Goal: Contribute content: Contribute content

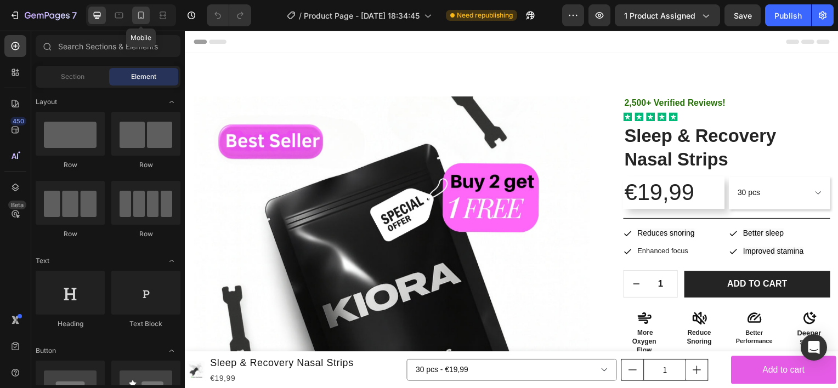
click at [140, 15] on icon at bounding box center [140, 15] width 11 height 11
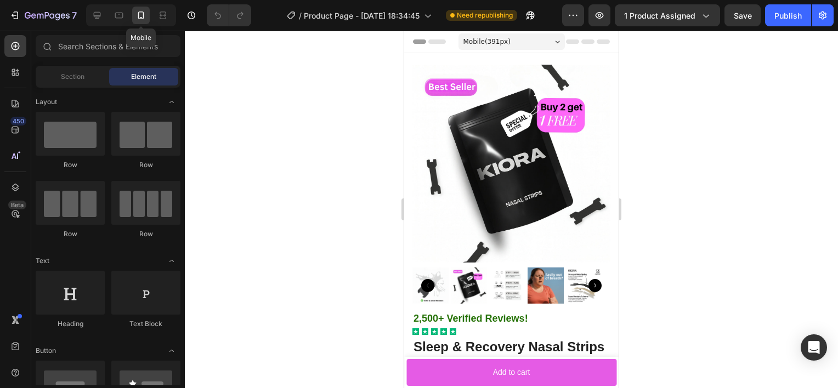
click at [140, 15] on icon at bounding box center [140, 15] width 11 height 11
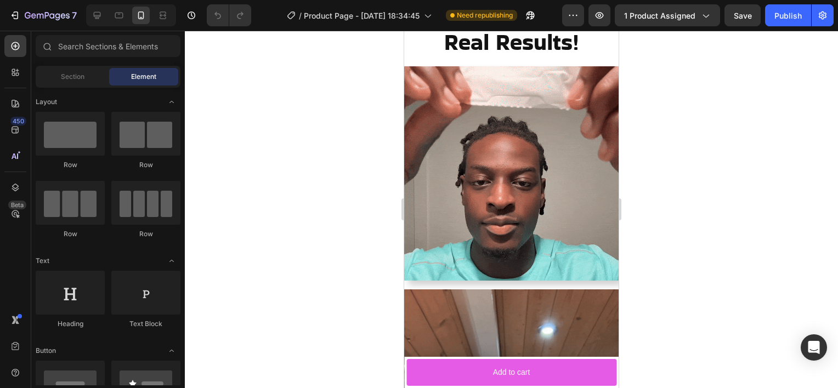
scroll to position [1504, 0]
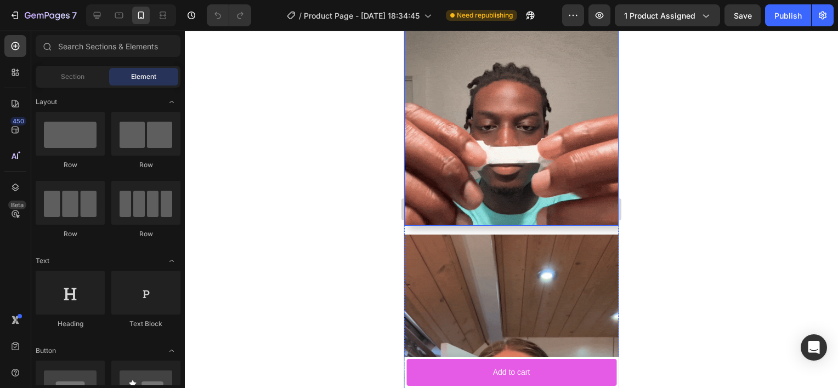
click at [513, 226] on img at bounding box center [511, 119] width 214 height 214
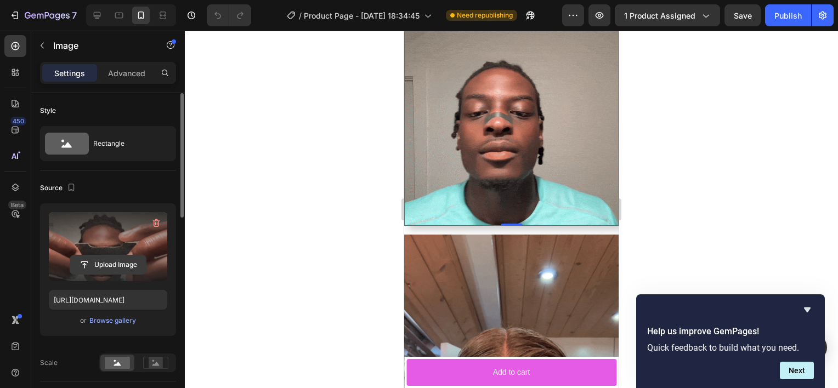
click at [111, 260] on input "file" at bounding box center [108, 264] width 76 height 19
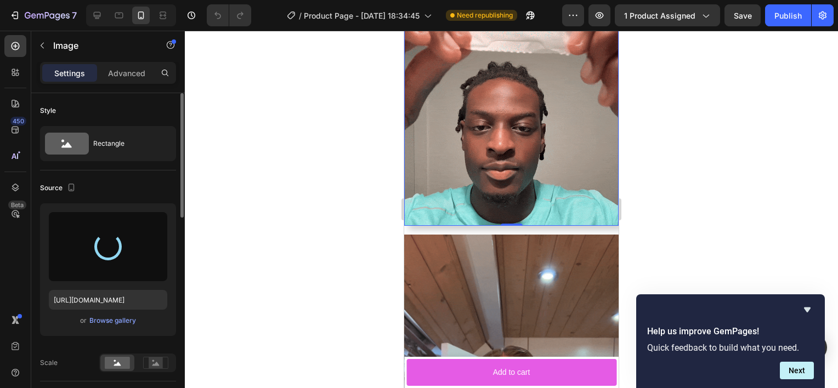
type input "[URL][DOMAIN_NAME]"
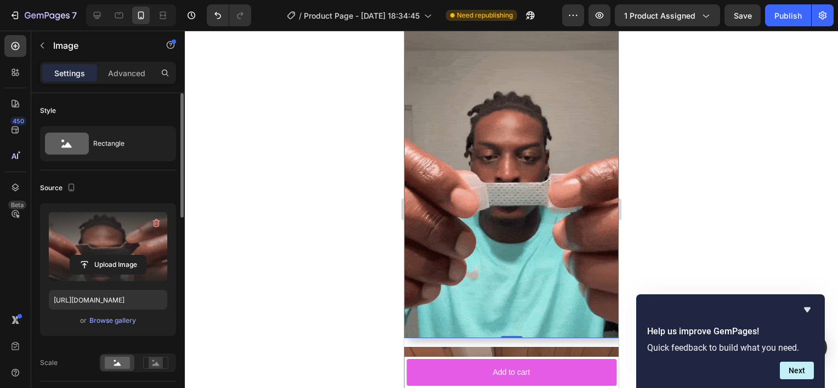
scroll to position [1673, 0]
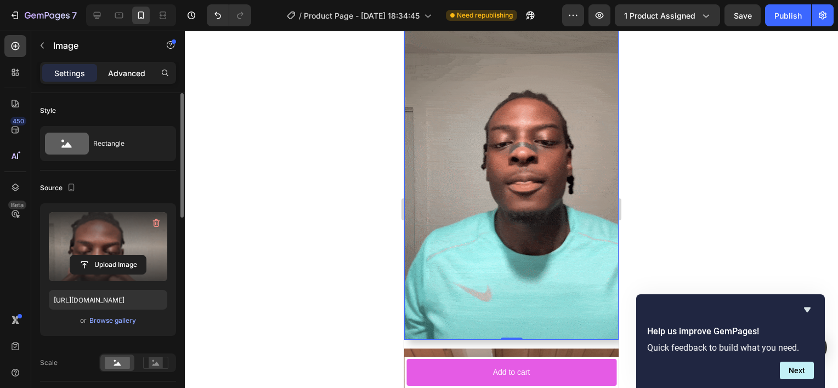
click at [129, 77] on p "Advanced" at bounding box center [126, 73] width 37 height 12
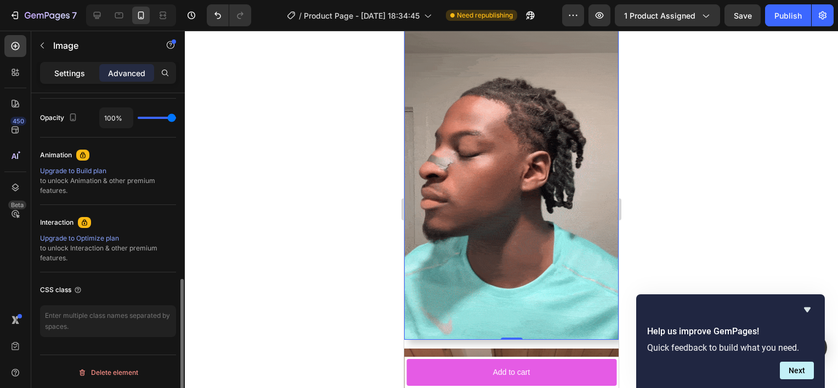
click at [84, 77] on p "Settings" at bounding box center [69, 73] width 31 height 12
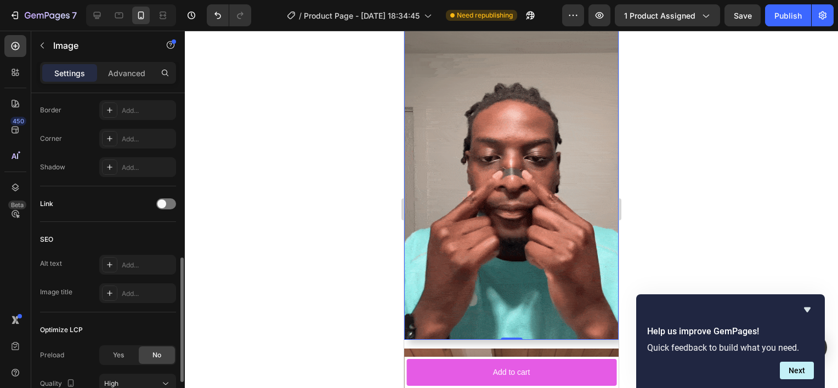
scroll to position [433, 0]
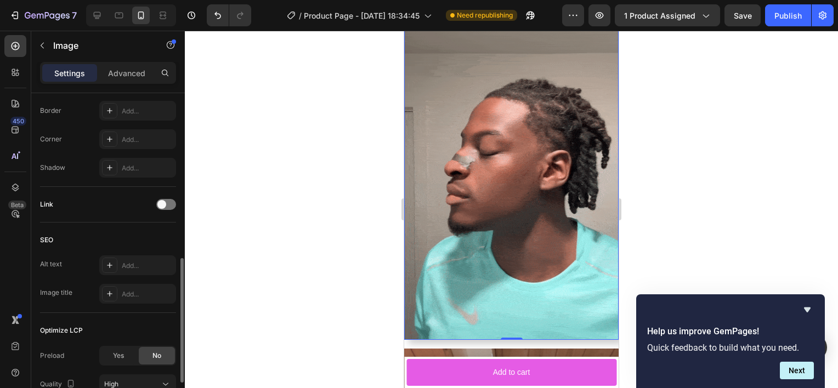
click at [74, 74] on p "Settings" at bounding box center [69, 73] width 31 height 12
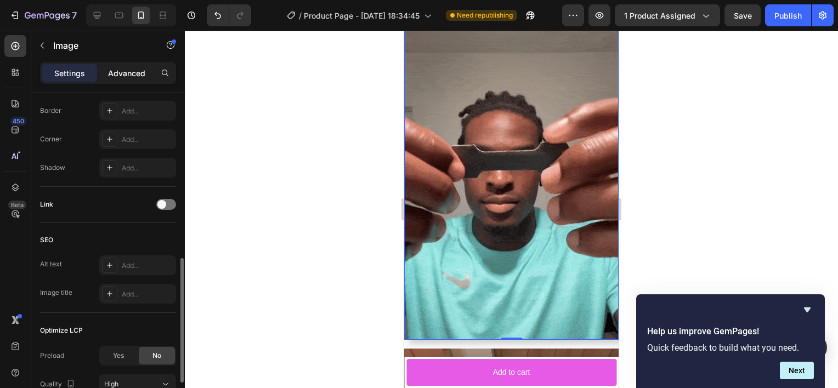
click at [132, 73] on p "Advanced" at bounding box center [126, 73] width 37 height 12
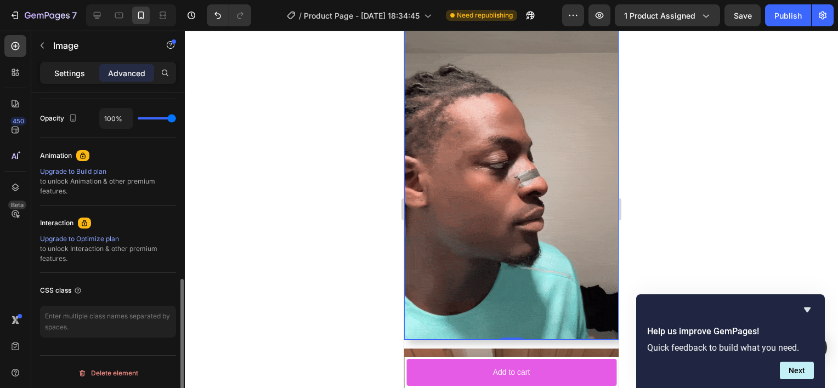
click at [72, 73] on p "Settings" at bounding box center [69, 73] width 31 height 12
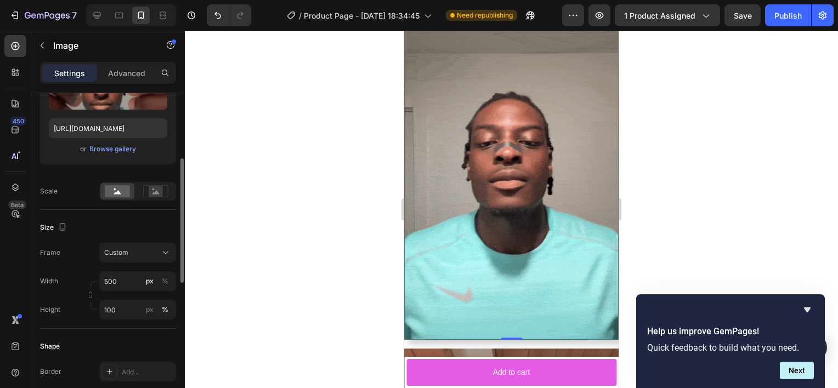
scroll to position [172, 0]
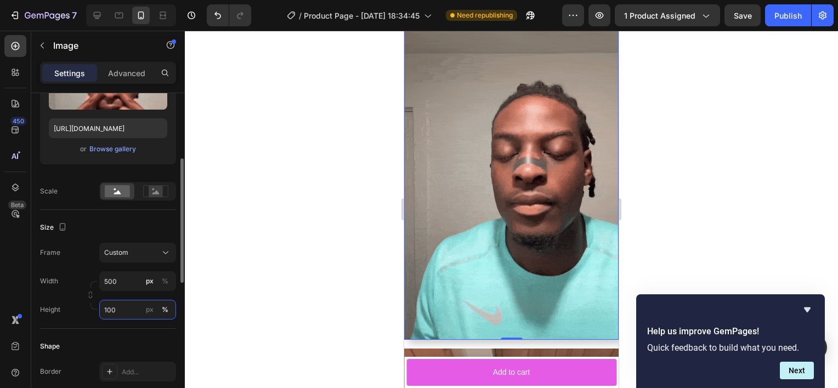
click at [117, 311] on input "100" at bounding box center [137, 310] width 77 height 20
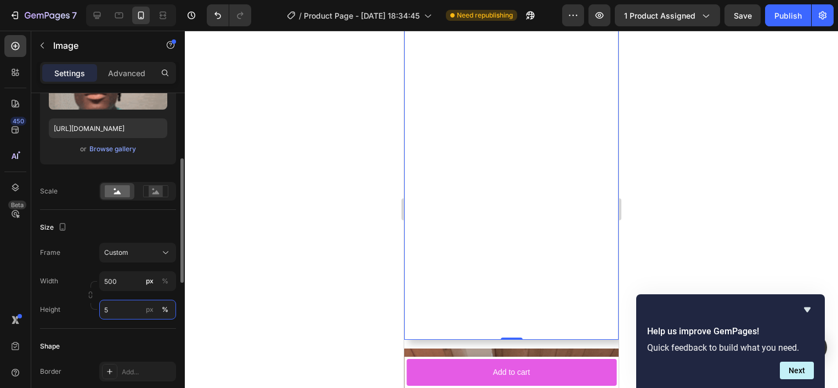
type input "50"
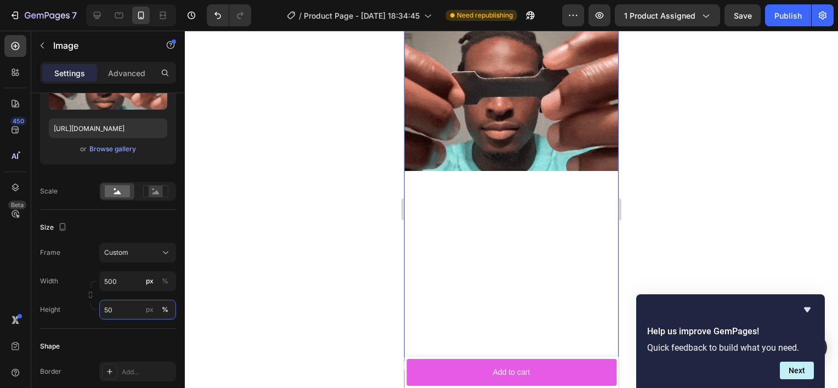
scroll to position [1649, 0]
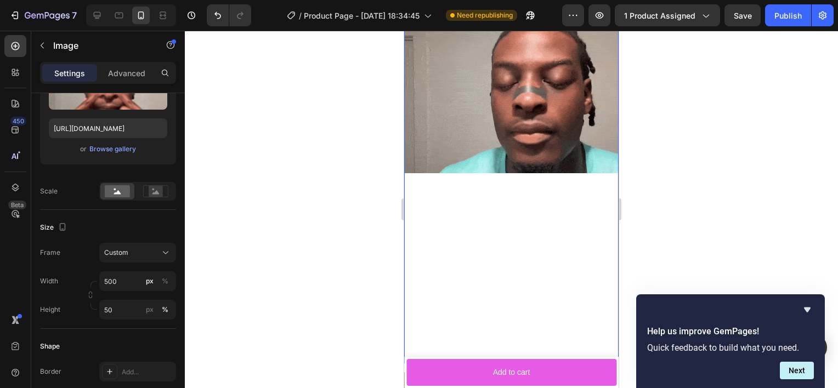
click at [248, 253] on div at bounding box center [511, 209] width 653 height 357
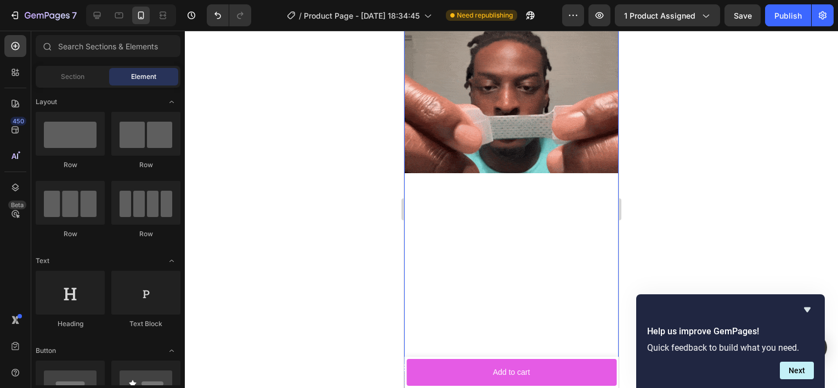
click at [484, 291] on div at bounding box center [511, 172] width 214 height 381
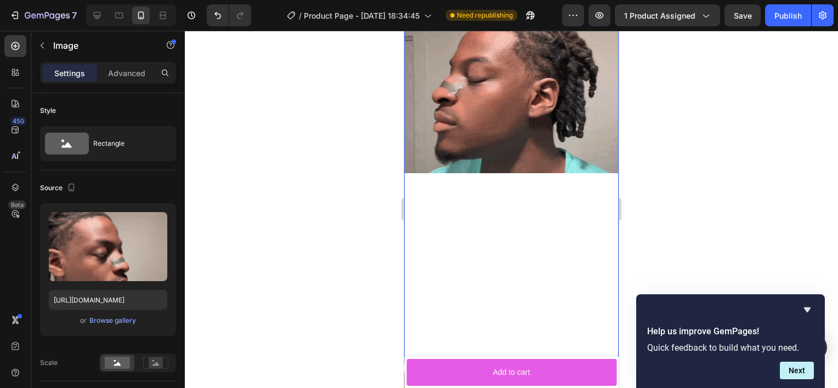
drag, startPoint x: 509, startPoint y: 348, endPoint x: 504, endPoint y: 224, distance: 124.5
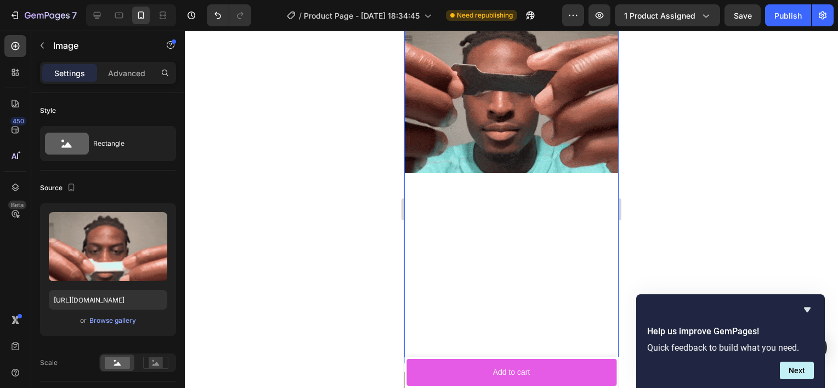
click at [504, 224] on div "Image 0" at bounding box center [511, 172] width 214 height 381
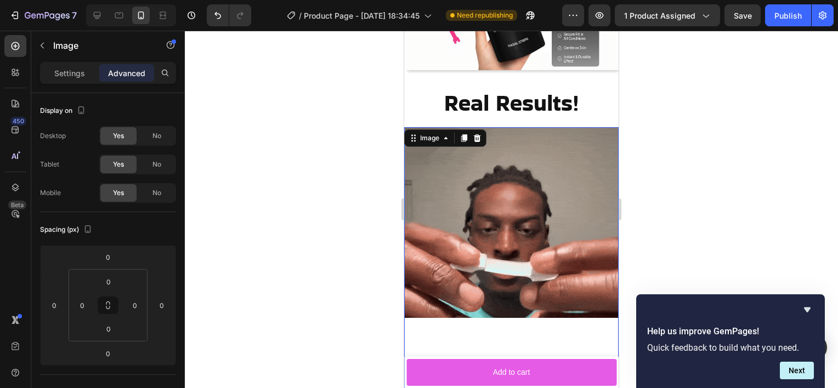
scroll to position [1506, 0]
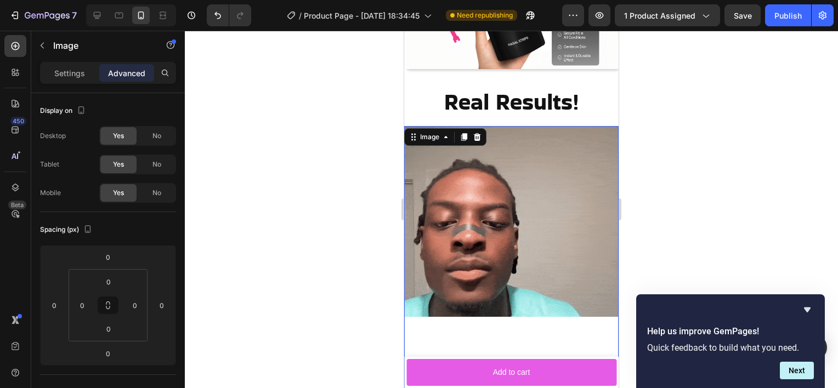
click at [345, 219] on div at bounding box center [511, 209] width 653 height 357
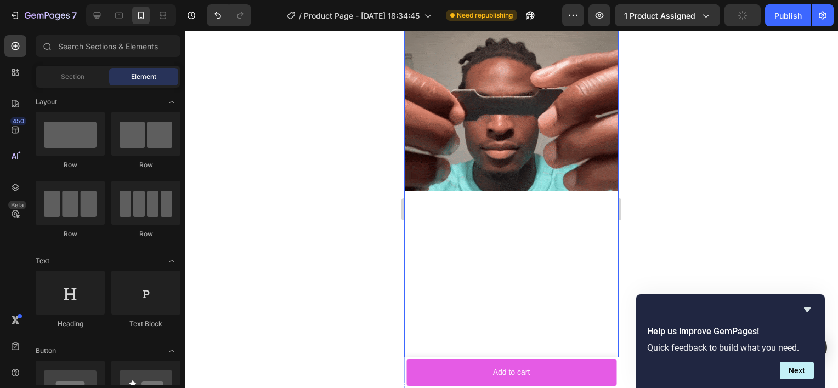
scroll to position [1629, 0]
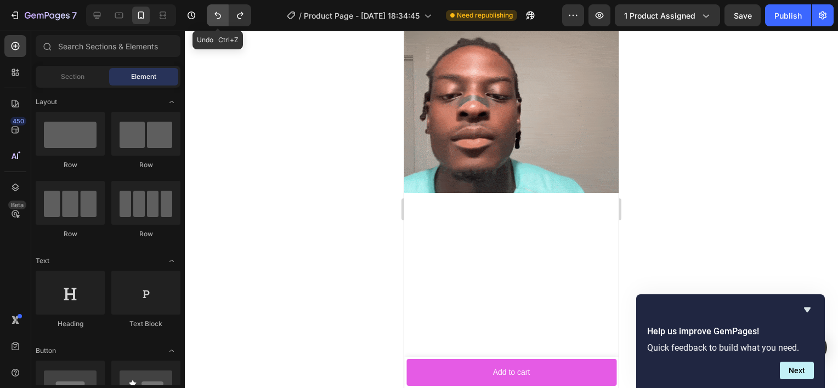
click at [217, 13] on icon "Undo/Redo" at bounding box center [217, 15] width 11 height 11
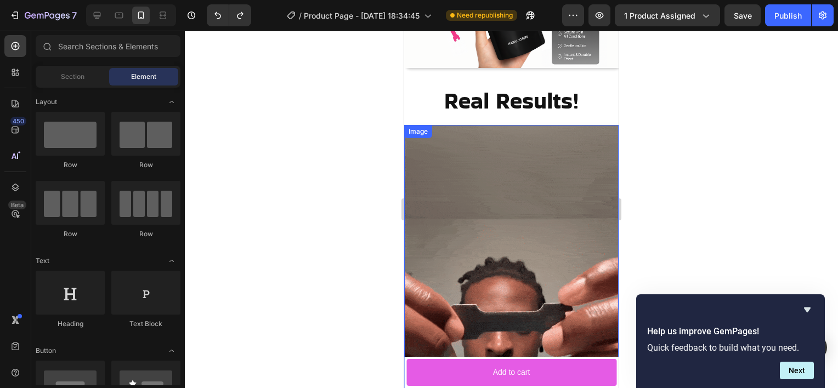
scroll to position [1506, 0]
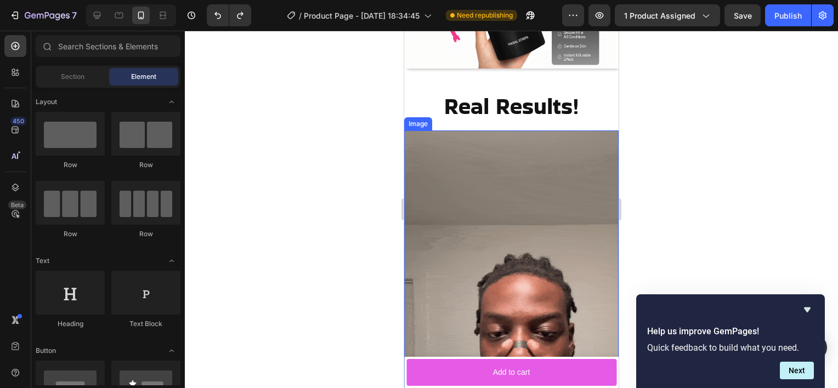
click at [482, 237] on img at bounding box center [511, 320] width 214 height 381
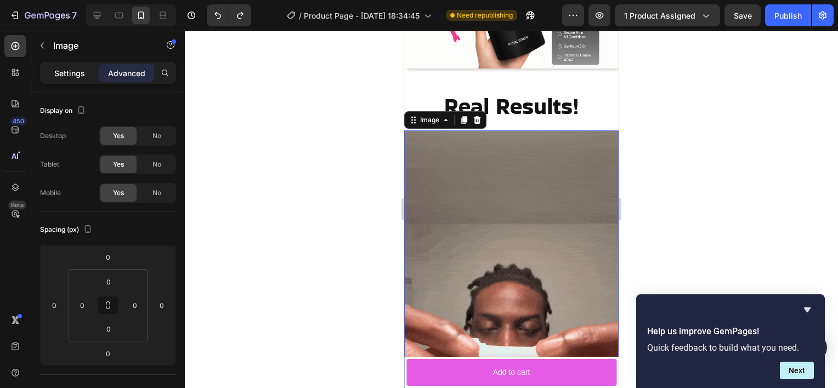
click at [59, 79] on div "Settings" at bounding box center [69, 73] width 55 height 18
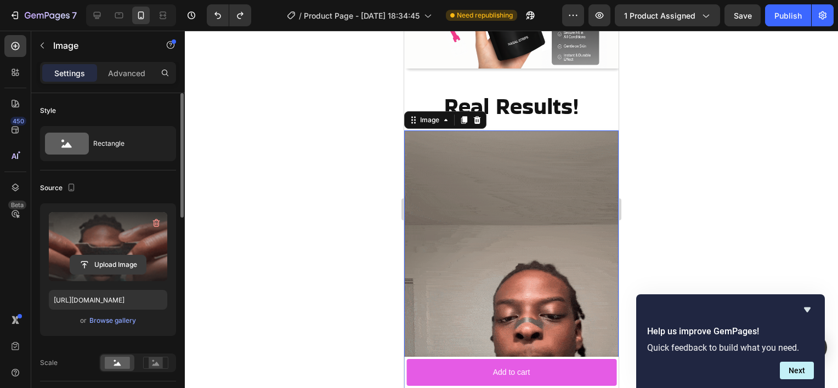
click at [109, 259] on input "file" at bounding box center [108, 264] width 76 height 19
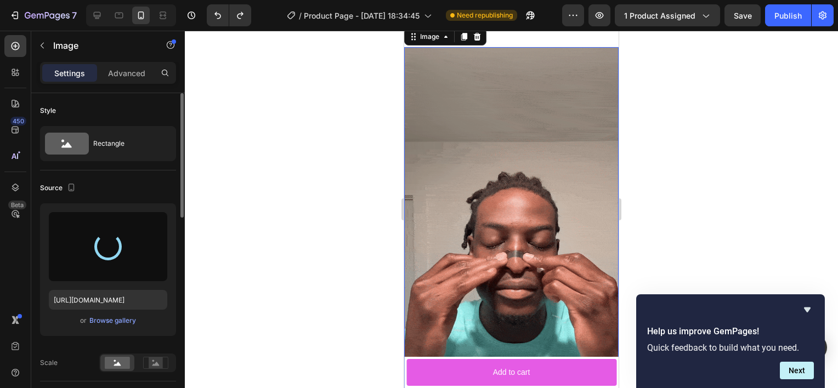
scroll to position [1585, 0]
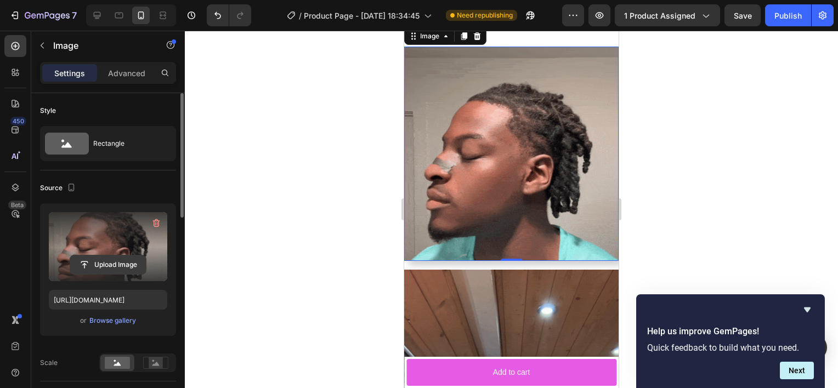
click at [104, 265] on input "file" at bounding box center [108, 264] width 76 height 19
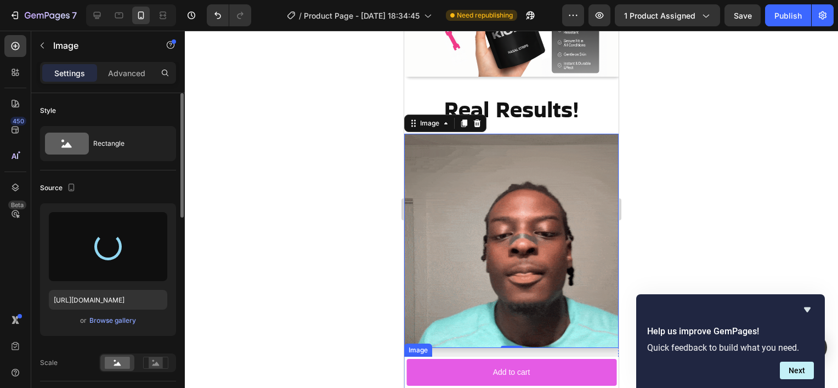
scroll to position [1493, 0]
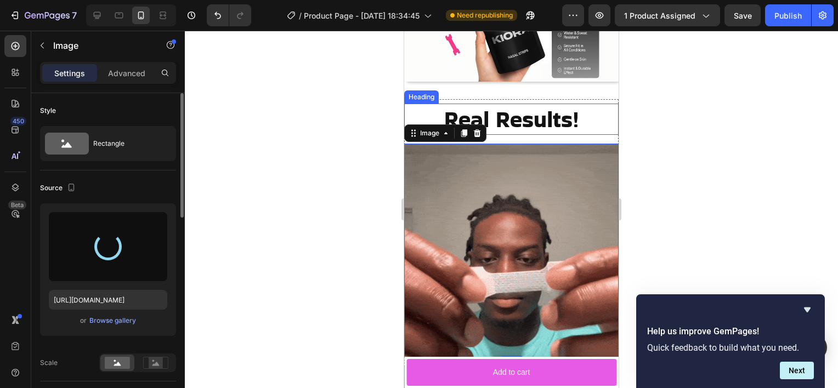
type input "[URL][DOMAIN_NAME]"
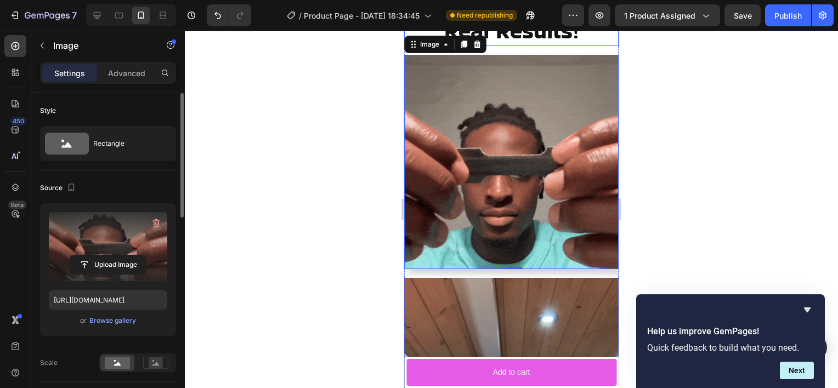
scroll to position [1576, 0]
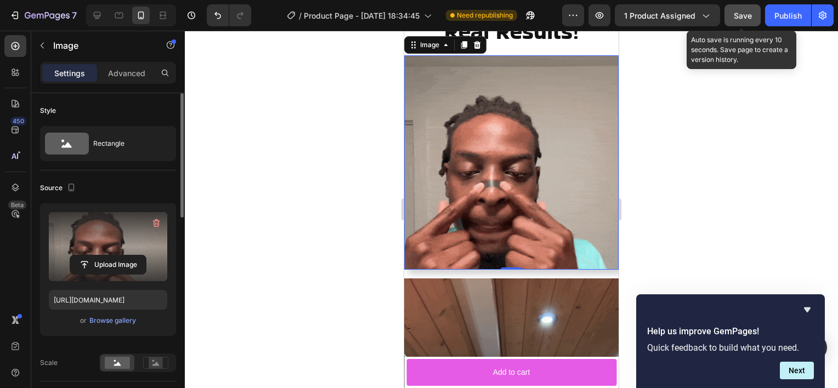
click at [740, 15] on span "Save" at bounding box center [743, 15] width 18 height 9
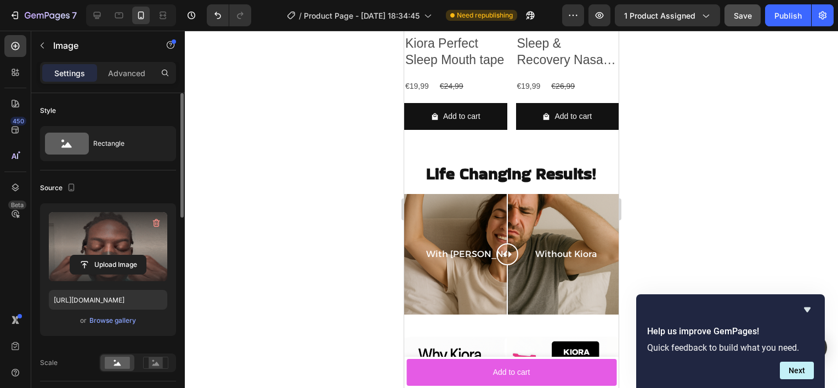
scroll to position [1129, 0]
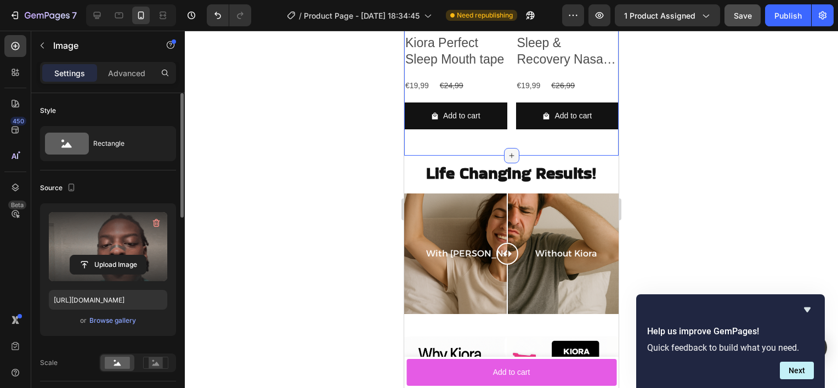
click at [507, 151] on icon at bounding box center [511, 155] width 9 height 9
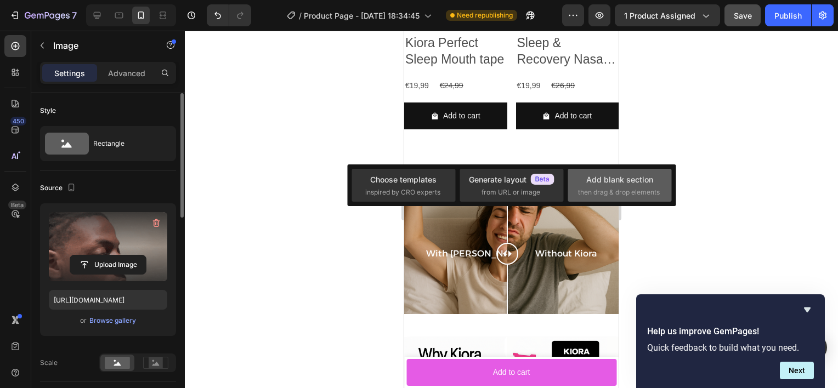
click at [623, 186] on div "Add blank section then drag & drop elements" at bounding box center [619, 186] width 83 height 24
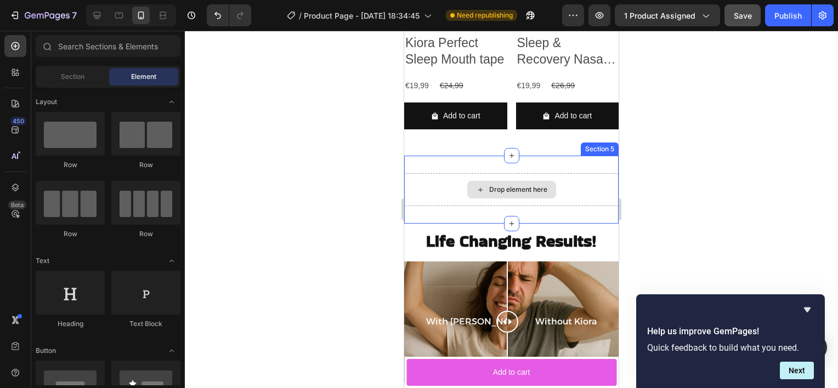
click at [496, 185] on div "Drop element here" at bounding box center [518, 189] width 58 height 9
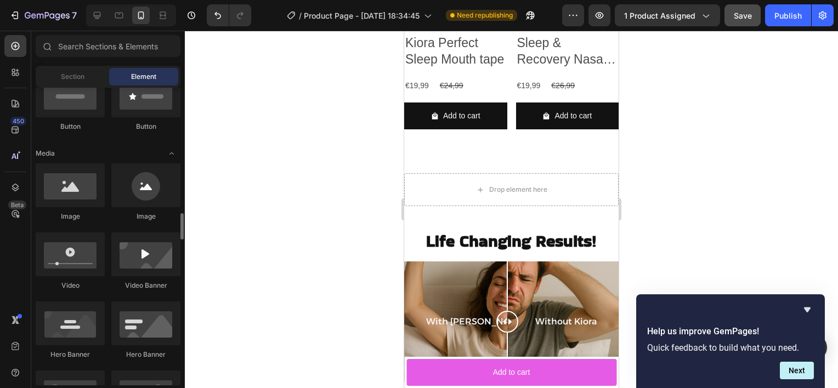
scroll to position [377, 0]
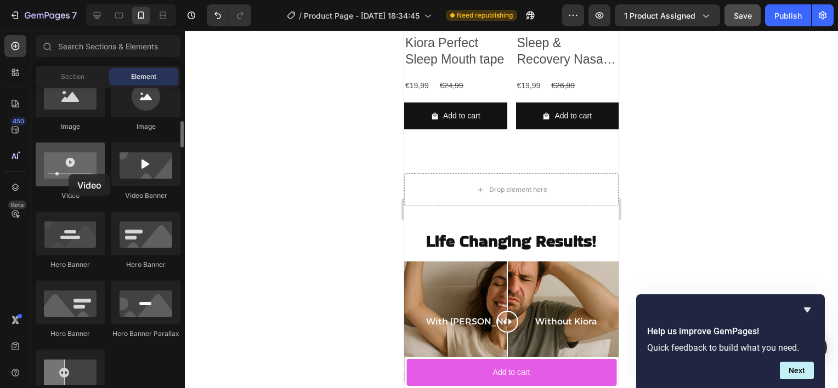
drag, startPoint x: 81, startPoint y: 172, endPoint x: 69, endPoint y: 174, distance: 12.3
click at [69, 174] on div at bounding box center [70, 165] width 69 height 44
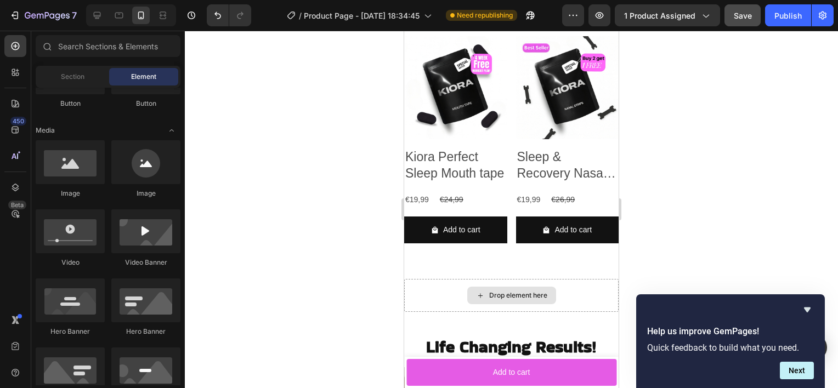
scroll to position [1015, 0]
click at [495, 288] on div "Drop element here" at bounding box center [511, 296] width 89 height 18
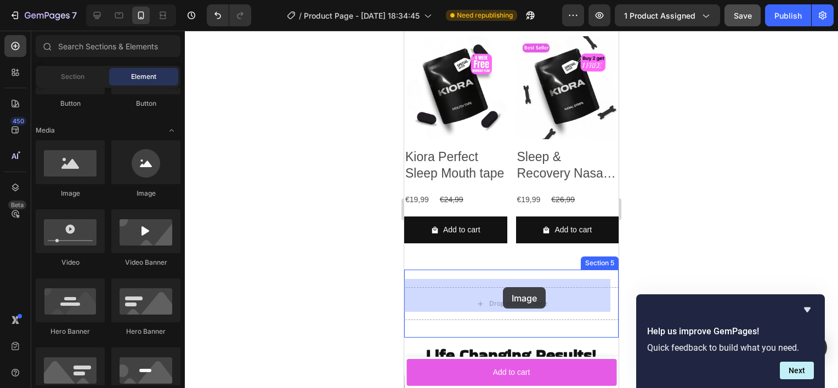
drag, startPoint x: 474, startPoint y: 201, endPoint x: 503, endPoint y: 287, distance: 90.7
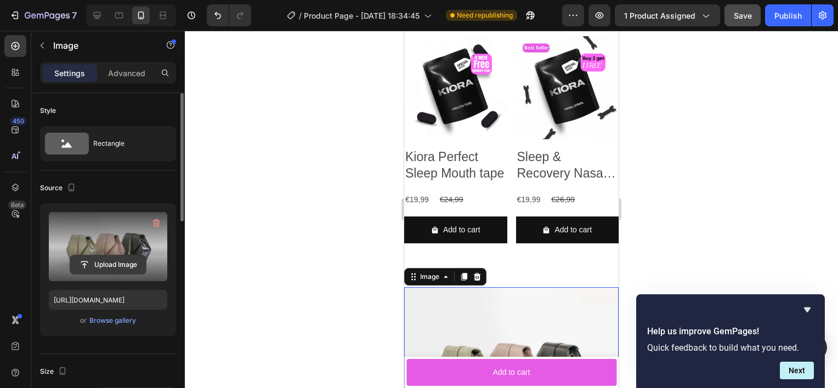
click at [96, 257] on input "file" at bounding box center [108, 264] width 76 height 19
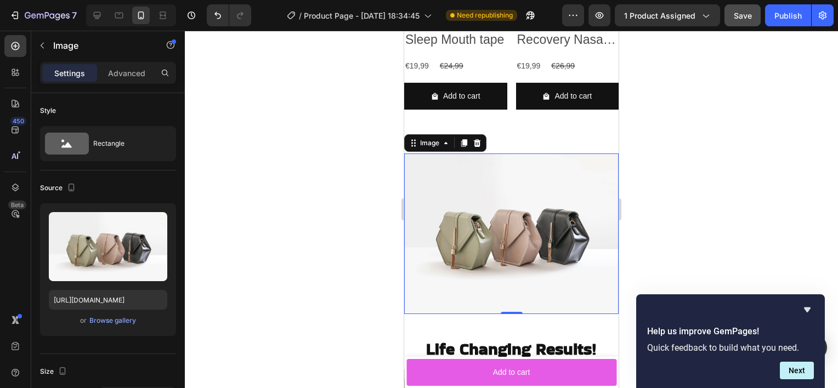
scroll to position [1151, 0]
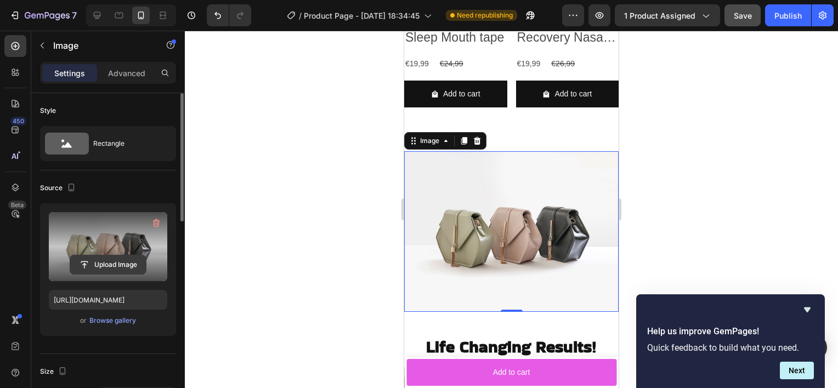
click at [106, 259] on input "file" at bounding box center [108, 264] width 76 height 19
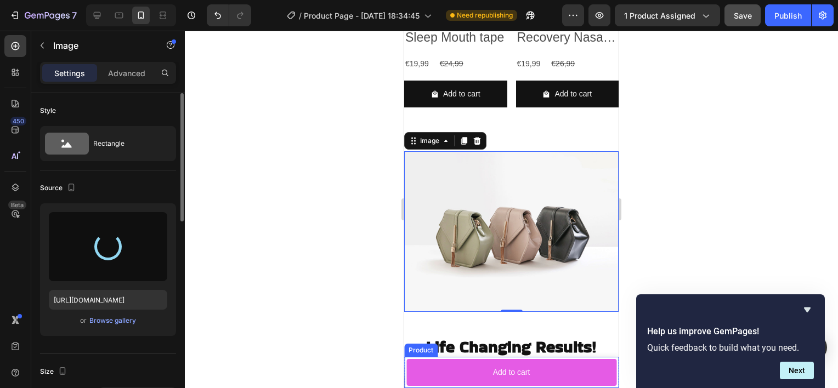
type input "[URL][DOMAIN_NAME]"
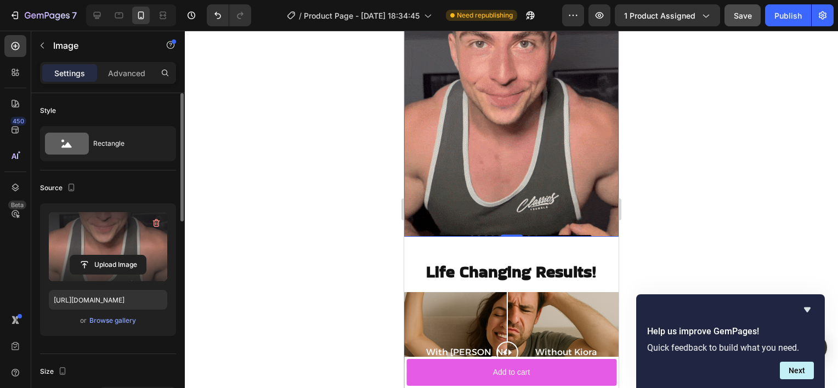
scroll to position [1264, 0]
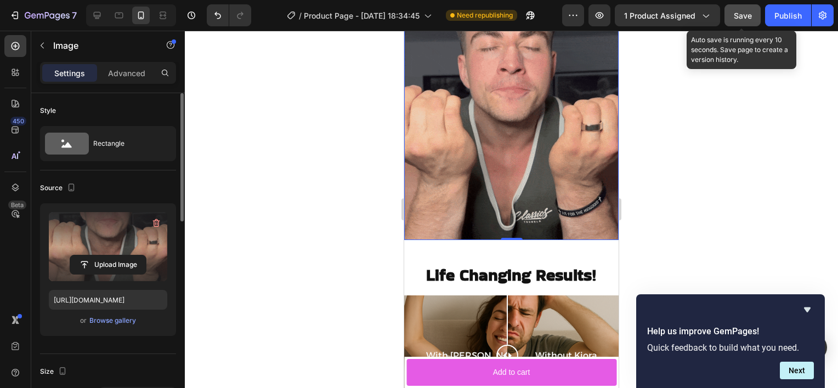
click at [750, 14] on span "Save" at bounding box center [743, 15] width 18 height 9
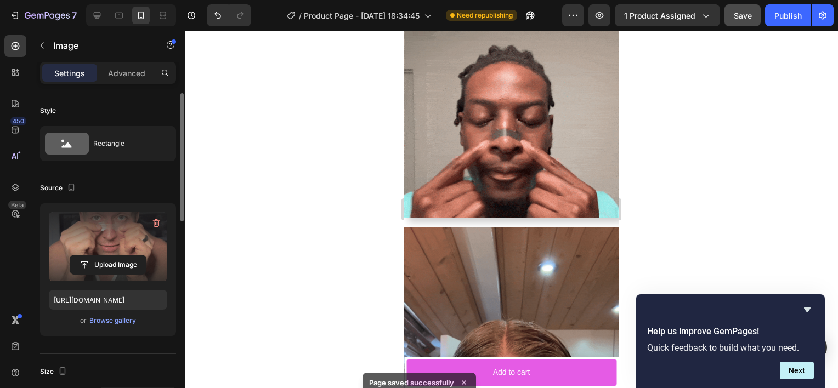
scroll to position [2053, 0]
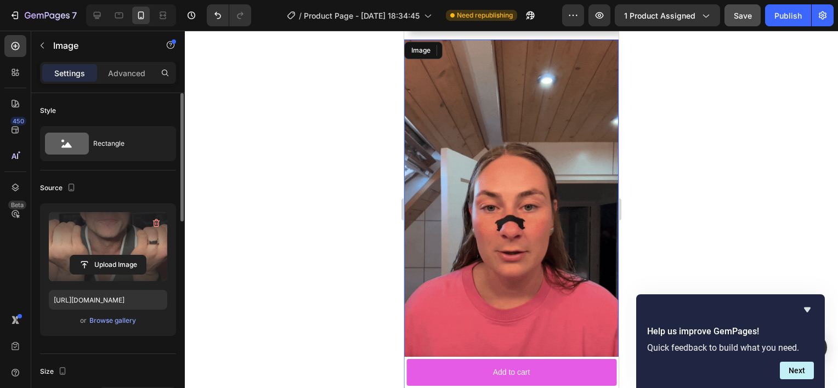
click at [502, 251] on img at bounding box center [511, 229] width 214 height 381
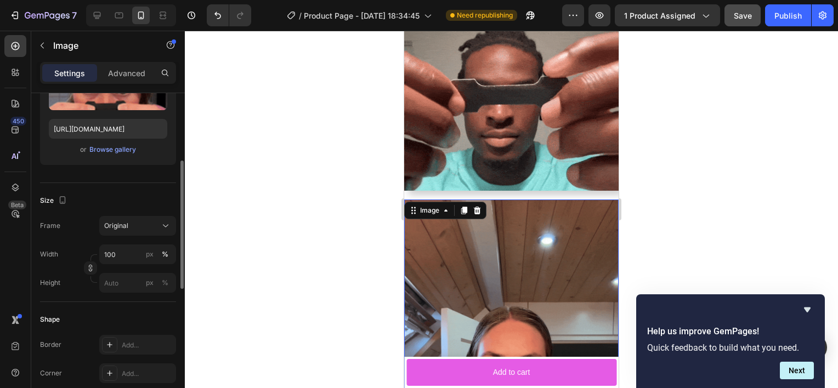
scroll to position [1903, 0]
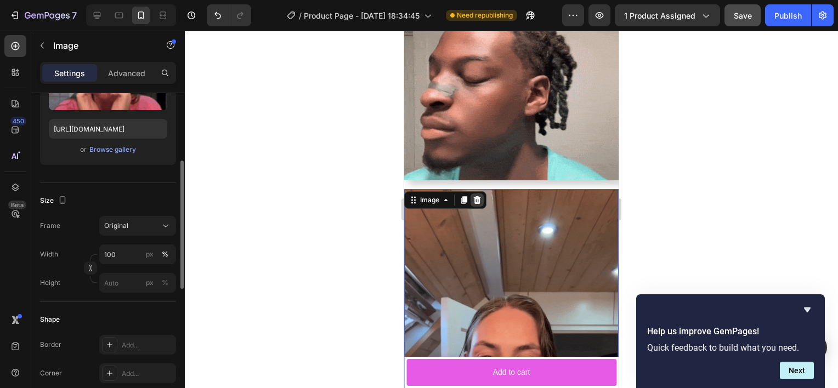
click at [475, 196] on icon at bounding box center [477, 200] width 9 height 9
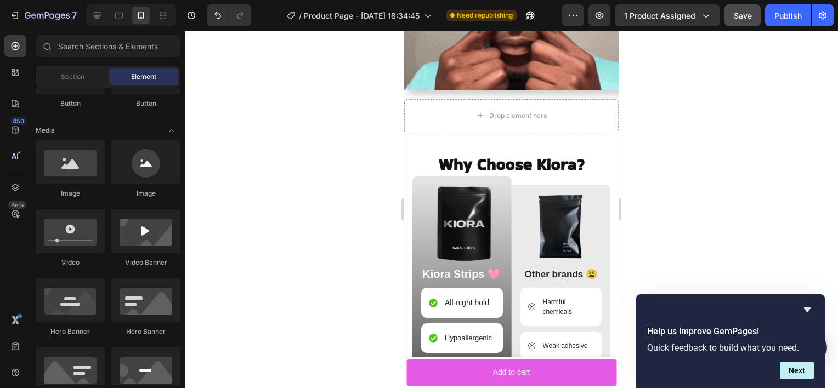
scroll to position [2043, 0]
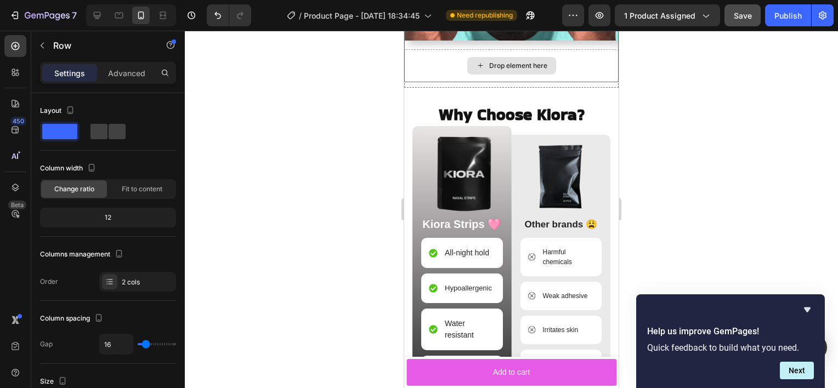
click at [567, 72] on div "Drop element here" at bounding box center [511, 65] width 214 height 33
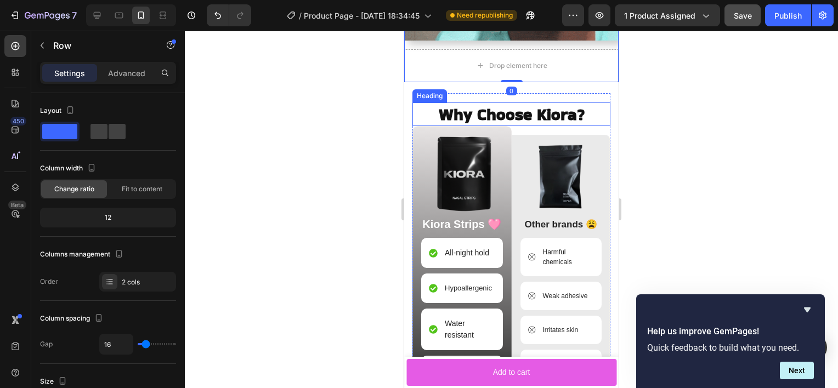
scroll to position [1935, 0]
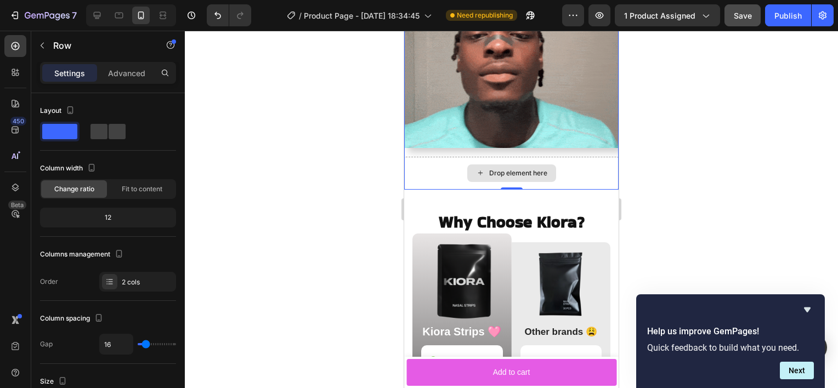
click at [434, 168] on div "Drop element here" at bounding box center [511, 173] width 214 height 33
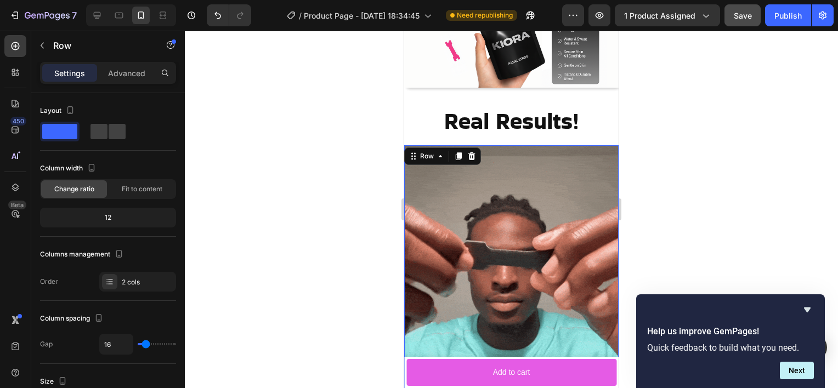
scroll to position [1862, 0]
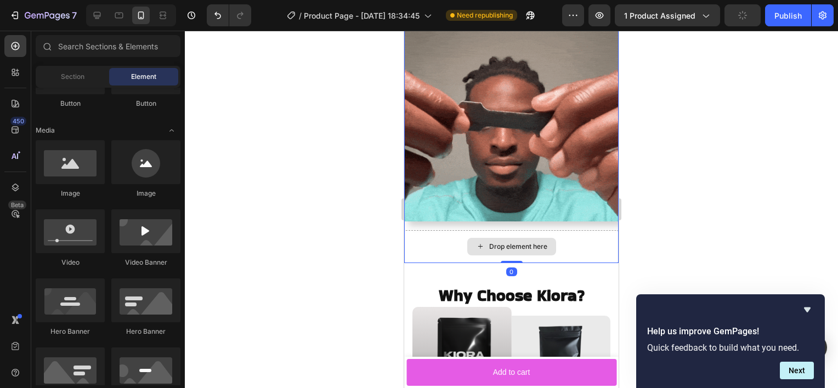
click at [500, 242] on div "Drop element here" at bounding box center [518, 246] width 58 height 9
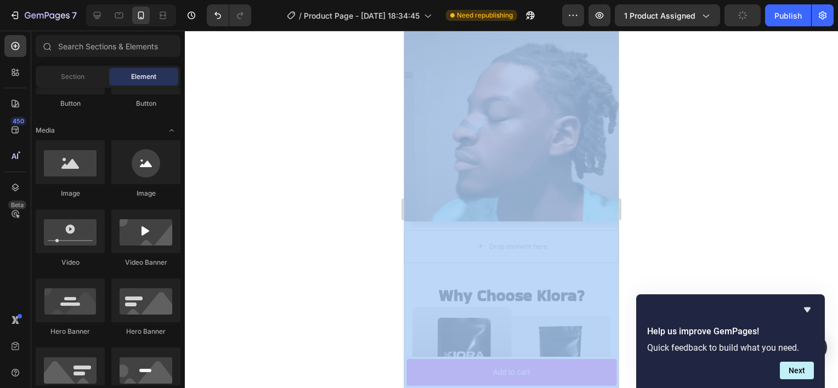
drag, startPoint x: 803, startPoint y: 286, endPoint x: 413, endPoint y: 261, distance: 390.1
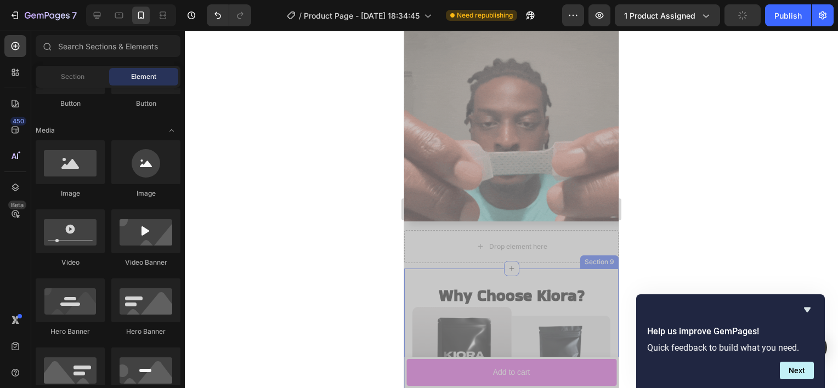
click at [414, 256] on div "Real Results! Heading Image Drop element here Row Section 8" at bounding box center [511, 116] width 214 height 306
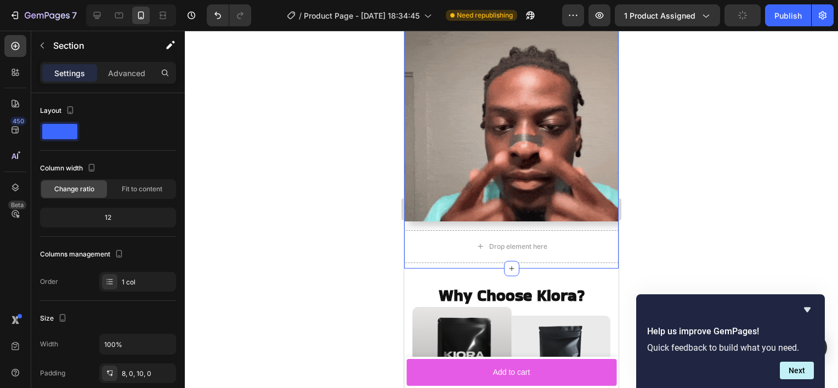
click at [414, 256] on div "Real Results! Heading Image Drop element here Row Section 8 You can create reus…" at bounding box center [511, 116] width 214 height 306
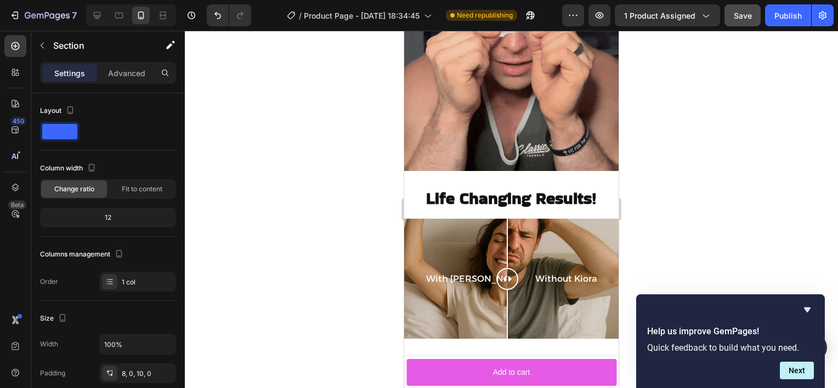
scroll to position [1197, 0]
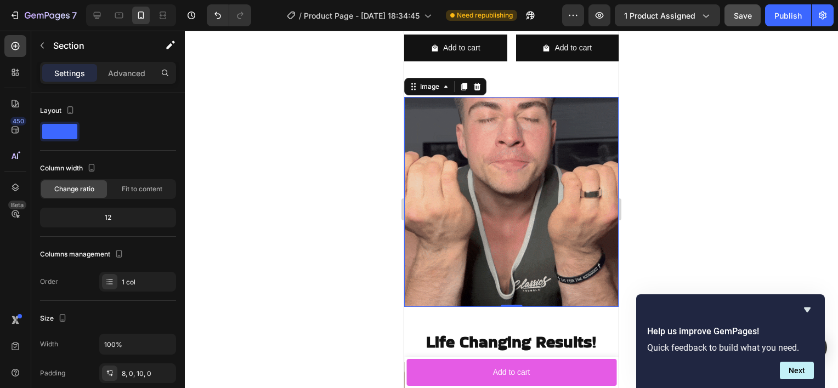
click at [518, 162] on img at bounding box center [511, 202] width 214 height 210
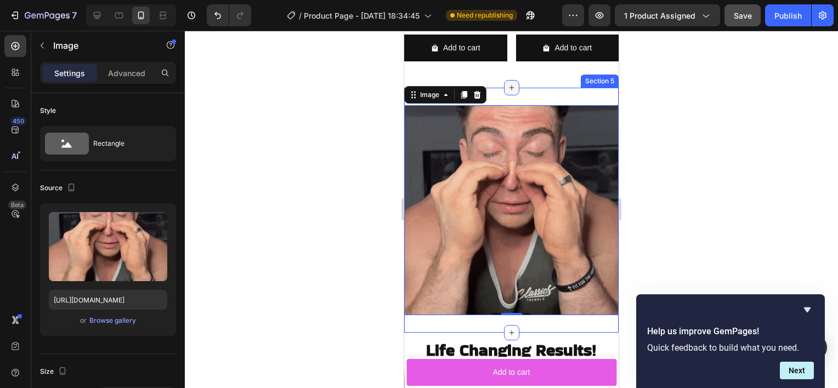
click at [512, 83] on div at bounding box center [511, 87] width 15 height 15
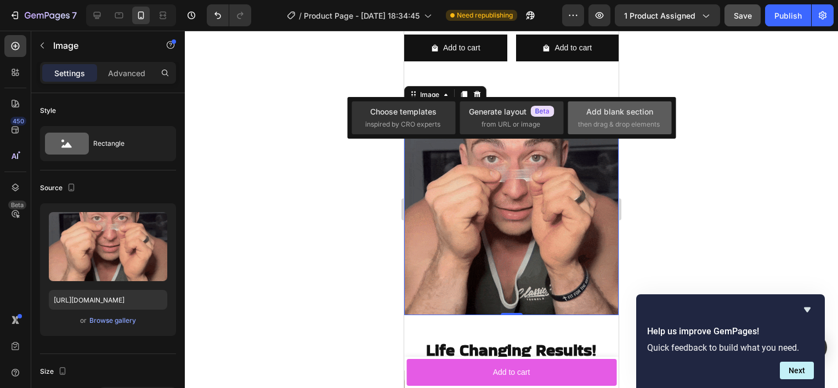
click at [609, 124] on span "then drag & drop elements" at bounding box center [619, 125] width 82 height 10
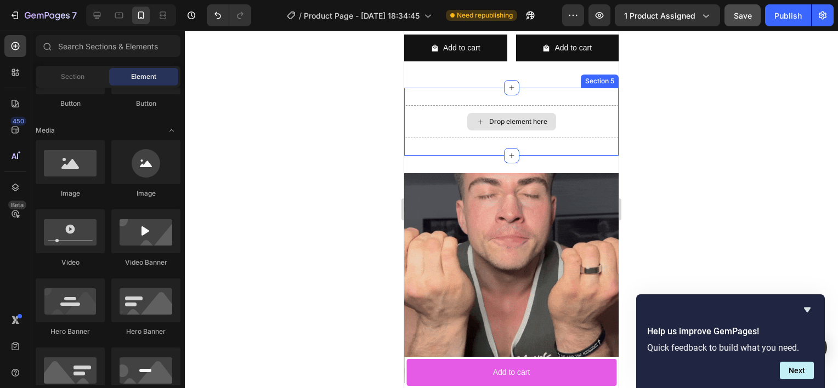
click at [496, 117] on div "Drop element here" at bounding box center [518, 121] width 58 height 9
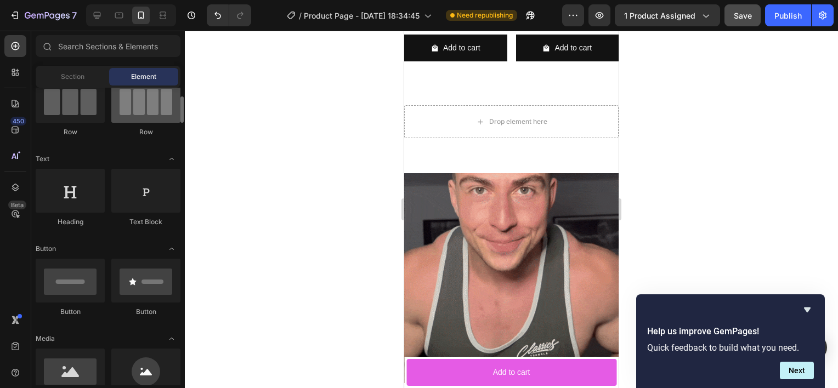
scroll to position [103, 0]
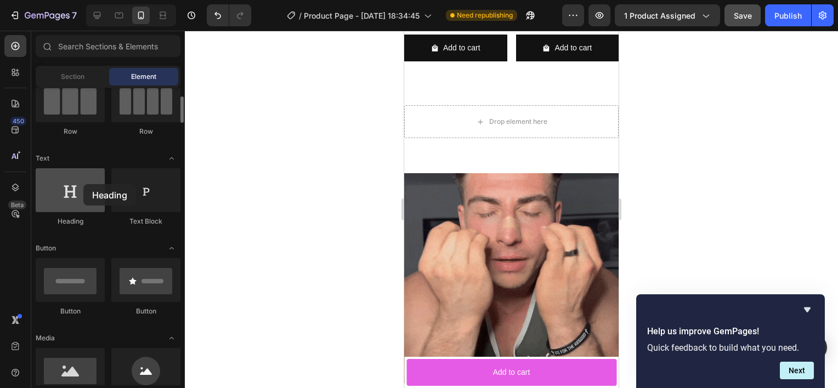
click at [83, 184] on div at bounding box center [70, 190] width 69 height 44
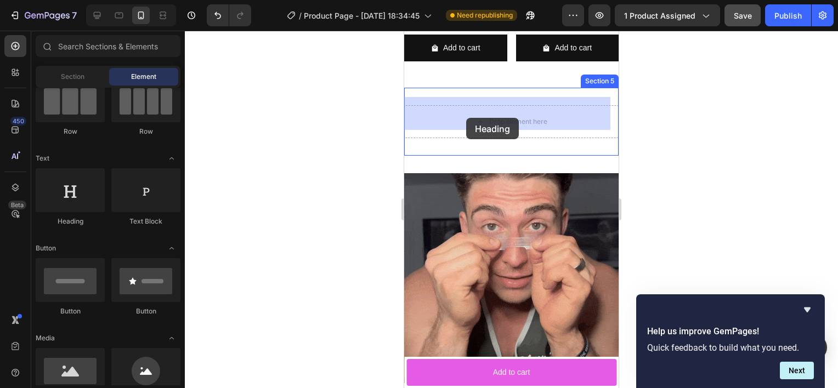
drag, startPoint x: 463, startPoint y: 230, endPoint x: 489, endPoint y: 106, distance: 127.0
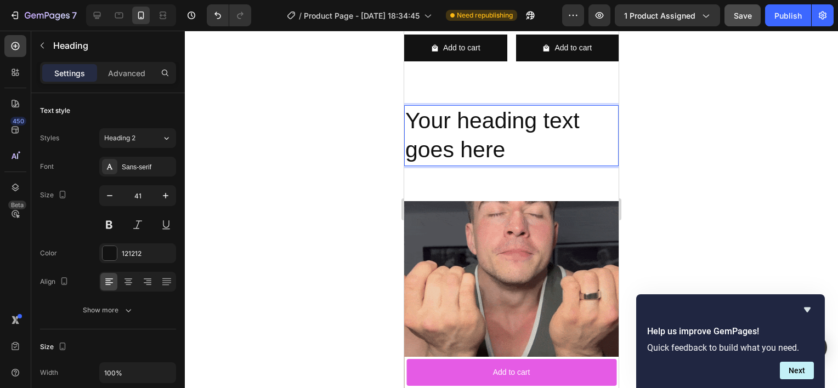
drag, startPoint x: 498, startPoint y: 135, endPoint x: 507, endPoint y: 151, distance: 18.2
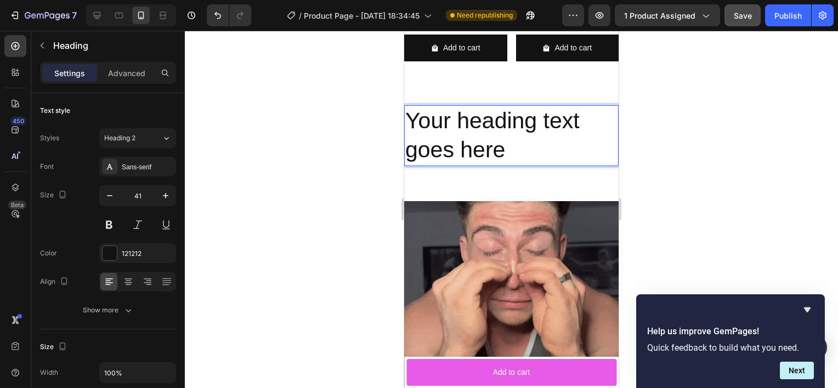
click at [498, 135] on h2 "Your heading text goes here" at bounding box center [511, 135] width 214 height 61
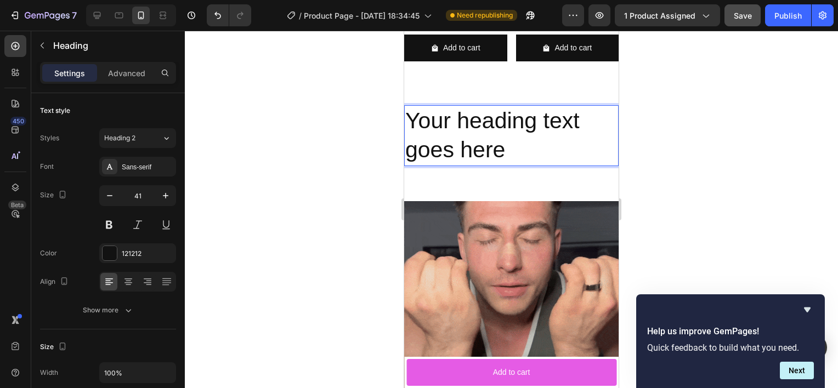
click at [507, 151] on p "Your heading text goes here" at bounding box center [511, 135] width 212 height 59
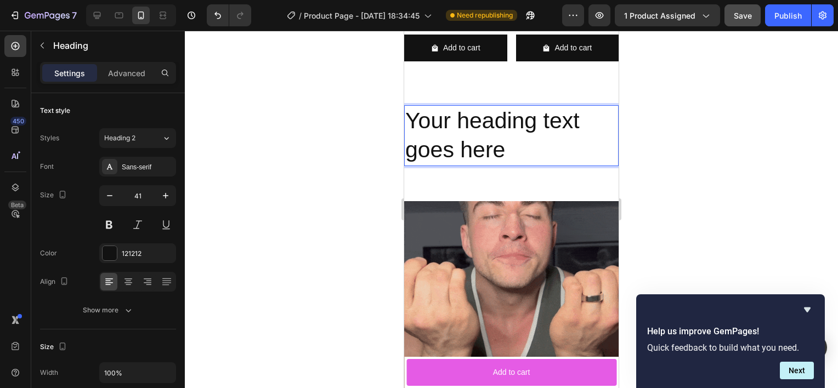
click at [507, 150] on p "Your heading text goes here" at bounding box center [511, 135] width 212 height 59
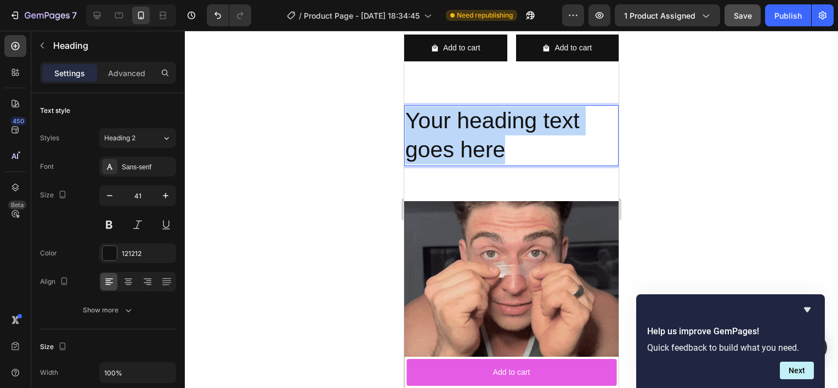
click at [507, 149] on p "Your heading text goes here" at bounding box center [511, 135] width 212 height 59
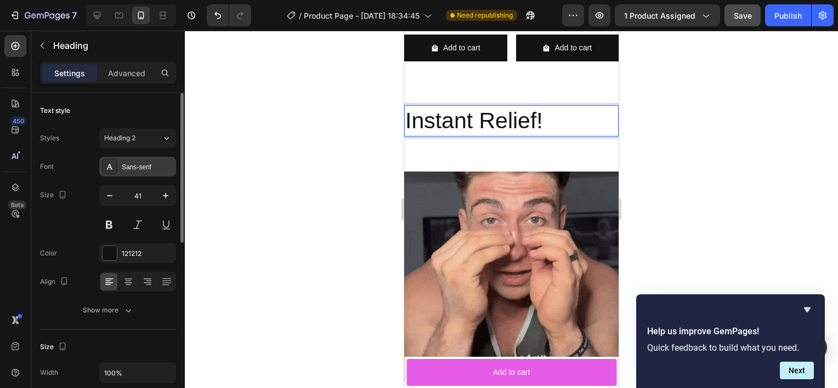
click at [148, 160] on div "Sans-serif" at bounding box center [137, 167] width 77 height 20
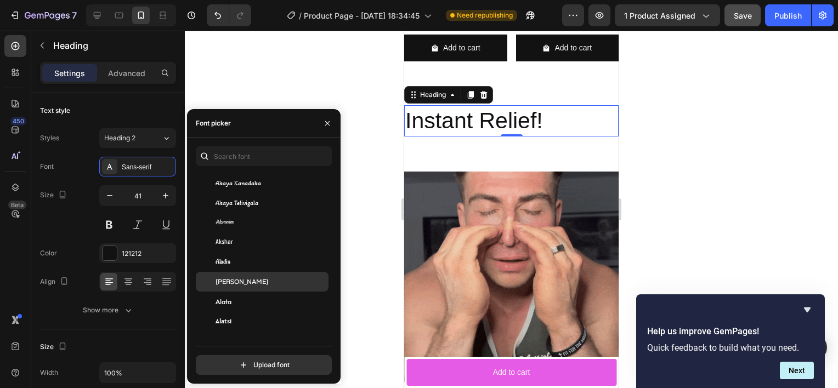
scroll to position [572, 0]
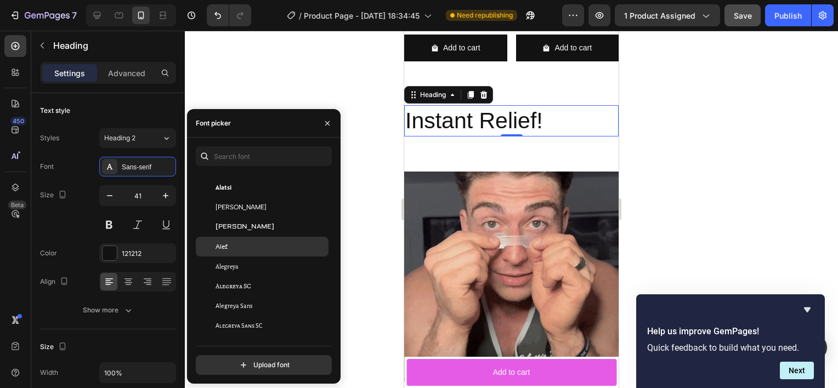
click at [254, 248] on div "Alef" at bounding box center [270, 247] width 111 height 10
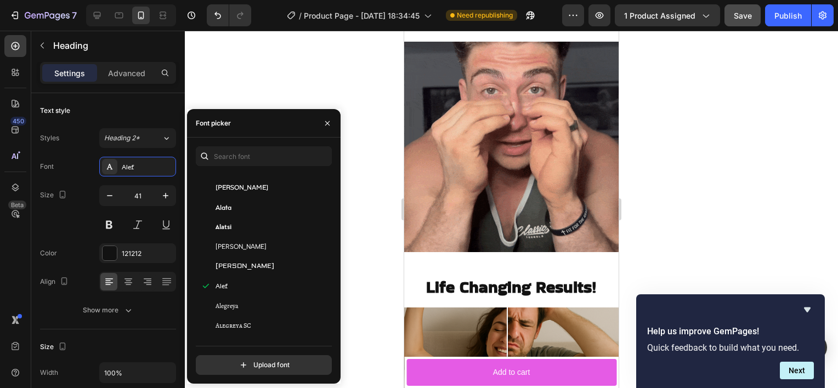
scroll to position [1322, 0]
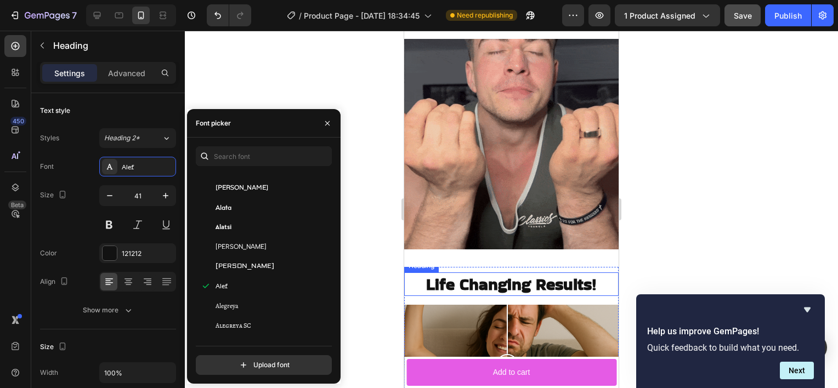
click at [484, 272] on h2 "Life Changing Results!" at bounding box center [511, 284] width 214 height 24
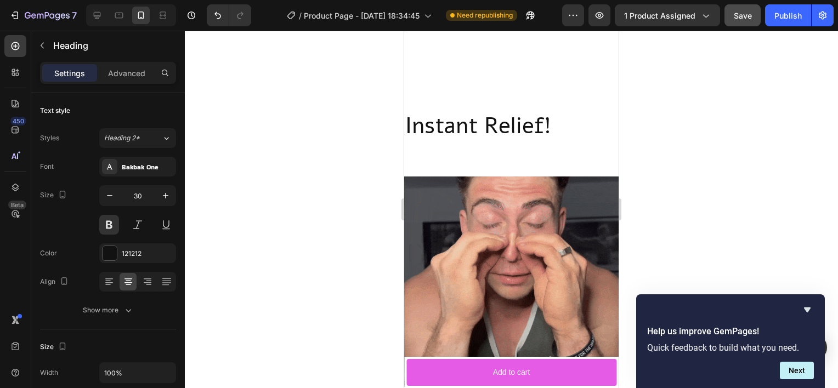
scroll to position [1078, 0]
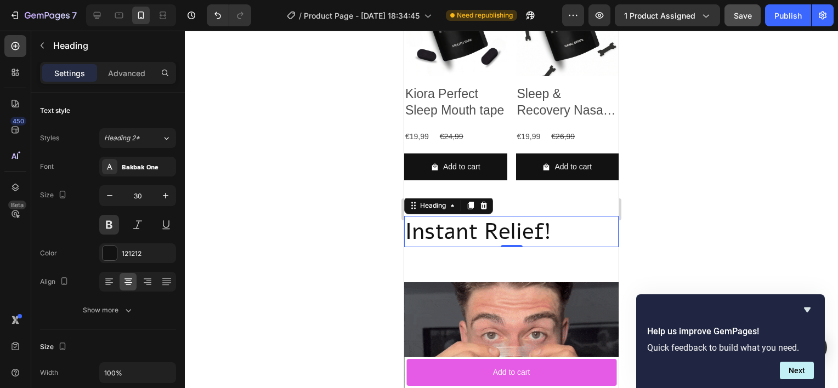
click at [458, 237] on h2 "Instant Relief!" at bounding box center [511, 231] width 214 height 31
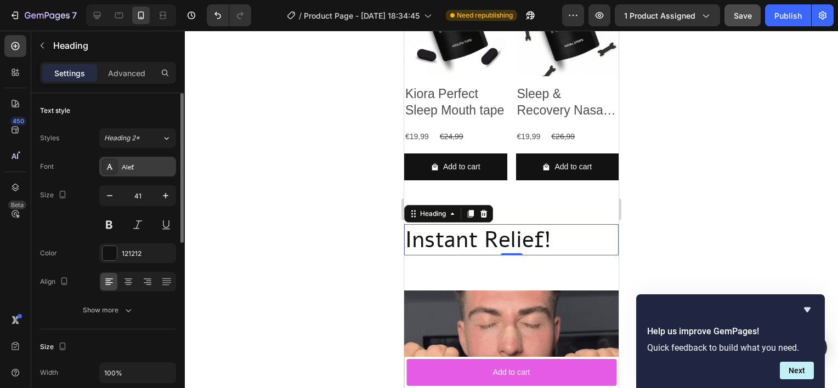
click at [134, 164] on div "Alef" at bounding box center [148, 167] width 52 height 10
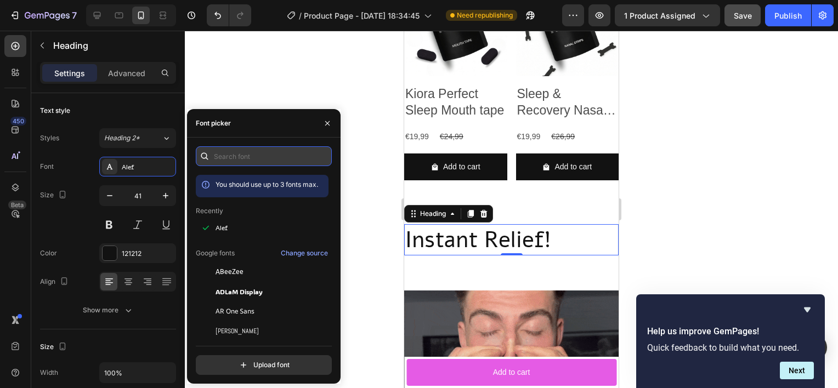
click at [259, 162] on input "text" at bounding box center [264, 156] width 136 height 20
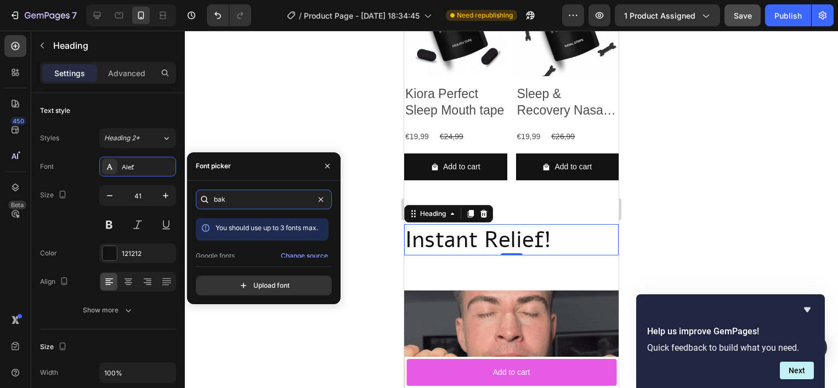
scroll to position [27, 0]
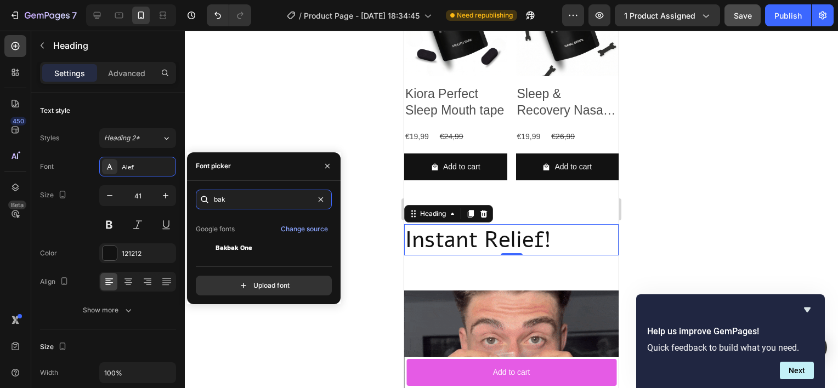
type input "bak"
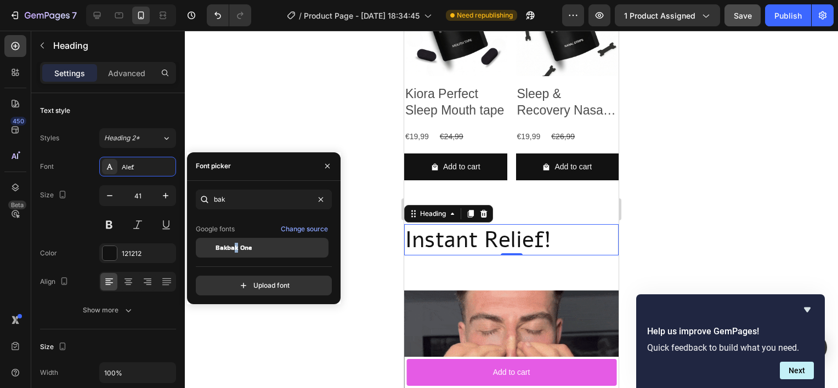
click at [236, 252] on span "Bakbak One" at bounding box center [233, 248] width 36 height 10
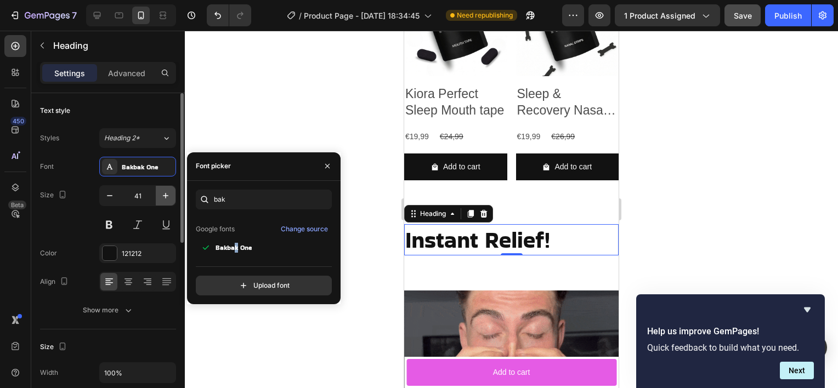
click at [171, 198] on icon "button" at bounding box center [165, 195] width 11 height 11
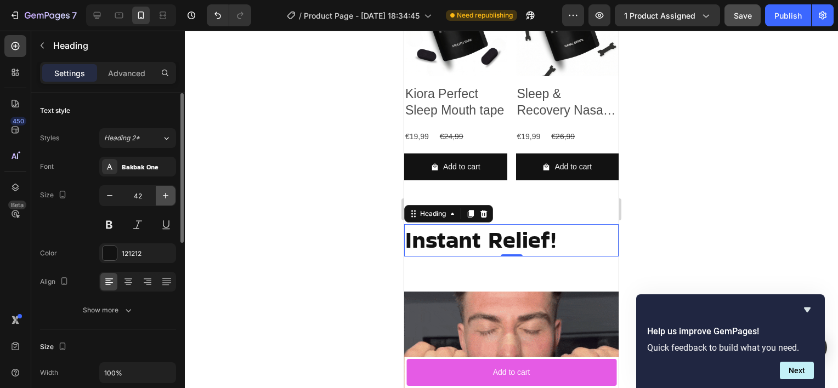
click at [171, 198] on icon "button" at bounding box center [165, 195] width 11 height 11
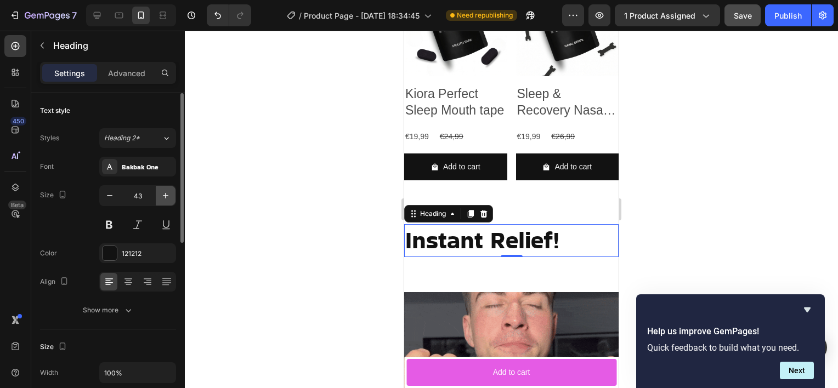
click at [171, 198] on icon "button" at bounding box center [165, 195] width 11 height 11
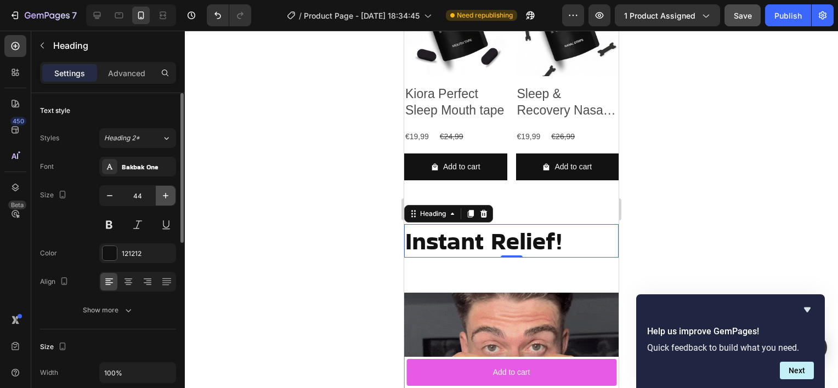
click at [171, 198] on icon "button" at bounding box center [165, 195] width 11 height 11
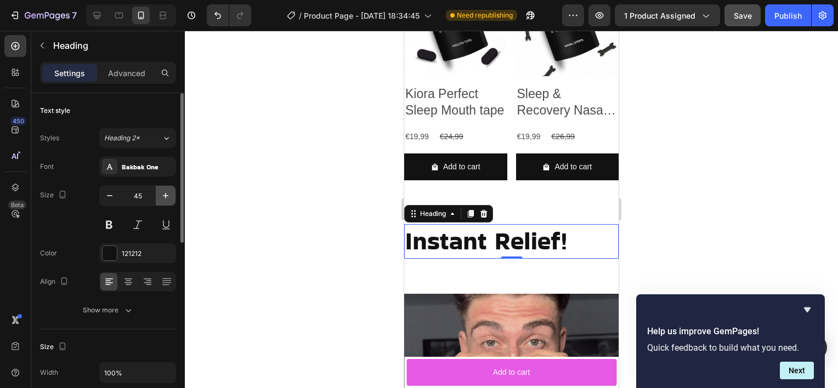
click at [171, 198] on icon "button" at bounding box center [165, 195] width 11 height 11
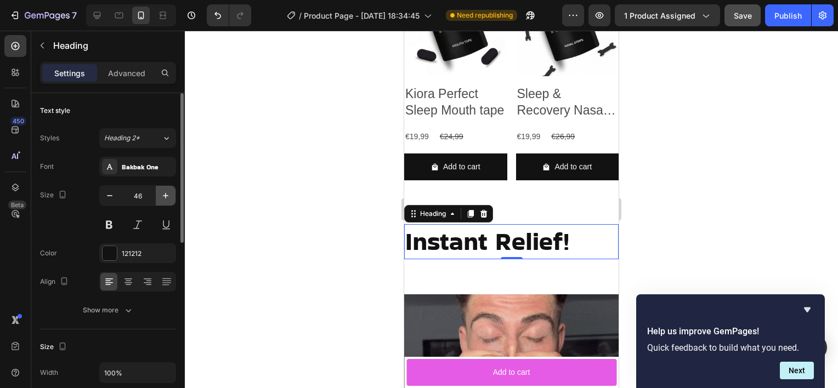
click at [171, 198] on icon "button" at bounding box center [165, 195] width 11 height 11
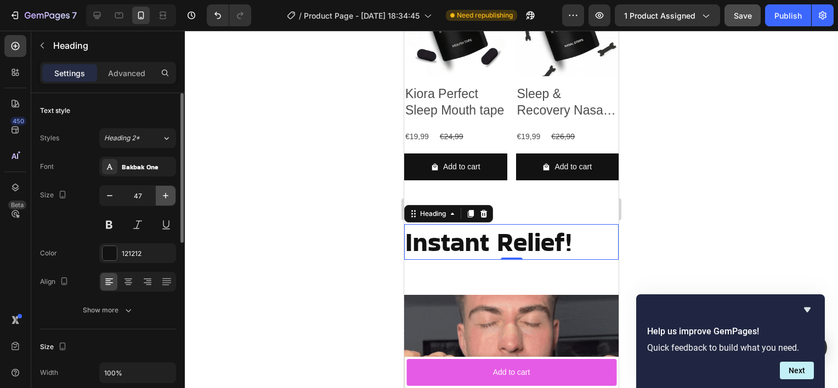
click at [171, 198] on icon "button" at bounding box center [165, 195] width 11 height 11
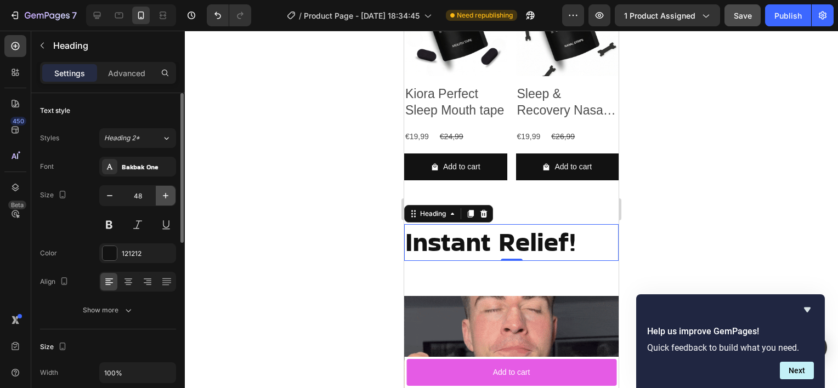
click at [171, 198] on icon "button" at bounding box center [165, 195] width 11 height 11
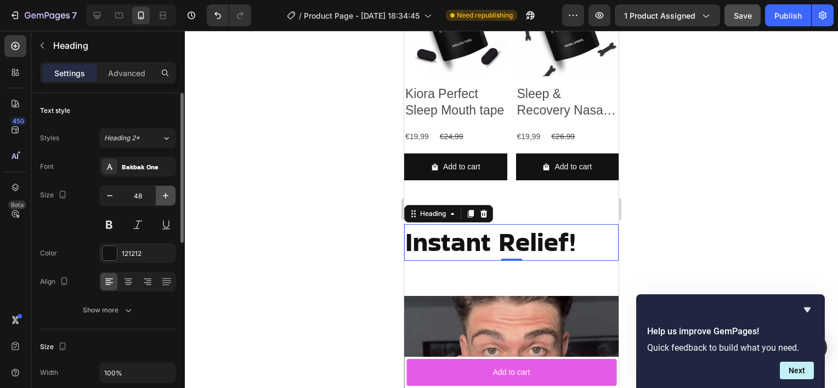
click at [171, 198] on icon "button" at bounding box center [165, 195] width 11 height 11
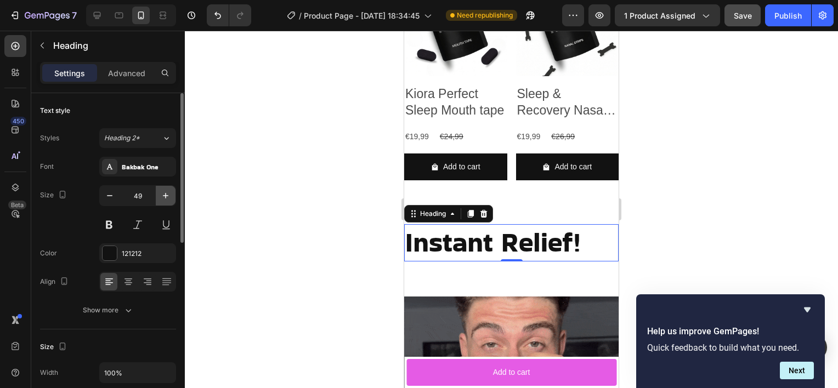
click at [171, 198] on icon "button" at bounding box center [165, 195] width 11 height 11
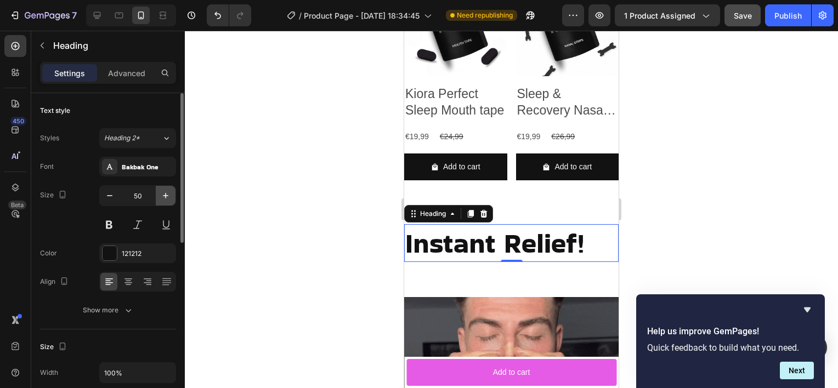
click at [171, 198] on icon "button" at bounding box center [165, 195] width 11 height 11
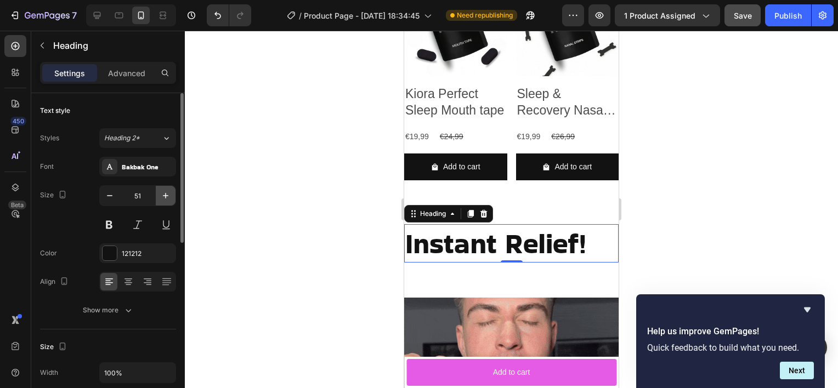
click at [171, 198] on icon "button" at bounding box center [165, 195] width 11 height 11
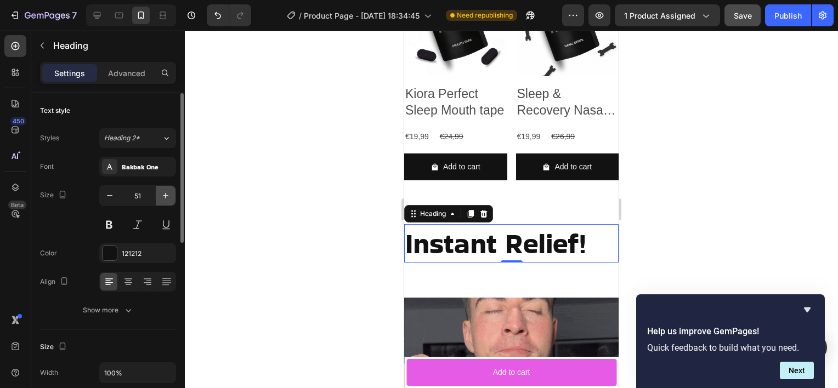
click at [171, 198] on icon "button" at bounding box center [165, 195] width 11 height 11
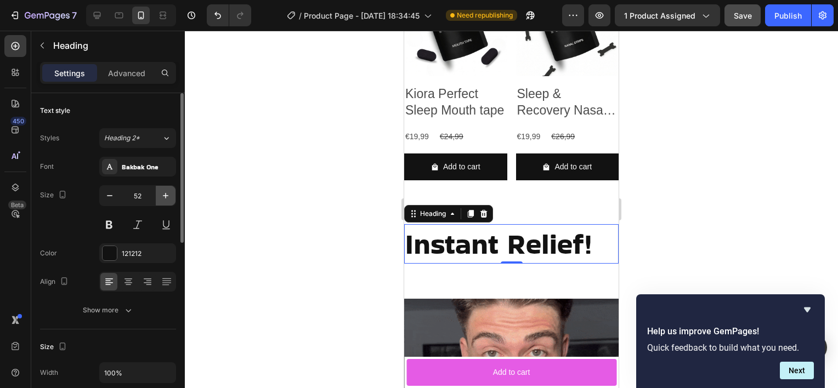
click at [171, 198] on icon "button" at bounding box center [165, 195] width 11 height 11
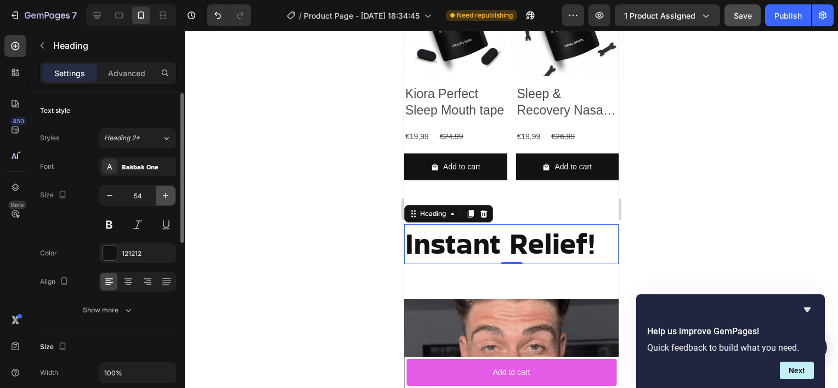
click at [171, 198] on icon "button" at bounding box center [165, 195] width 11 height 11
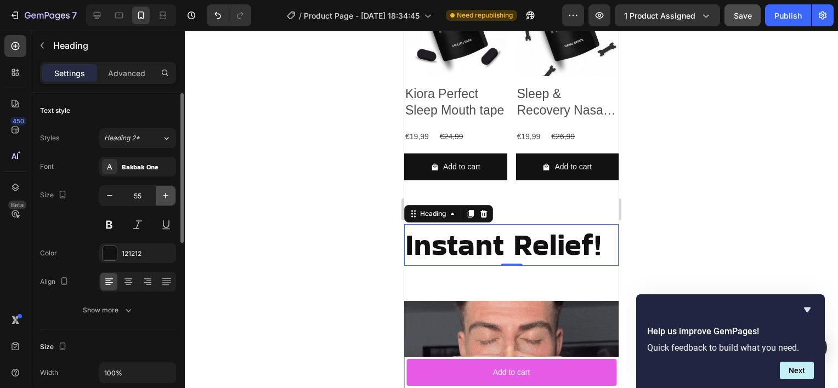
click at [171, 198] on icon "button" at bounding box center [165, 195] width 11 height 11
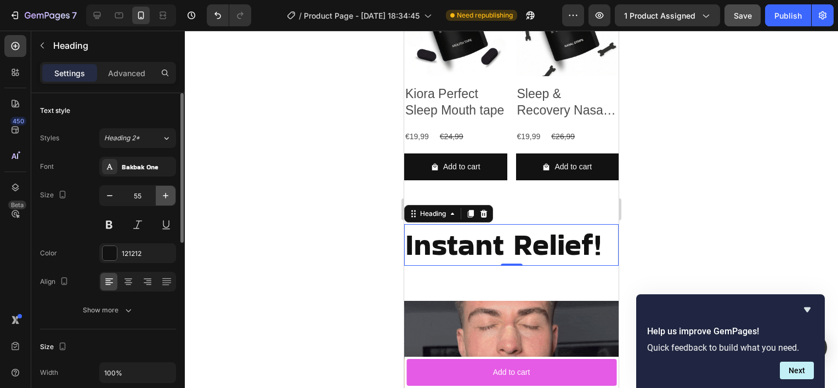
type input "56"
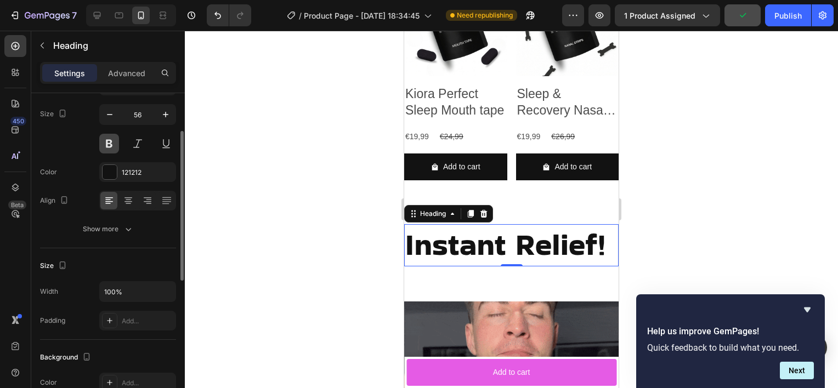
scroll to position [10, 0]
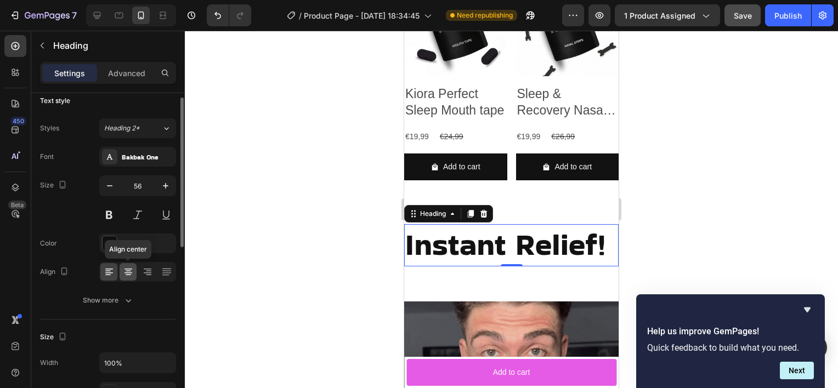
click at [124, 263] on div at bounding box center [128, 272] width 17 height 18
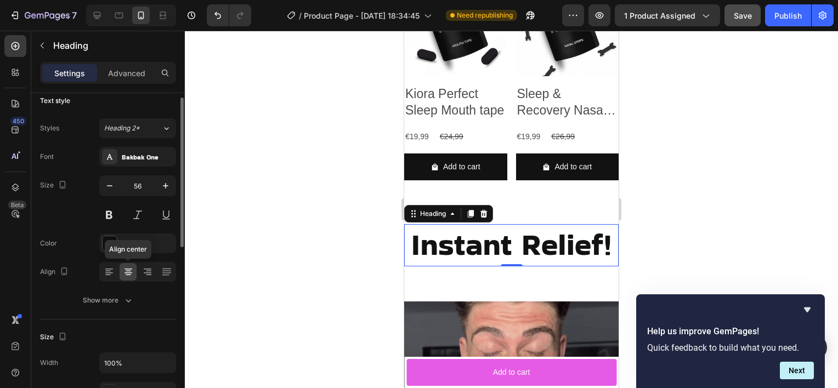
click at [124, 263] on div at bounding box center [128, 272] width 17 height 18
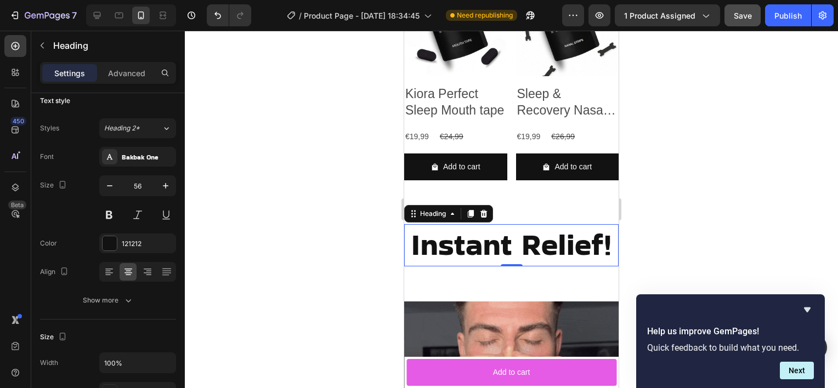
click at [308, 257] on div at bounding box center [511, 209] width 653 height 357
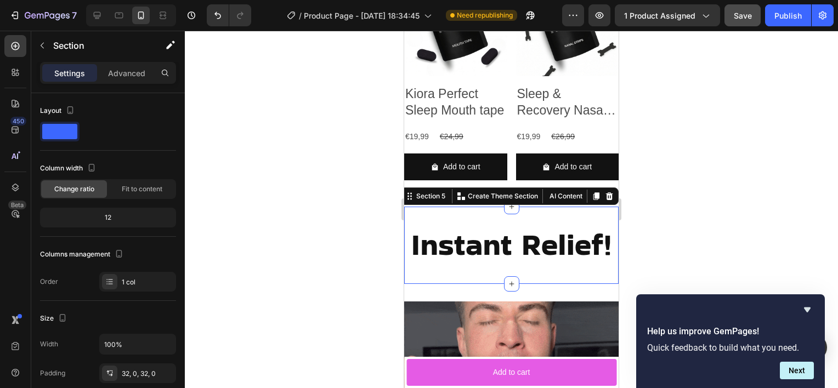
click at [467, 272] on div "Instant Relief! Heading Section 5 You can create reusable sections Create Theme…" at bounding box center [511, 245] width 214 height 77
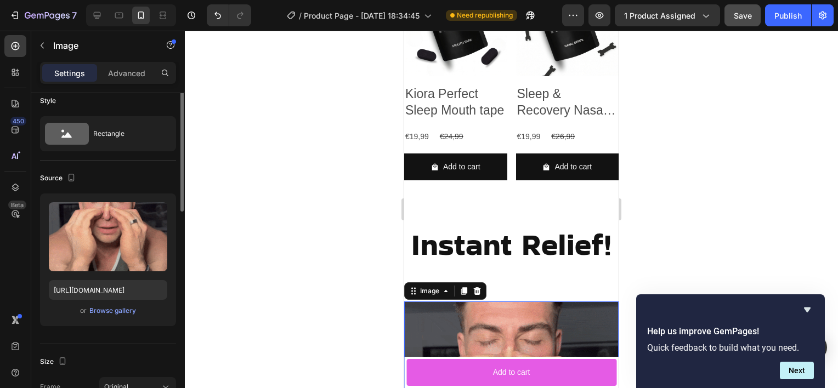
scroll to position [0, 0]
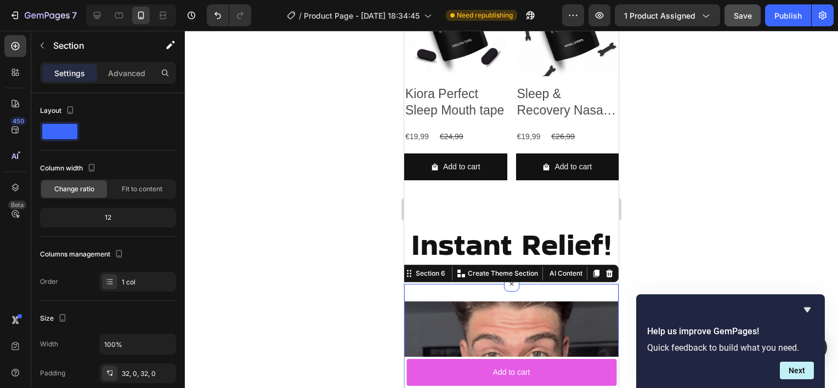
click at [505, 278] on icon at bounding box center [511, 284] width 13 height 13
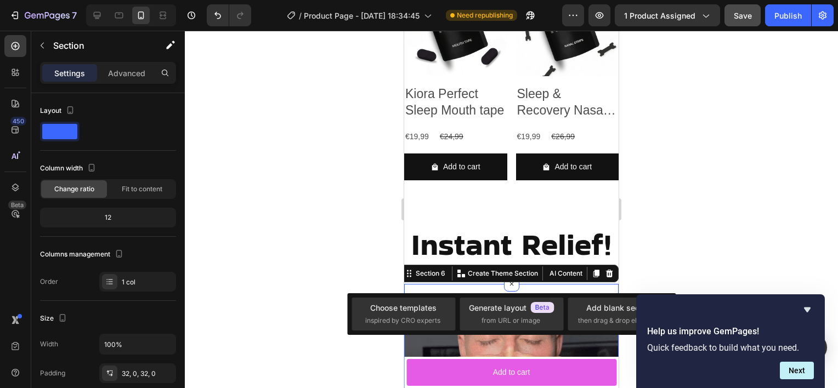
click at [364, 249] on div at bounding box center [511, 209] width 653 height 357
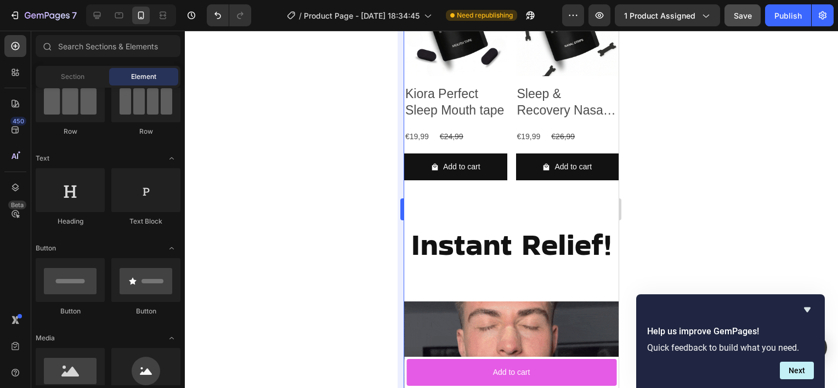
drag, startPoint x: 373, startPoint y: 243, endPoint x: 397, endPoint y: 234, distance: 26.2
click at [385, 237] on div at bounding box center [511, 209] width 653 height 357
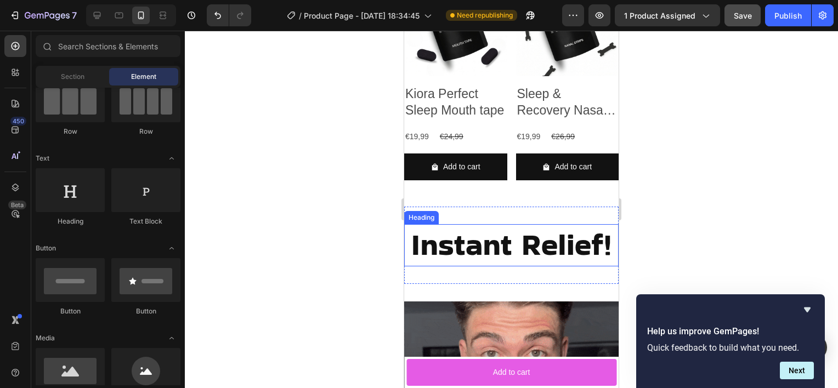
click at [455, 243] on h2 "Instant Relief!" at bounding box center [511, 245] width 214 height 42
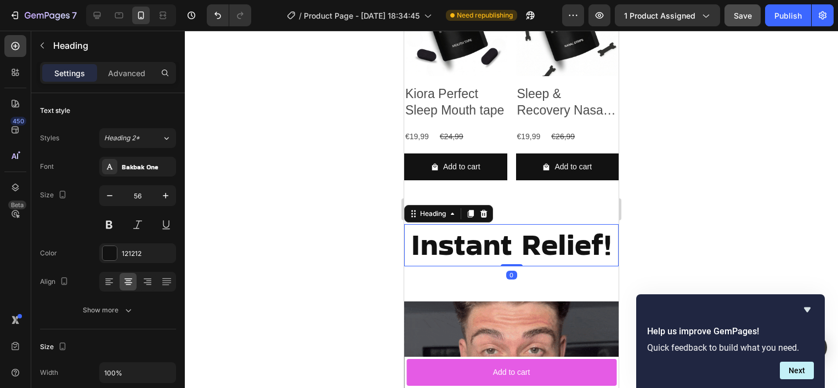
drag, startPoint x: 505, startPoint y: 256, endPoint x: 507, endPoint y: 197, distance: 59.3
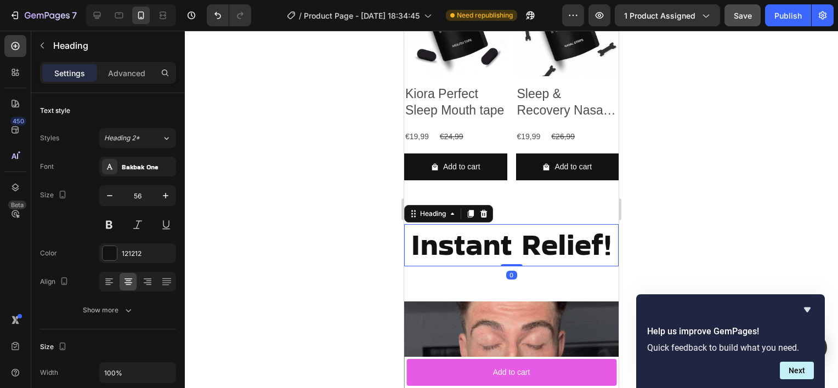
click at [507, 197] on div "Button Sticky Product Images Sleep & Recovery Nasal Strips Product Title €19,99…" at bounding box center [511, 320] width 214 height 2691
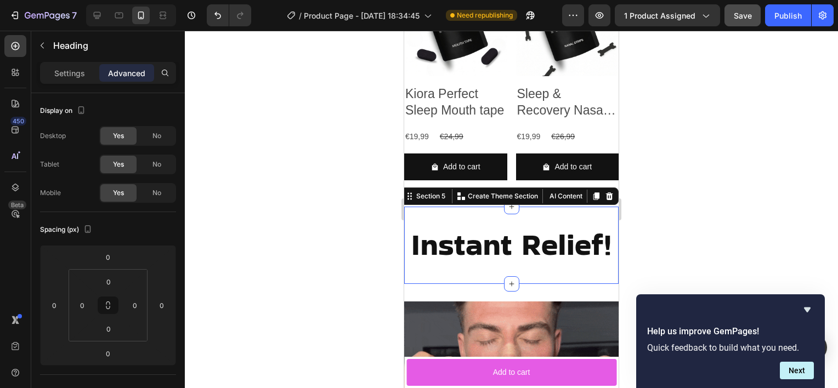
click at [479, 270] on div "Instant Relief! Heading Section 5 You can create reusable sections Create Theme…" at bounding box center [511, 245] width 214 height 77
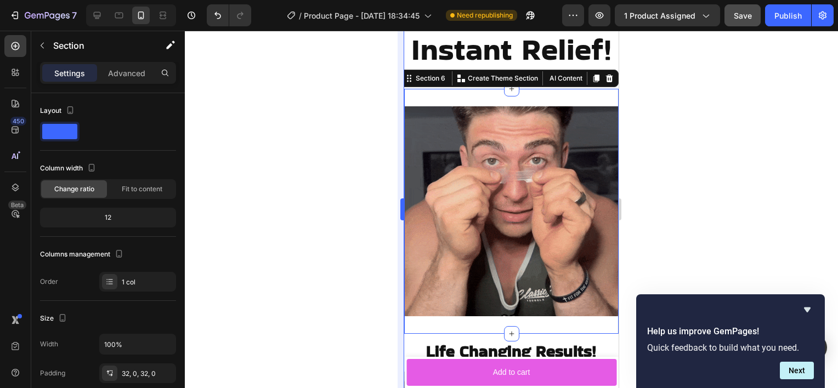
scroll to position [1232, 0]
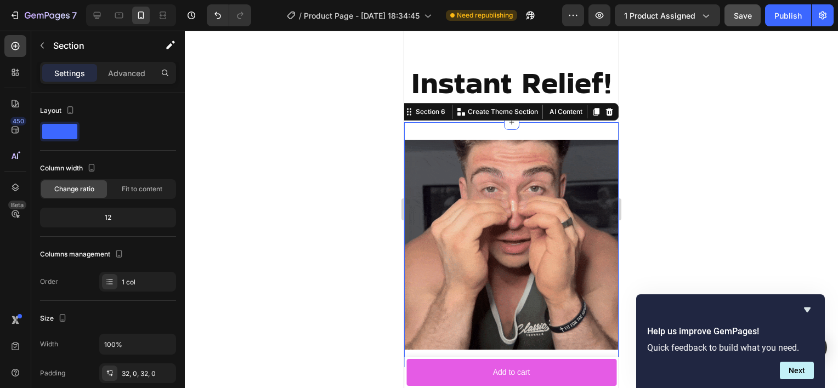
click at [394, 249] on div at bounding box center [511, 209] width 653 height 357
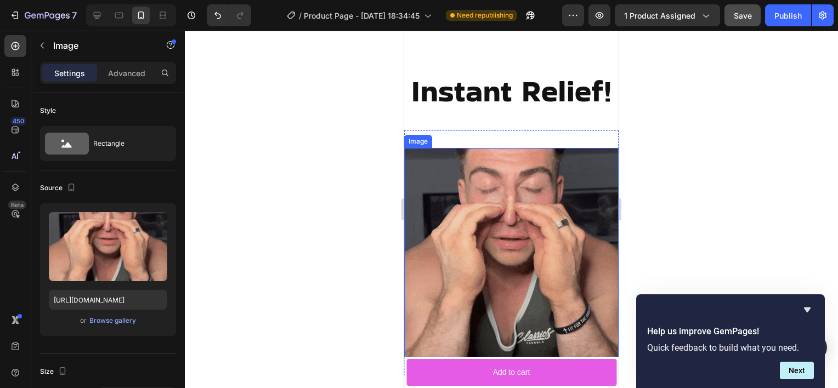
click at [544, 171] on img at bounding box center [511, 253] width 214 height 210
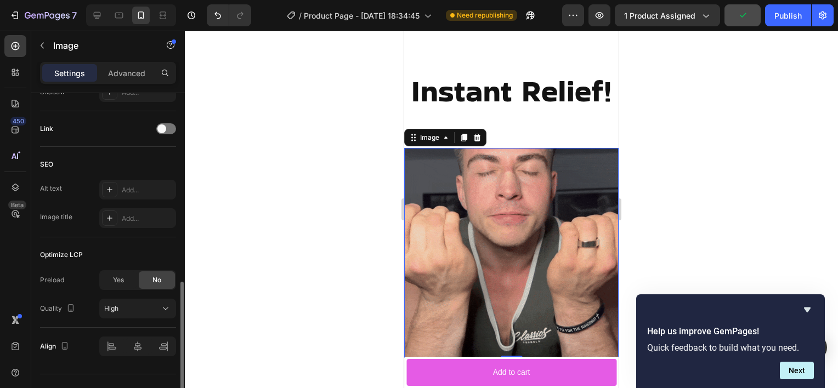
scroll to position [480, 0]
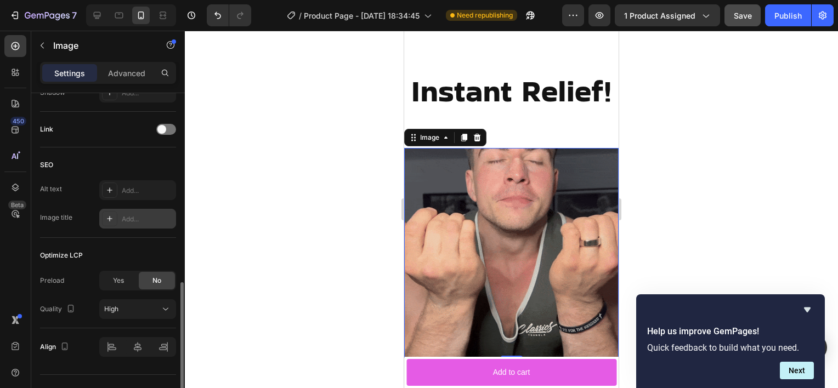
click at [131, 220] on div "Add..." at bounding box center [148, 219] width 52 height 10
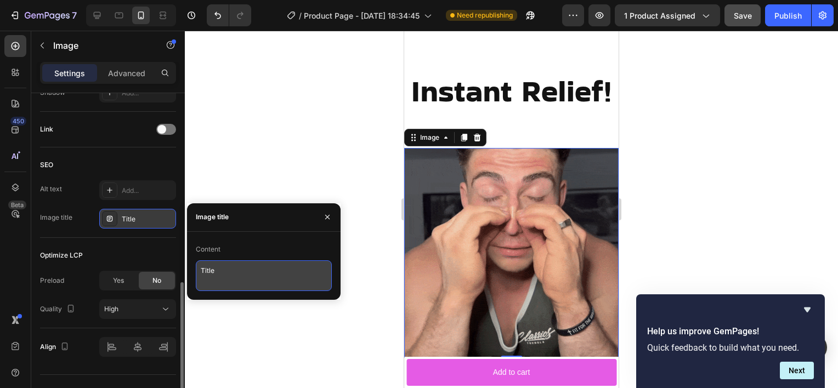
click at [217, 274] on textarea "Title" at bounding box center [264, 275] width 136 height 31
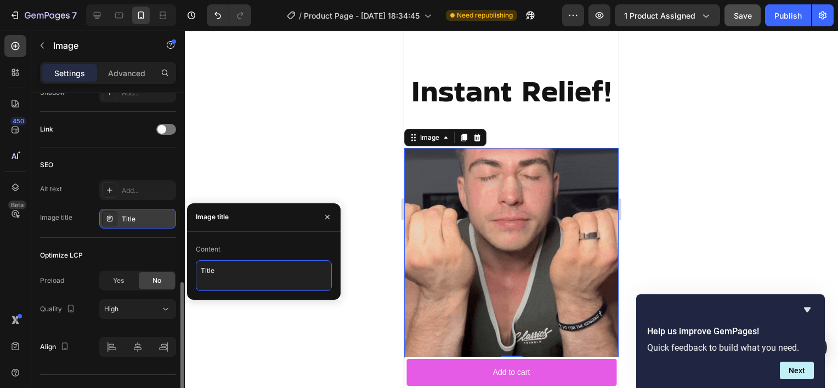
click at [217, 274] on textarea "Title" at bounding box center [264, 275] width 136 height 31
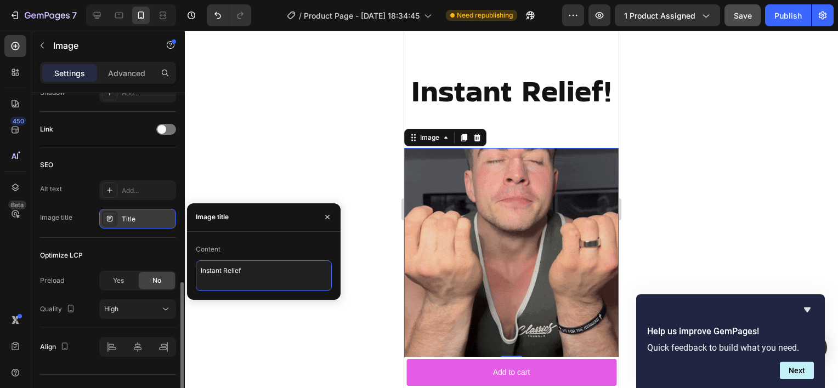
type textarea "Instant Relief"
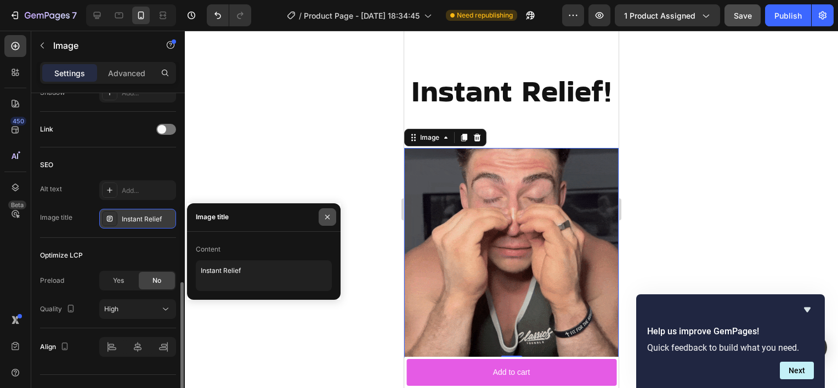
click at [330, 218] on icon "button" at bounding box center [327, 217] width 9 height 9
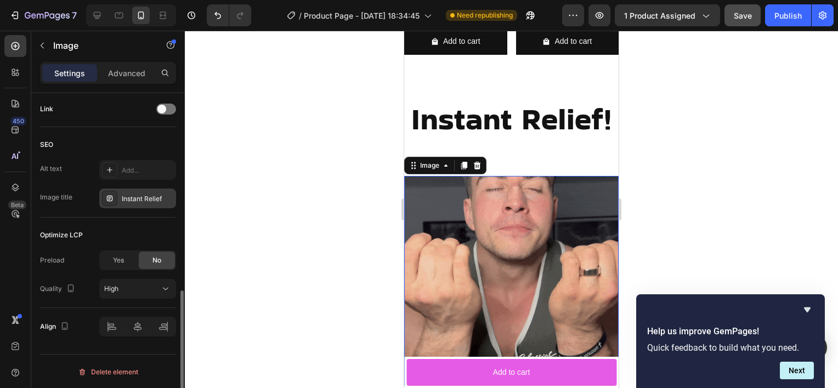
scroll to position [500, 0]
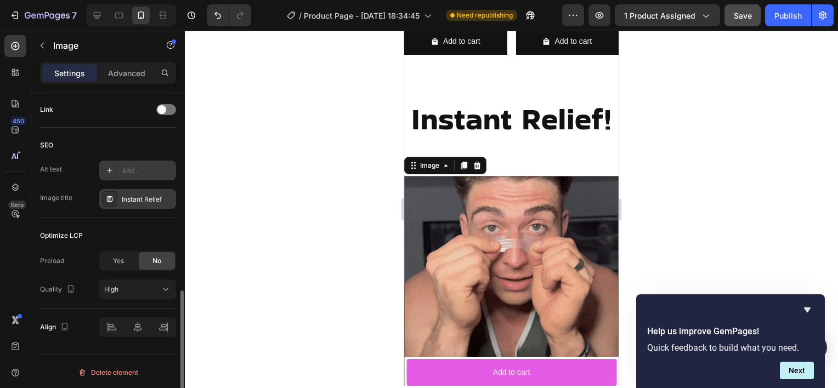
click at [149, 175] on div "Add..." at bounding box center [137, 171] width 77 height 20
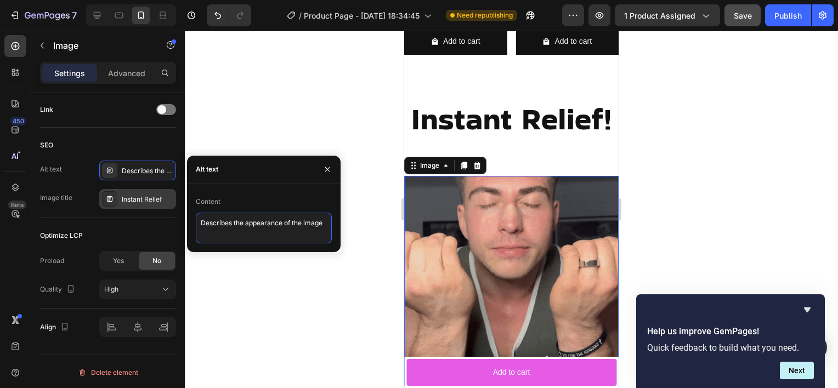
click at [232, 222] on textarea "Describes the appearance of the image" at bounding box center [264, 228] width 136 height 31
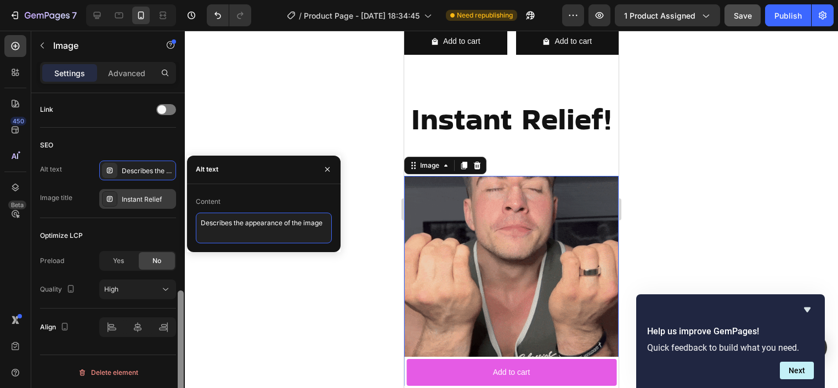
drag, startPoint x: 322, startPoint y: 222, endPoint x: 180, endPoint y: 196, distance: 144.9
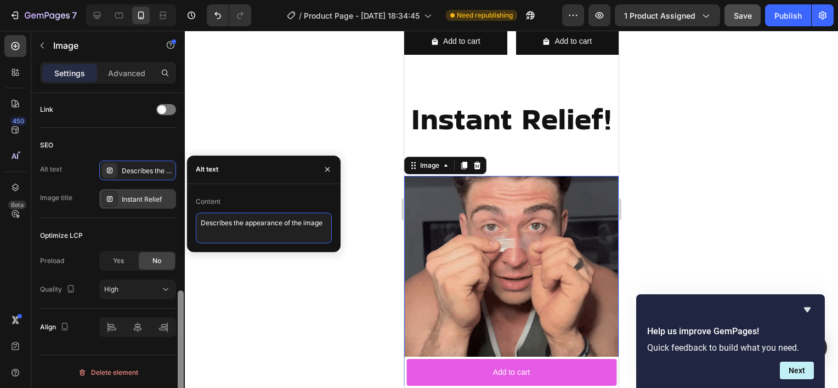
click at [180, 196] on div "450 Beta Sections(18) Elements(84) Section Element Hero Section Product Detail …" at bounding box center [92, 209] width 185 height 357
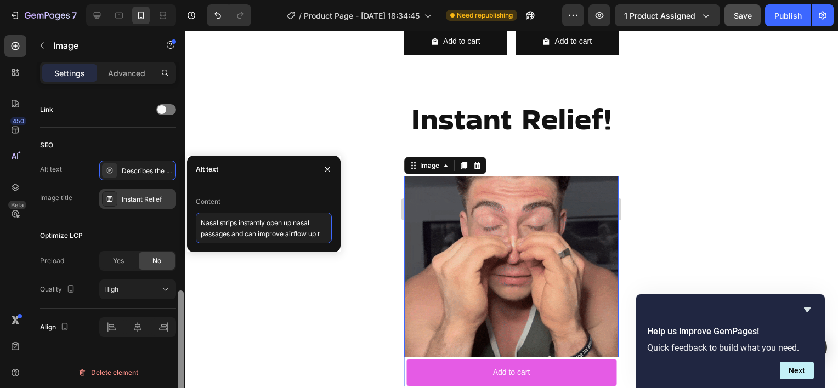
scroll to position [4, 0]
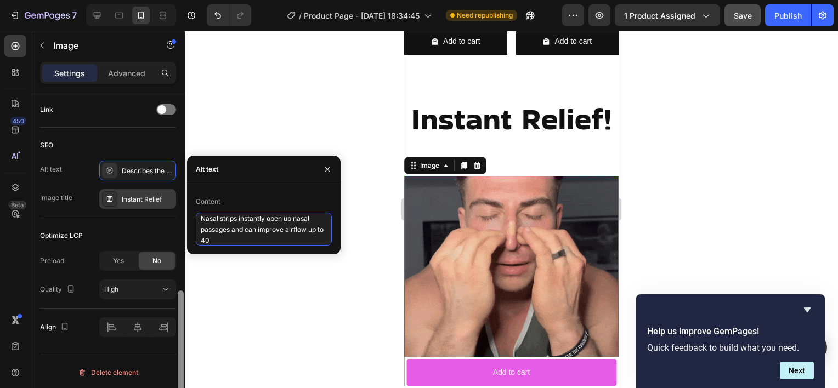
type textarea "Nasal strips instantly open up nasal passages and can improve airflow up to 40%"
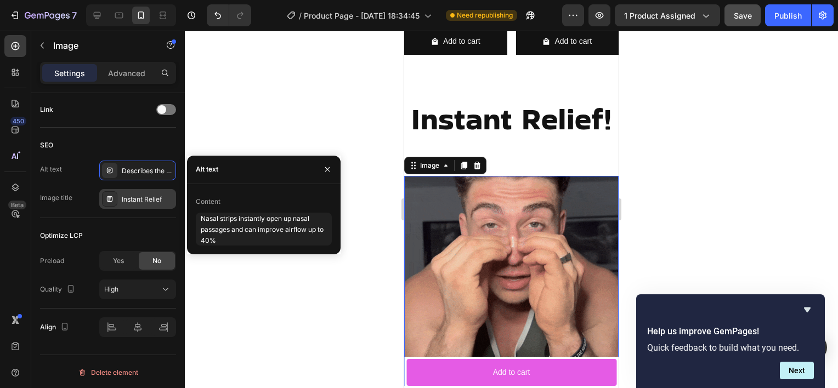
click at [270, 309] on div at bounding box center [511, 209] width 653 height 357
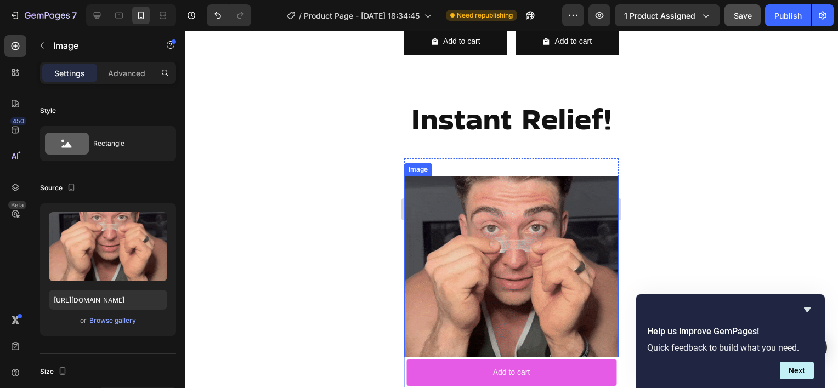
click at [528, 188] on img at bounding box center [511, 281] width 214 height 210
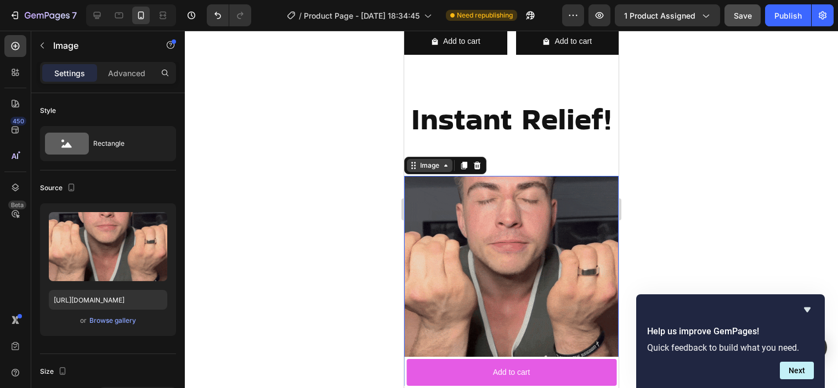
click at [445, 161] on icon at bounding box center [445, 165] width 9 height 9
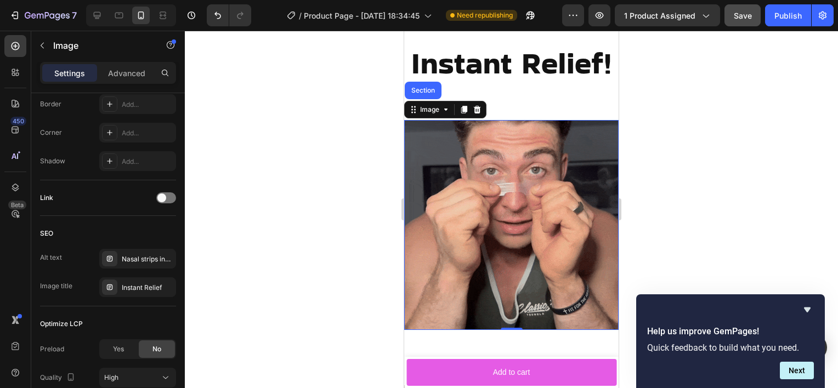
scroll to position [1246, 0]
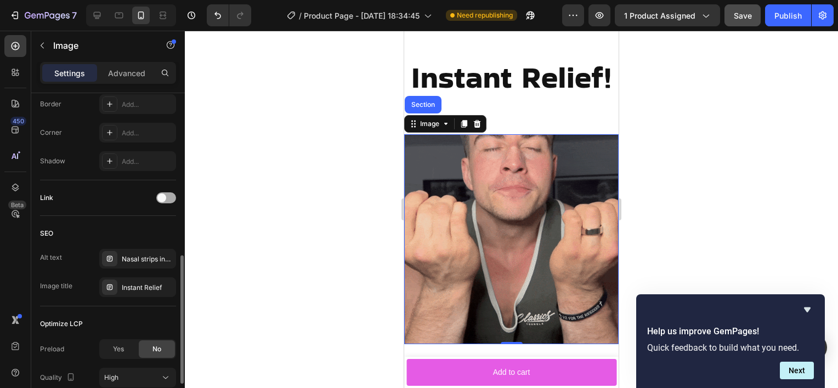
click at [167, 196] on div at bounding box center [166, 197] width 20 height 11
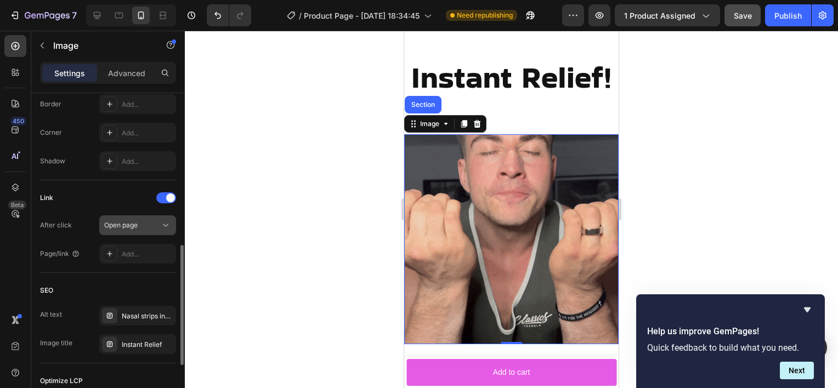
click at [148, 226] on div "Open page" at bounding box center [132, 225] width 56 height 10
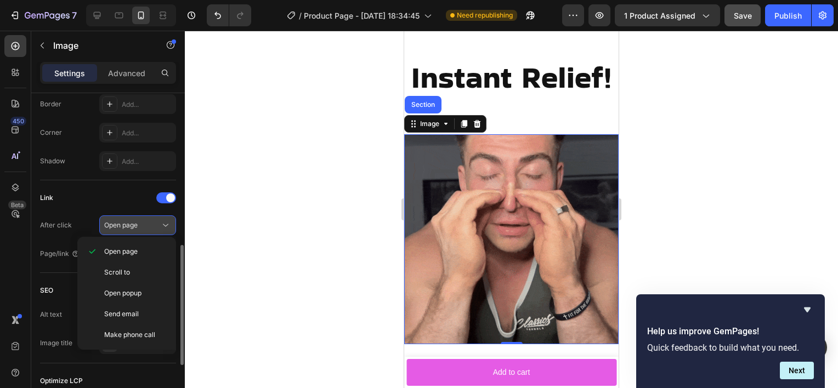
click at [156, 226] on div "Open page" at bounding box center [132, 225] width 56 height 10
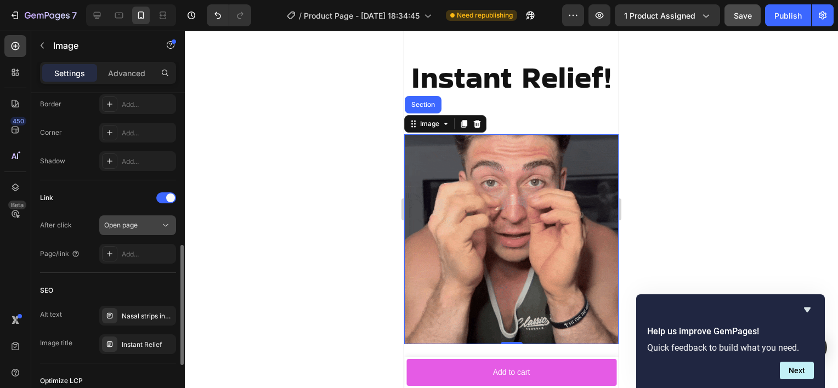
click at [156, 226] on div "Open page" at bounding box center [132, 225] width 56 height 10
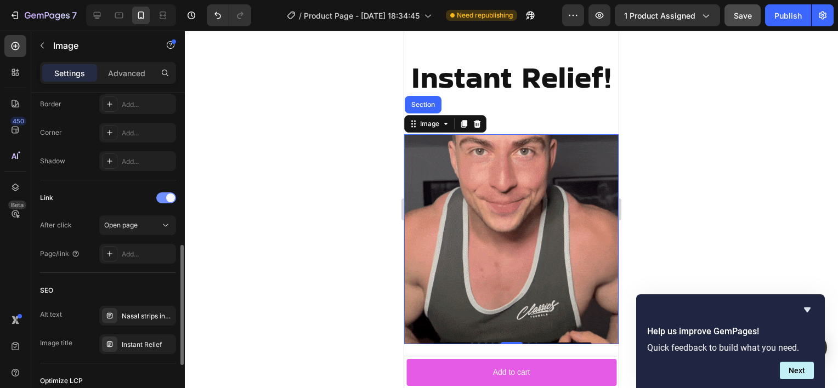
click at [171, 195] on span at bounding box center [170, 198] width 9 height 9
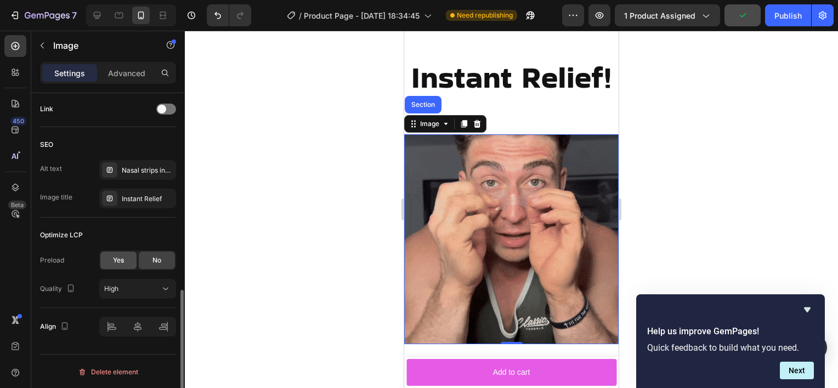
scroll to position [501, 0]
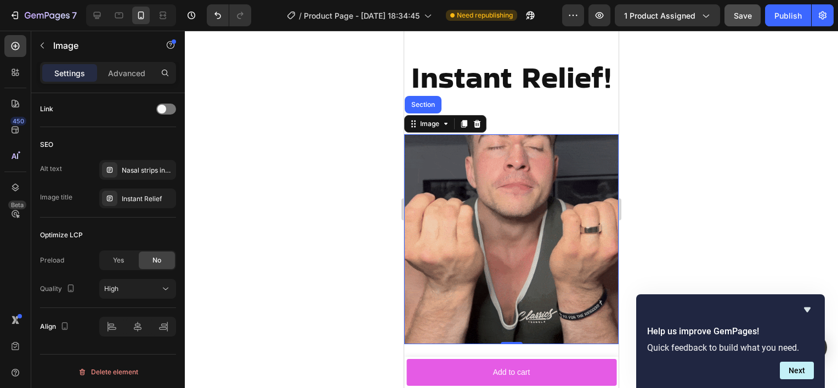
click at [187, 352] on div at bounding box center [511, 209] width 653 height 357
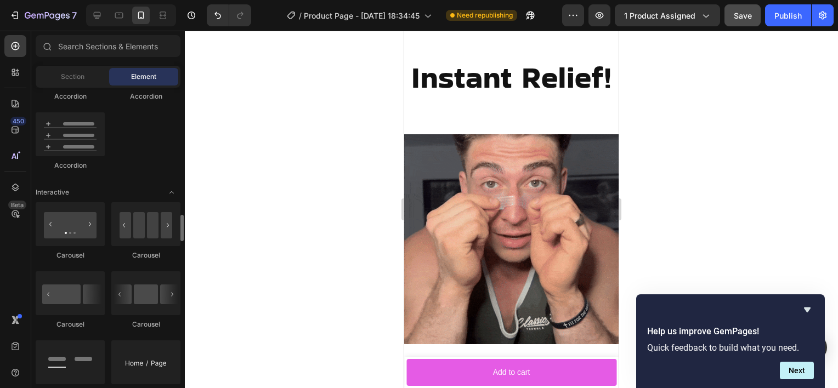
scroll to position [1039, 0]
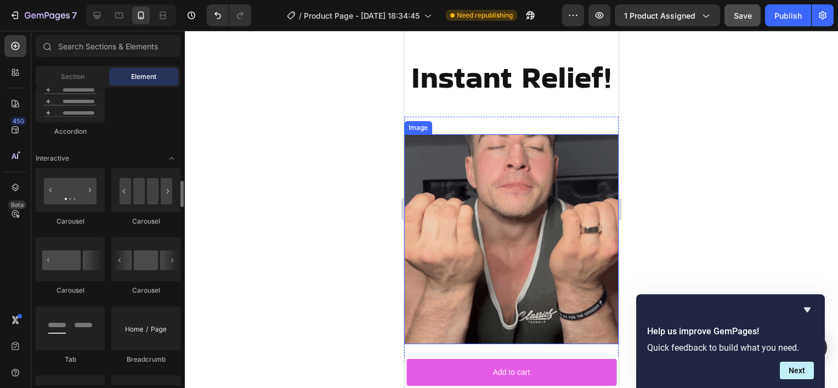
click at [435, 248] on img at bounding box center [511, 239] width 214 height 210
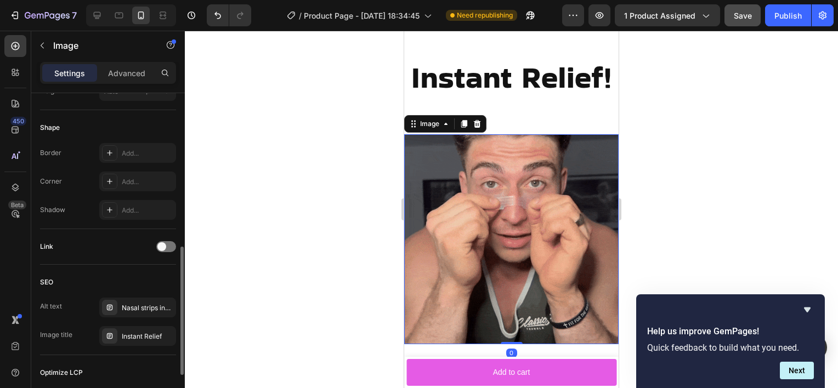
scroll to position [501, 0]
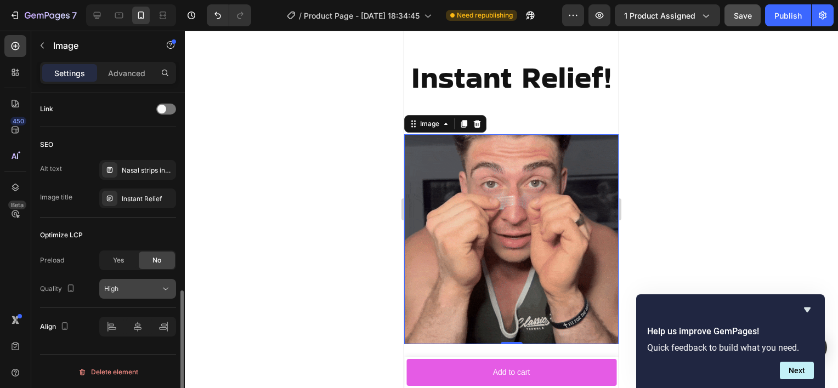
click at [140, 284] on div "High" at bounding box center [132, 289] width 56 height 10
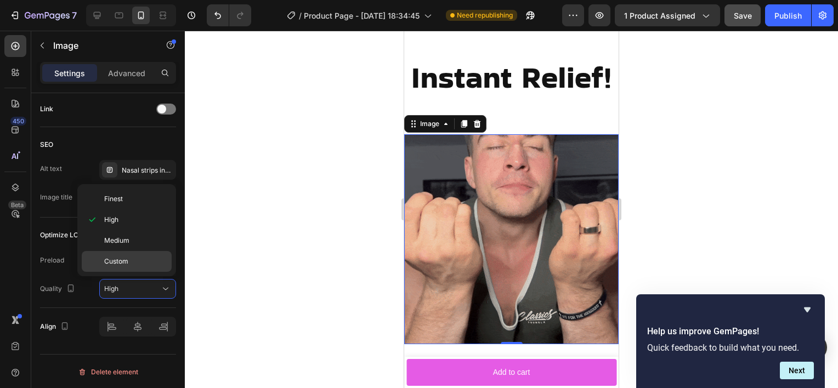
click at [132, 257] on p "Custom" at bounding box center [135, 262] width 63 height 10
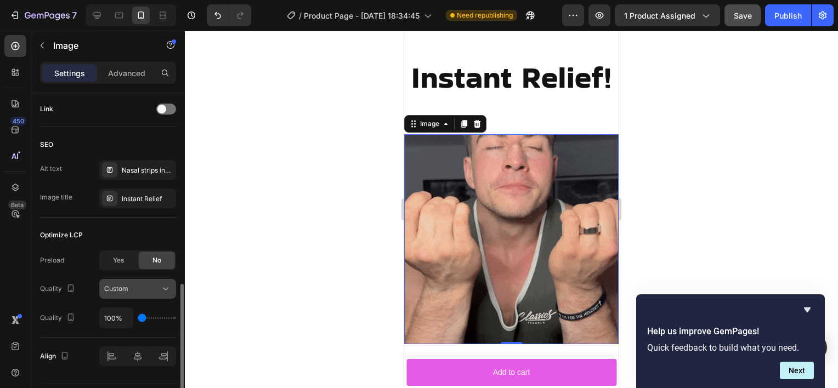
click at [138, 292] on div "Custom" at bounding box center [132, 289] width 56 height 10
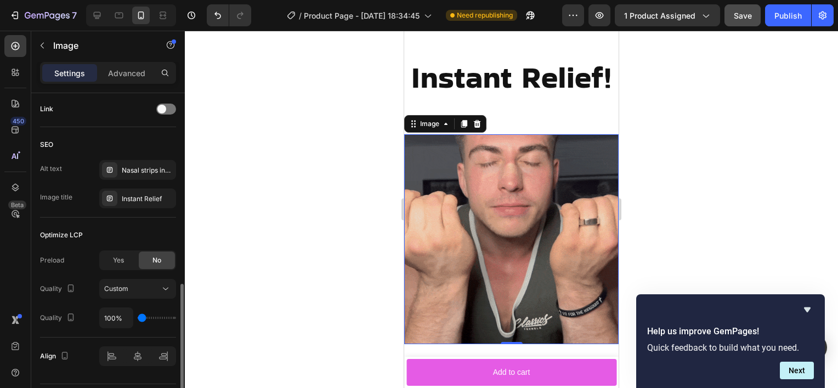
type input "350%"
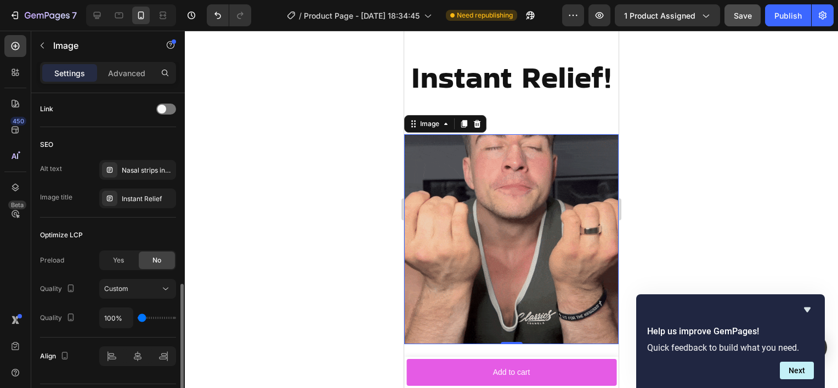
type input "350"
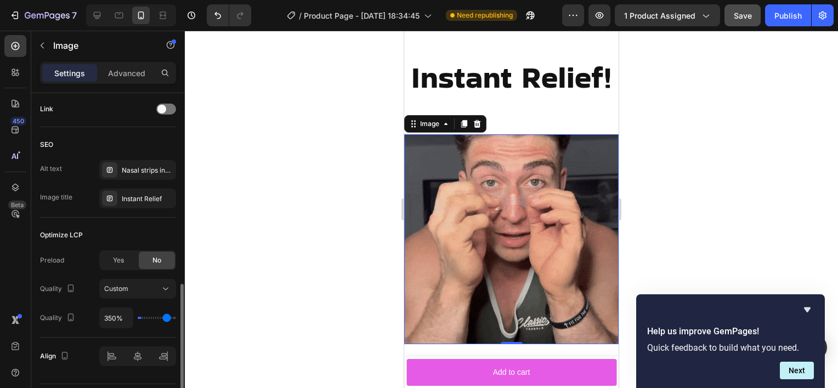
type input "400%"
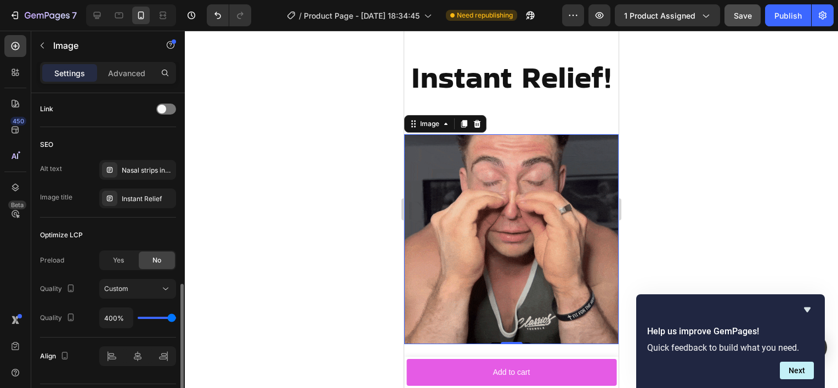
drag, startPoint x: 138, startPoint y: 317, endPoint x: 181, endPoint y: 320, distance: 43.4
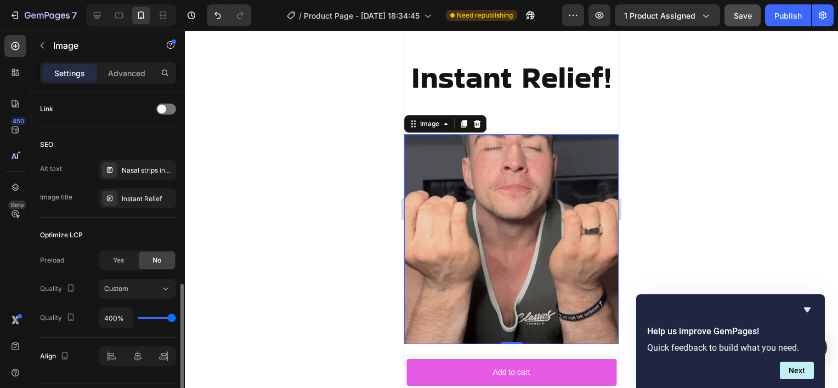
type input "400"
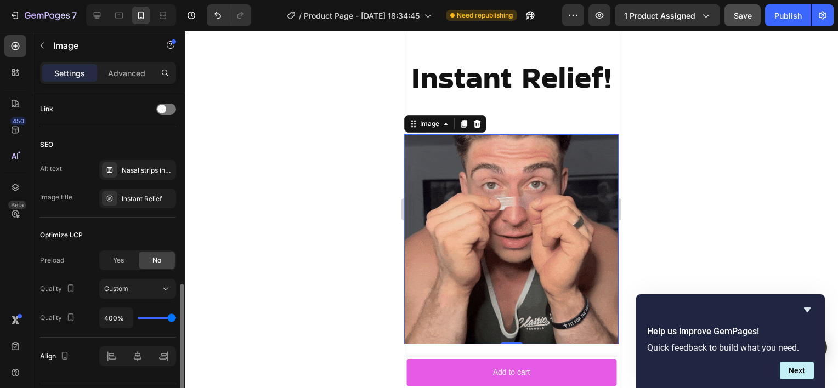
click at [176, 319] on input "range" at bounding box center [157, 318] width 38 height 2
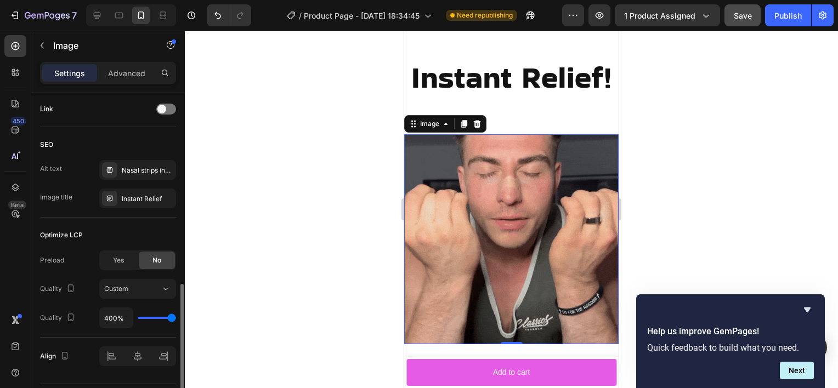
type input "350%"
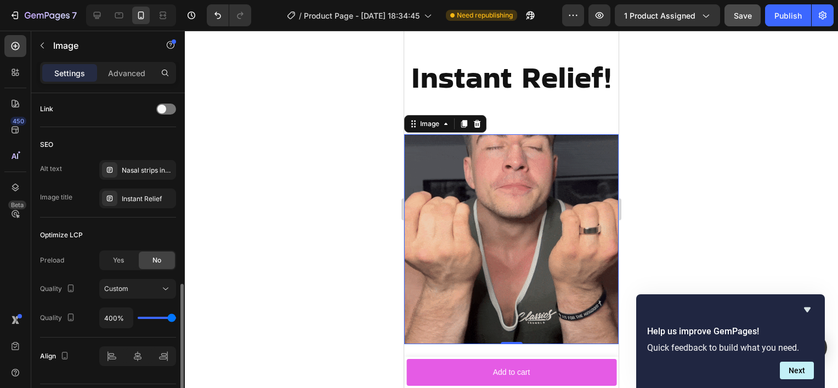
type input "350"
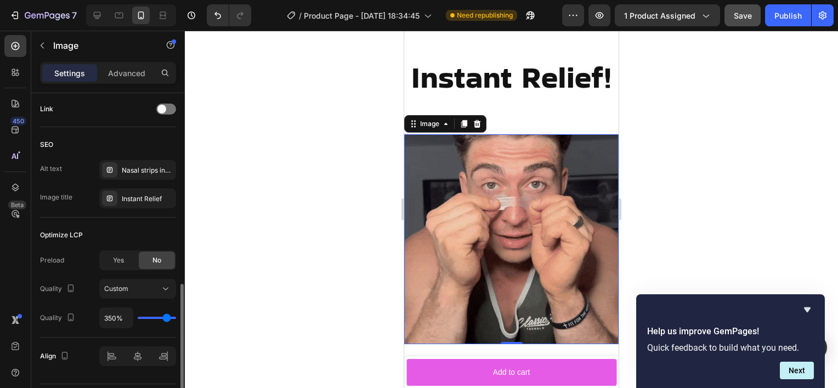
type input "300%"
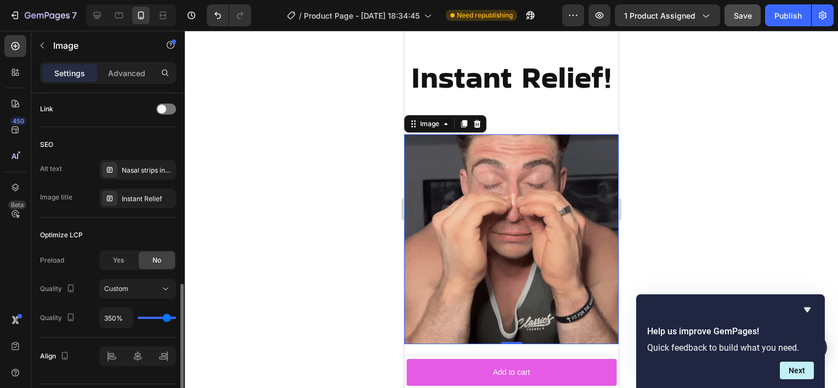
type input "300"
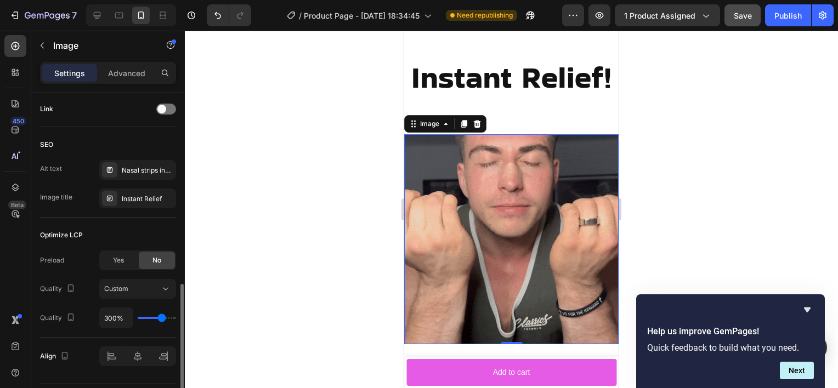
type input "250%"
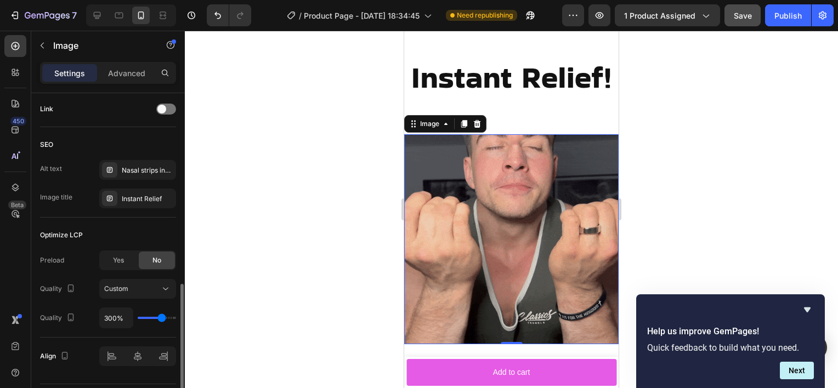
type input "250"
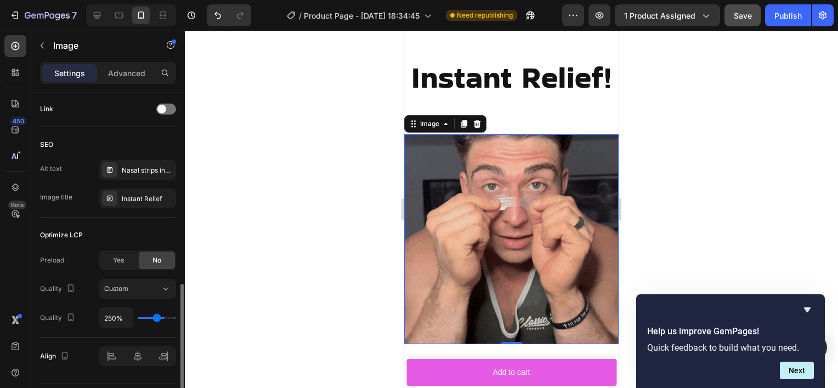
type input "150%"
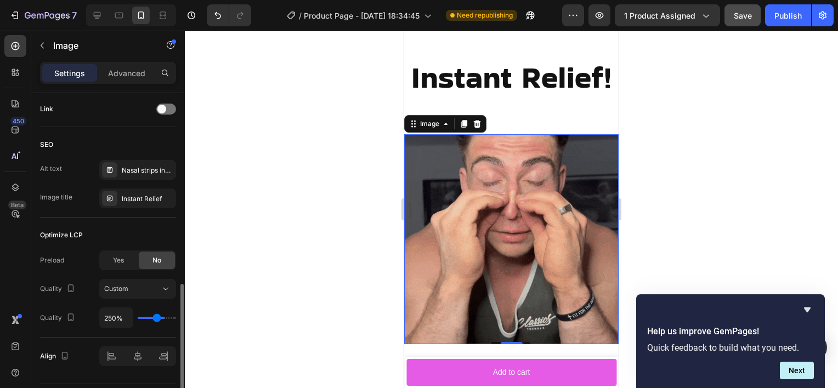
type input "150"
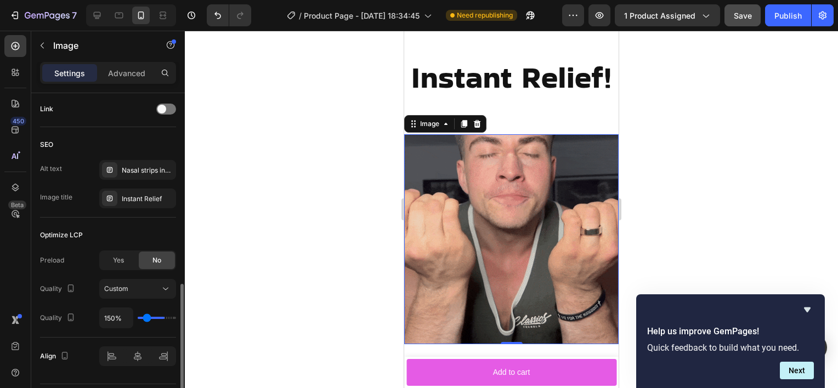
type input "100%"
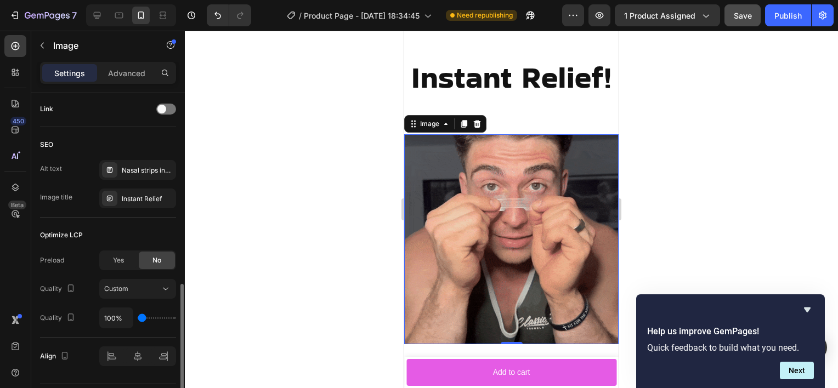
drag, startPoint x: 167, startPoint y: 315, endPoint x: 93, endPoint y: 320, distance: 74.7
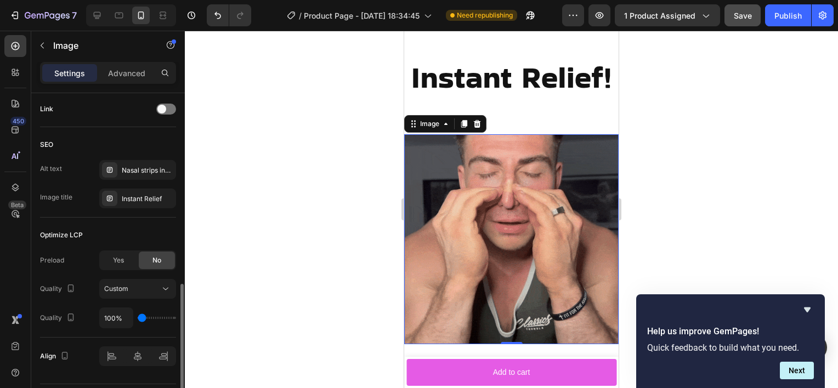
type input "100"
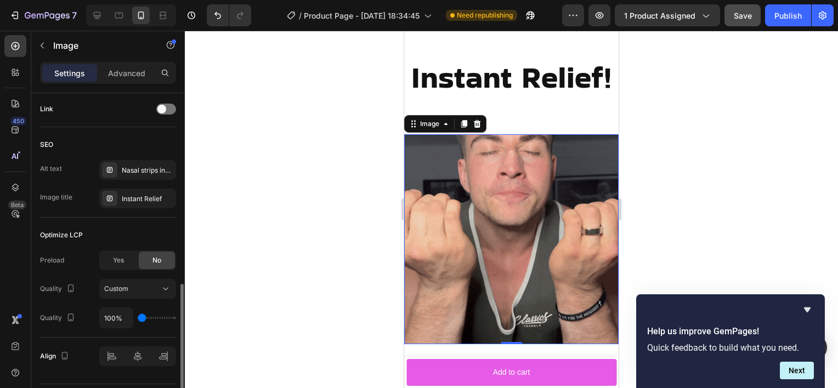
click at [138, 319] on input "range" at bounding box center [157, 318] width 38 height 2
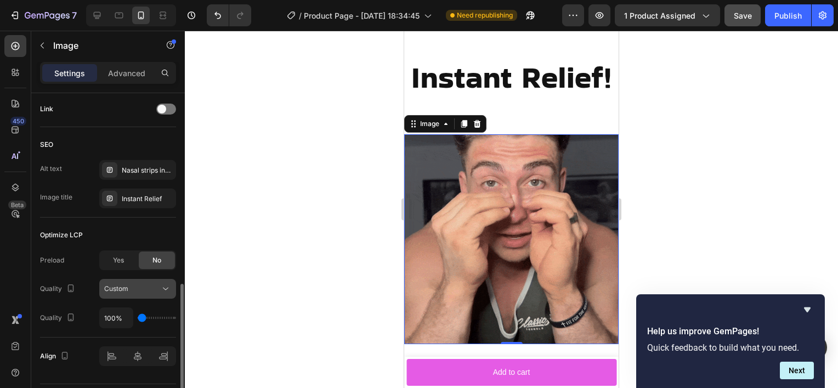
click at [122, 290] on span "Custom" at bounding box center [116, 289] width 24 height 8
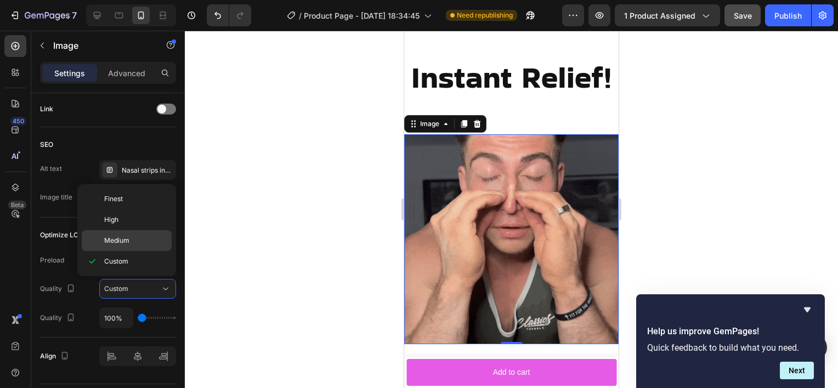
click at [125, 236] on span "Medium" at bounding box center [116, 241] width 25 height 10
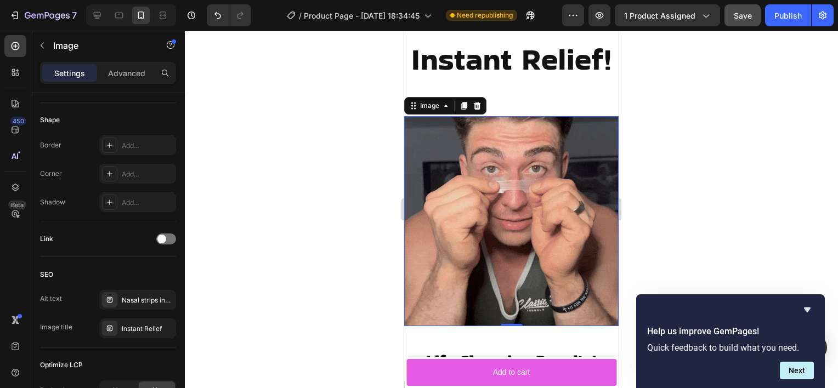
scroll to position [1456, 0]
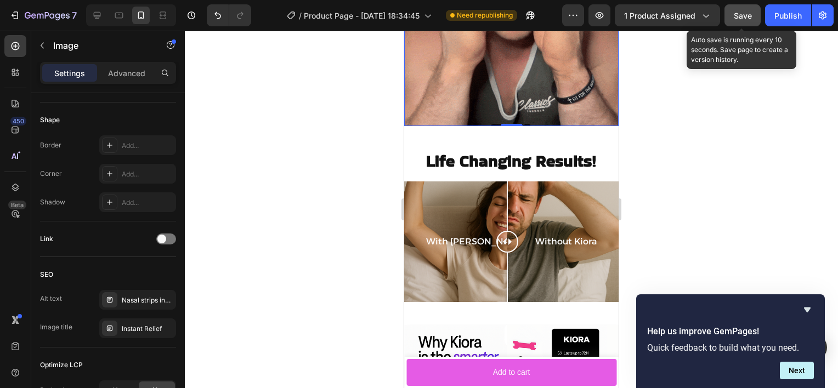
click at [746, 12] on span "Save" at bounding box center [743, 15] width 18 height 9
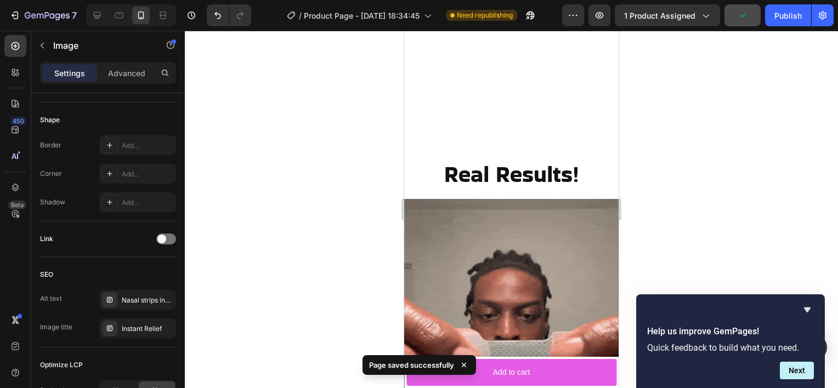
scroll to position [1884, 0]
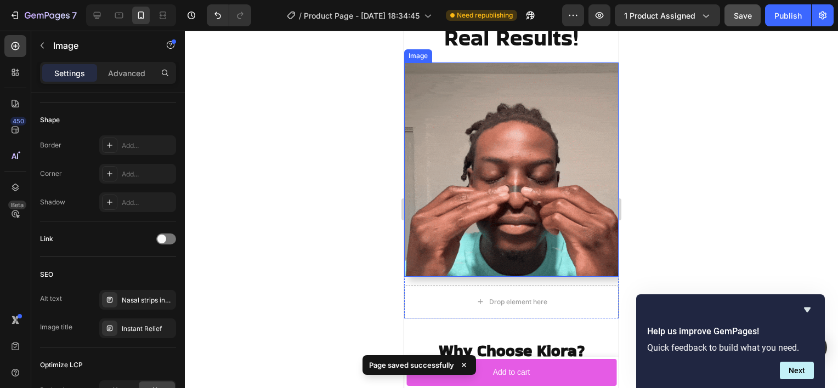
click at [517, 170] on img at bounding box center [511, 170] width 214 height 214
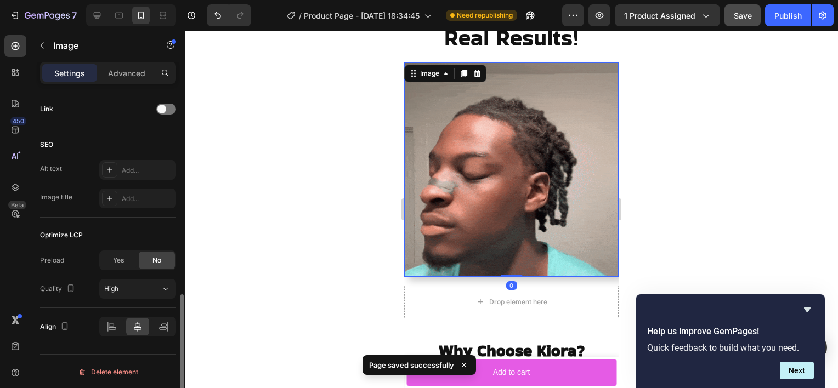
scroll to position [528, 0]
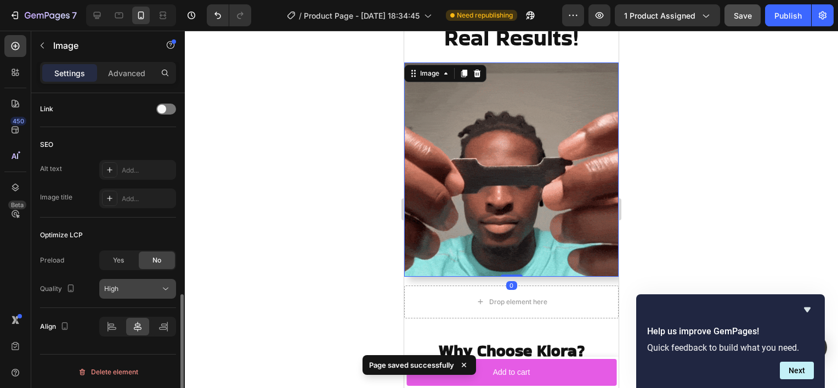
click at [162, 286] on icon at bounding box center [165, 288] width 11 height 11
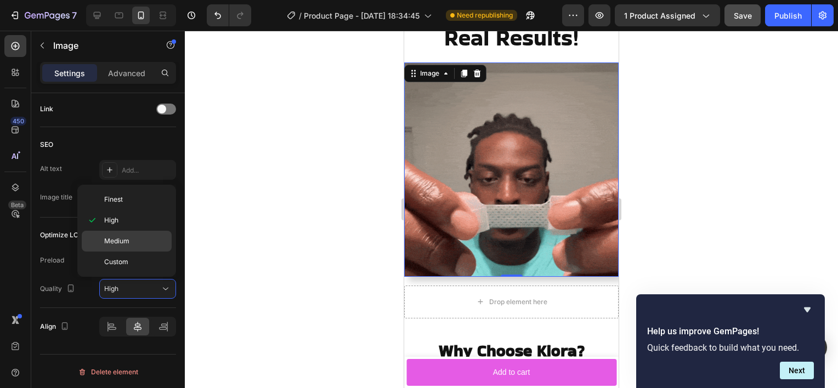
click at [132, 241] on p "Medium" at bounding box center [135, 241] width 63 height 10
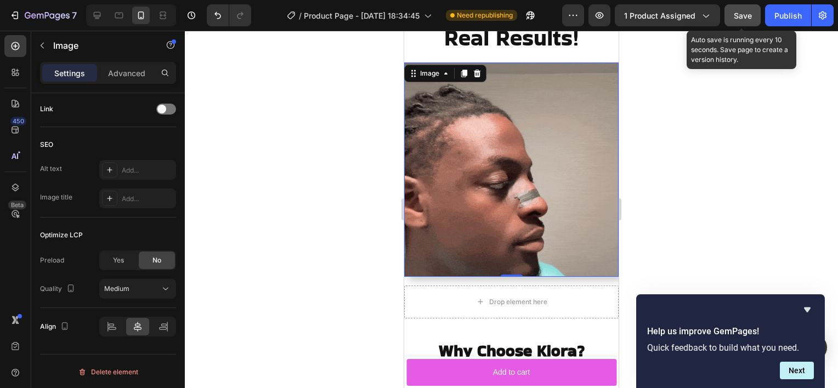
click at [751, 15] on span "Save" at bounding box center [743, 15] width 18 height 9
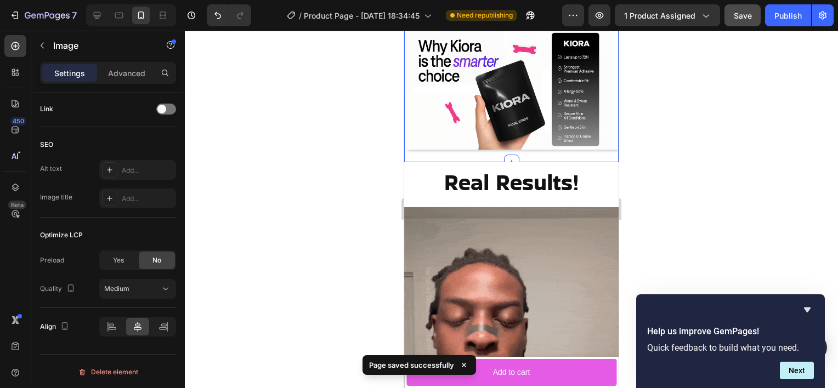
scroll to position [1740, 0]
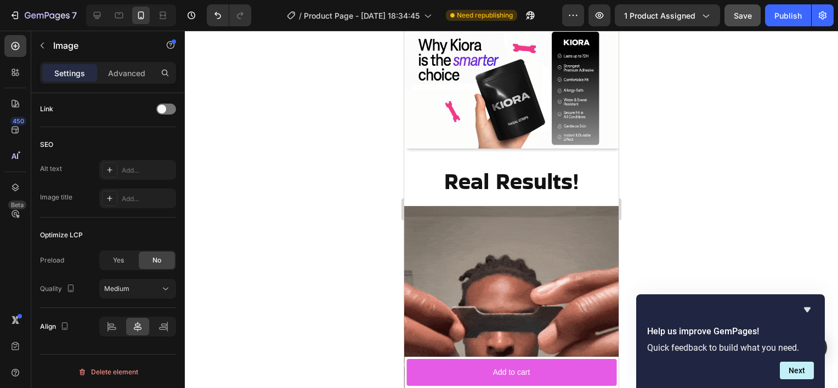
click at [509, 268] on img at bounding box center [511, 313] width 214 height 214
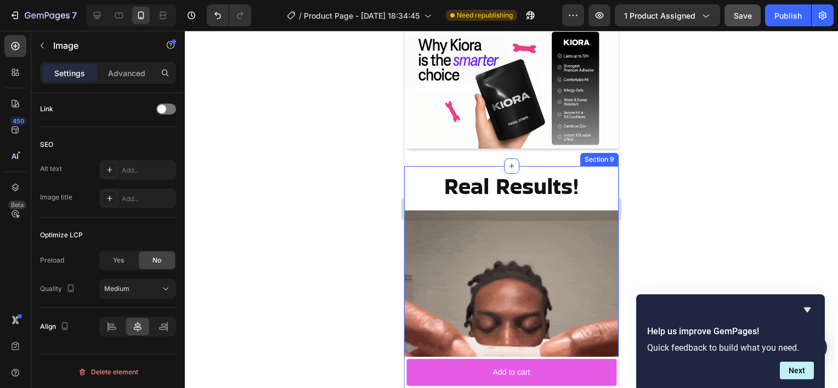
click at [478, 200] on div "Real Results! Heading Image Drop element here Row" at bounding box center [511, 319] width 214 height 296
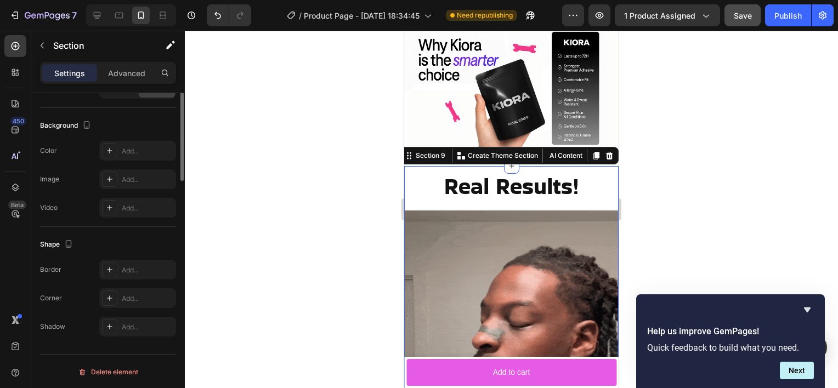
scroll to position [0, 0]
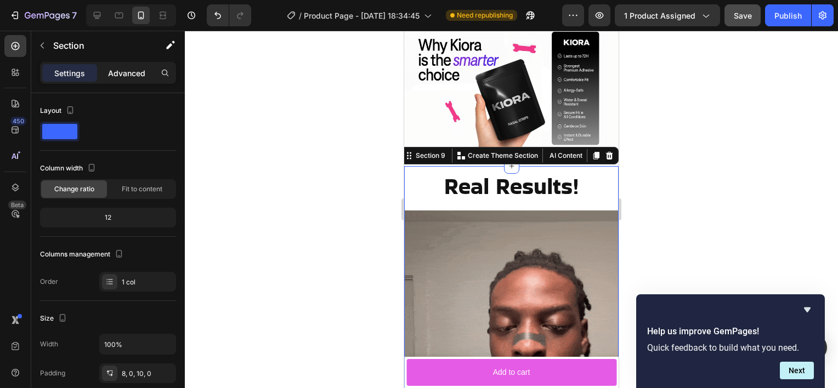
click at [121, 79] on div "Advanced" at bounding box center [126, 73] width 55 height 18
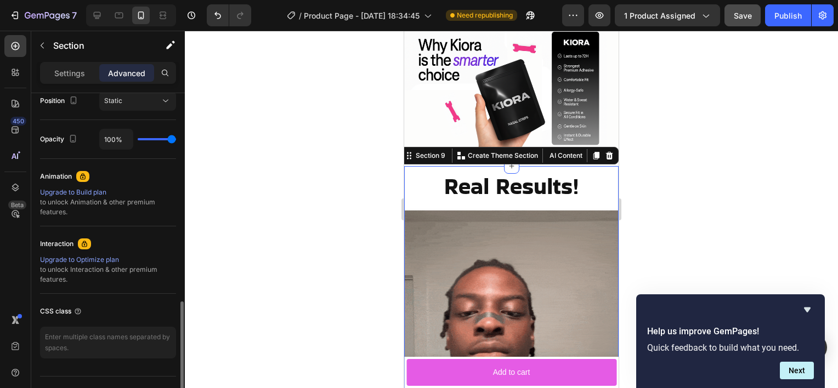
scroll to position [434, 0]
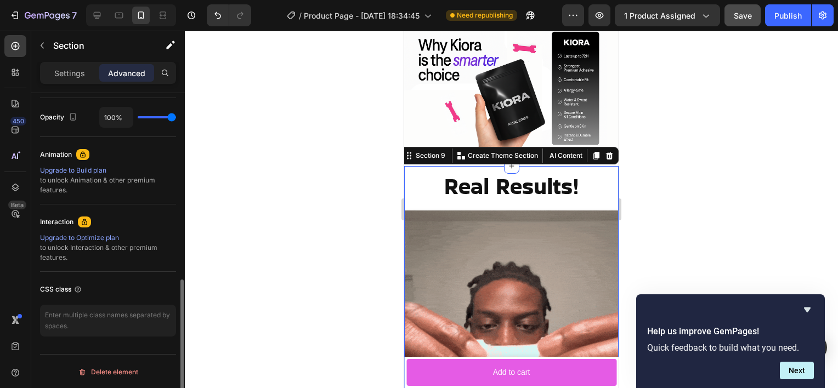
click at [79, 82] on div "Settings Advanced" at bounding box center [108, 73] width 136 height 22
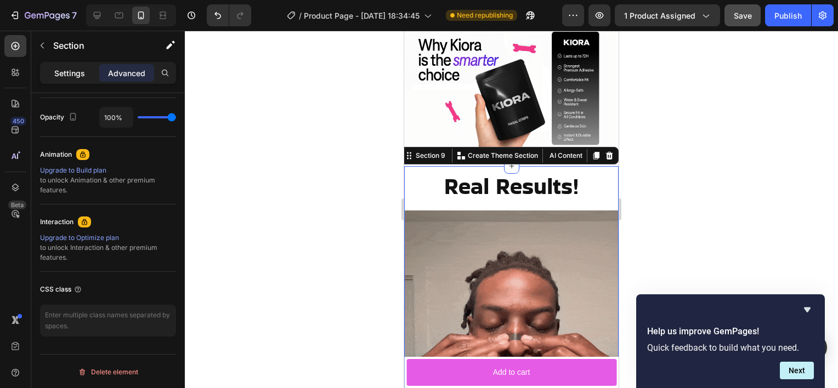
click at [80, 74] on p "Settings" at bounding box center [69, 73] width 31 height 12
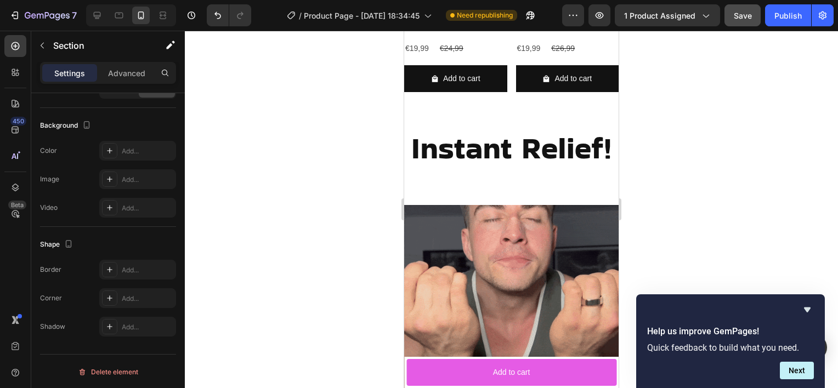
scroll to position [1158, 0]
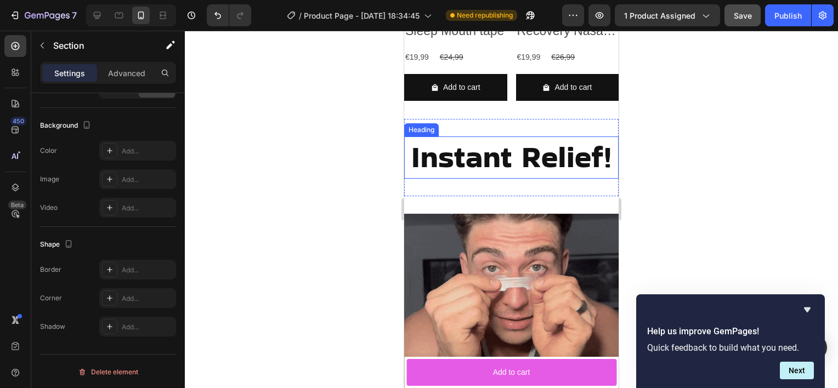
click at [472, 162] on h2 "Instant Relief!" at bounding box center [511, 158] width 214 height 42
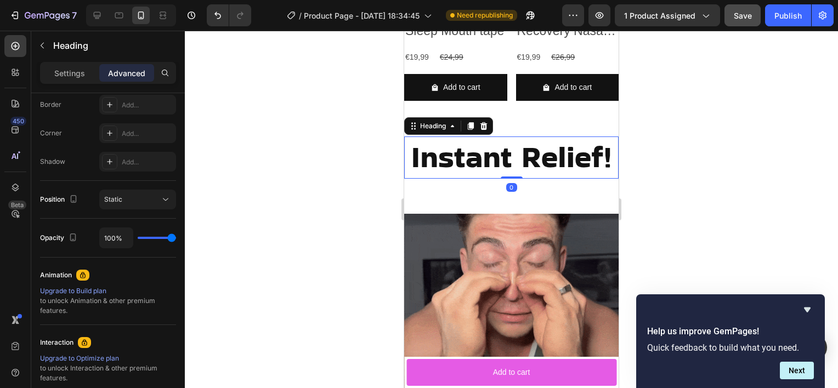
scroll to position [0, 0]
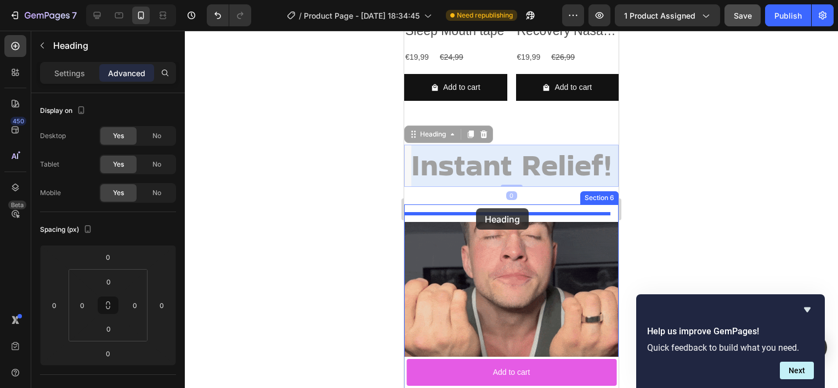
drag, startPoint x: 485, startPoint y: 158, endPoint x: 476, endPoint y: 208, distance: 51.2
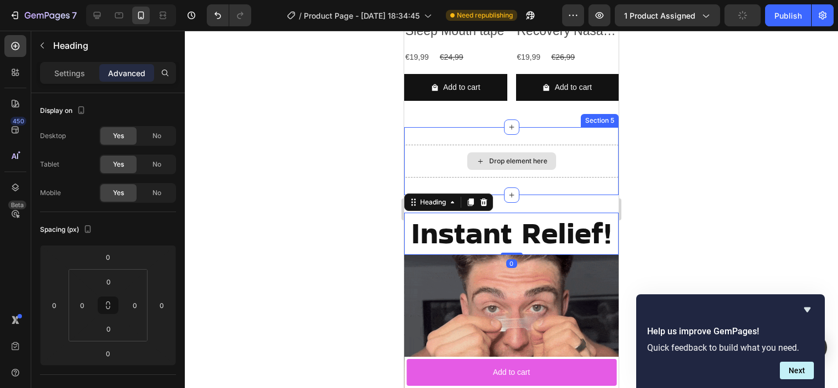
click at [580, 147] on div "Drop element here" at bounding box center [511, 161] width 214 height 33
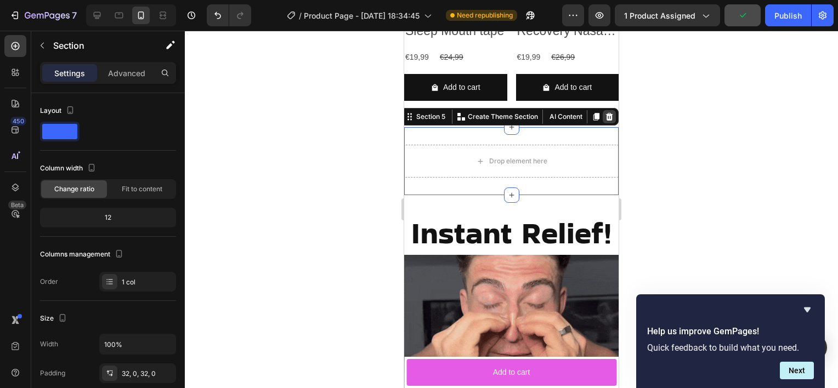
click at [606, 113] on icon at bounding box center [609, 117] width 7 height 8
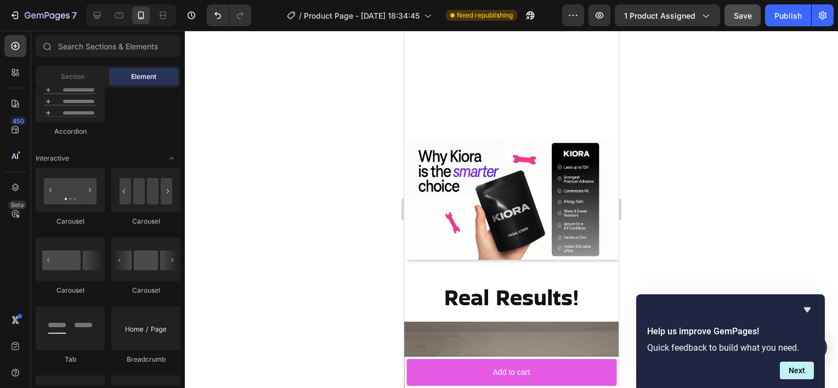
scroll to position [1827, 0]
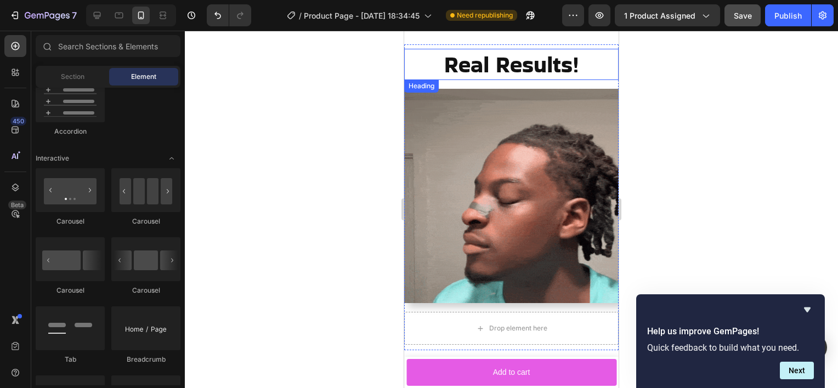
click at [515, 67] on h2 "Real Results!" at bounding box center [511, 64] width 214 height 31
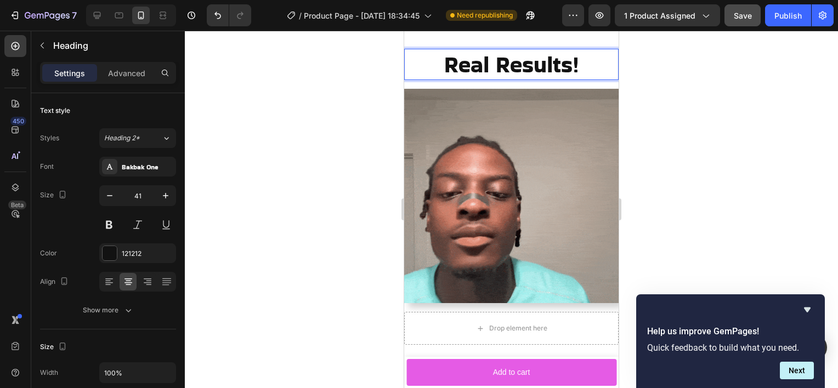
click at [515, 66] on h2 "Real Results!" at bounding box center [511, 64] width 214 height 31
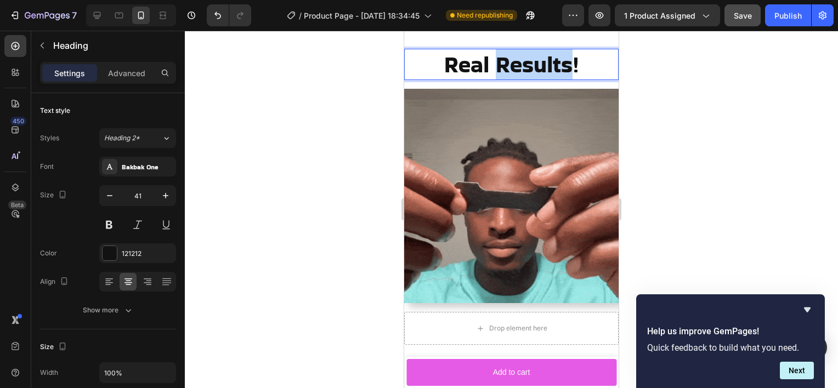
click at [515, 66] on p "Real Results!" at bounding box center [511, 64] width 212 height 29
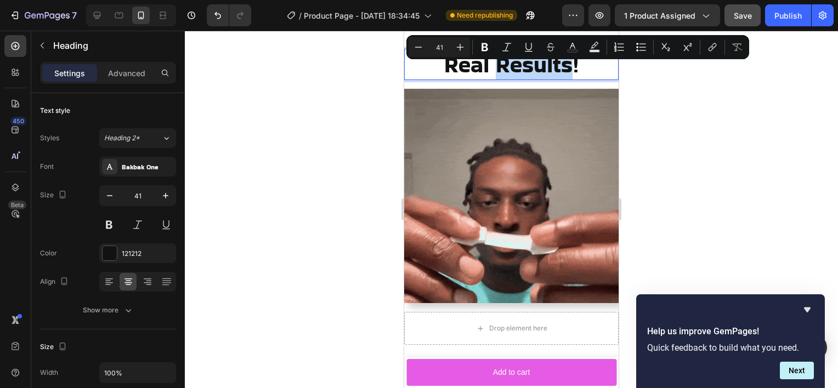
click at [515, 66] on p "Real Results!" at bounding box center [511, 64] width 212 height 29
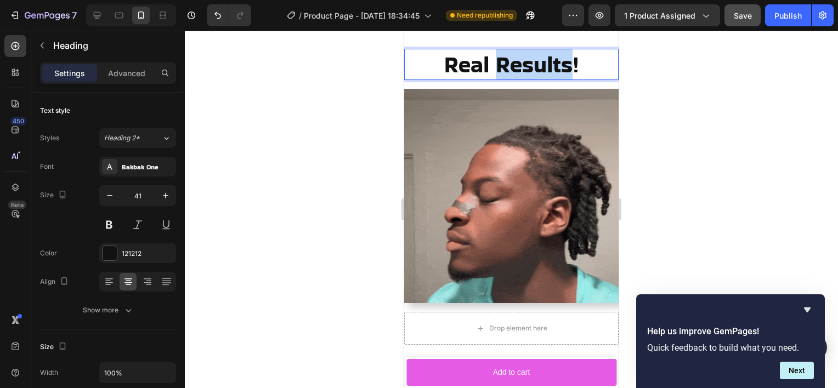
click at [515, 66] on p "Real Results!" at bounding box center [511, 64] width 212 height 29
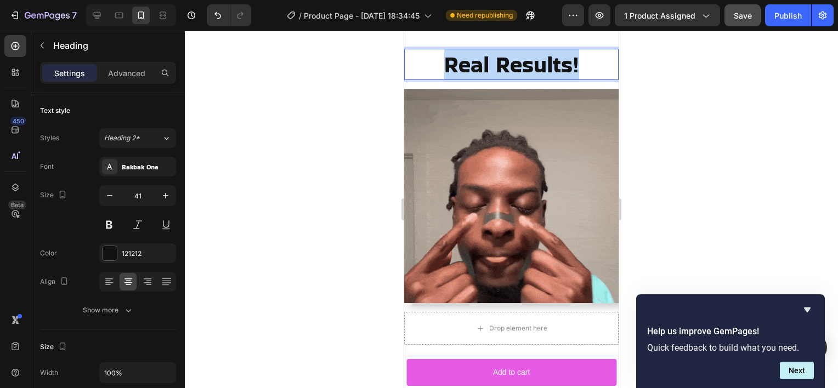
click at [515, 66] on p "Real Results!" at bounding box center [511, 64] width 212 height 29
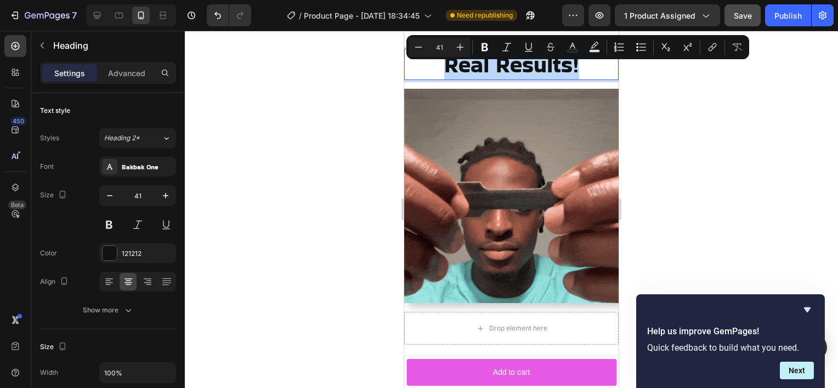
click at [515, 66] on p "Real Results!" at bounding box center [511, 64] width 212 height 29
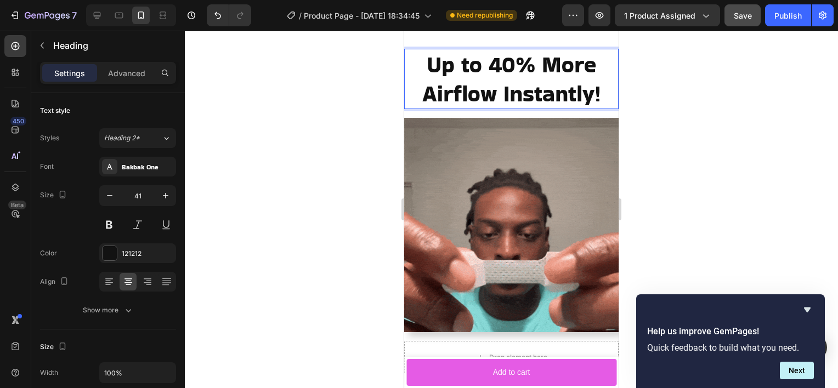
click at [665, 139] on div at bounding box center [511, 209] width 653 height 357
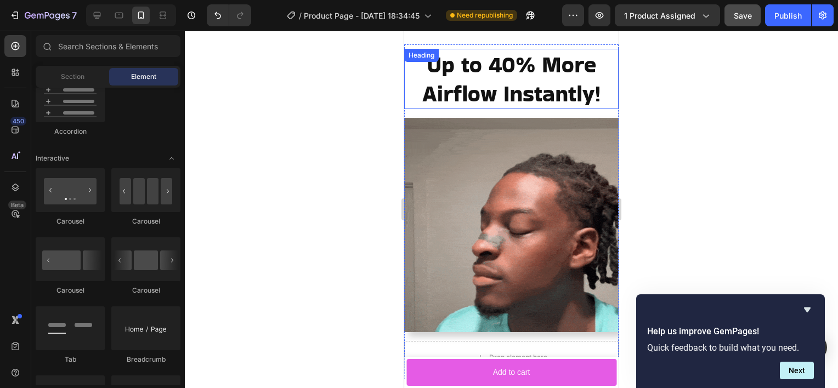
click at [535, 82] on p "Up to 40% More Airflow Instantly!" at bounding box center [511, 79] width 212 height 59
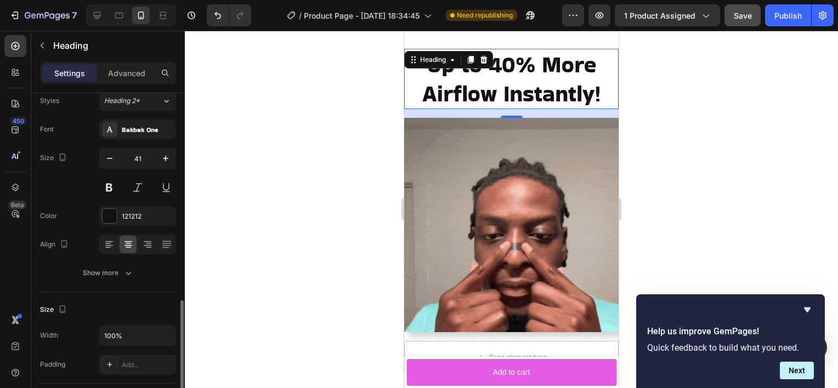
scroll to position [0, 0]
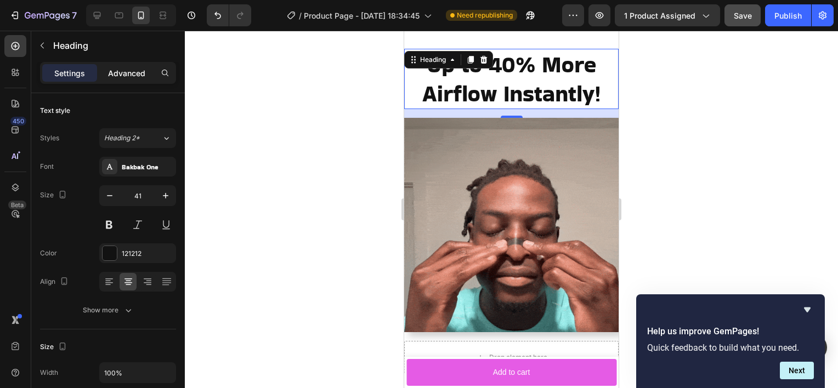
click at [136, 72] on p "Advanced" at bounding box center [126, 73] width 37 height 12
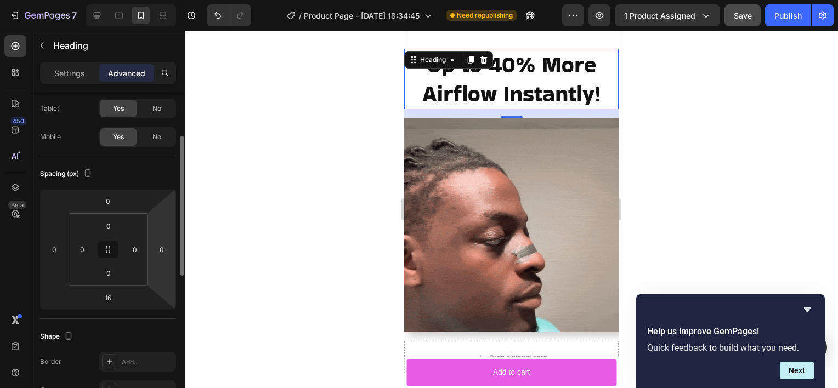
scroll to position [25, 0]
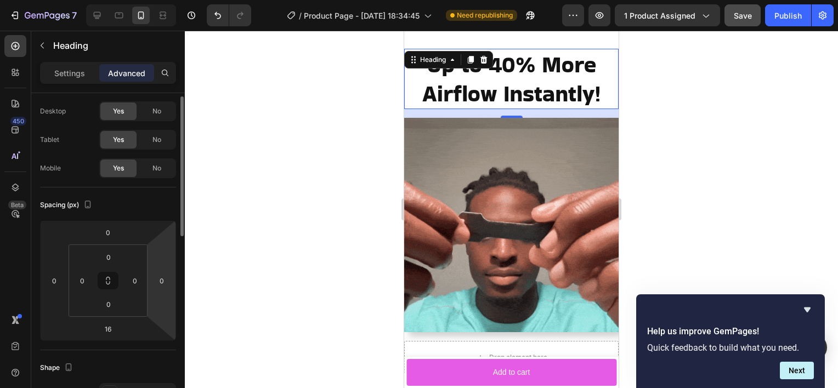
drag, startPoint x: 280, startPoint y: 225, endPoint x: 332, endPoint y: 216, distance: 53.4
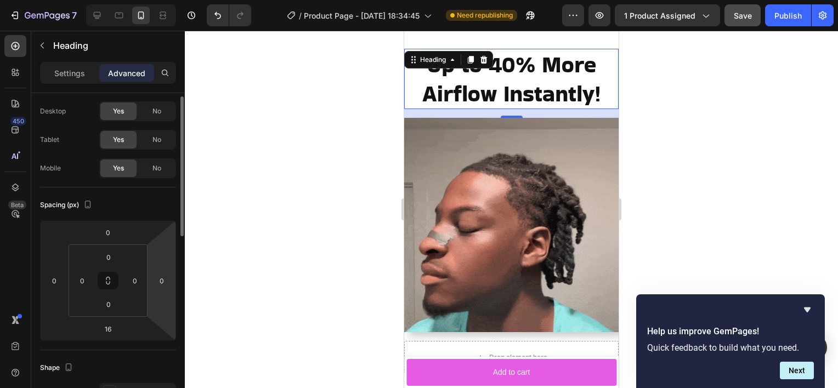
click at [280, 224] on div at bounding box center [511, 209] width 653 height 357
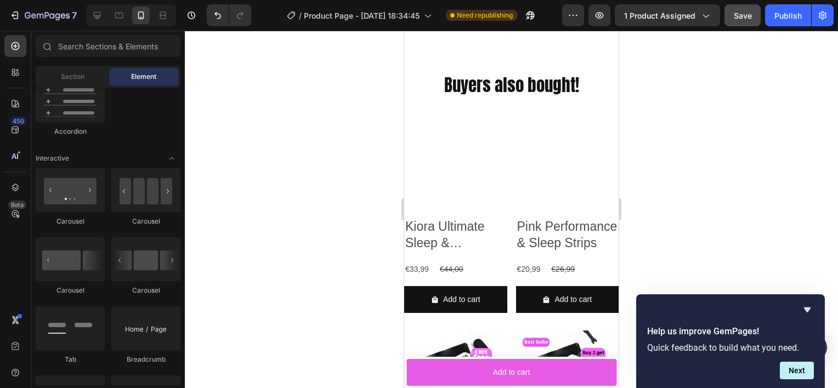
scroll to position [670, 0]
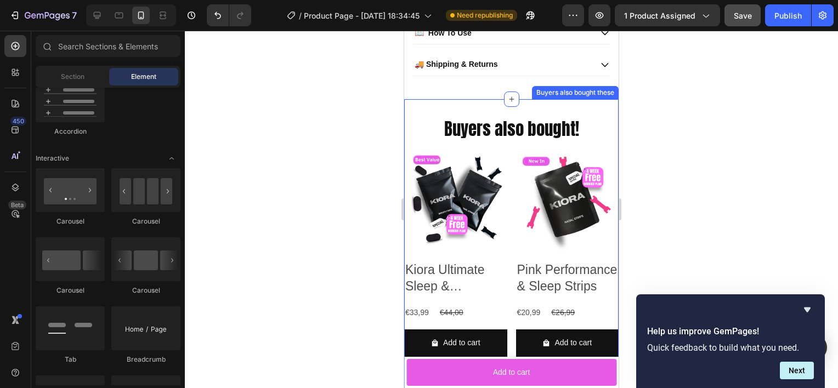
click at [597, 110] on div "Buyers also bought! Heading Product Images Kiora Ultimate Sleep & Performance K…" at bounding box center [511, 353] width 214 height 509
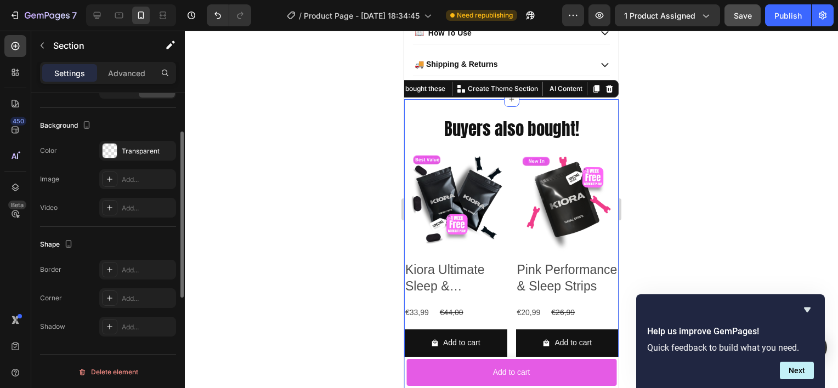
scroll to position [0, 0]
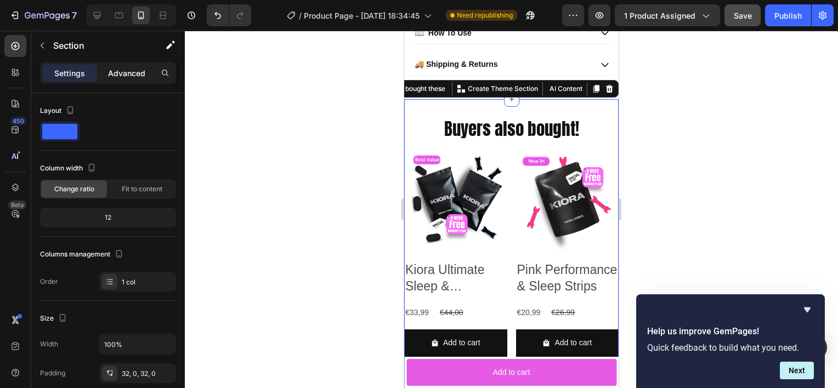
click at [133, 68] on p "Advanced" at bounding box center [126, 73] width 37 height 12
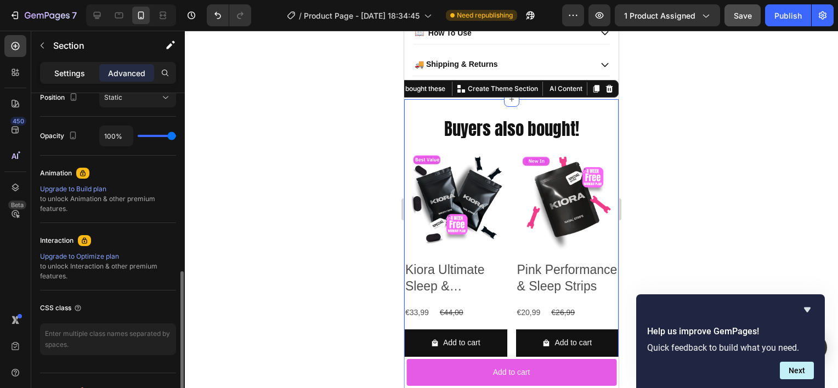
drag, startPoint x: 77, startPoint y: 66, endPoint x: 106, endPoint y: 115, distance: 57.0
click at [77, 66] on div "Settings" at bounding box center [69, 73] width 55 height 18
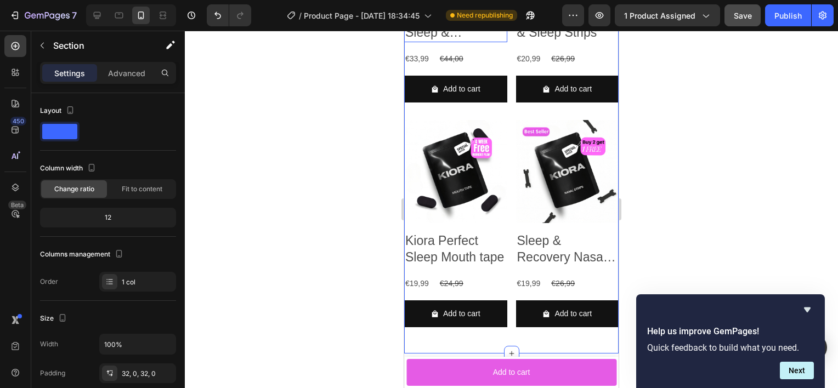
scroll to position [921, 0]
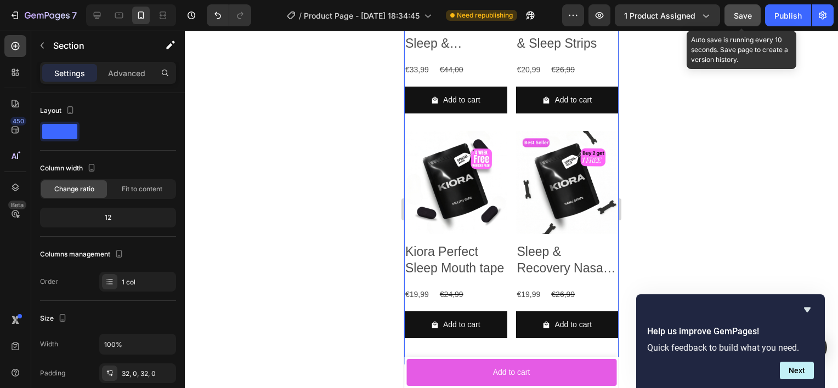
click at [743, 15] on span "Save" at bounding box center [743, 15] width 18 height 9
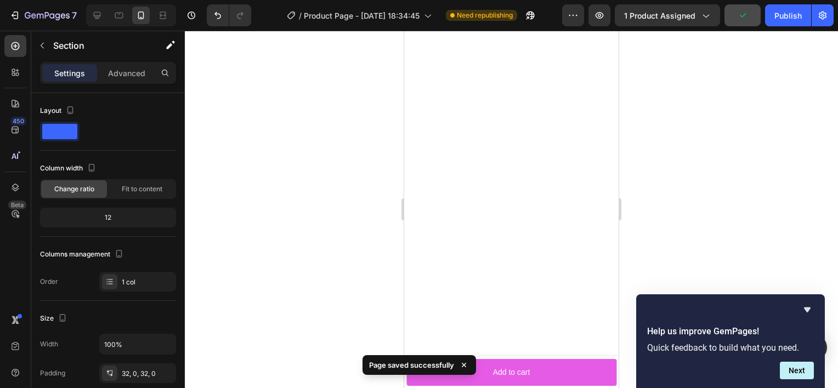
scroll to position [0, 0]
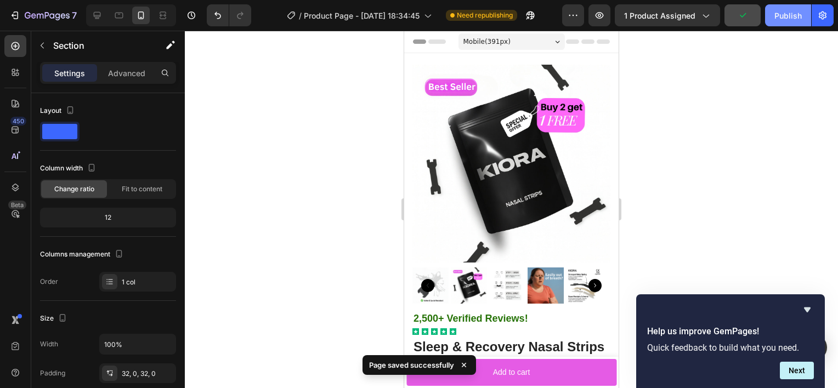
click at [787, 14] on div "Publish" at bounding box center [787, 16] width 27 height 12
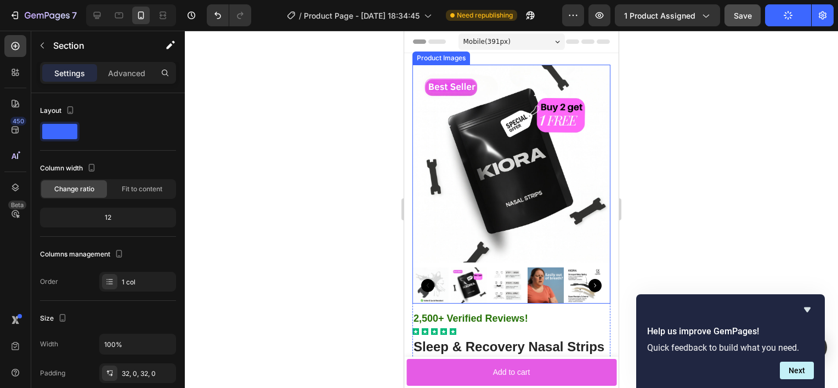
scroll to position [73, 0]
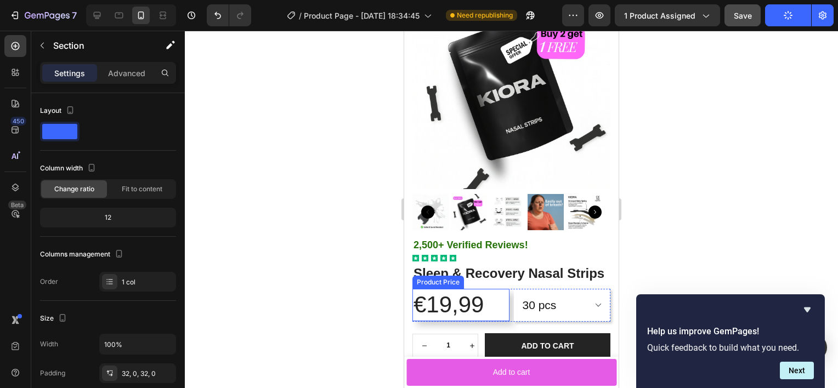
click at [476, 316] on div "€19,99" at bounding box center [460, 305] width 97 height 32
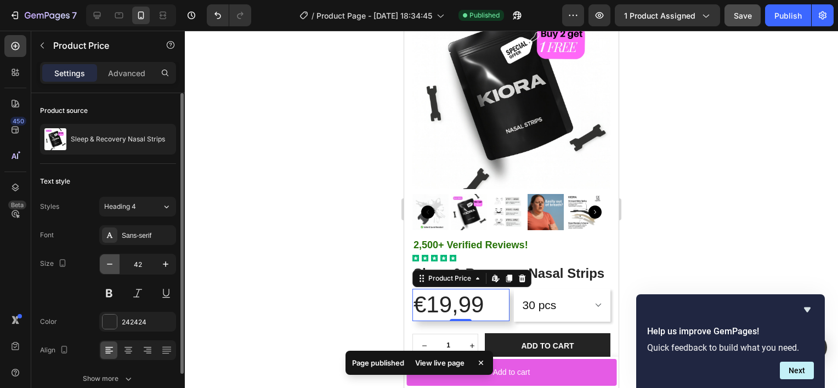
click at [104, 268] on icon "button" at bounding box center [109, 264] width 11 height 11
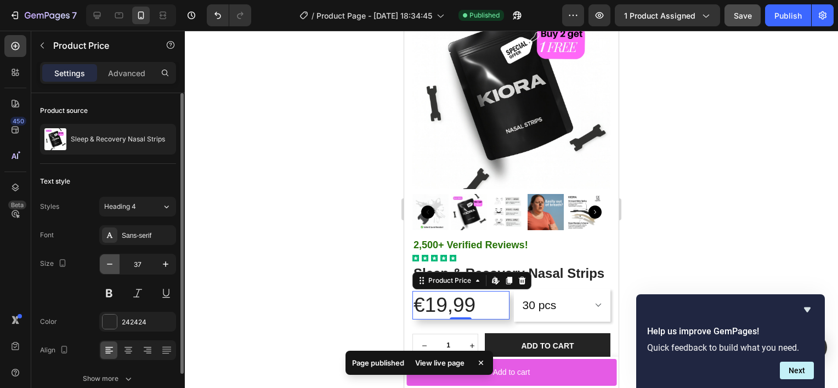
click at [104, 268] on icon "button" at bounding box center [109, 264] width 11 height 11
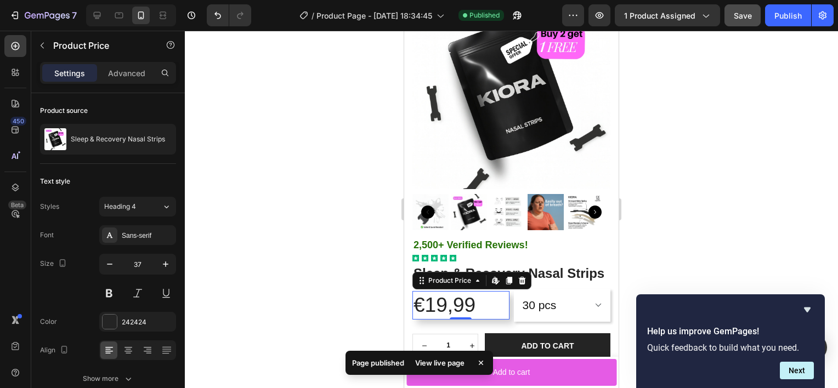
type input "36"
click at [333, 303] on div at bounding box center [511, 209] width 653 height 357
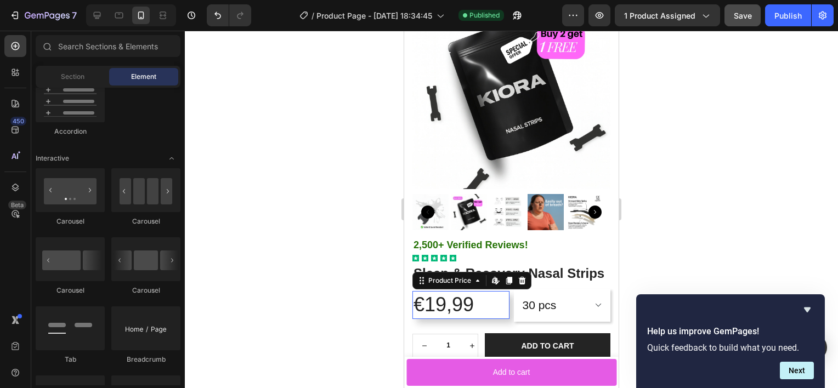
click at [461, 317] on div "€19,99" at bounding box center [460, 305] width 97 height 28
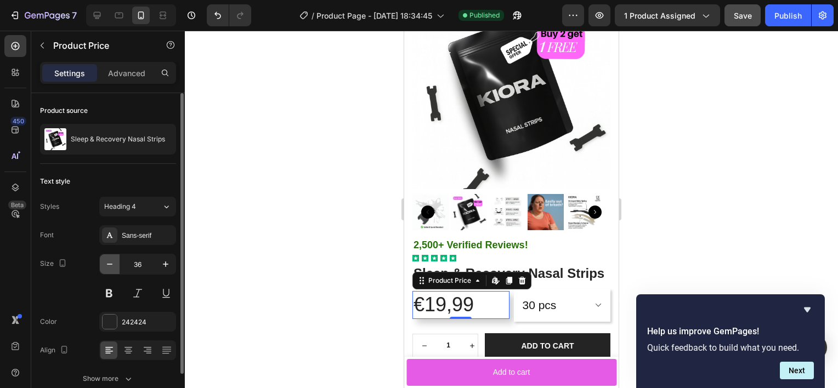
click at [112, 265] on icon "button" at bounding box center [109, 264] width 11 height 11
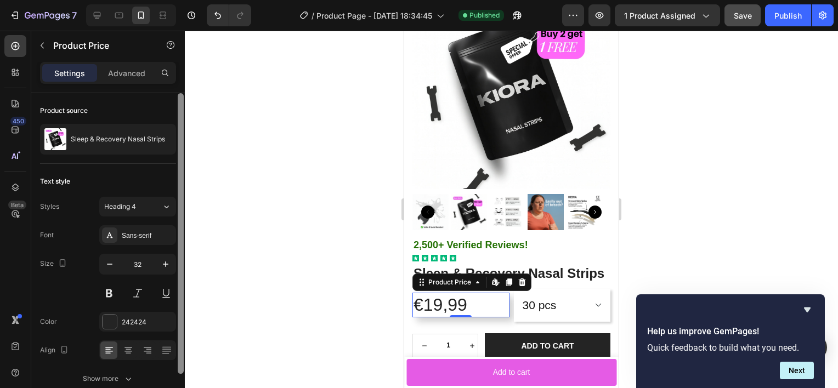
type input "31"
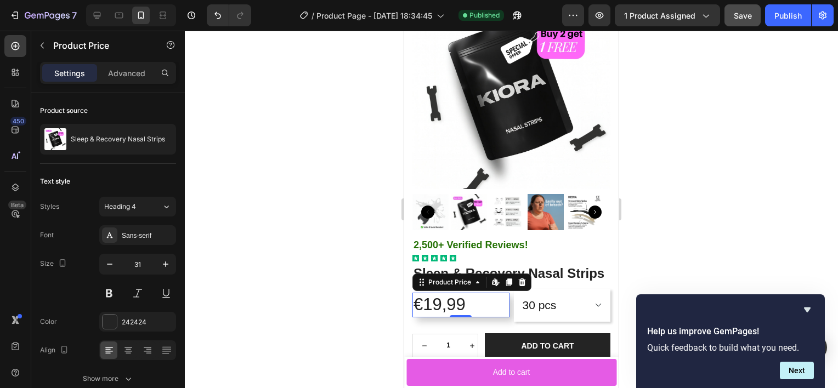
click at [326, 324] on div at bounding box center [511, 209] width 653 height 357
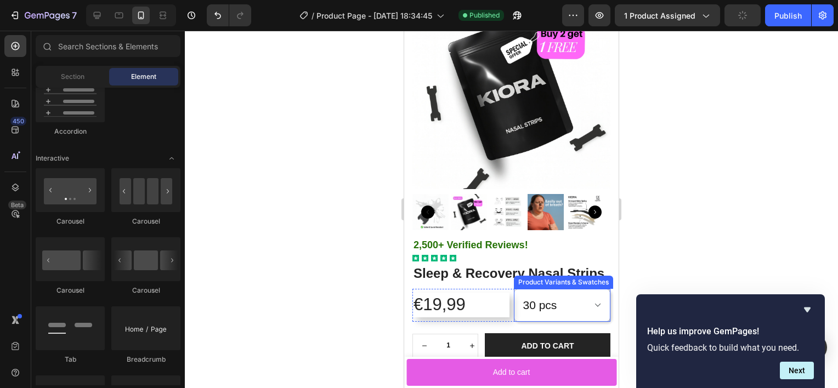
scroll to position [144, 0]
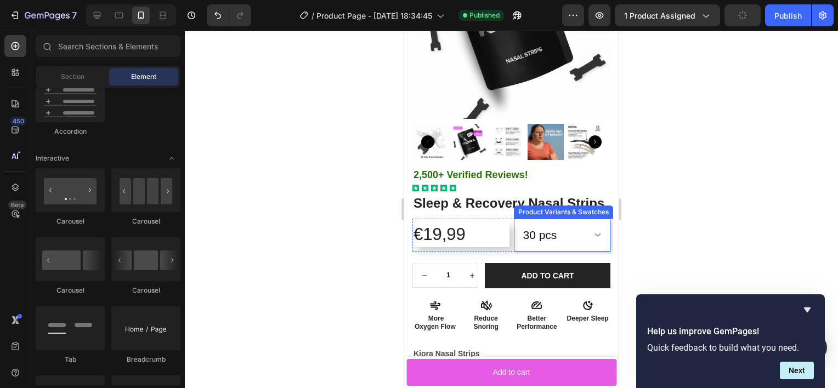
click at [555, 243] on select "30 pcs 60 PCS" at bounding box center [562, 235] width 97 height 33
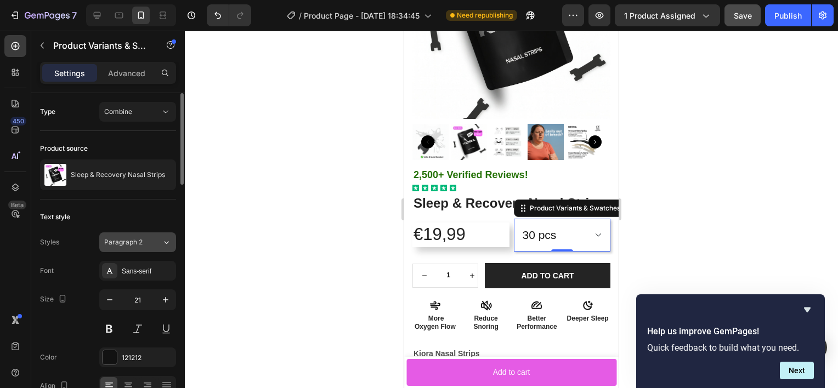
click at [141, 235] on button "Paragraph 2" at bounding box center [137, 242] width 77 height 20
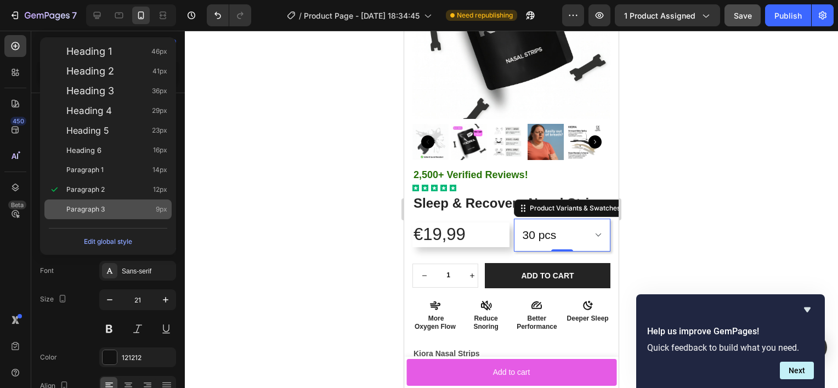
click at [104, 200] on div "Paragraph 3 9px" at bounding box center [107, 210] width 127 height 20
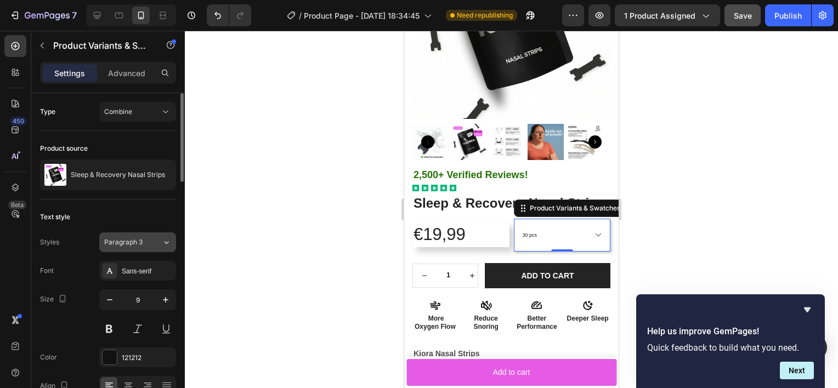
click at [138, 238] on span "Paragraph 3" at bounding box center [123, 242] width 38 height 10
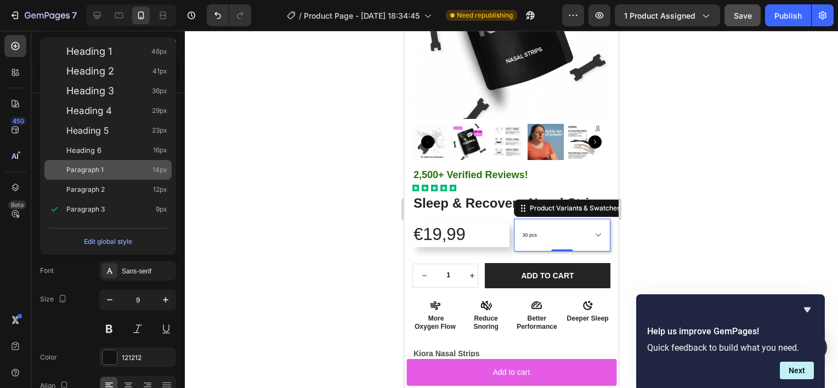
click at [114, 169] on div "Paragraph 1 14px" at bounding box center [116, 169] width 101 height 11
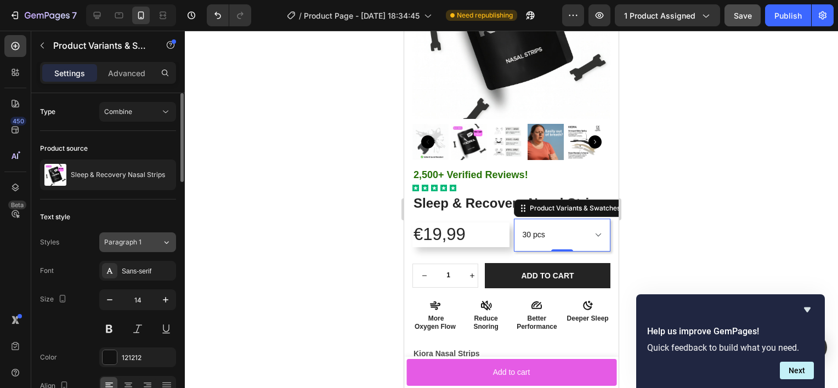
click at [142, 240] on div "Paragraph 1" at bounding box center [126, 242] width 44 height 10
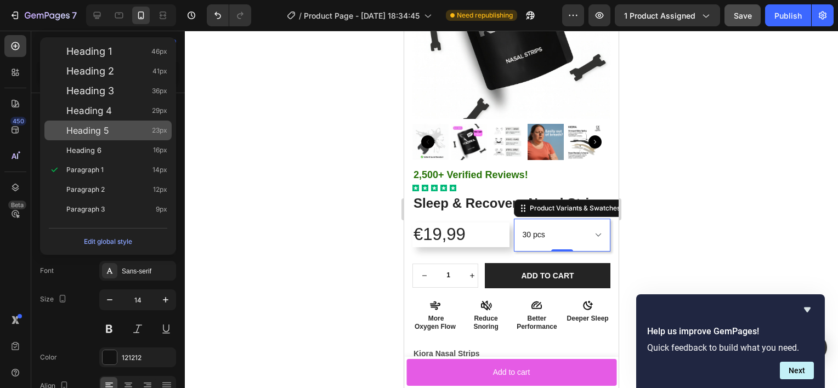
click at [135, 136] on div "Heading 5 23px" at bounding box center [107, 131] width 127 height 20
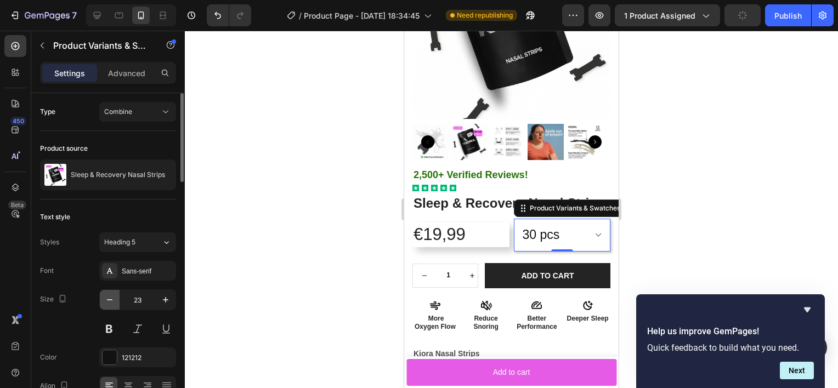
click at [107, 295] on icon "button" at bounding box center [109, 299] width 11 height 11
click at [109, 295] on icon "button" at bounding box center [109, 299] width 11 height 11
click at [136, 237] on div "Heading 5" at bounding box center [126, 242] width 44 height 10
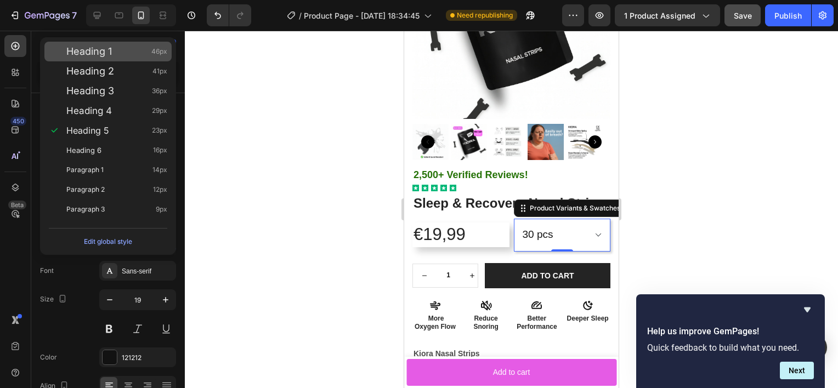
click at [129, 57] on div "Heading 1 46px" at bounding box center [107, 52] width 127 height 20
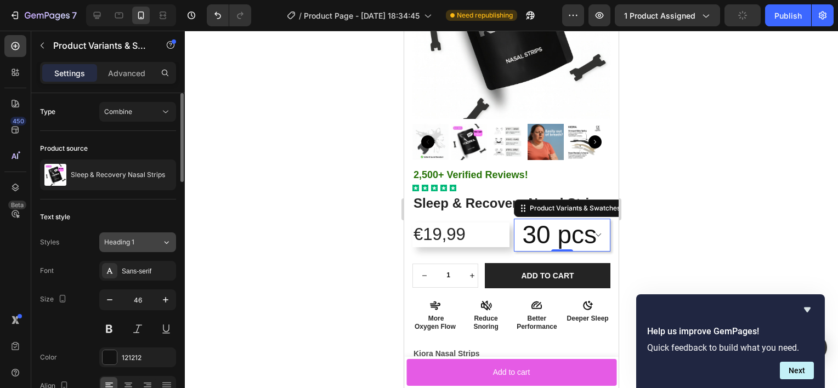
click at [139, 246] on div "Heading 1" at bounding box center [126, 242] width 44 height 10
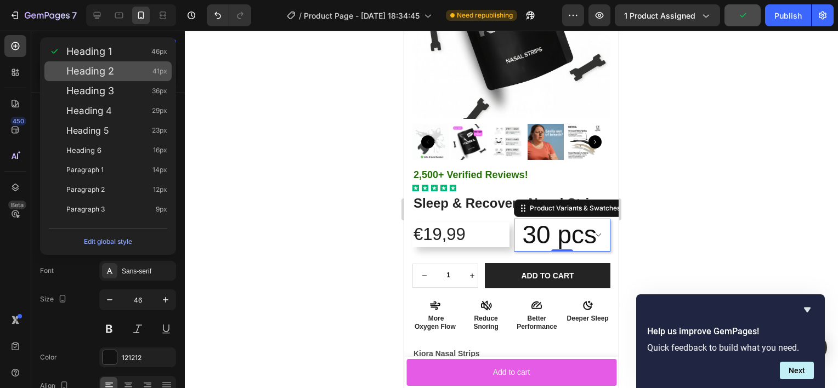
click at [146, 76] on div "Heading 2 41px" at bounding box center [116, 71] width 101 height 11
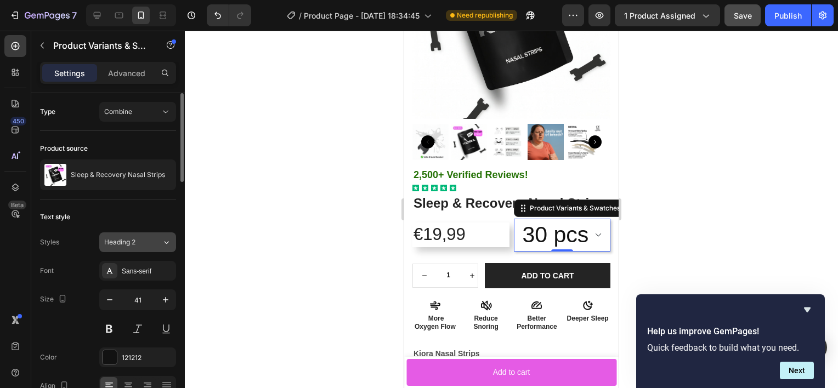
click at [131, 232] on button "Heading 2" at bounding box center [137, 242] width 77 height 20
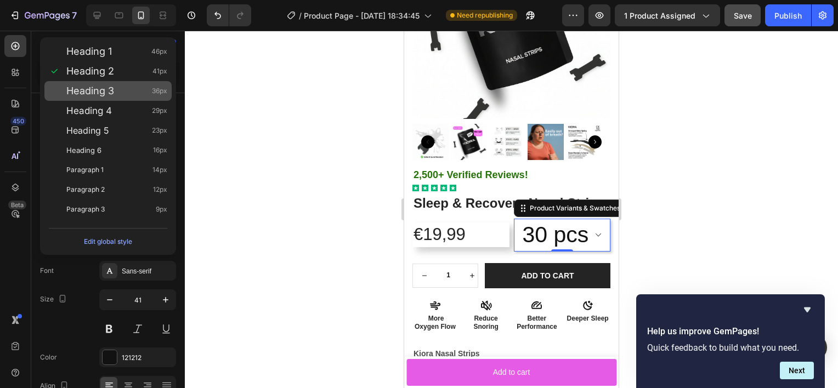
click at [134, 98] on div "Heading 3 36px" at bounding box center [107, 91] width 127 height 20
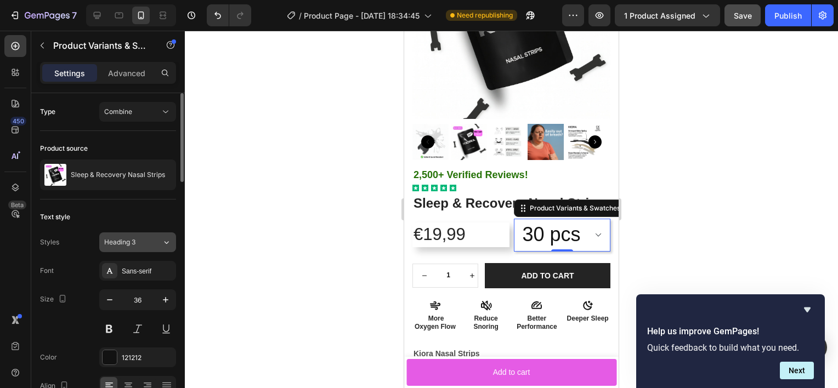
click at [122, 241] on span "Heading 3" at bounding box center [119, 242] width 31 height 10
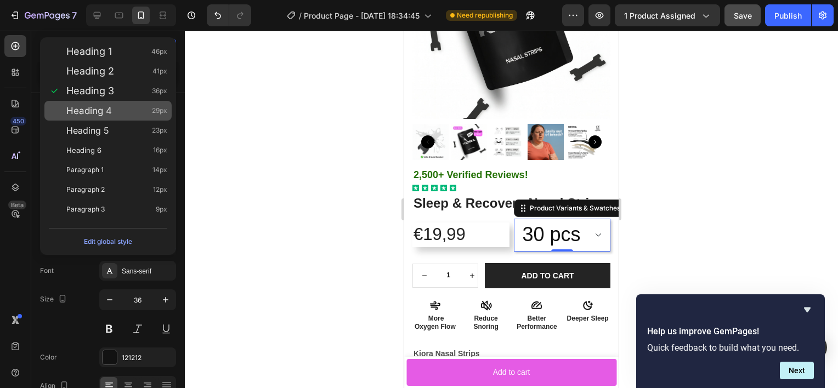
click at [121, 106] on div "Heading 4 29px" at bounding box center [116, 110] width 101 height 11
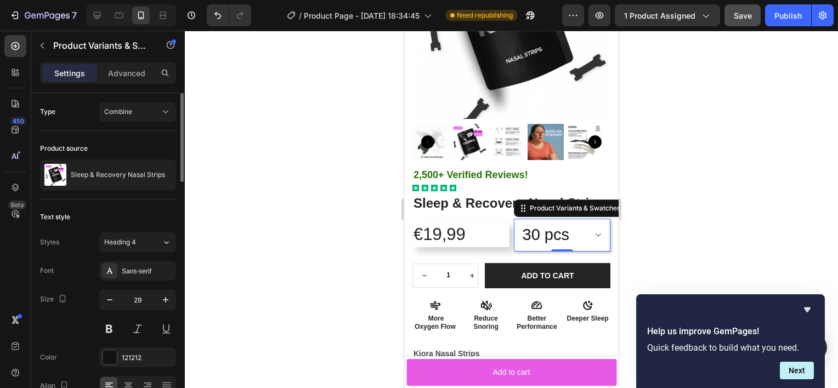
click at [141, 231] on div "Text style Styles Heading 4 Font Sans-serif Size 29 Color 121212 Align Show more" at bounding box center [108, 317] width 136 height 234
click at [129, 236] on button "Heading 4" at bounding box center [137, 242] width 77 height 20
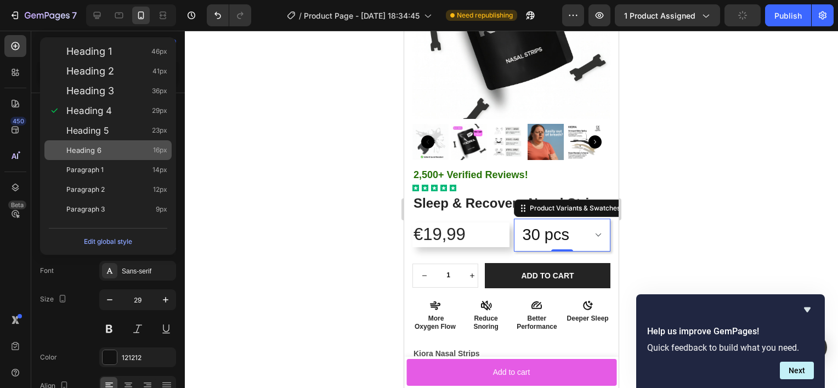
click at [130, 150] on div "Heading 6 16px" at bounding box center [116, 150] width 101 height 11
type input "16"
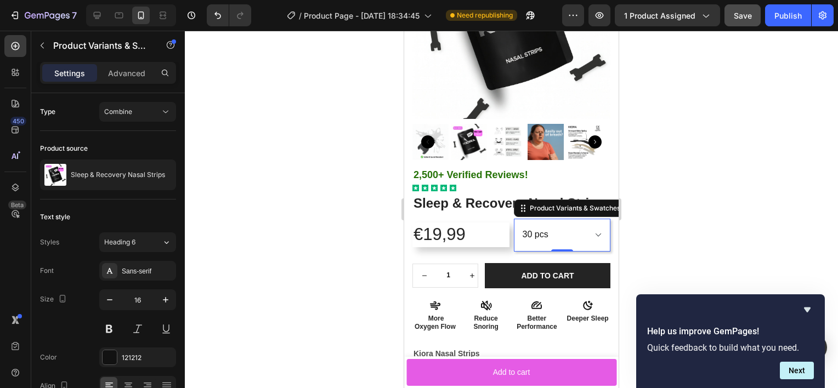
click at [320, 271] on div at bounding box center [511, 209] width 653 height 357
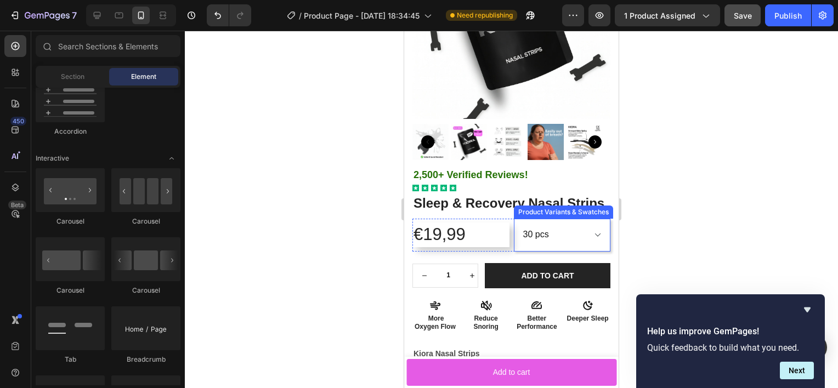
click at [545, 245] on select "30 pcs 60 PCS" at bounding box center [562, 235] width 97 height 33
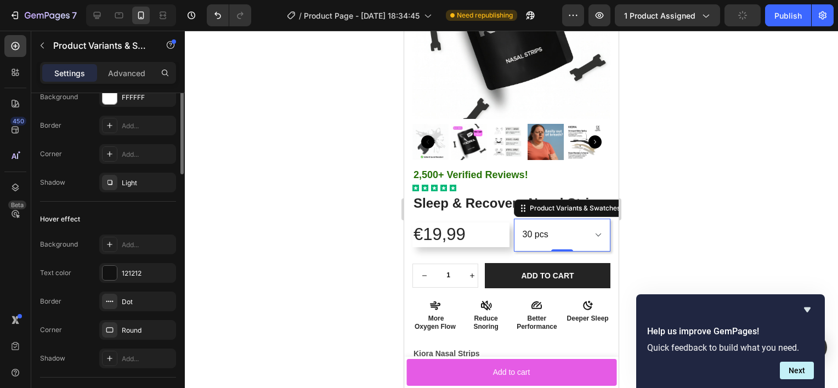
scroll to position [339, 0]
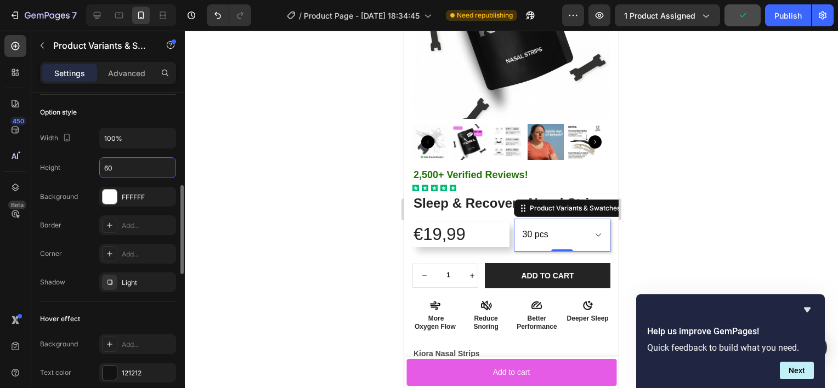
click at [128, 158] on input "60" at bounding box center [138, 168] width 76 height 20
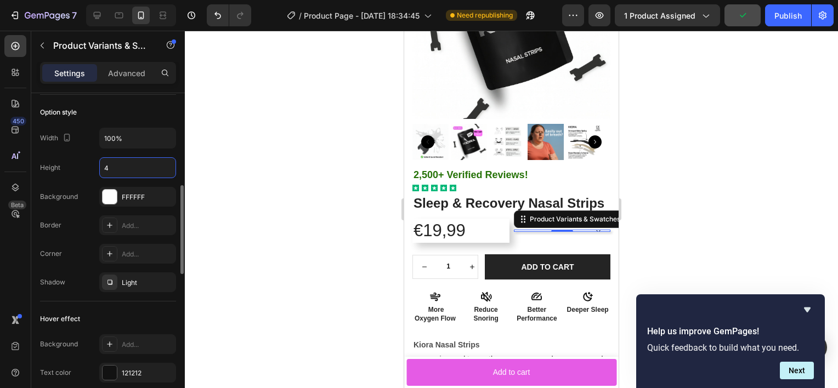
type input "40"
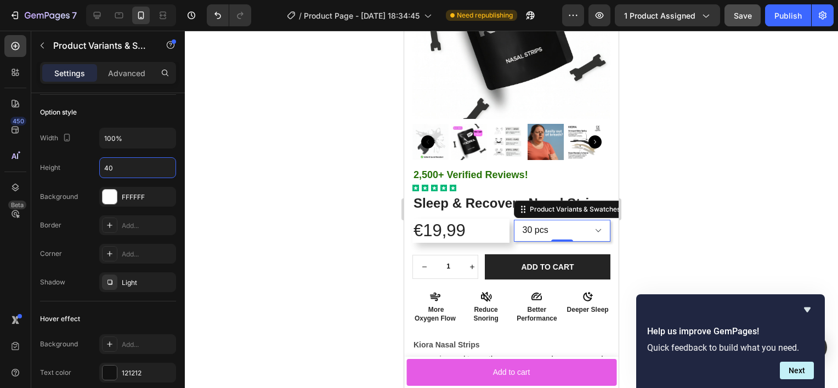
click at [298, 209] on div at bounding box center [511, 209] width 653 height 357
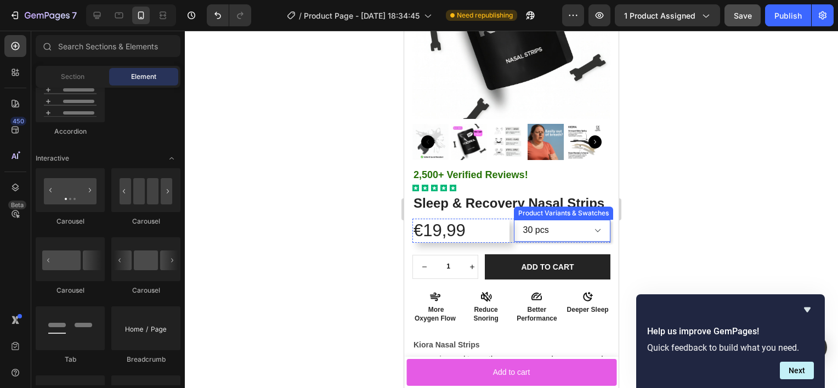
click at [533, 239] on select "30 pcs 60 PCS" at bounding box center [562, 231] width 97 height 22
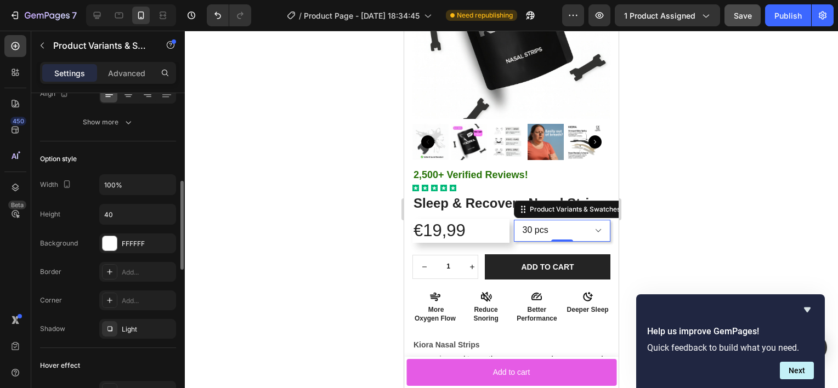
scroll to position [299, 0]
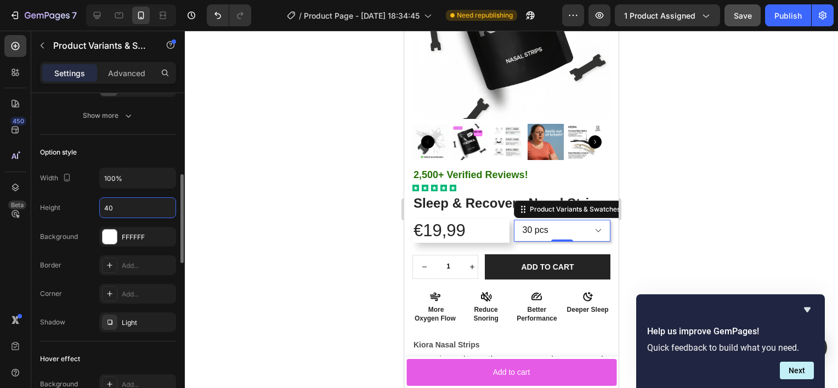
click at [138, 200] on input "40" at bounding box center [138, 208] width 76 height 20
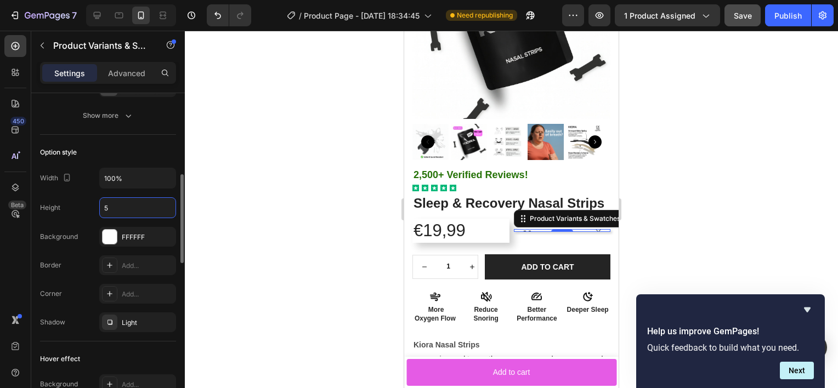
type input "50"
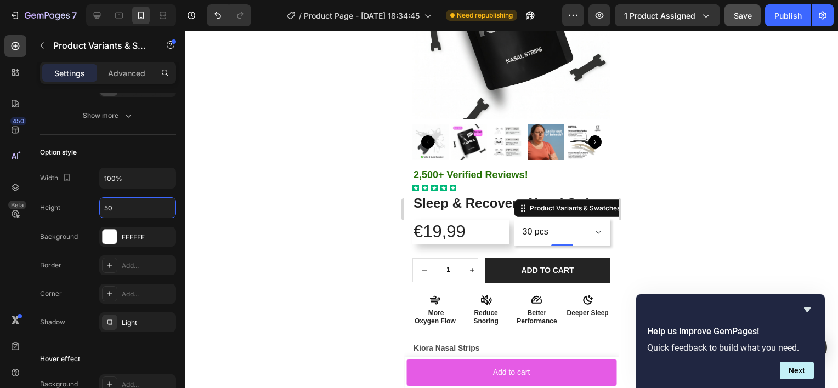
click at [245, 229] on div at bounding box center [511, 209] width 653 height 357
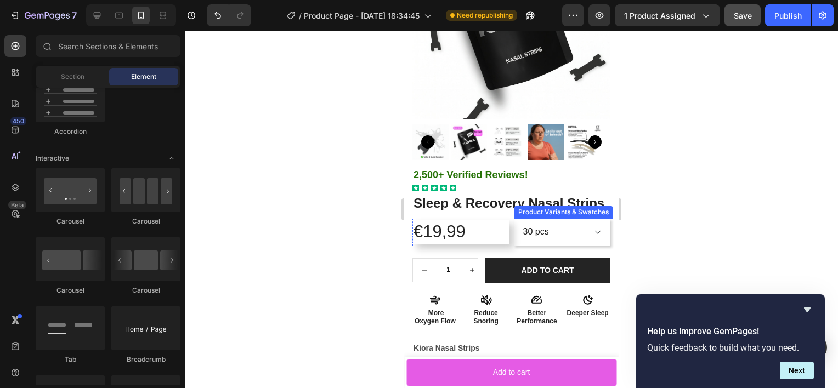
click at [540, 246] on select "30 pcs 60 PCS" at bounding box center [562, 232] width 97 height 27
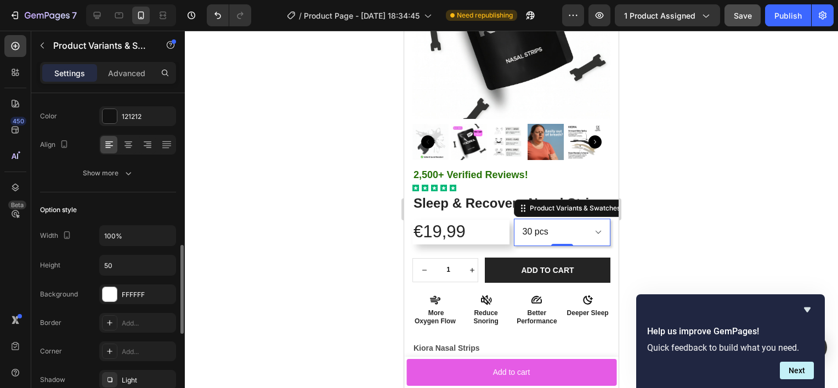
scroll to position [318, 0]
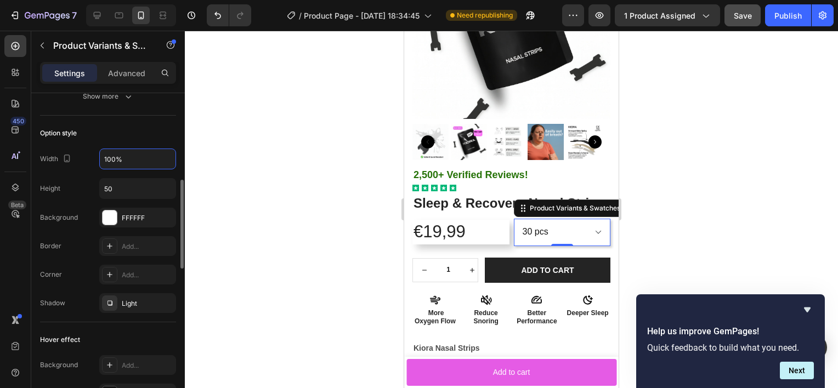
click at [137, 154] on input "100%" at bounding box center [138, 159] width 76 height 20
type input "60%"
click at [293, 204] on div at bounding box center [511, 209] width 653 height 357
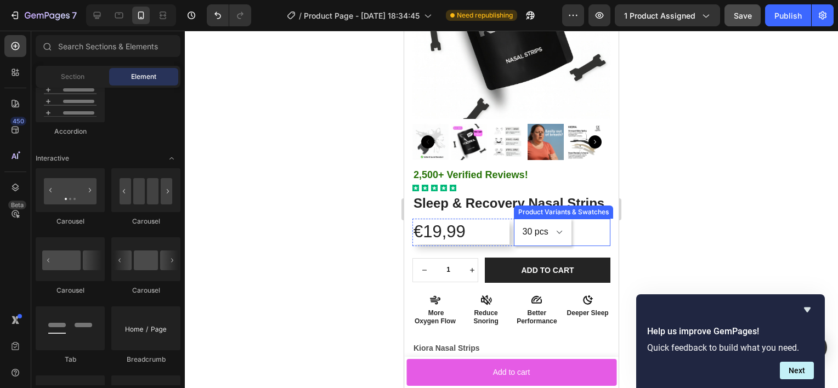
click at [577, 242] on div "30 pcs 60 PCS" at bounding box center [562, 232] width 97 height 27
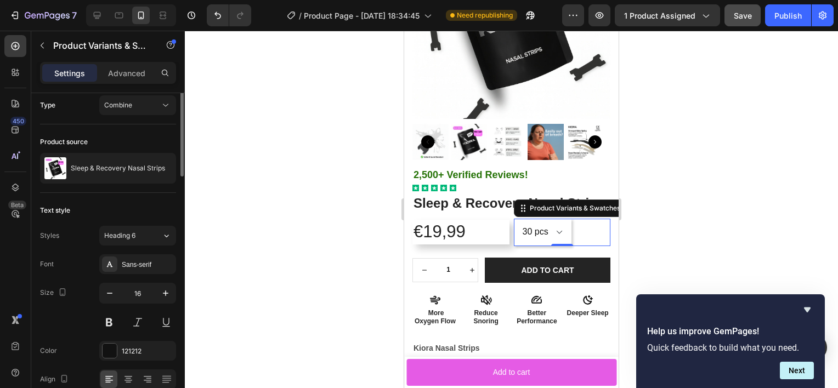
scroll to position [4, 0]
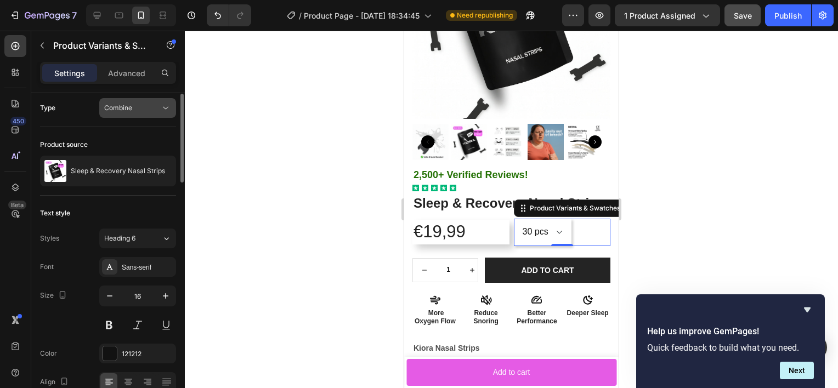
click at [143, 114] on button "Combine" at bounding box center [137, 108] width 77 height 20
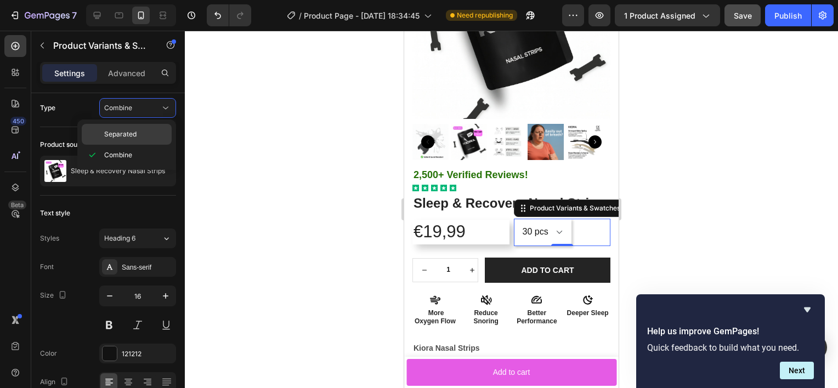
click at [134, 129] on span "Separated" at bounding box center [120, 134] width 32 height 10
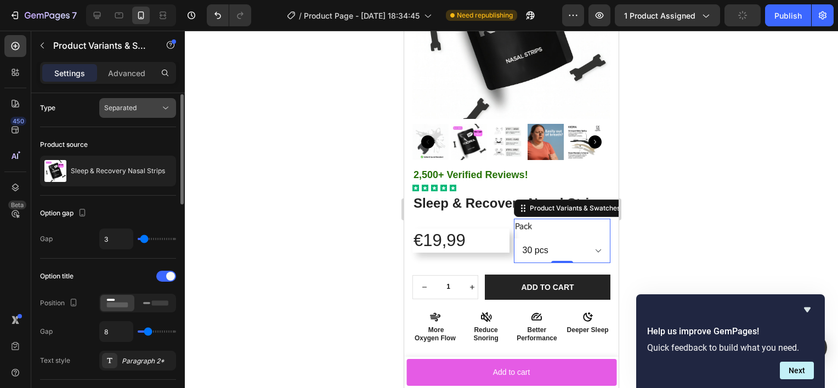
drag, startPoint x: 136, startPoint y: 93, endPoint x: 135, endPoint y: 102, distance: 9.4
click at [136, 94] on div "Type Separated" at bounding box center [108, 108] width 136 height 38
click at [135, 105] on span "Separated" at bounding box center [120, 108] width 32 height 8
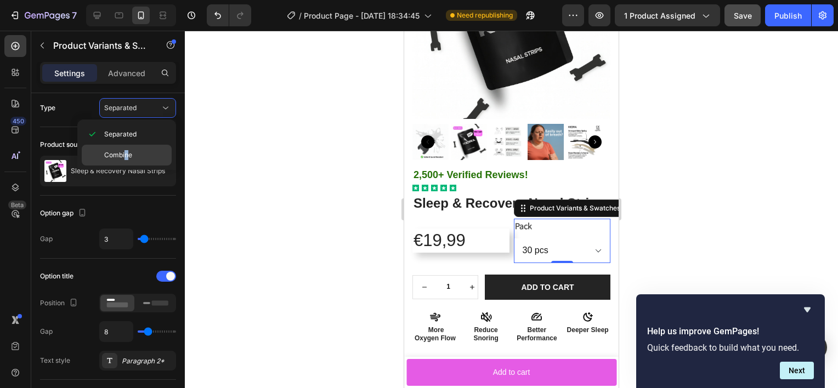
click at [126, 147] on div "Combine" at bounding box center [127, 155] width 90 height 21
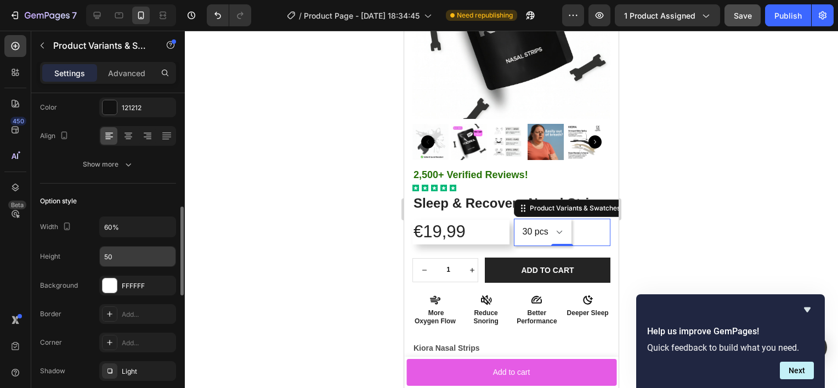
scroll to position [287, 0]
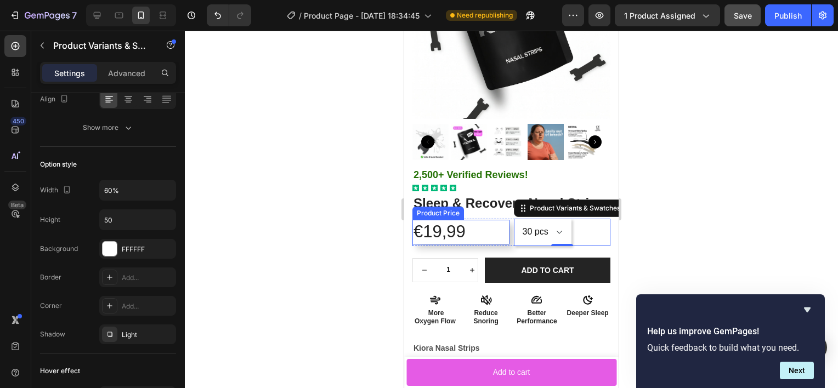
click at [483, 241] on div "€19,99" at bounding box center [460, 232] width 97 height 24
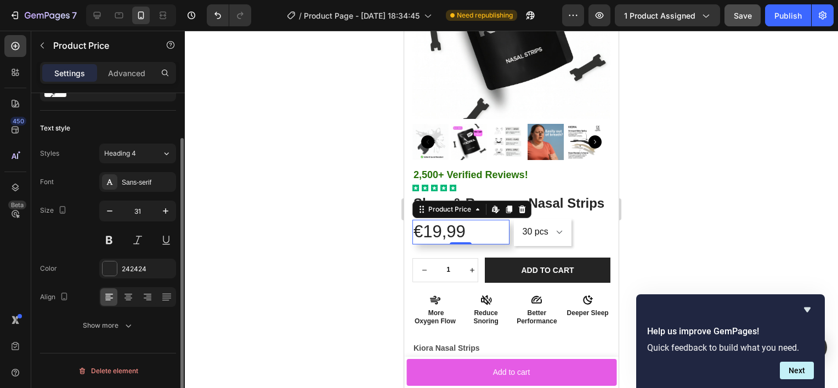
scroll to position [0, 0]
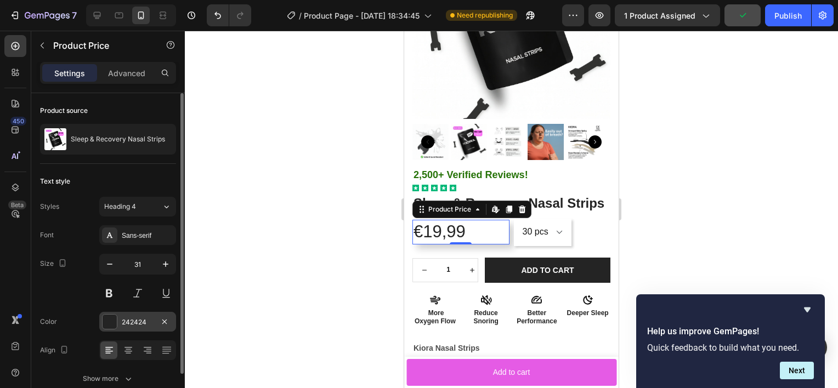
click at [107, 320] on div at bounding box center [110, 322] width 14 height 14
click at [80, 298] on div "Size 31" at bounding box center [108, 278] width 136 height 49
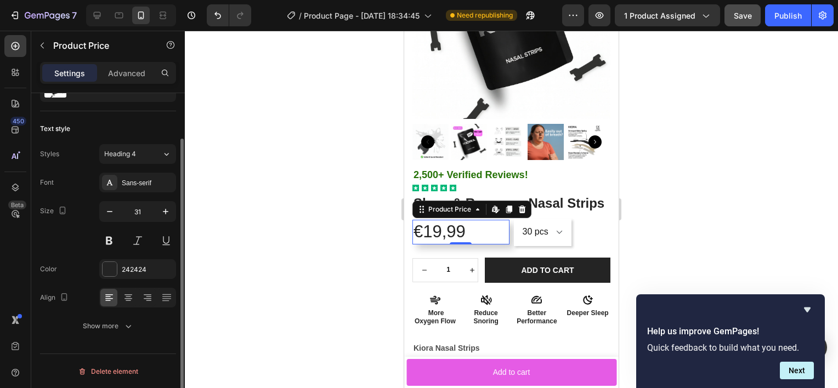
scroll to position [53, 0]
click at [107, 327] on div "Show more" at bounding box center [108, 326] width 51 height 11
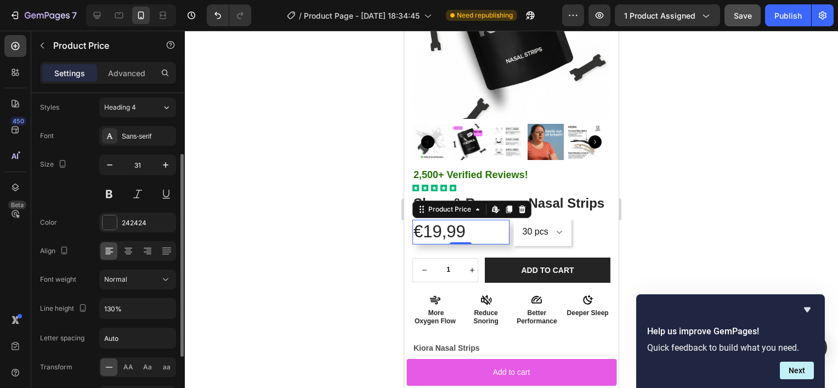
scroll to position [99, 0]
click at [114, 220] on div at bounding box center [110, 223] width 14 height 14
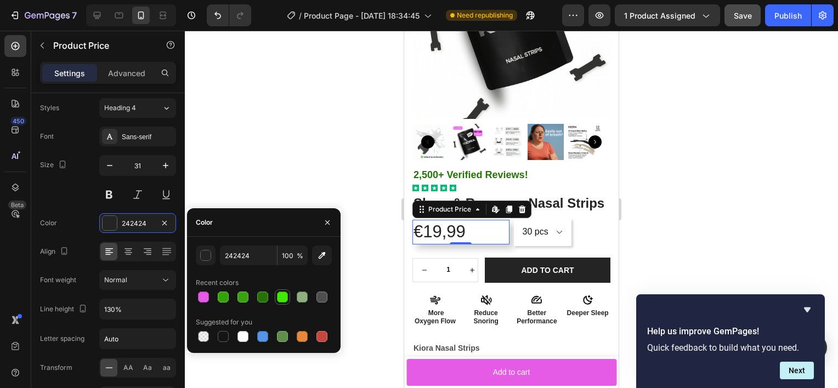
click at [285, 297] on div at bounding box center [282, 297] width 11 height 11
click at [224, 292] on div at bounding box center [223, 297] width 11 height 11
click at [326, 337] on div at bounding box center [321, 336] width 11 height 11
click at [224, 337] on div at bounding box center [223, 336] width 11 height 11
type input "151515"
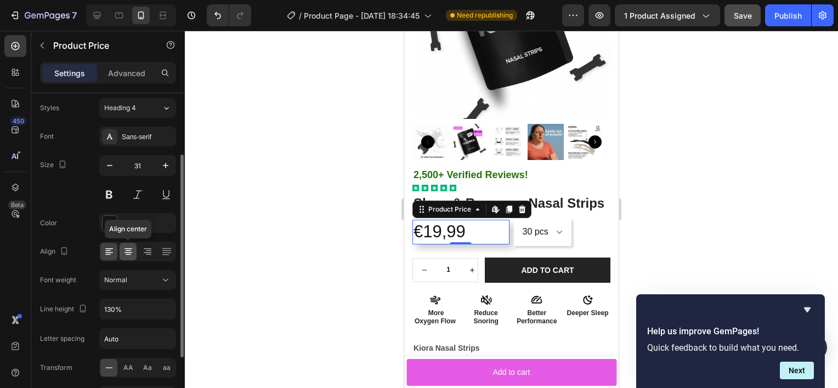
click at [134, 257] on div at bounding box center [128, 252] width 17 height 18
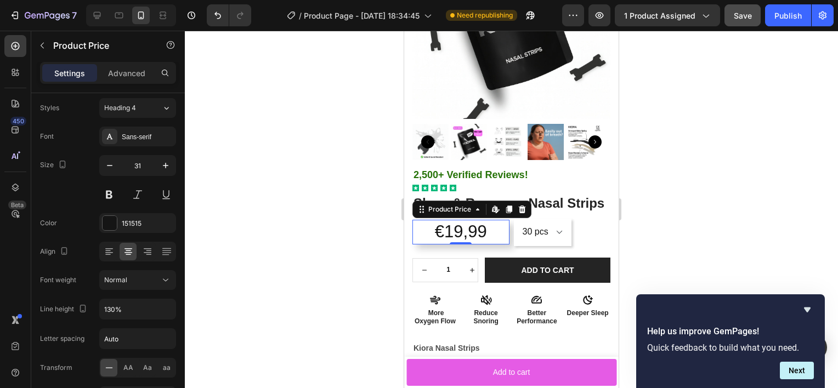
click at [327, 268] on div at bounding box center [511, 209] width 653 height 357
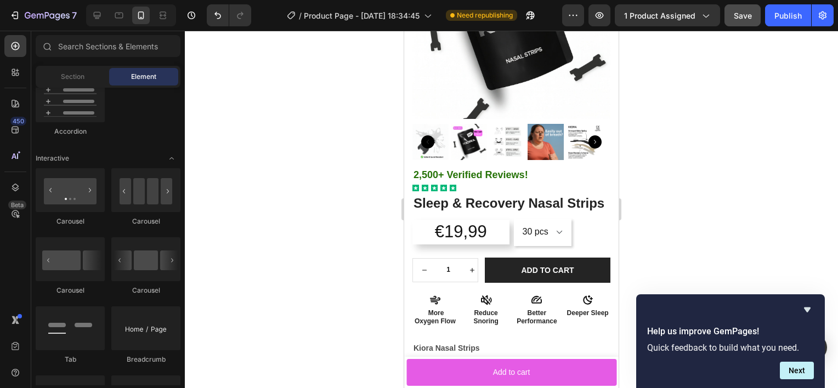
click at [327, 268] on div at bounding box center [511, 209] width 653 height 357
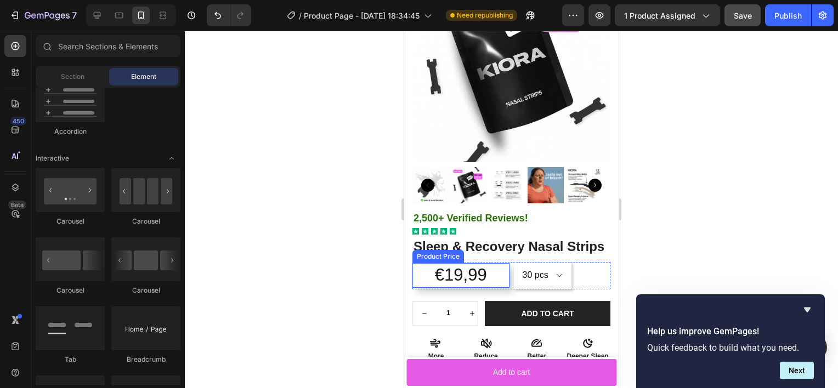
scroll to position [101, 0]
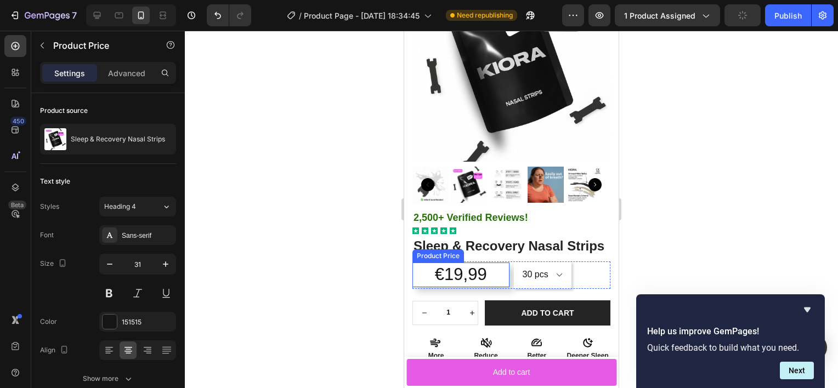
click at [421, 287] on div "€19,99" at bounding box center [460, 275] width 97 height 24
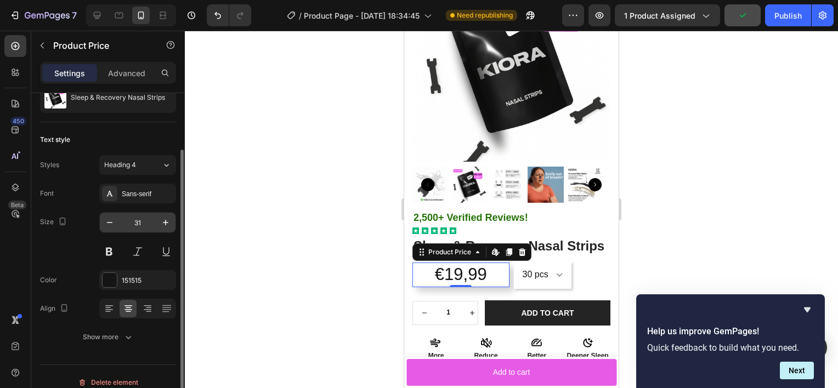
scroll to position [53, 0]
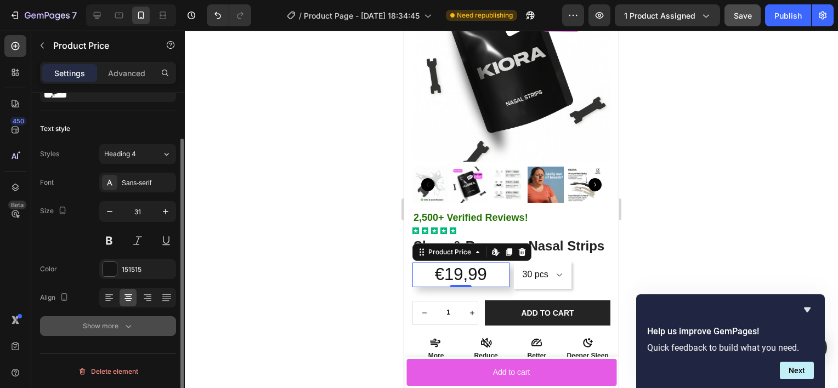
click at [99, 326] on div "Show more" at bounding box center [108, 326] width 51 height 11
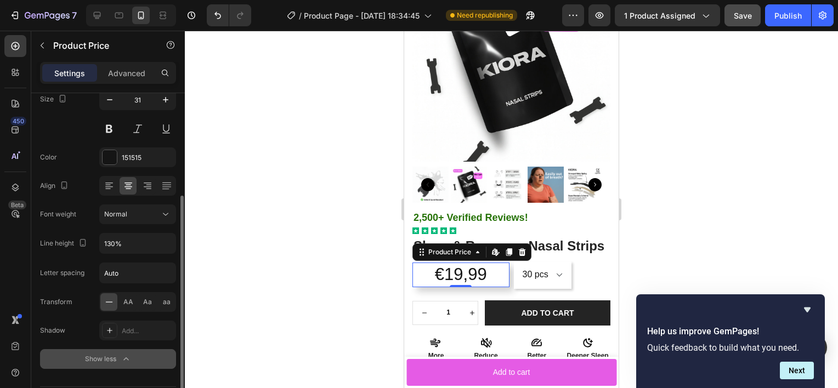
scroll to position [164, 0]
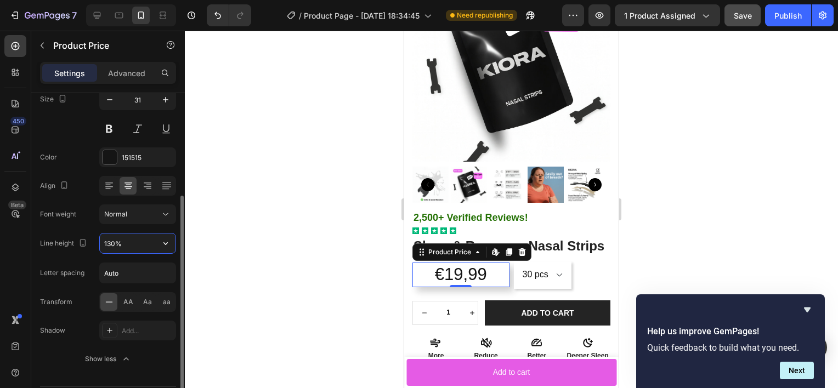
click at [125, 240] on input "130%" at bounding box center [138, 244] width 76 height 20
click at [158, 243] on button "button" at bounding box center [166, 244] width 20 height 20
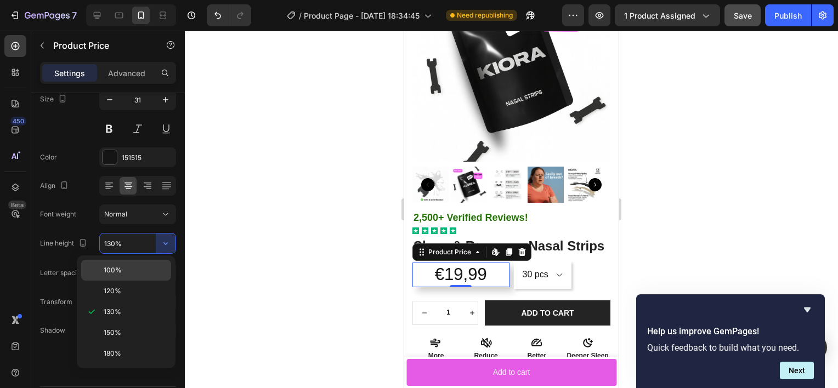
click at [114, 270] on span "100%" at bounding box center [113, 270] width 18 height 10
type input "100%"
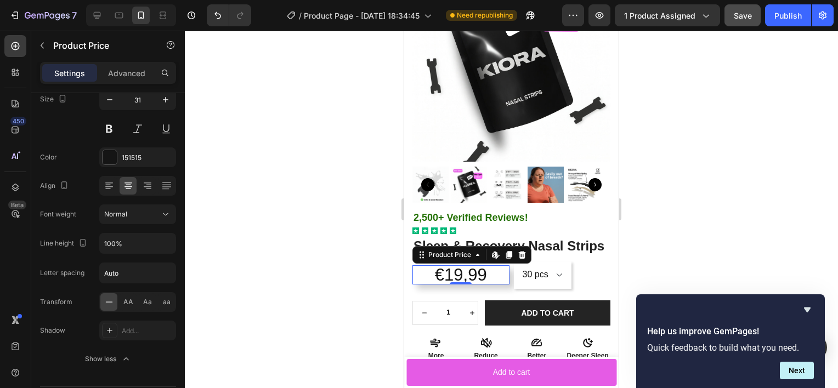
click at [321, 288] on div at bounding box center [511, 209] width 653 height 357
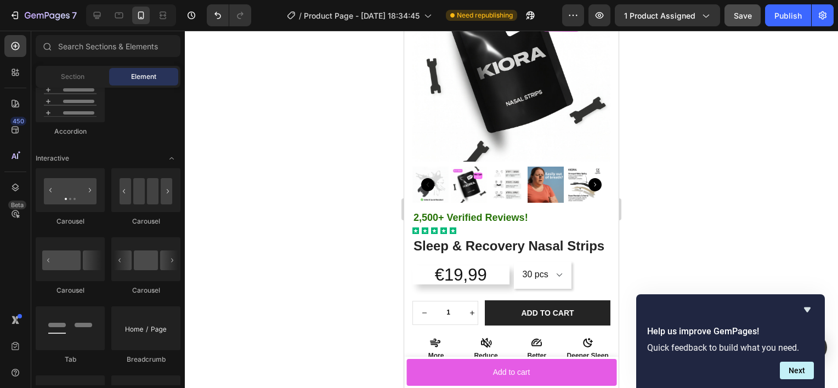
click at [321, 287] on div at bounding box center [511, 209] width 653 height 357
click at [529, 289] on select "30 pcs 60 PCS" at bounding box center [543, 275] width 58 height 27
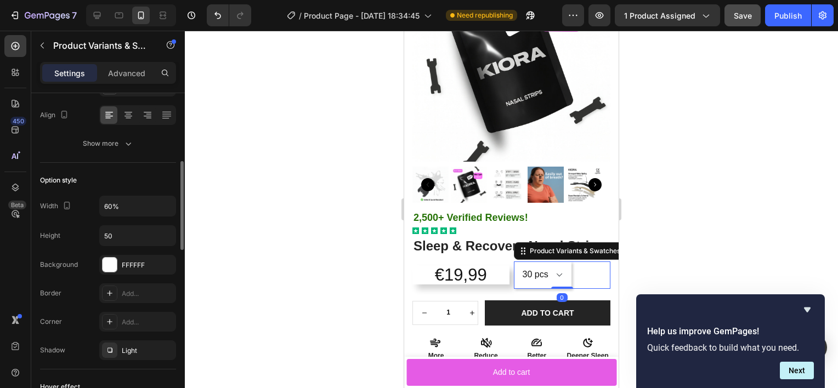
scroll to position [271, 0]
click at [124, 206] on input "60%" at bounding box center [138, 206] width 76 height 20
click at [112, 242] on input "50" at bounding box center [138, 235] width 76 height 20
type input "40"
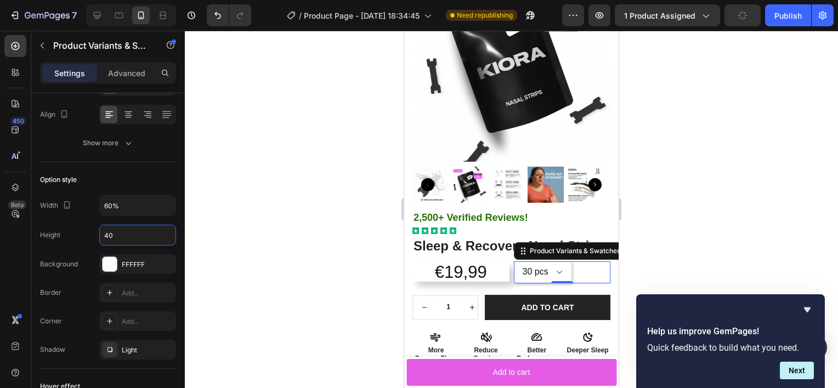
click at [250, 295] on div at bounding box center [511, 209] width 653 height 357
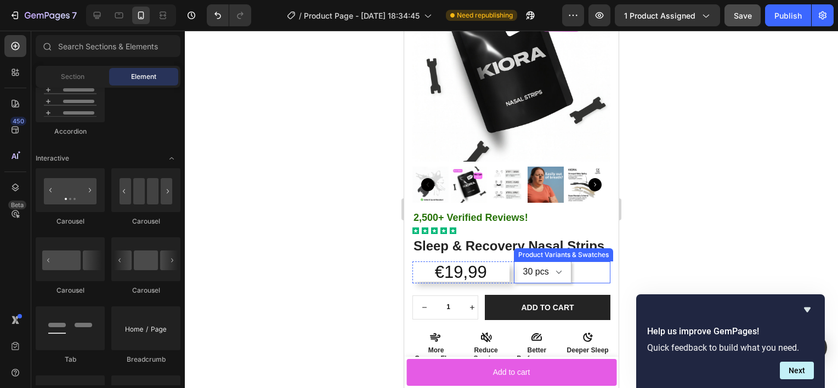
click at [556, 278] on select "30 pcs 60 PCS" at bounding box center [543, 273] width 58 height 22
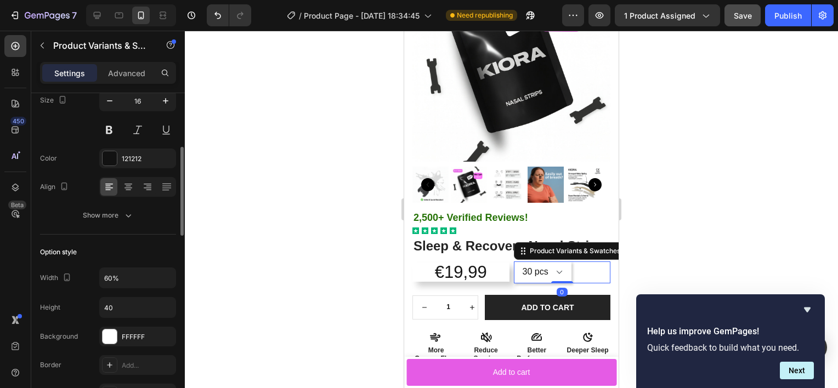
scroll to position [200, 0]
click at [124, 302] on input "40" at bounding box center [138, 307] width 76 height 20
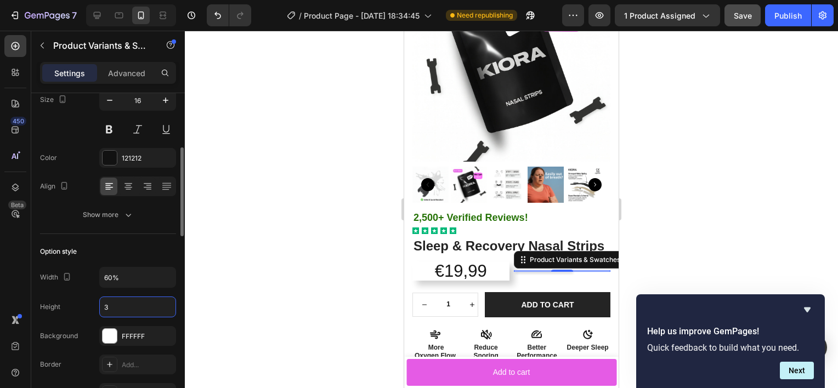
type input "35"
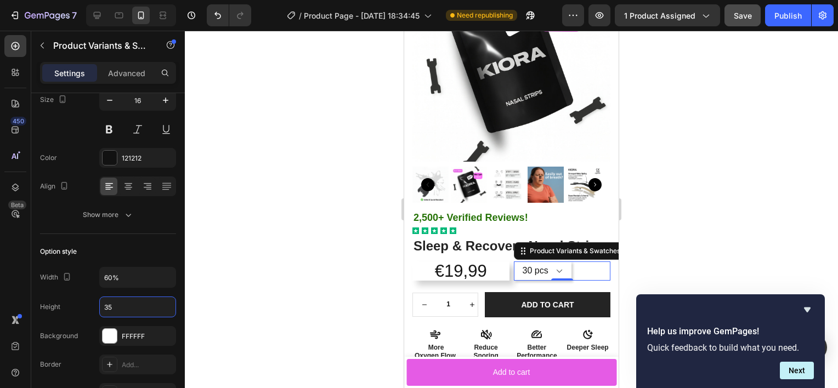
click at [269, 262] on div at bounding box center [511, 209] width 653 height 357
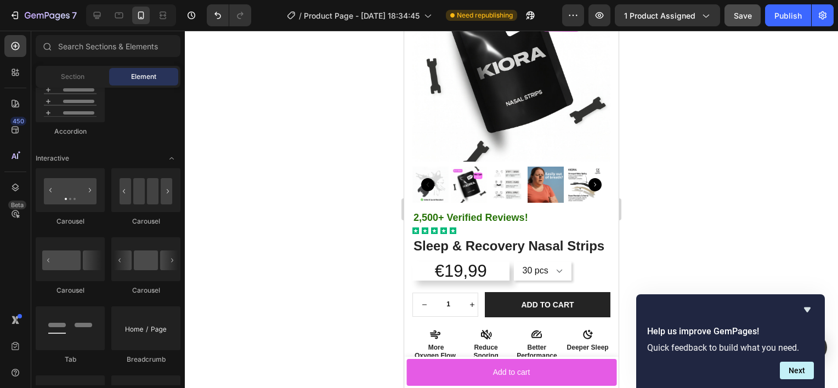
click at [269, 262] on div at bounding box center [511, 209] width 653 height 357
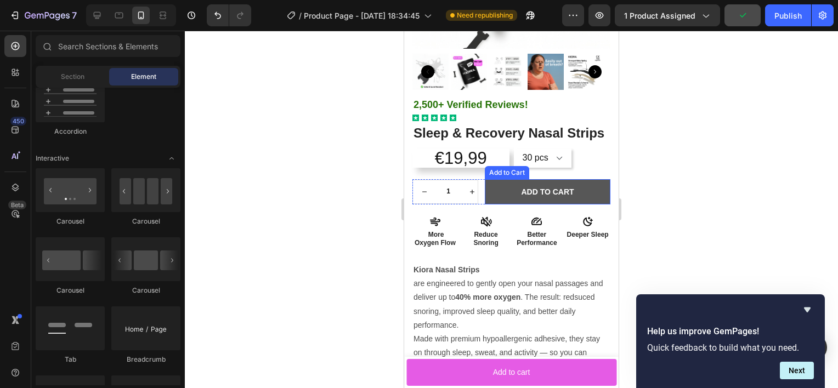
scroll to position [214, 0]
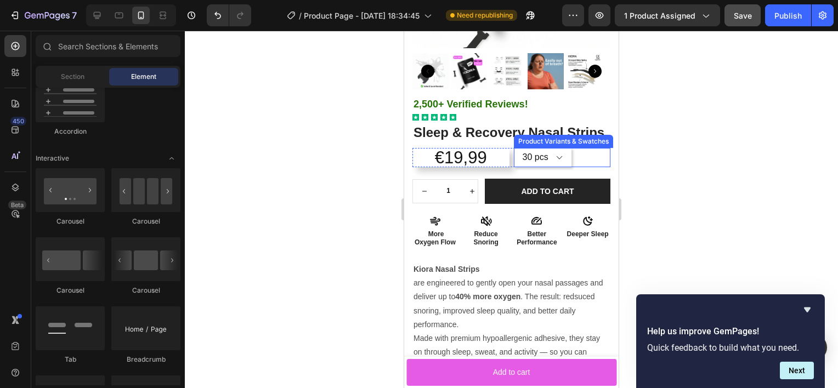
click at [574, 167] on div "30 pcs 60 PCS" at bounding box center [562, 157] width 97 height 19
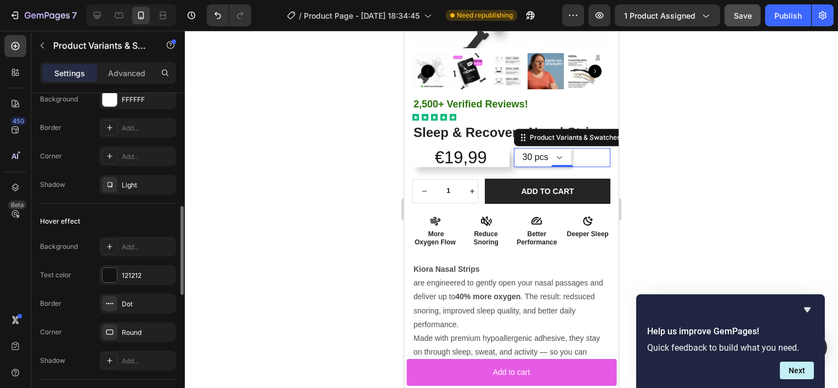
scroll to position [443, 0]
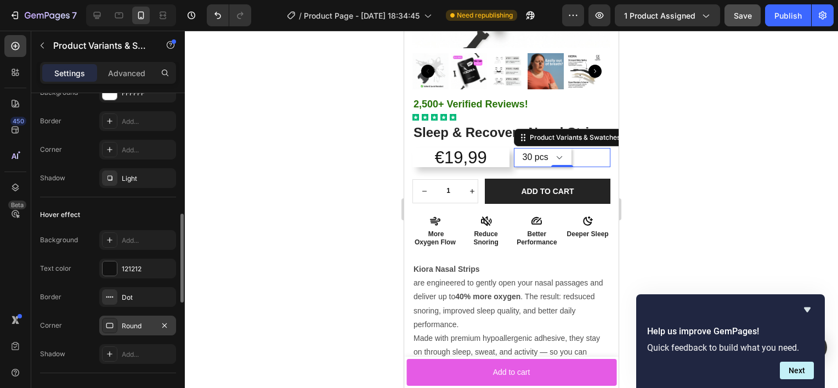
click at [112, 325] on icon at bounding box center [109, 325] width 9 height 9
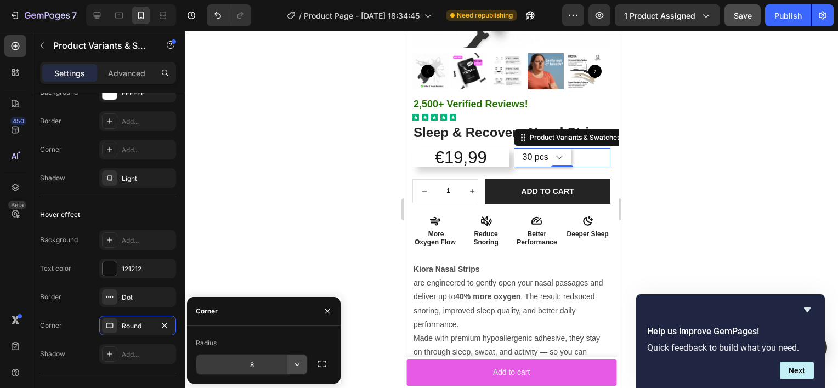
click at [297, 364] on icon "button" at bounding box center [297, 364] width 11 height 11
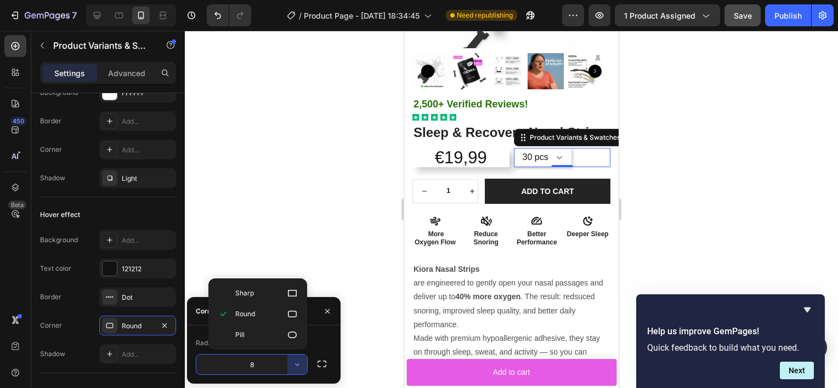
click at [268, 339] on p "Pill" at bounding box center [266, 335] width 63 height 11
type input "9999"
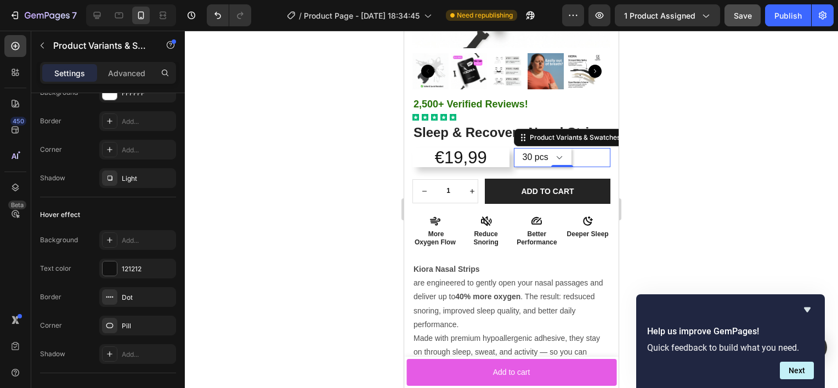
click at [355, 169] on div at bounding box center [511, 209] width 653 height 357
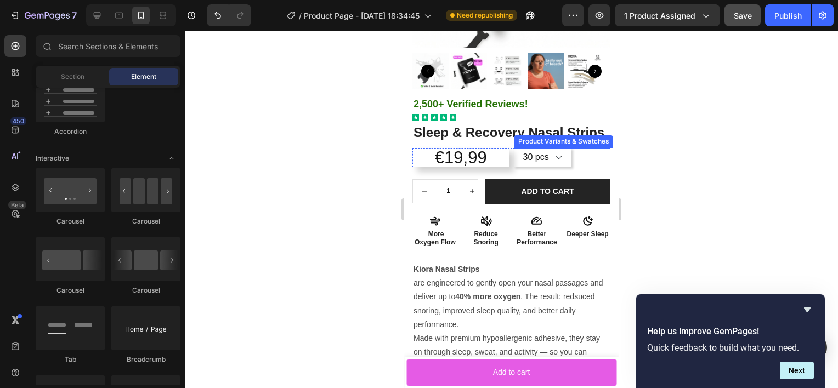
click at [557, 167] on select "30 pcs 60 PCS" at bounding box center [543, 157] width 58 height 19
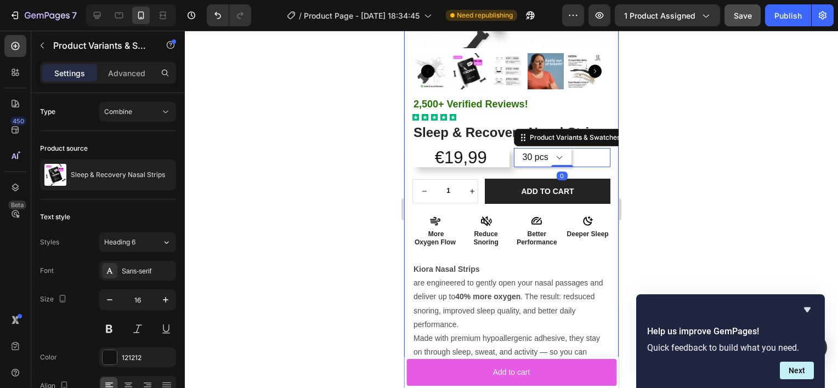
click at [677, 190] on div at bounding box center [511, 209] width 653 height 357
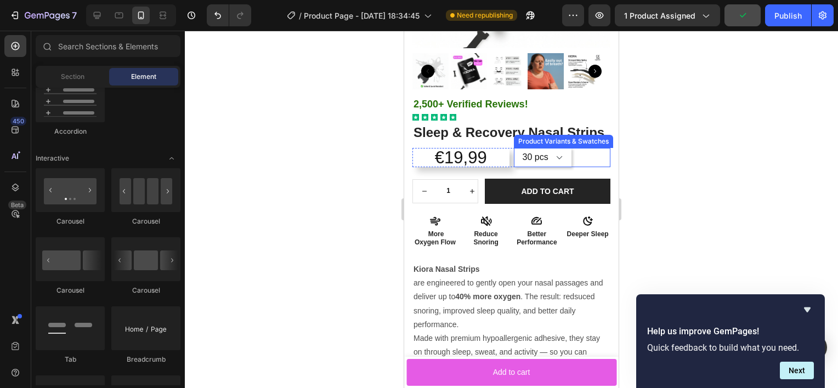
click at [571, 167] on div "30 pcs 60 PCS" at bounding box center [562, 157] width 97 height 19
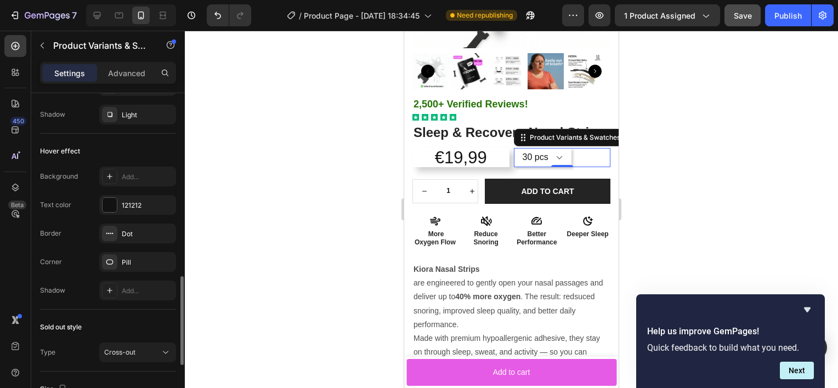
scroll to position [550, 0]
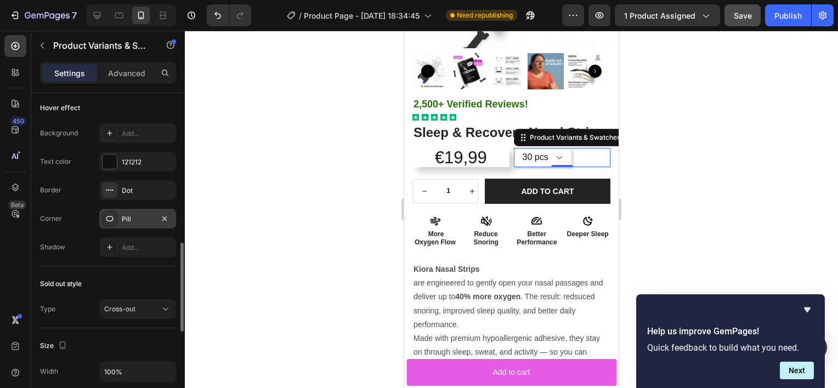
click at [129, 219] on div "Pill" at bounding box center [138, 219] width 32 height 10
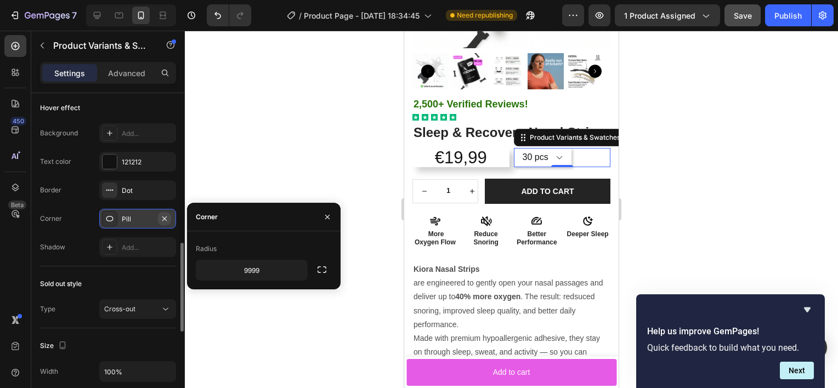
click at [166, 217] on icon "button" at bounding box center [164, 218] width 9 height 9
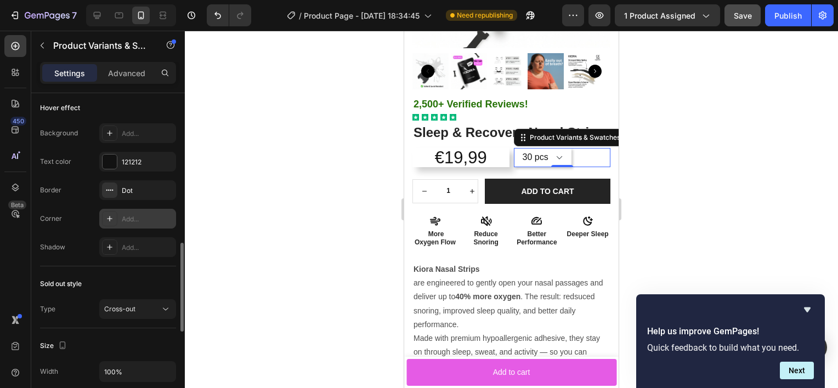
click at [137, 216] on div "Add..." at bounding box center [148, 219] width 52 height 10
type input "8"
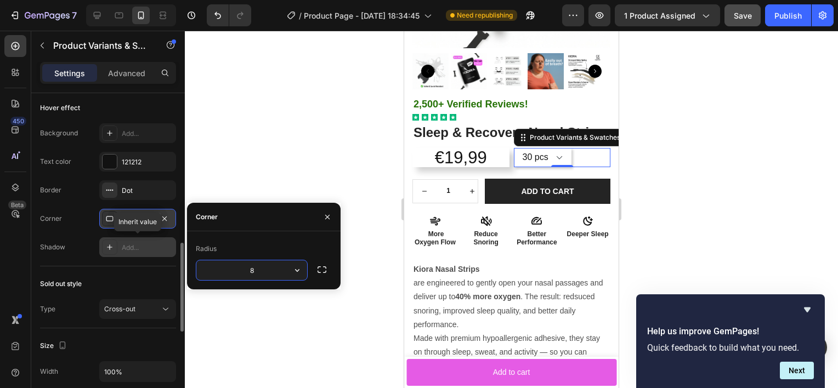
click at [124, 251] on div "Add..." at bounding box center [148, 248] width 52 height 10
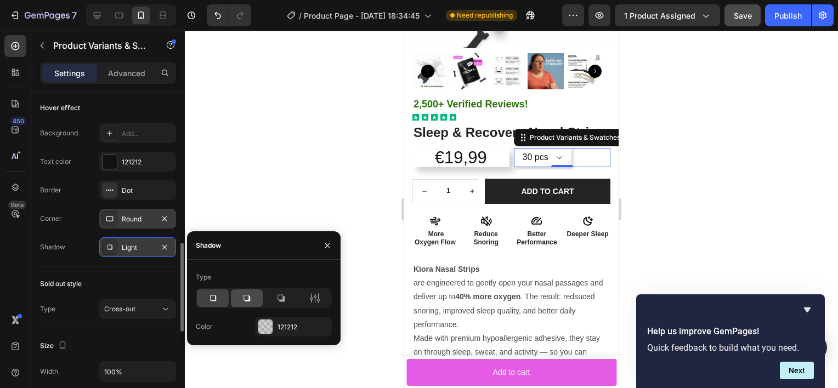
click at [247, 302] on icon at bounding box center [246, 298] width 11 height 11
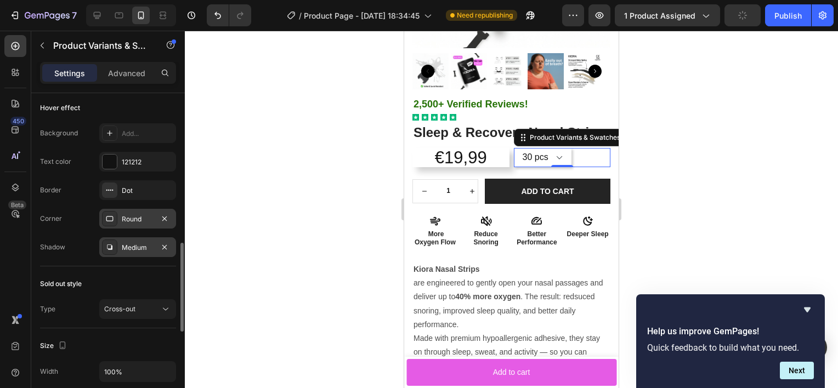
drag, startPoint x: 230, startPoint y: 163, endPoint x: 236, endPoint y: 161, distance: 6.4
click at [230, 164] on div at bounding box center [511, 209] width 653 height 357
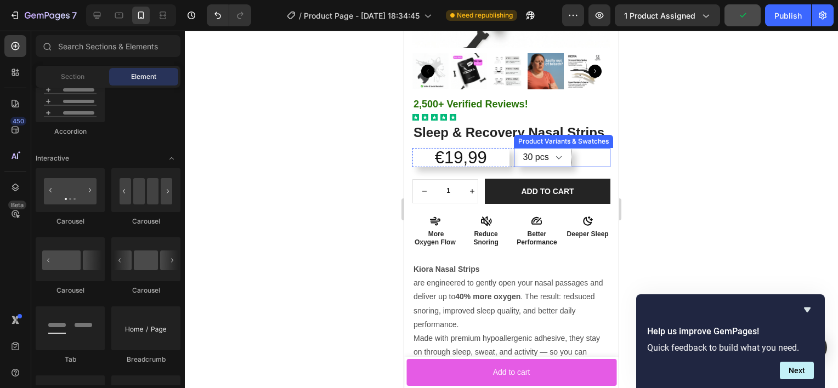
click at [552, 166] on select "30 pcs 60 PCS" at bounding box center [543, 157] width 58 height 19
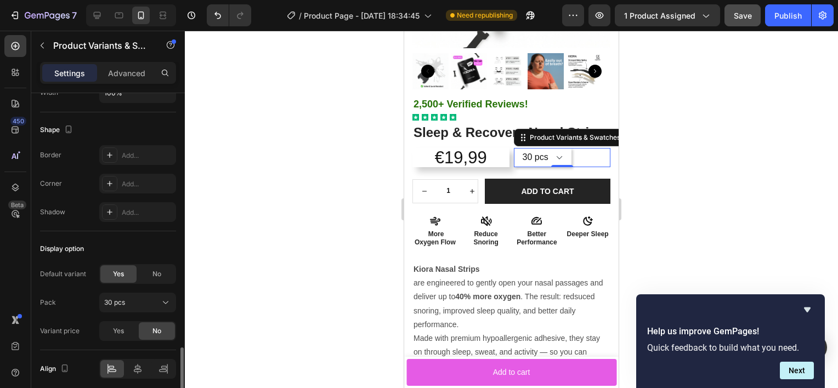
scroll to position [860, 0]
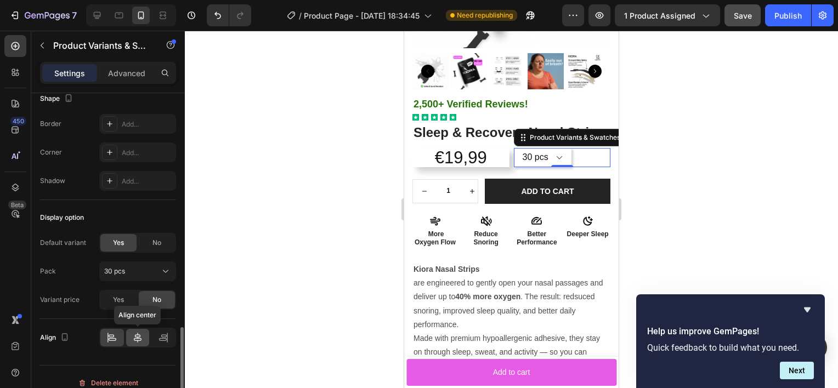
click at [138, 332] on icon at bounding box center [137, 337] width 11 height 11
click at [657, 236] on div at bounding box center [511, 209] width 653 height 357
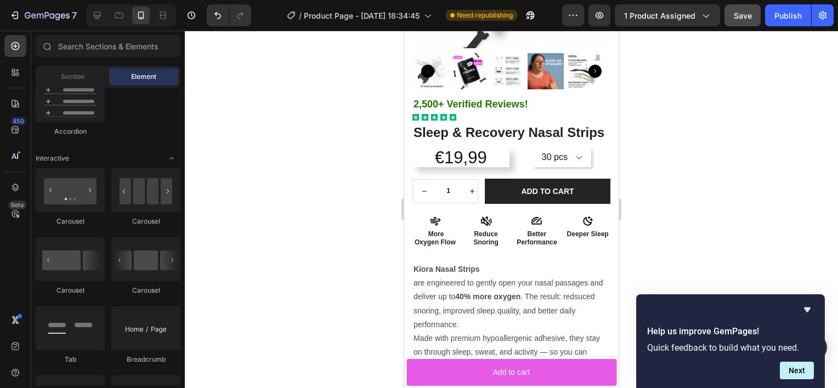
click at [657, 236] on div at bounding box center [511, 209] width 653 height 357
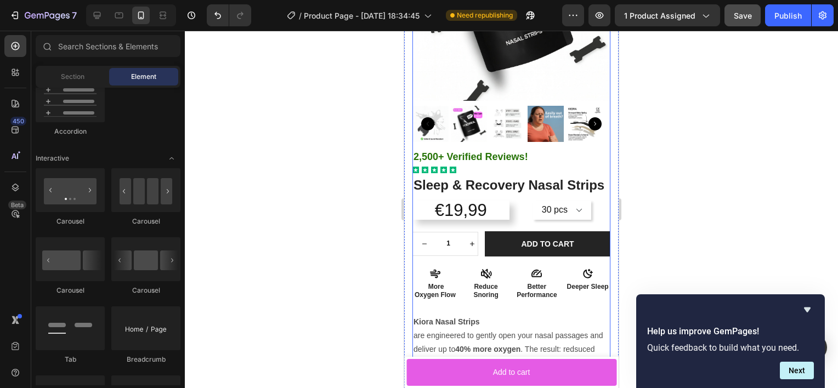
scroll to position [158, 0]
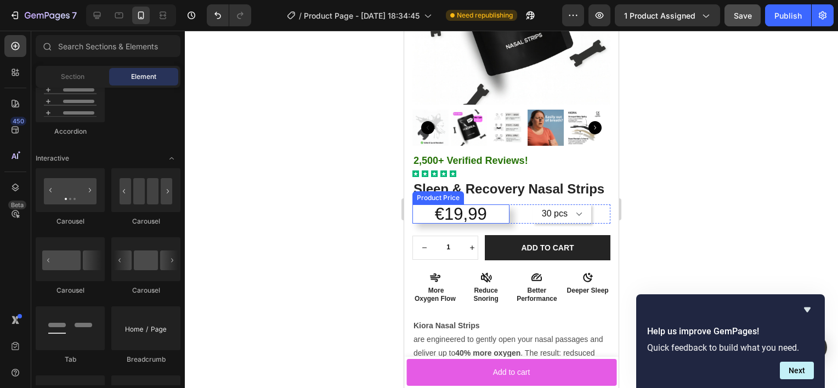
click at [485, 219] on div "€19,99" at bounding box center [460, 214] width 97 height 19
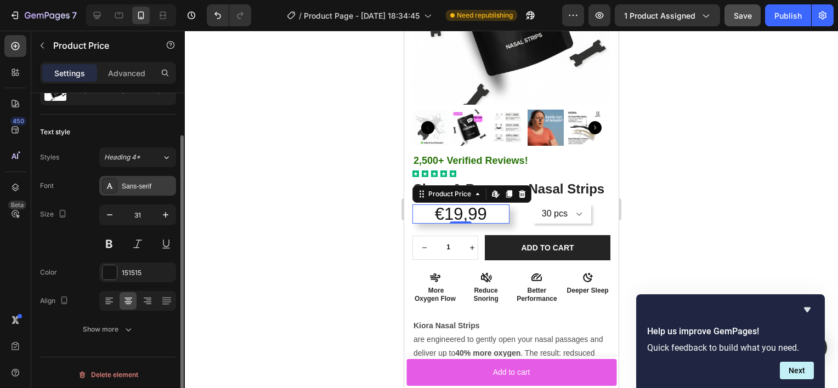
scroll to position [53, 0]
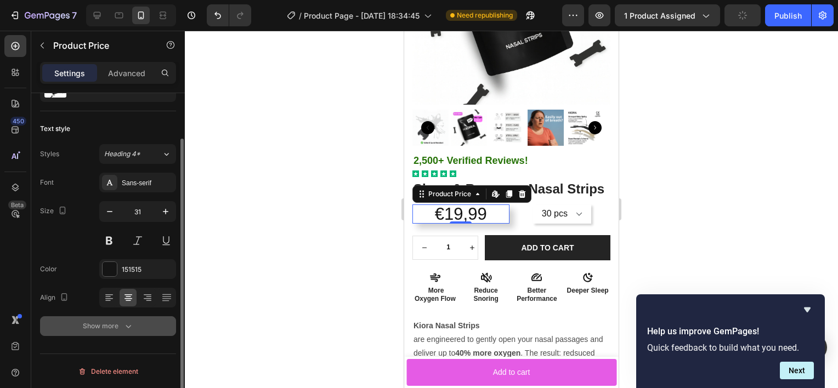
click at [117, 328] on div "Show more" at bounding box center [108, 326] width 51 height 11
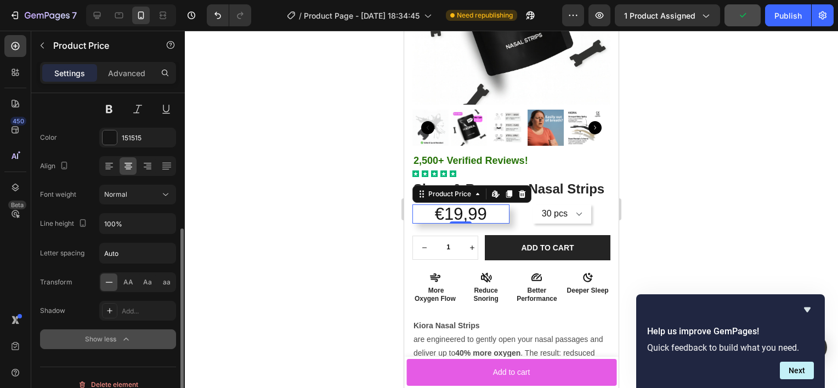
scroll to position [197, 0]
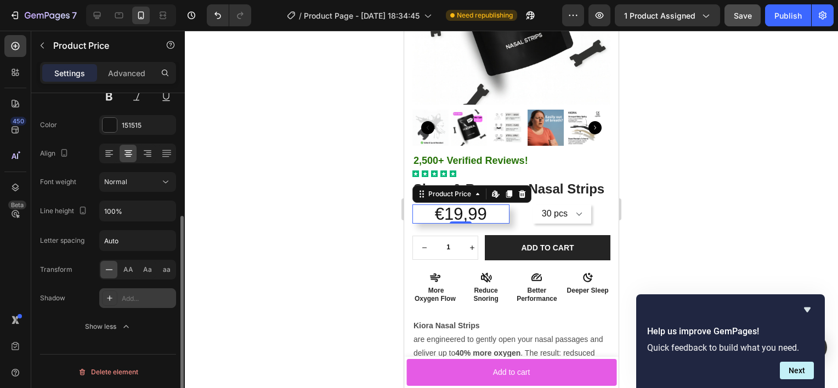
click at [118, 302] on div "Add..." at bounding box center [137, 298] width 77 height 20
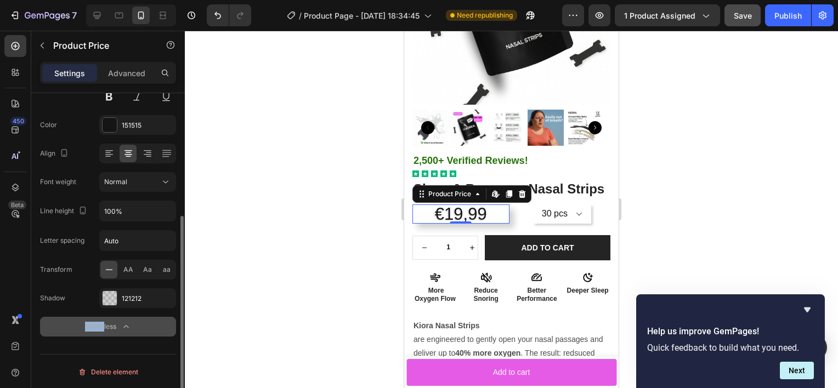
drag, startPoint x: 118, startPoint y: 302, endPoint x: 162, endPoint y: 322, distance: 48.3
click at [162, 322] on button "Show less" at bounding box center [108, 327] width 136 height 20
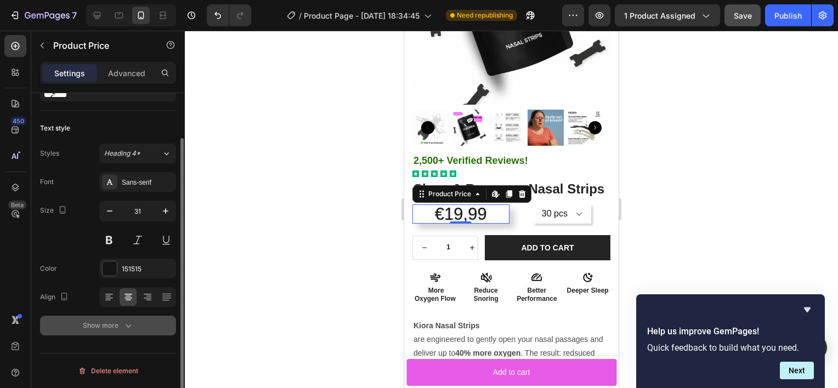
scroll to position [53, 0]
click at [119, 325] on div "Show more" at bounding box center [108, 326] width 51 height 11
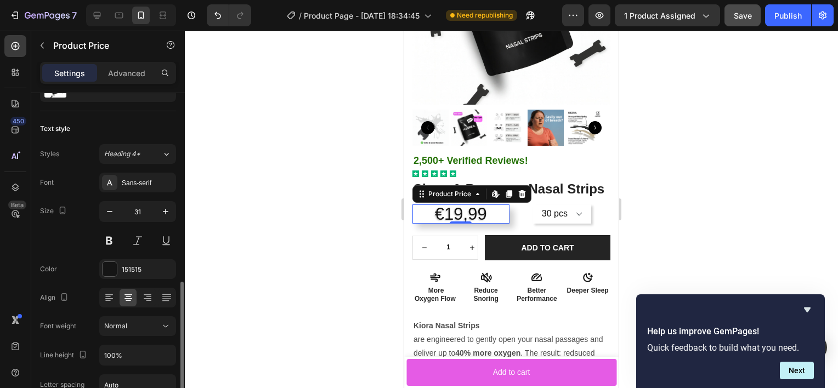
scroll to position [197, 0]
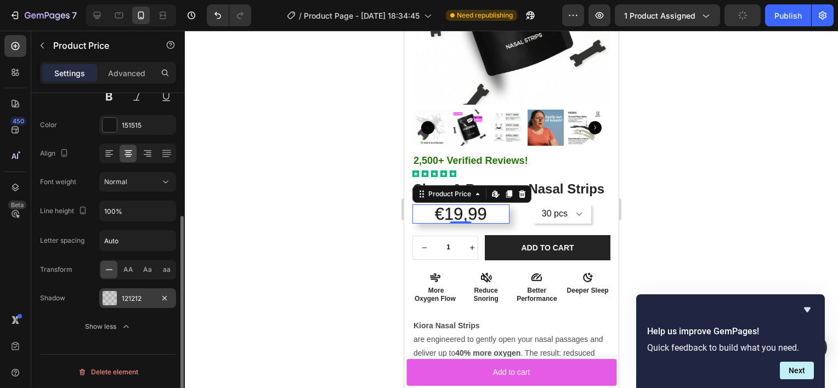
click at [137, 294] on div "121212" at bounding box center [138, 299] width 32 height 10
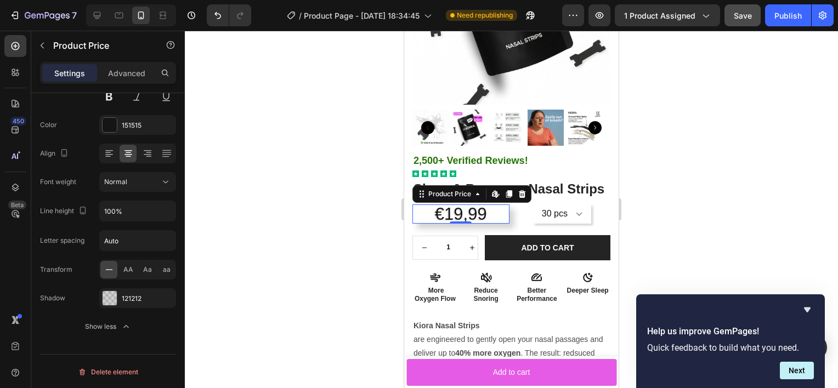
click at [387, 177] on div at bounding box center [511, 209] width 653 height 357
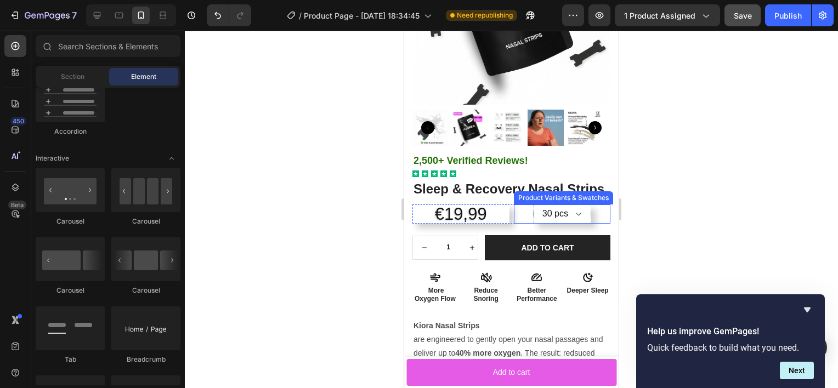
click at [563, 224] on select "30 pcs 60 PCS" at bounding box center [562, 214] width 58 height 19
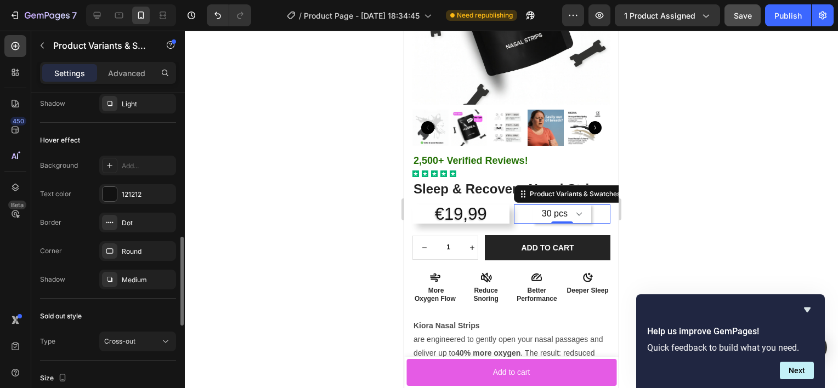
scroll to position [520, 0]
click at [114, 193] on div at bounding box center [110, 192] width 14 height 14
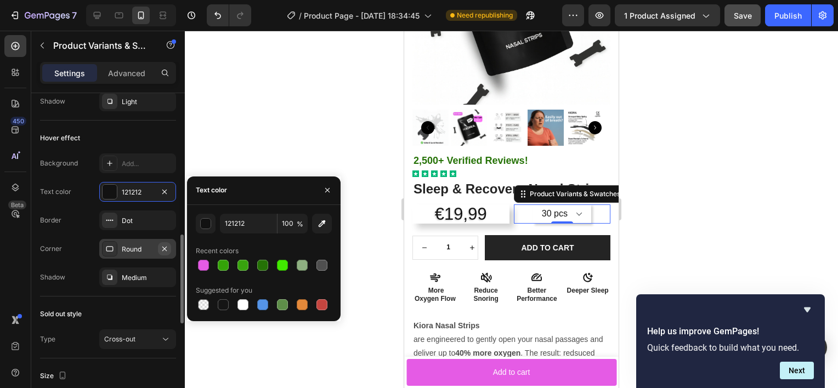
click at [162, 250] on icon "button" at bounding box center [164, 249] width 9 height 9
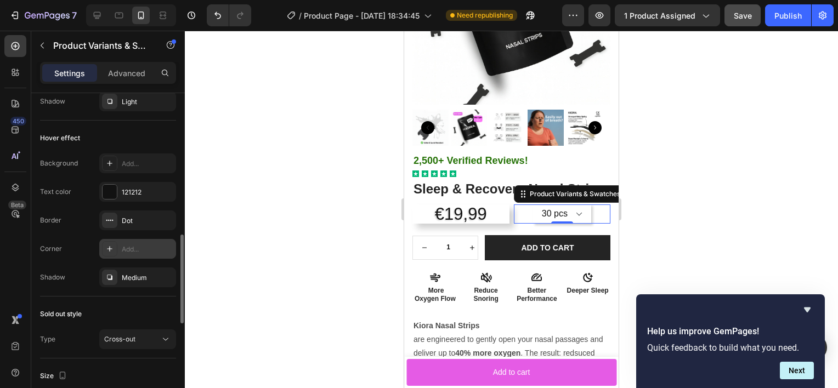
click at [688, 261] on div at bounding box center [511, 209] width 653 height 357
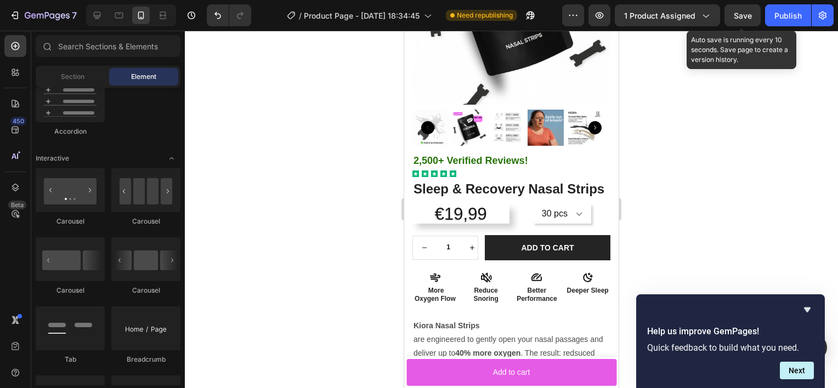
drag, startPoint x: 746, startPoint y: 15, endPoint x: 632, endPoint y: 145, distance: 172.5
click at [746, 14] on span "Save" at bounding box center [743, 15] width 18 height 9
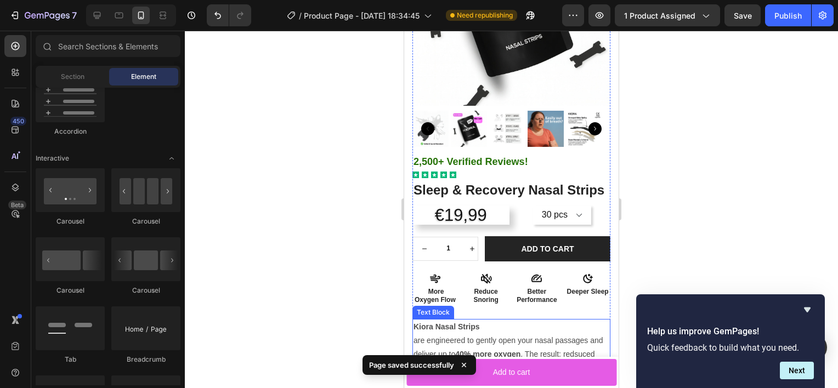
scroll to position [103, 0]
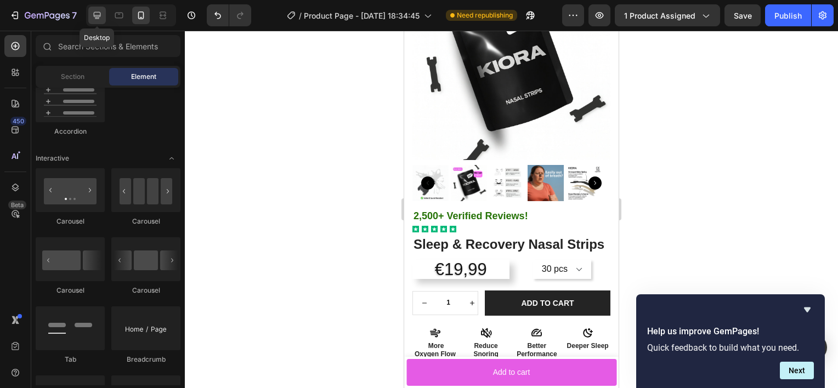
click at [103, 18] on div at bounding box center [97, 16] width 18 height 18
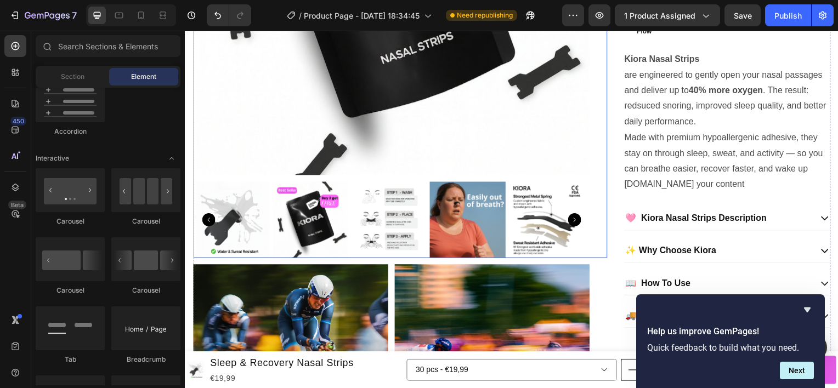
scroll to position [335, 0]
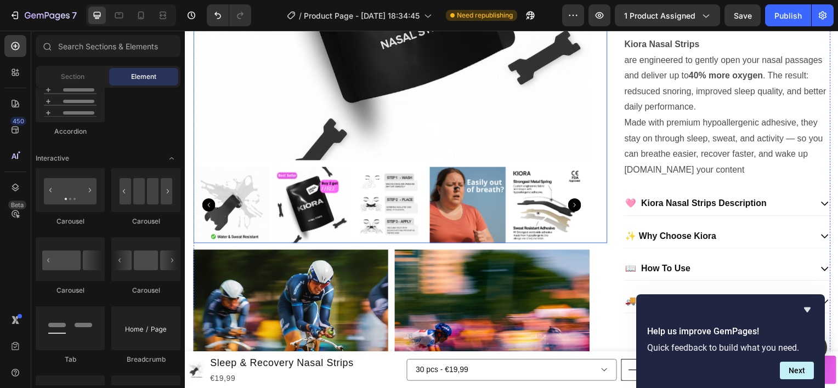
click at [381, 220] on img at bounding box center [389, 206] width 77 height 77
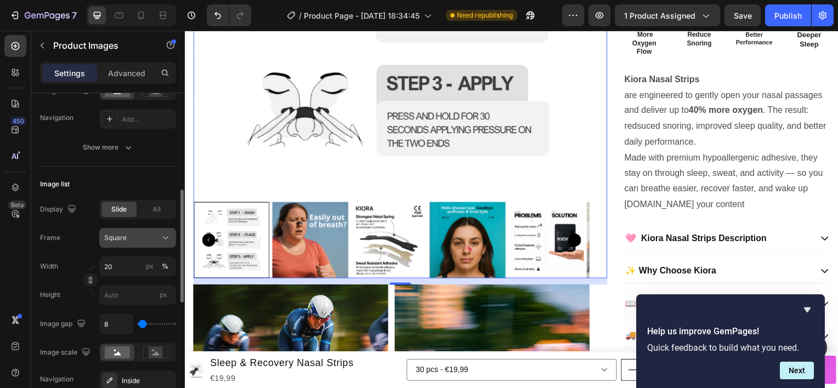
scroll to position [277, 0]
click at [156, 215] on div "All" at bounding box center [156, 209] width 35 height 15
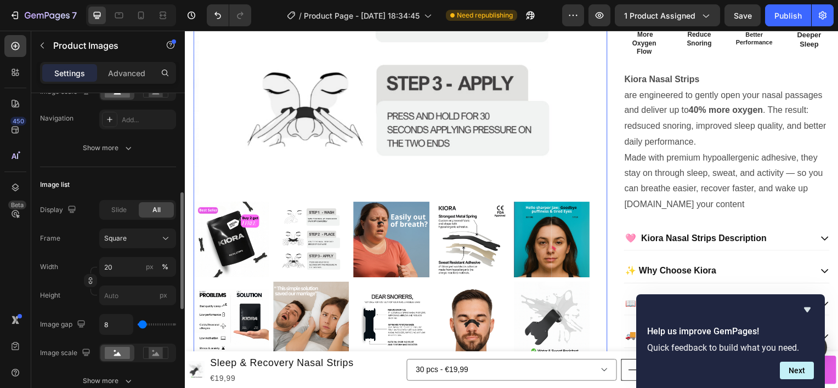
drag, startPoint x: 118, startPoint y: 215, endPoint x: 78, endPoint y: 219, distance: 40.8
click at [118, 215] on div "Slide" at bounding box center [118, 209] width 35 height 15
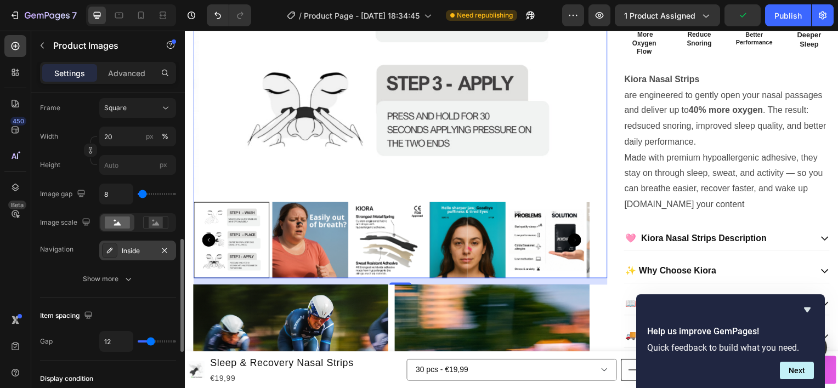
scroll to position [405, 0]
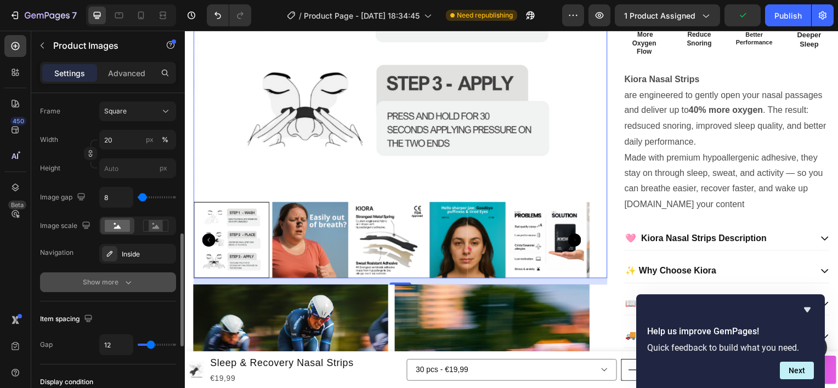
click at [111, 283] on div "Show more" at bounding box center [108, 282] width 51 height 11
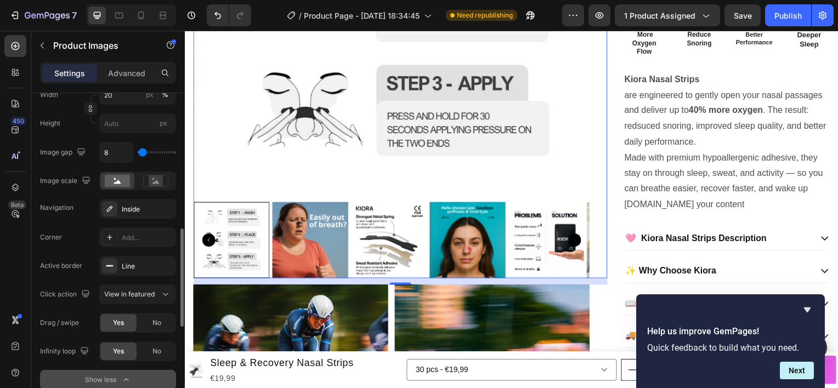
scroll to position [448, 0]
click at [125, 295] on span "View in featured" at bounding box center [129, 295] width 50 height 8
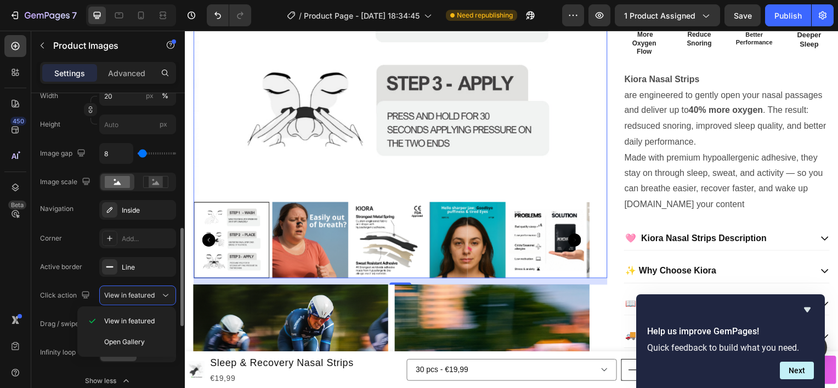
click at [80, 255] on div "Corner Add... Active border Line Click action View in featured Drag / swipe Yes…" at bounding box center [108, 296] width 136 height 134
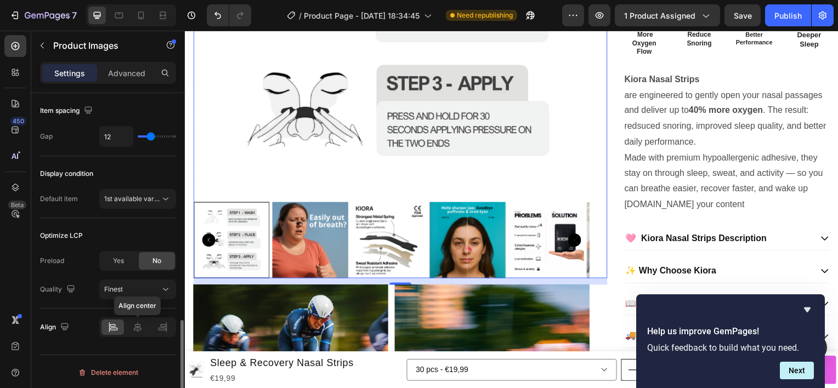
scroll to position [755, 0]
click at [161, 287] on icon at bounding box center [165, 290] width 11 height 11
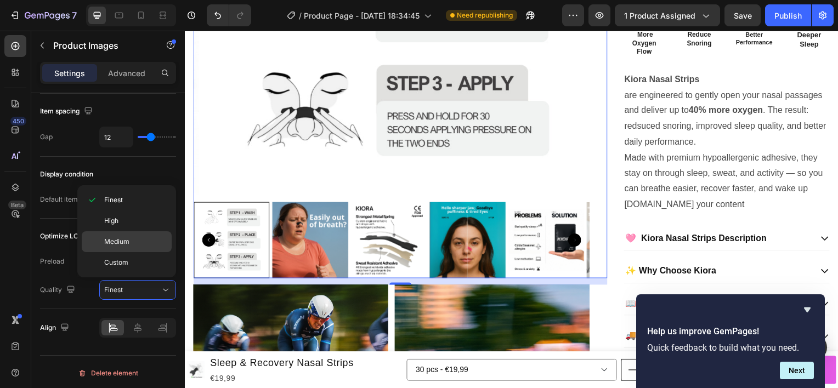
click at [134, 240] on p "Medium" at bounding box center [135, 242] width 63 height 10
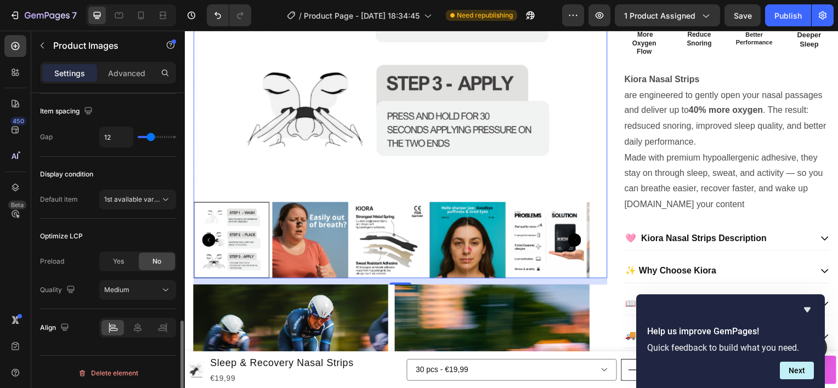
scroll to position [756, 0]
click at [138, 326] on icon at bounding box center [137, 327] width 11 height 11
click at [116, 323] on icon at bounding box center [112, 327] width 11 height 11
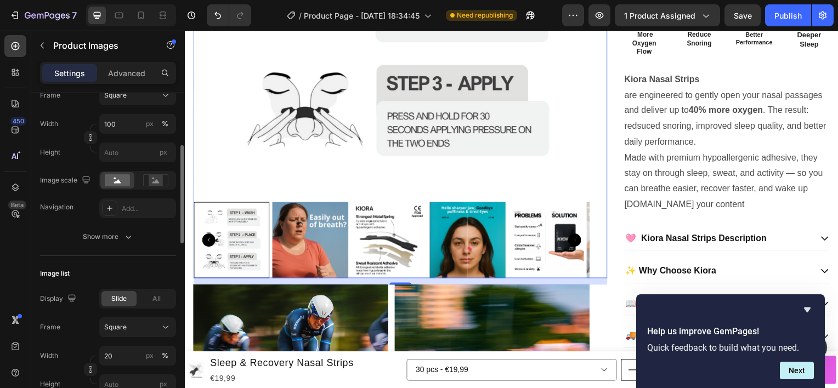
scroll to position [174, 0]
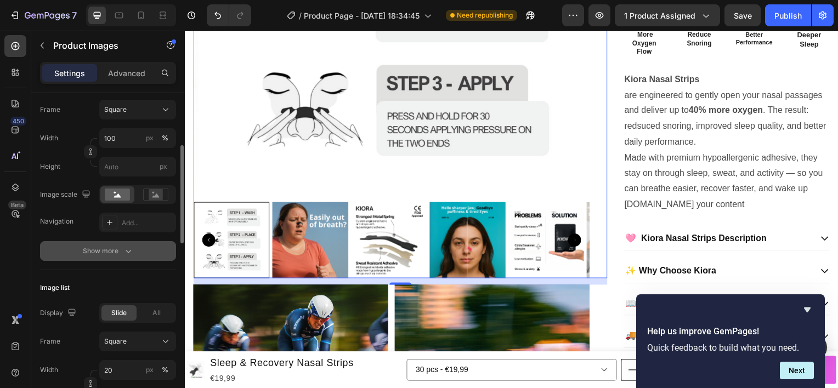
click at [123, 253] on icon "button" at bounding box center [128, 251] width 11 height 11
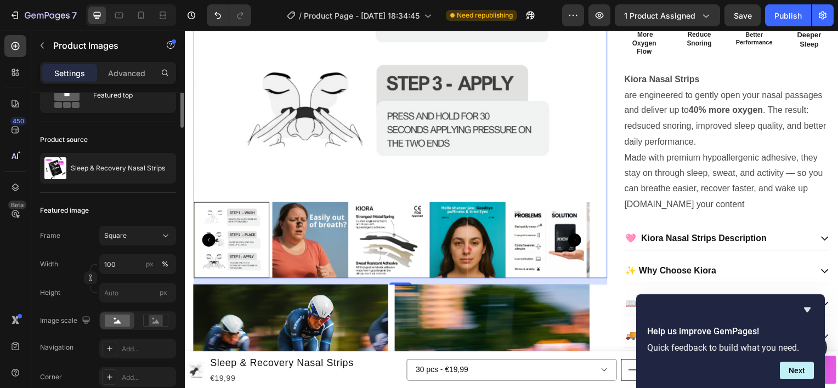
scroll to position [0, 0]
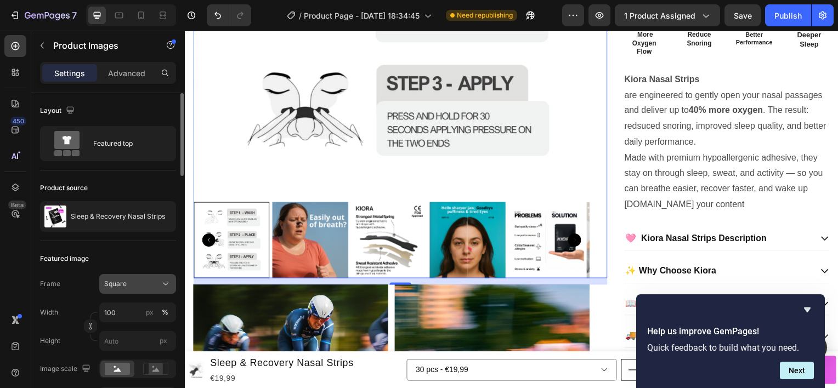
click at [139, 276] on button "Square" at bounding box center [137, 284] width 77 height 20
click at [51, 254] on div "Featured image" at bounding box center [64, 259] width 49 height 10
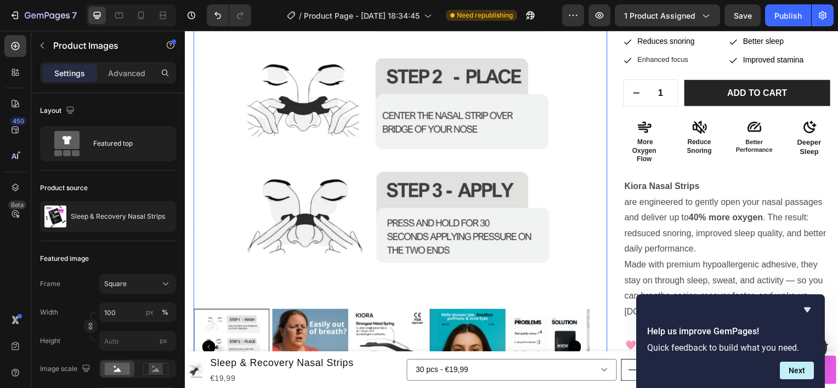
scroll to position [201, 0]
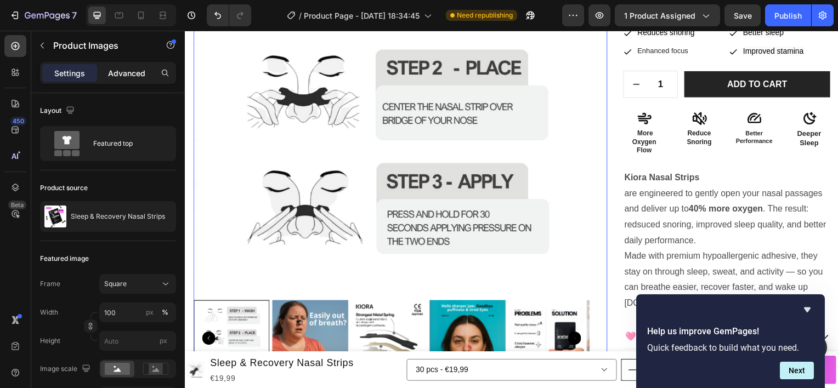
click at [134, 70] on p "Advanced" at bounding box center [126, 73] width 37 height 12
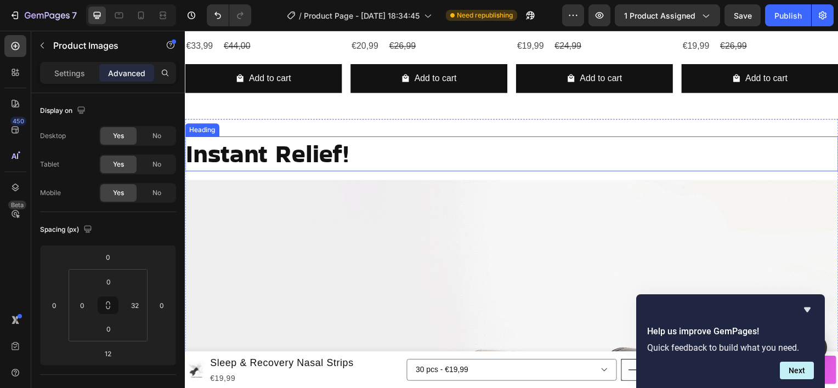
scroll to position [1052, 0]
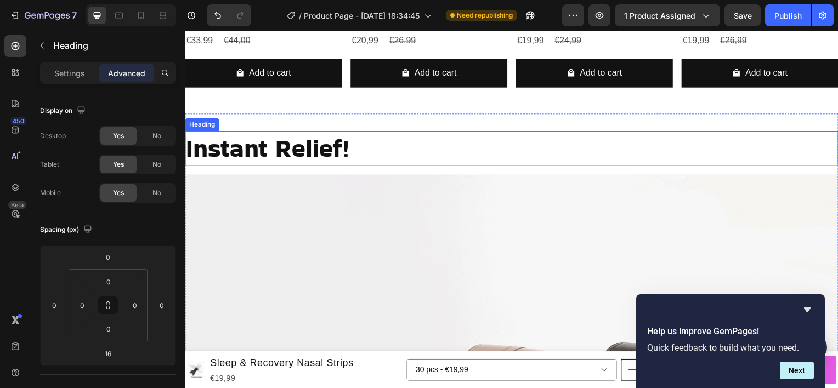
click at [343, 142] on h2 "Instant Relief!" at bounding box center [514, 149] width 658 height 35
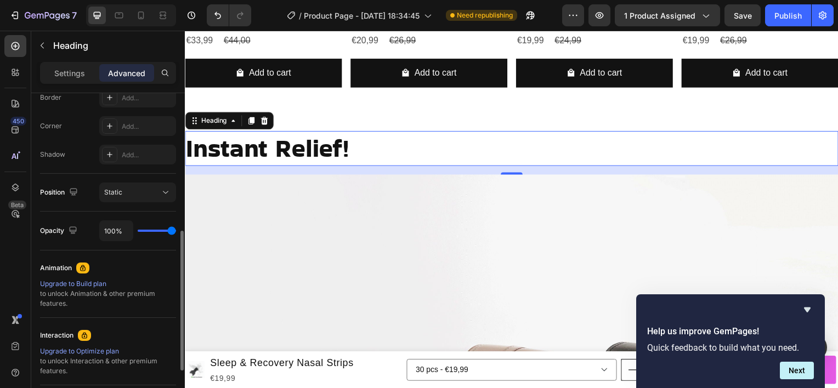
scroll to position [320, 0]
click at [81, 77] on p "Settings" at bounding box center [69, 73] width 31 height 12
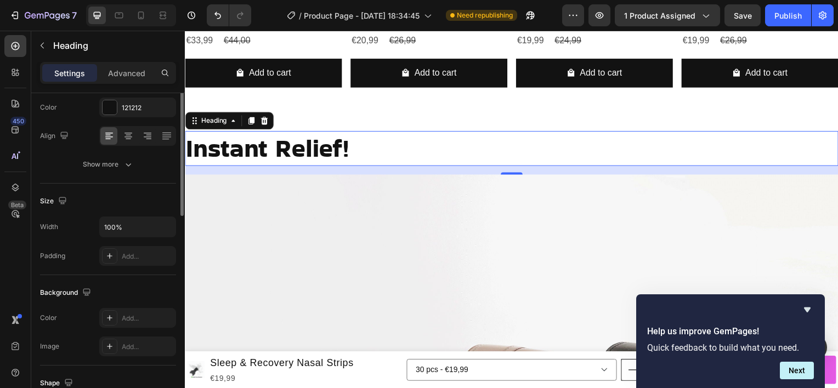
scroll to position [70, 0]
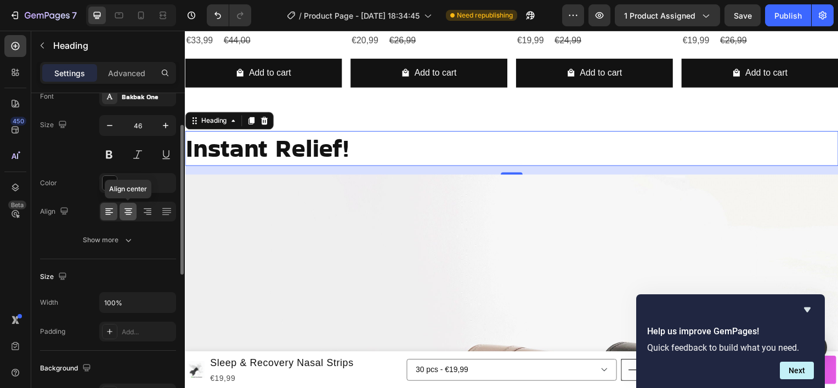
click at [129, 213] on icon at bounding box center [128, 211] width 11 height 11
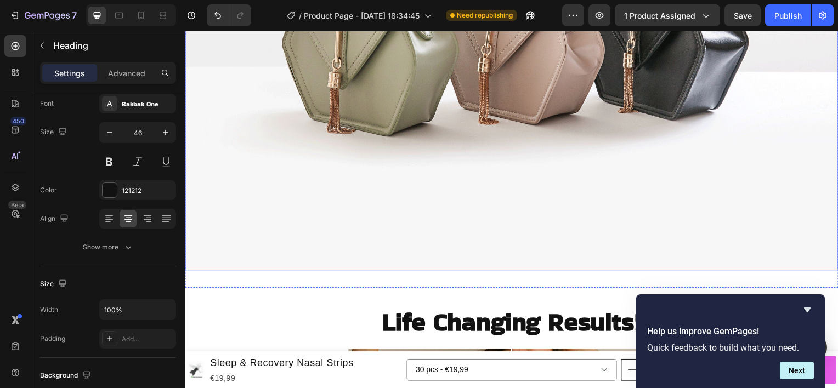
scroll to position [1435, 0]
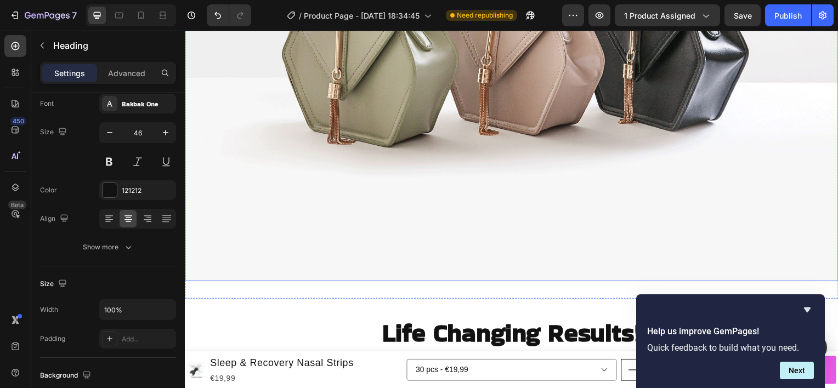
click at [467, 152] on img at bounding box center [514, 35] width 658 height 493
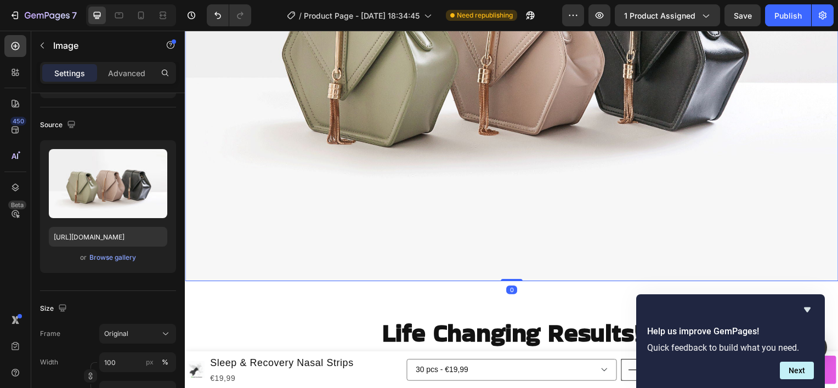
scroll to position [0, 0]
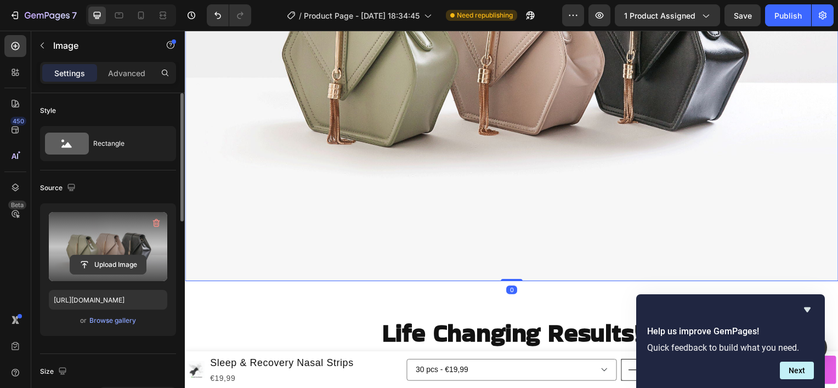
click at [112, 270] on input "file" at bounding box center [108, 264] width 76 height 19
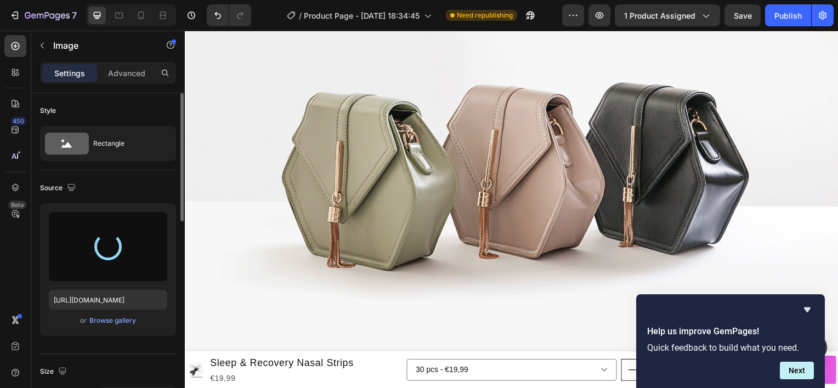
scroll to position [1310, 0]
type input "[URL][DOMAIN_NAME]"
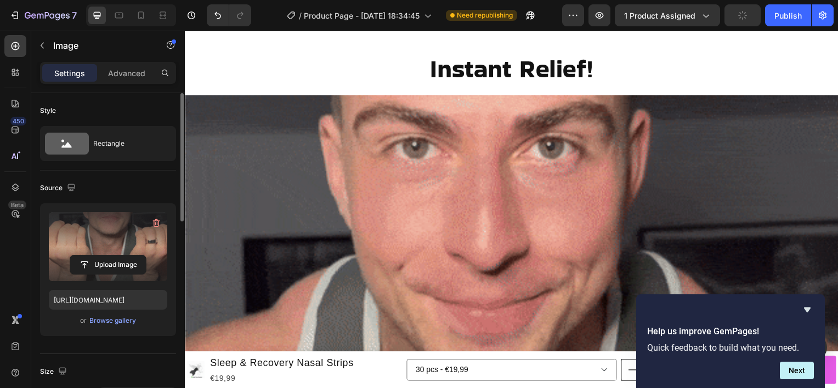
scroll to position [991, 0]
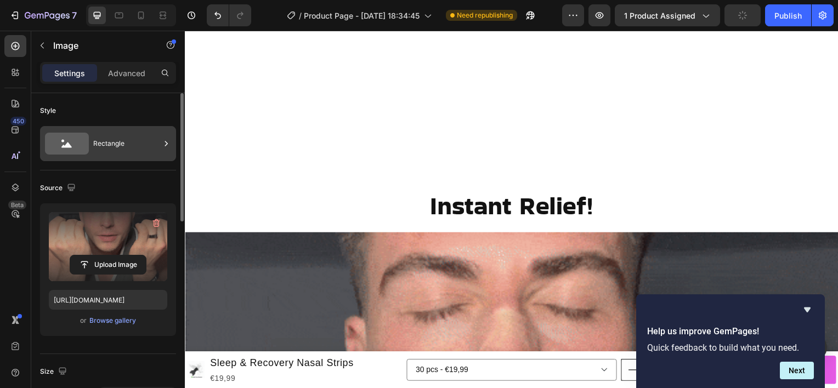
click at [100, 156] on div "Rectangle" at bounding box center [126, 143] width 67 height 25
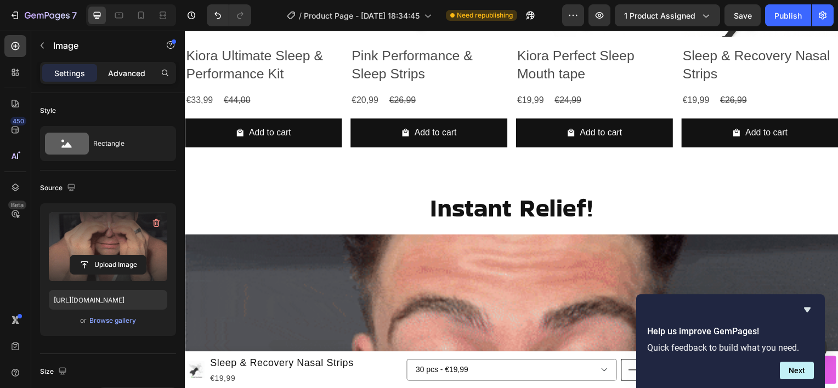
click at [126, 67] on p "Advanced" at bounding box center [126, 73] width 37 height 12
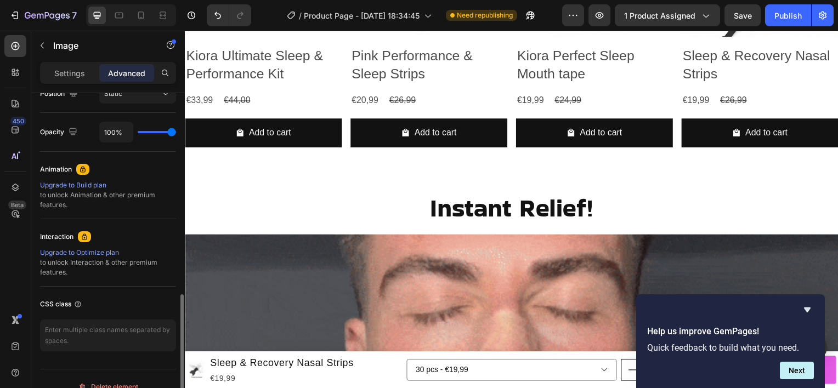
scroll to position [434, 0]
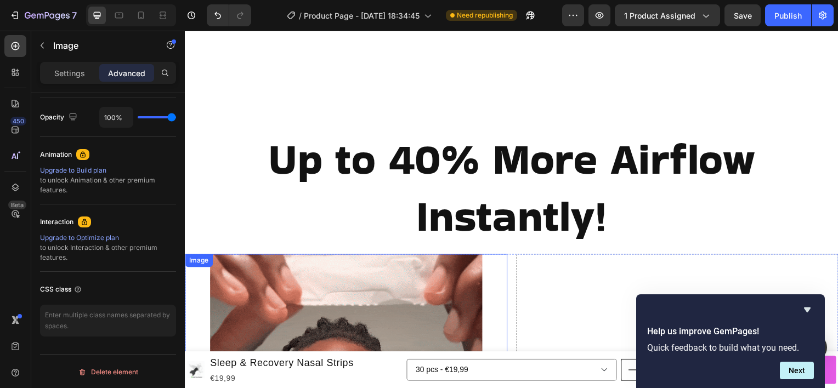
scroll to position [2747, 0]
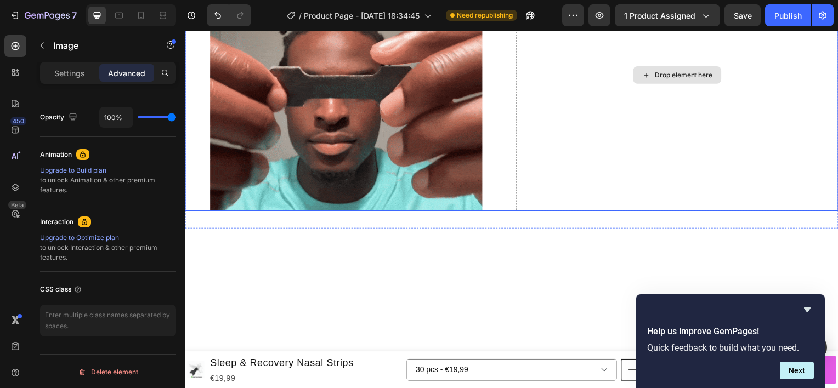
click at [674, 74] on div "Drop element here" at bounding box center [687, 75] width 58 height 9
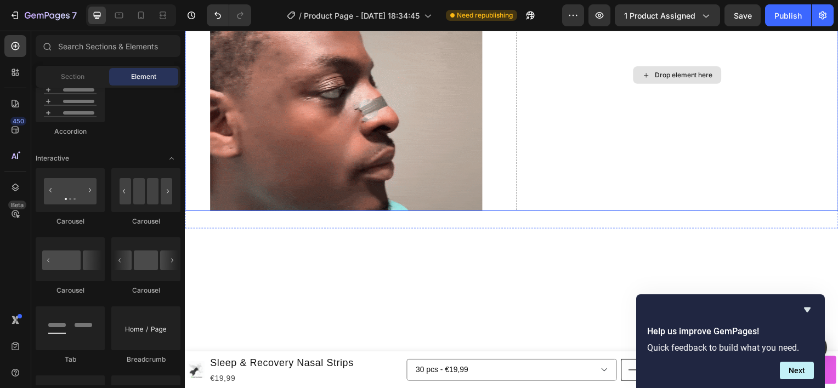
click at [676, 80] on div "Drop element here" at bounding box center [680, 75] width 89 height 18
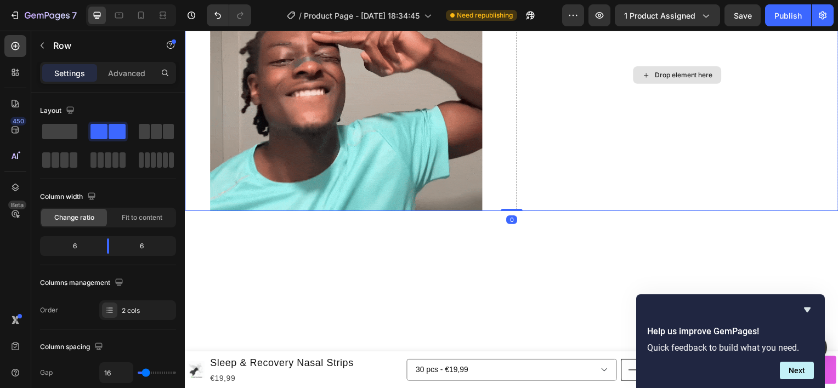
click at [638, 124] on div "Drop element here" at bounding box center [680, 75] width 325 height 274
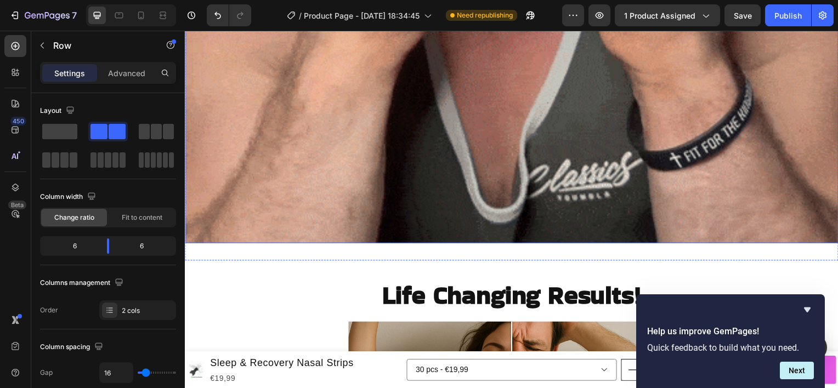
scroll to position [1622, 0]
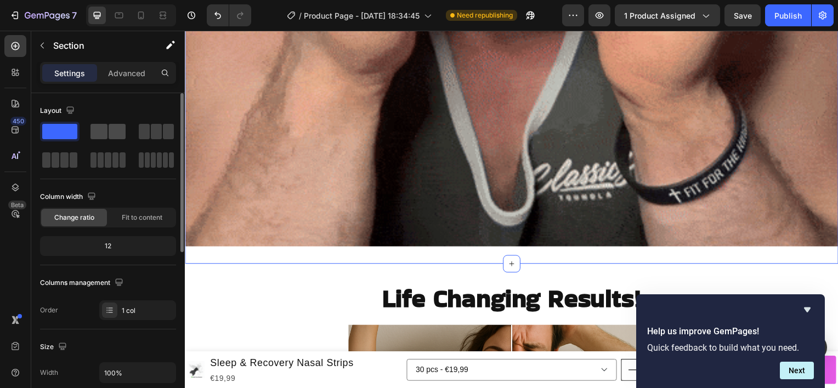
click at [98, 131] on span at bounding box center [98, 131] width 17 height 15
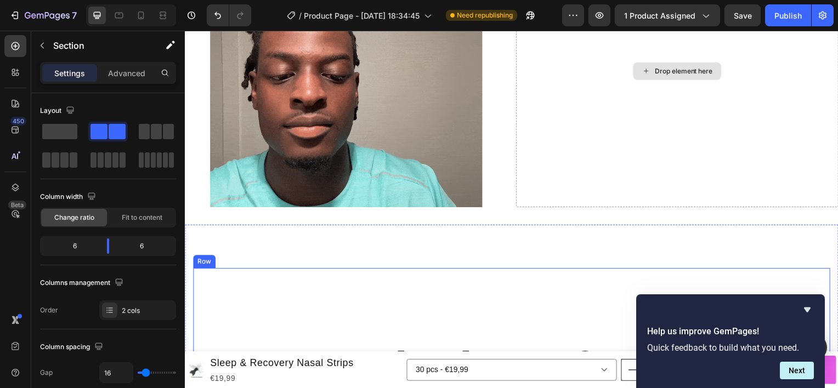
scroll to position [2335, 0]
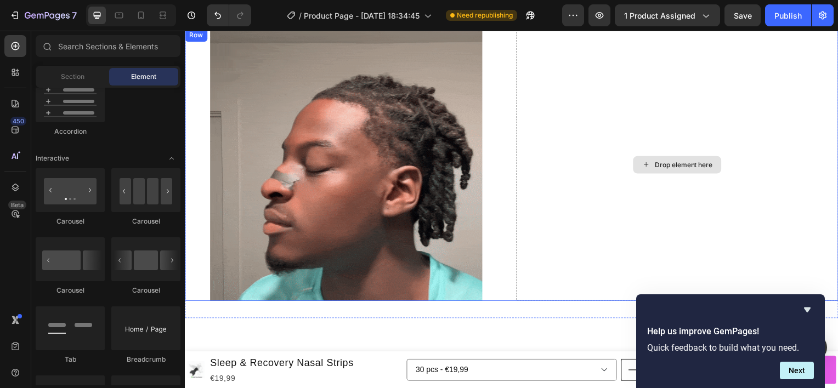
click at [663, 166] on div "Drop element here" at bounding box center [687, 165] width 58 height 9
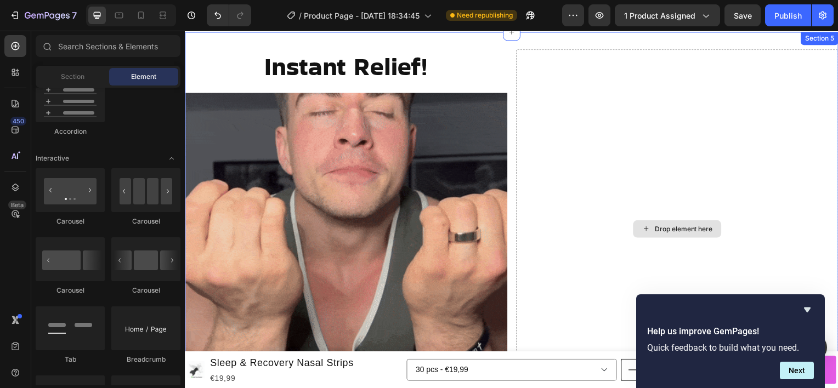
scroll to position [1171, 0]
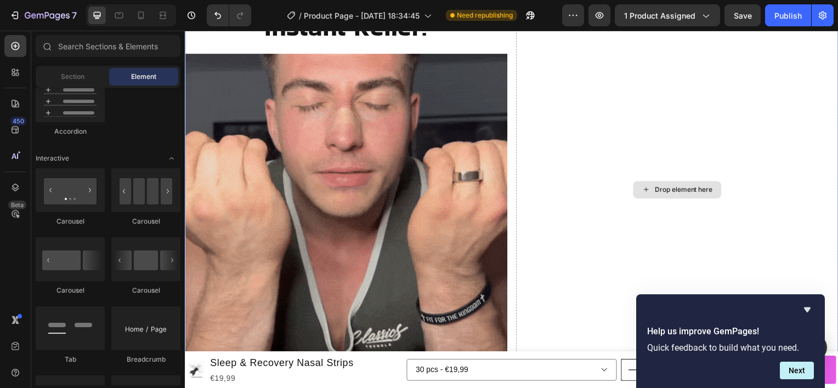
click at [660, 189] on div "Drop element here" at bounding box center [687, 190] width 58 height 9
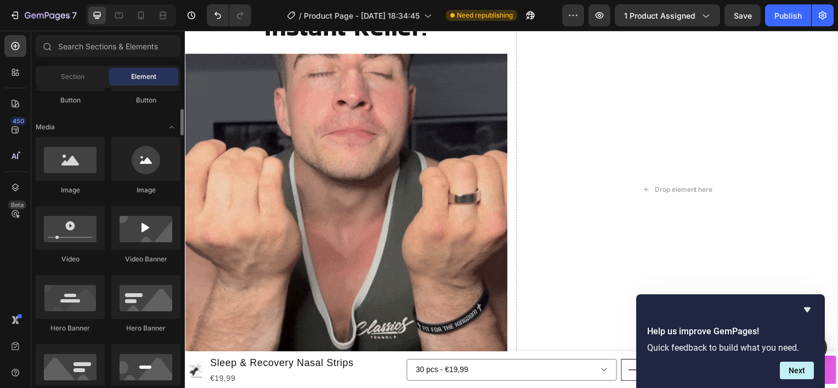
scroll to position [314, 0]
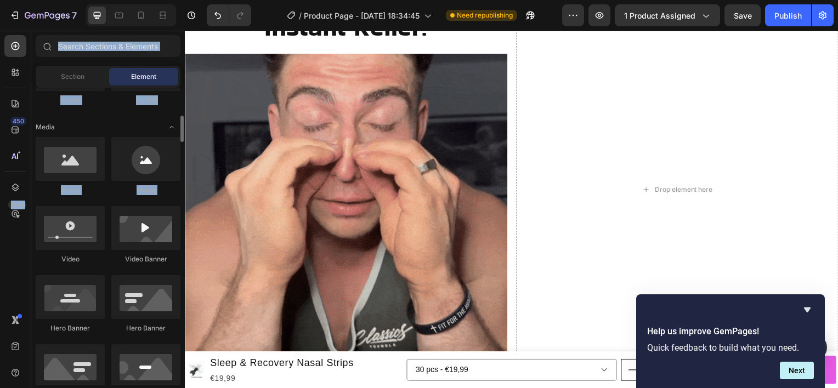
drag, startPoint x: 18, startPoint y: 193, endPoint x: 77, endPoint y: 204, distance: 60.8
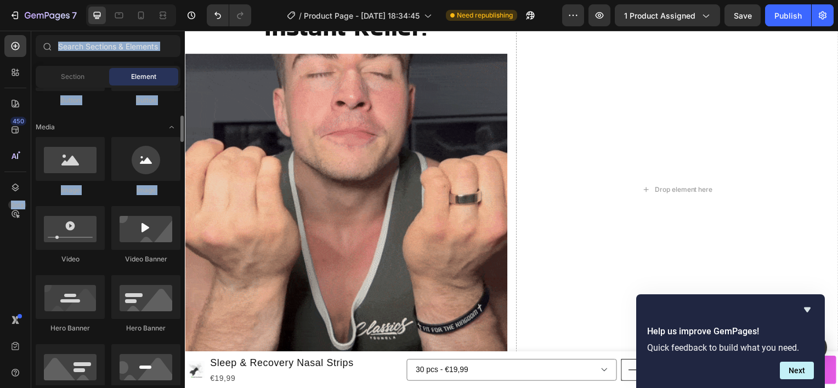
click at [77, 204] on div "450 Beta Sections(18) Elements(84) Section Element Hero Section Product Detail …" at bounding box center [92, 209] width 185 height 357
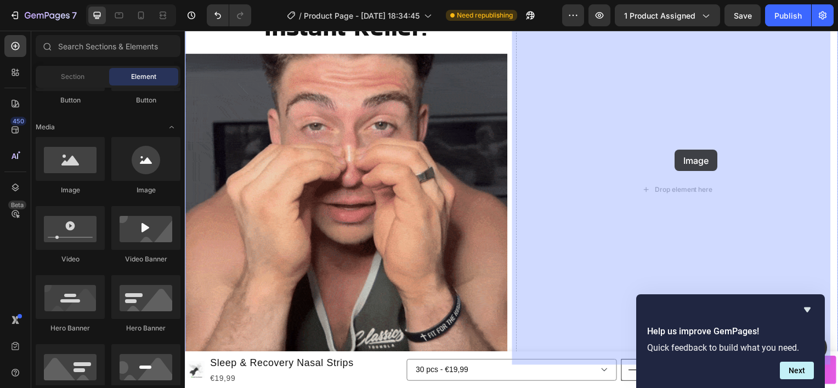
drag, startPoint x: 263, startPoint y: 235, endPoint x: 660, endPoint y: 183, distance: 400.8
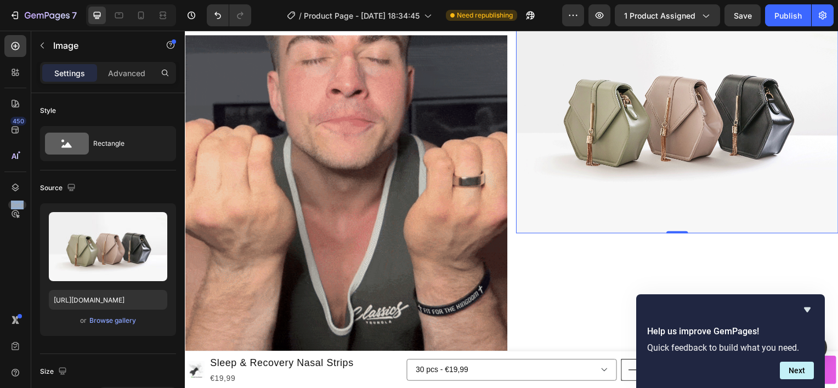
scroll to position [1186, 0]
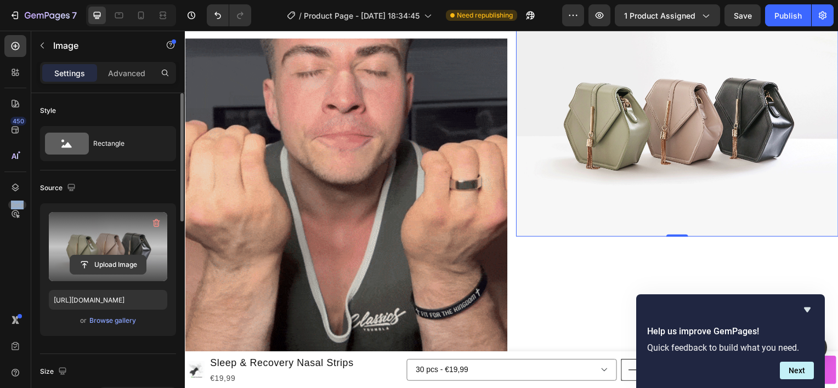
click at [112, 265] on input "file" at bounding box center [108, 264] width 76 height 19
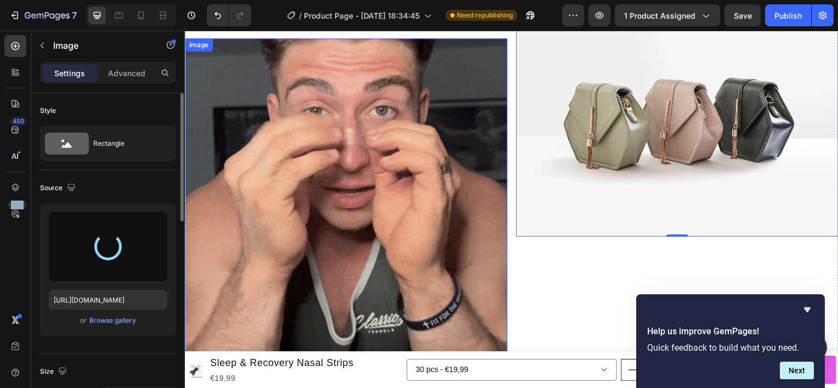
type input "[URL][DOMAIN_NAME]"
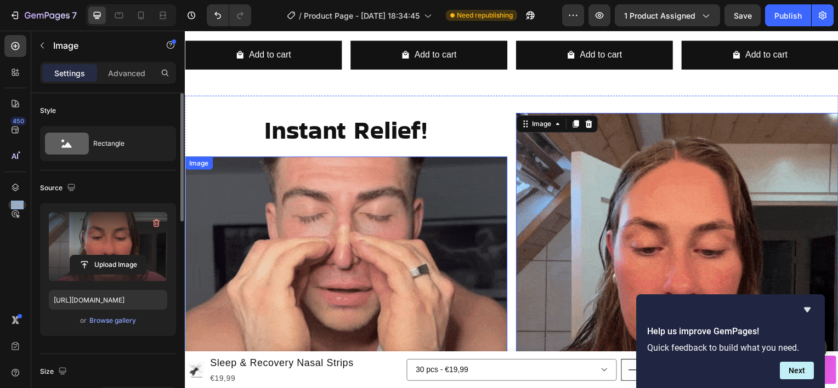
scroll to position [972, 0]
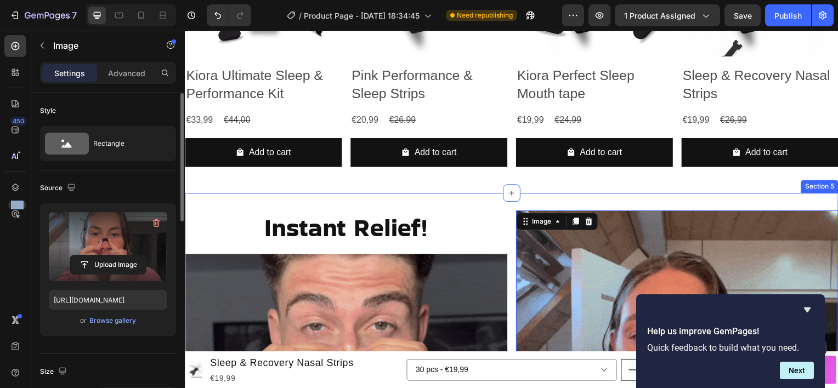
click at [563, 203] on div "Instant Relief! Heading Image Image 0 Section 5" at bounding box center [514, 392] width 658 height 397
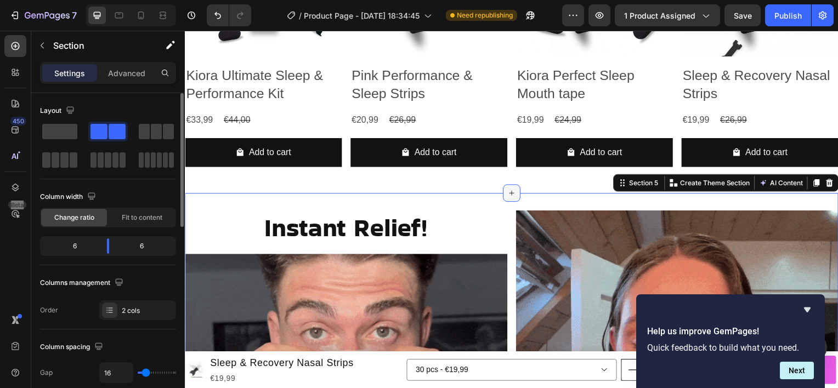
click at [509, 192] on icon at bounding box center [513, 194] width 9 height 9
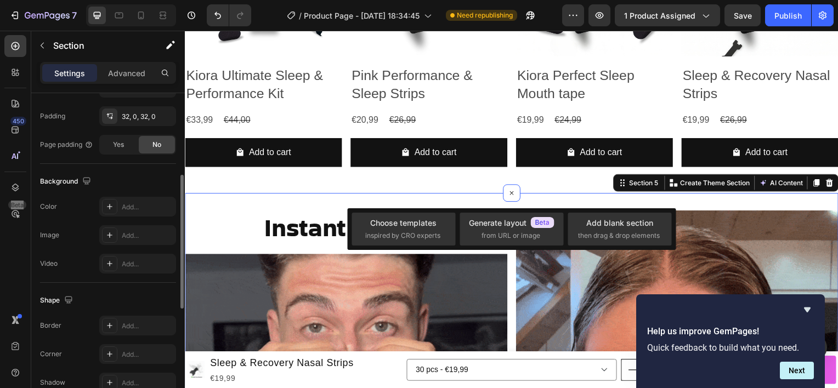
scroll to position [0, 0]
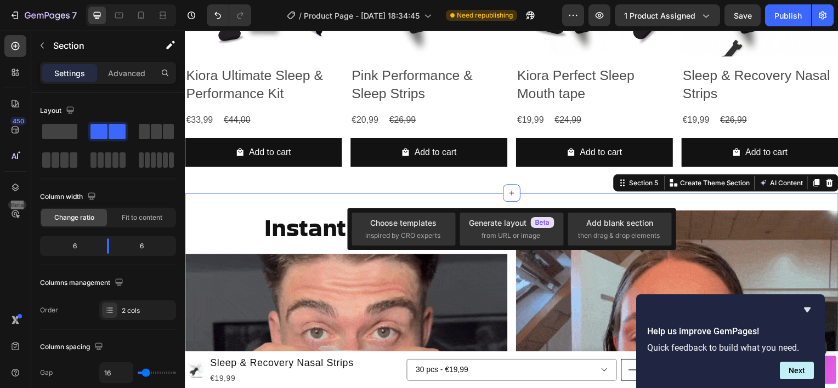
click at [479, 197] on div "Instant Relief! Heading Image Image Section 5 You can create reusable sections …" at bounding box center [514, 392] width 658 height 397
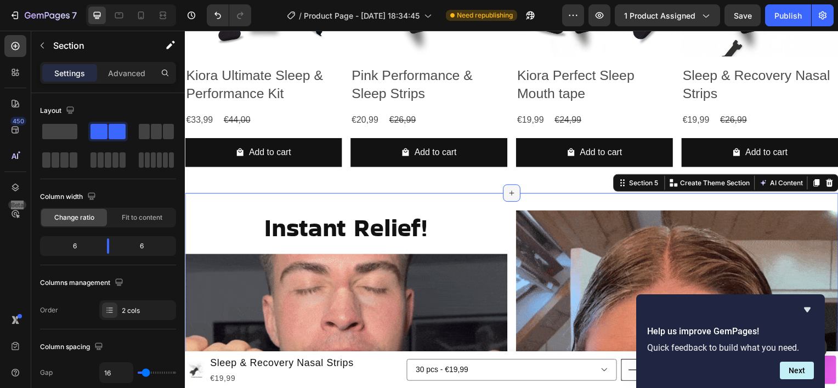
click at [509, 190] on icon at bounding box center [513, 194] width 9 height 9
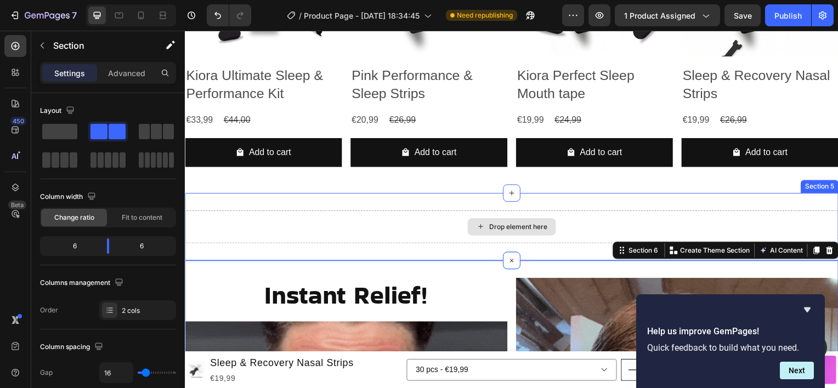
click at [496, 231] on div "Drop element here" at bounding box center [513, 228] width 89 height 18
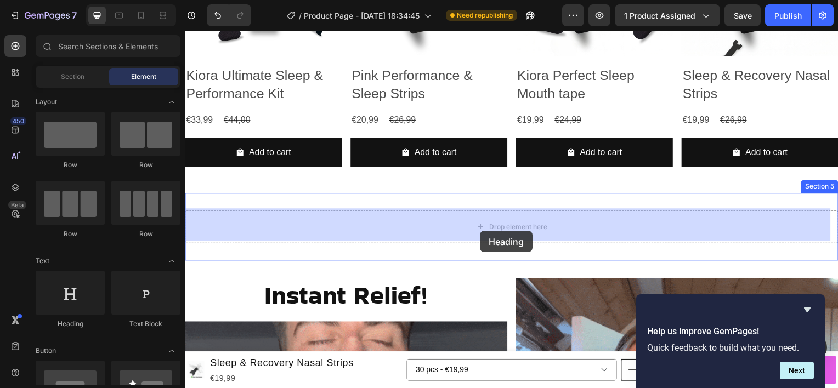
drag, startPoint x: 254, startPoint y: 333, endPoint x: 482, endPoint y: 232, distance: 248.9
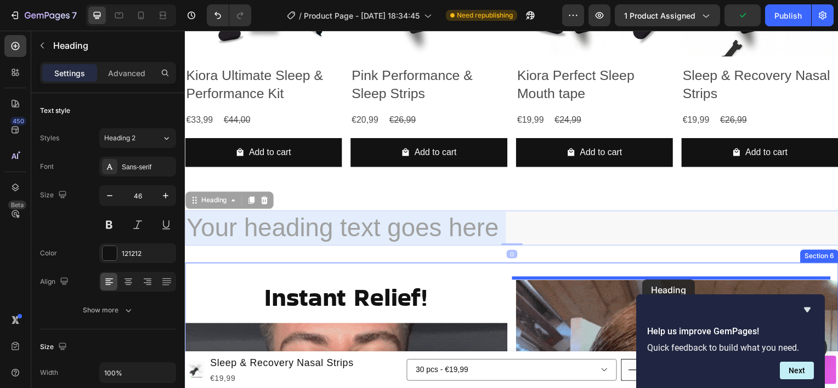
drag, startPoint x: 435, startPoint y: 230, endPoint x: 645, endPoint y: 281, distance: 216.1
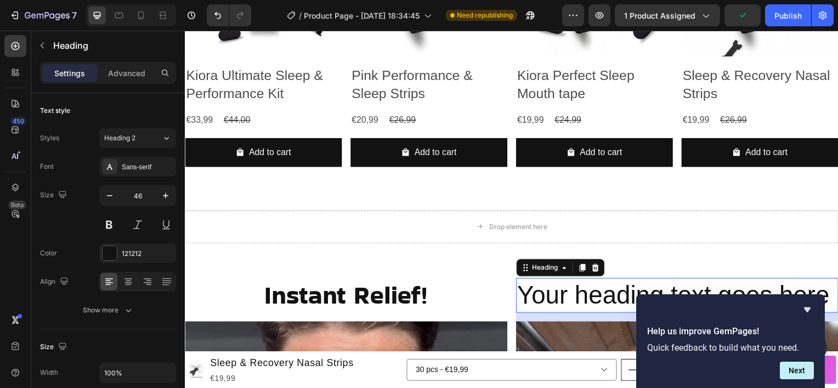
scroll to position [1075, 0]
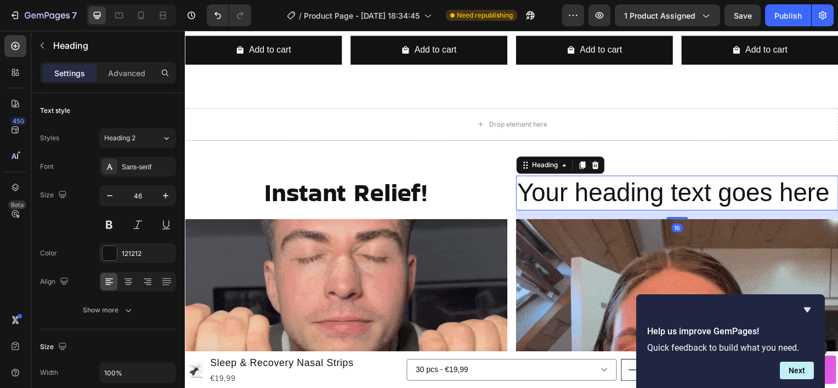
click at [577, 194] on h2 "Your heading text goes here" at bounding box center [680, 194] width 325 height 35
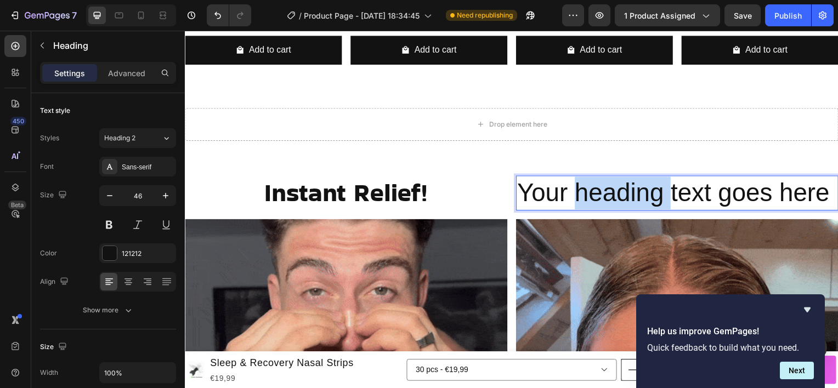
click at [577, 194] on p "Your heading text goes here" at bounding box center [680, 194] width 322 height 33
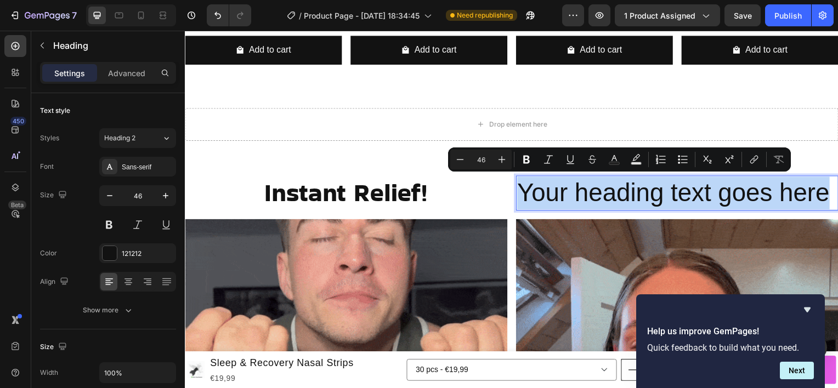
click at [577, 194] on p "Your heading text goes here" at bounding box center [680, 194] width 322 height 33
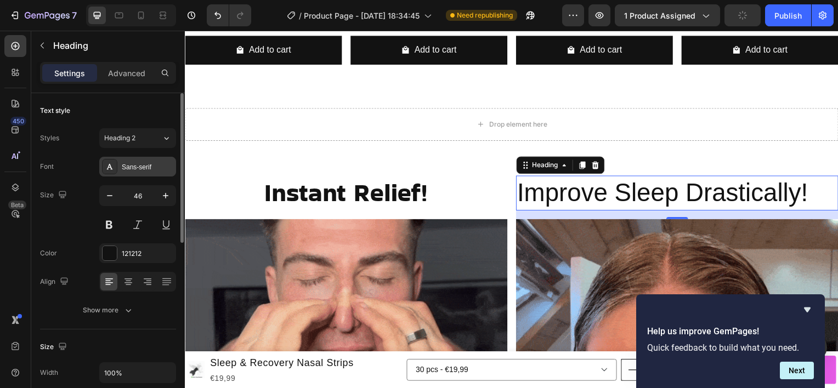
click at [129, 164] on div "Sans-serif" at bounding box center [148, 167] width 52 height 10
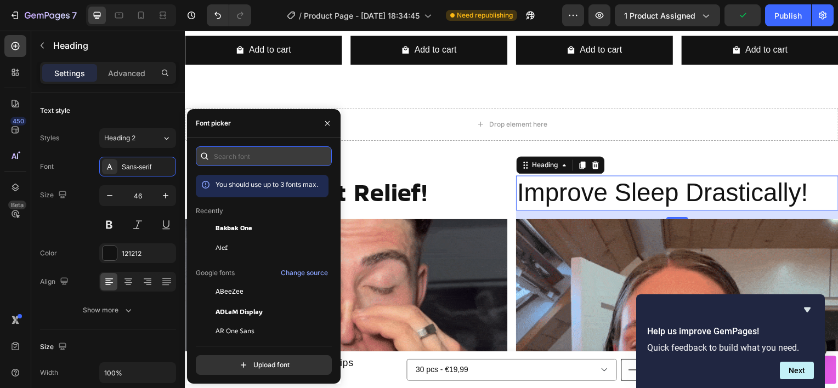
click at [231, 160] on input "text" at bounding box center [264, 156] width 136 height 20
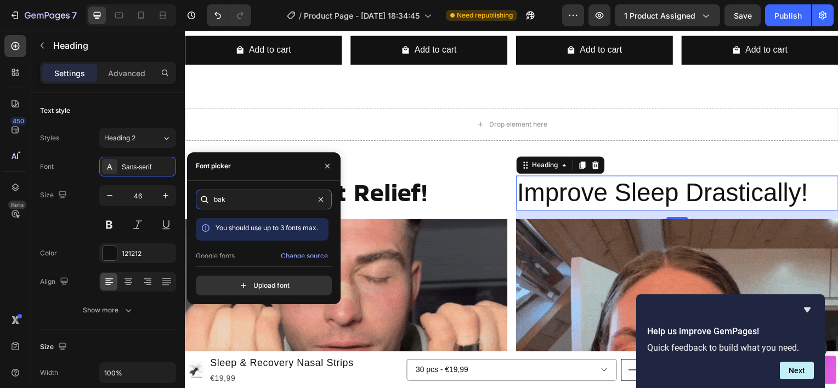
scroll to position [27, 0]
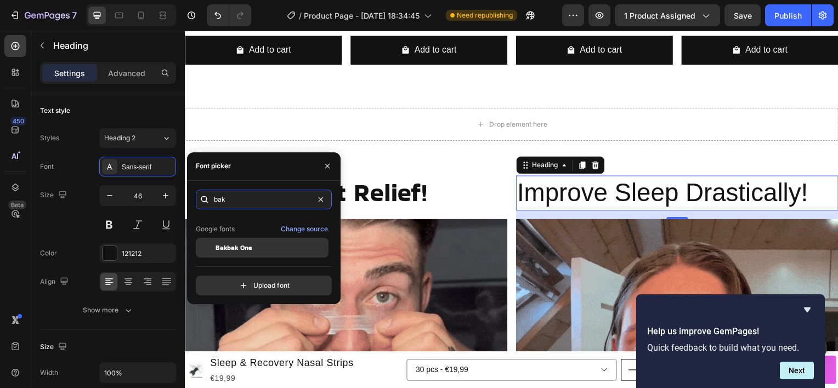
type input "bak"
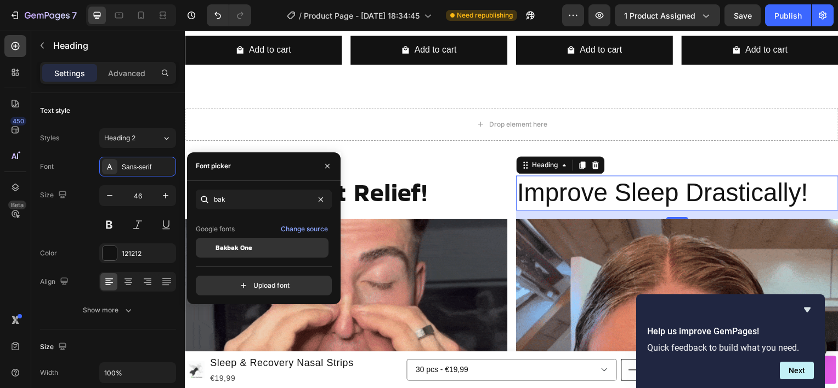
click at [239, 240] on div "Bakbak One" at bounding box center [262, 248] width 133 height 20
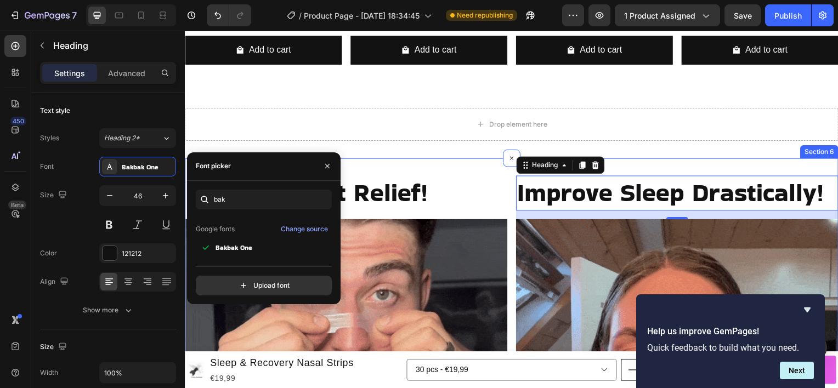
click at [652, 160] on div "Instant Relief! Heading Image Improve Sleep Drastically! Heading 16 Image Secti…" at bounding box center [514, 361] width 658 height 404
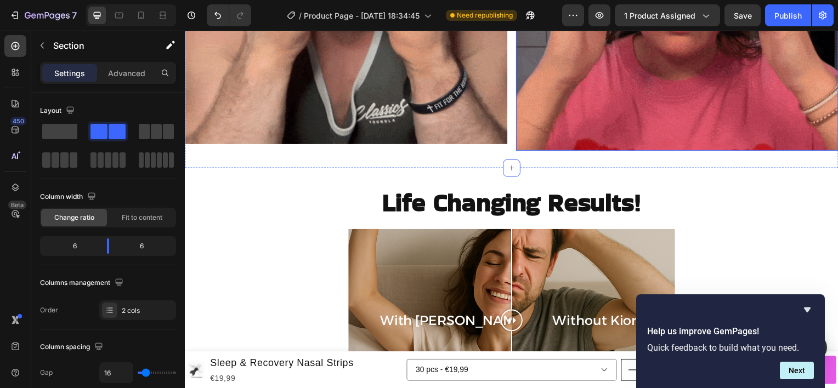
scroll to position [1470, 0]
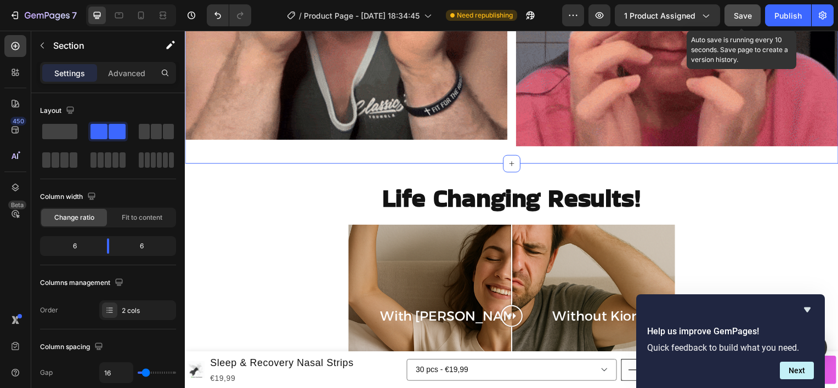
click at [732, 18] on button "Save" at bounding box center [742, 15] width 36 height 22
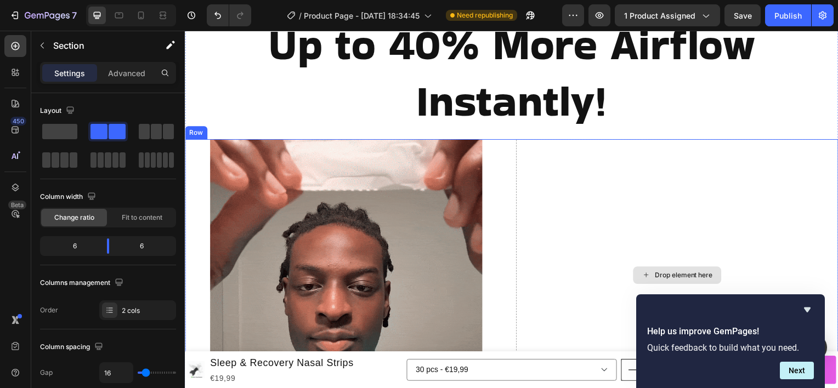
scroll to position [2443, 0]
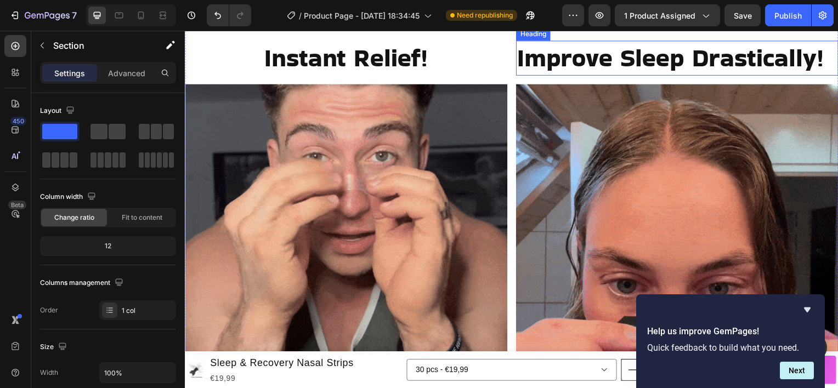
scroll to position [1208, 0]
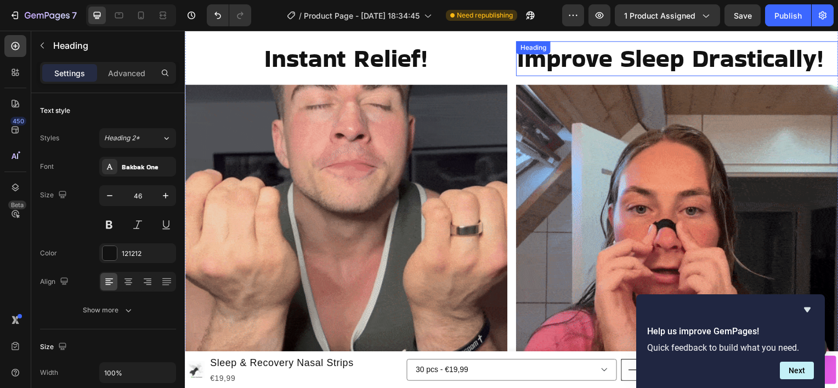
click at [609, 63] on h2 "Improve Sleep Drastically!" at bounding box center [680, 58] width 325 height 35
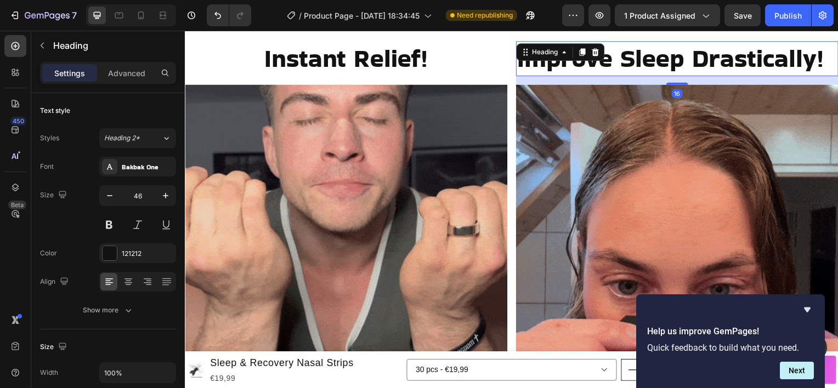
click at [609, 63] on h2 "Improve Sleep Drastically!" at bounding box center [680, 58] width 325 height 35
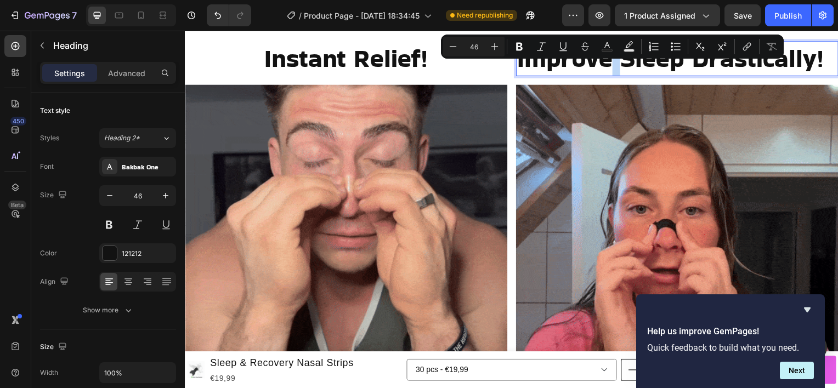
click at [609, 64] on p "Improve Sleep Drastically!" at bounding box center [680, 58] width 322 height 33
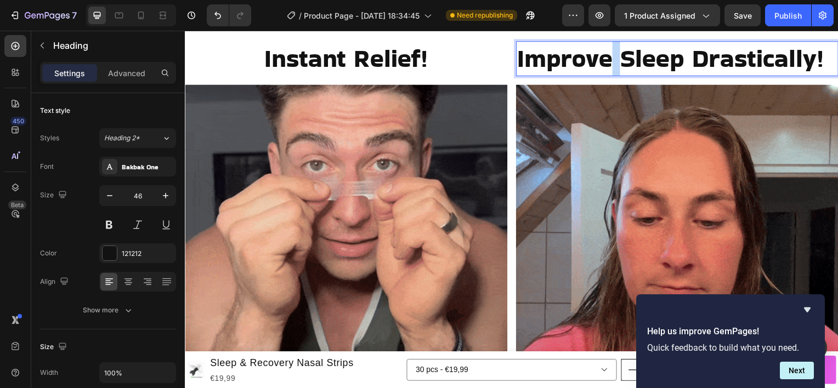
click at [609, 64] on p "Improve Sleep Drastically!" at bounding box center [680, 58] width 322 height 33
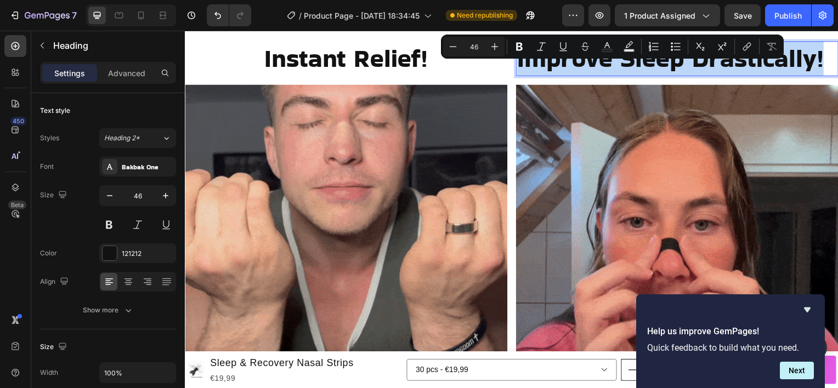
click at [609, 64] on p "Improve Sleep Drastically!" at bounding box center [680, 58] width 322 height 33
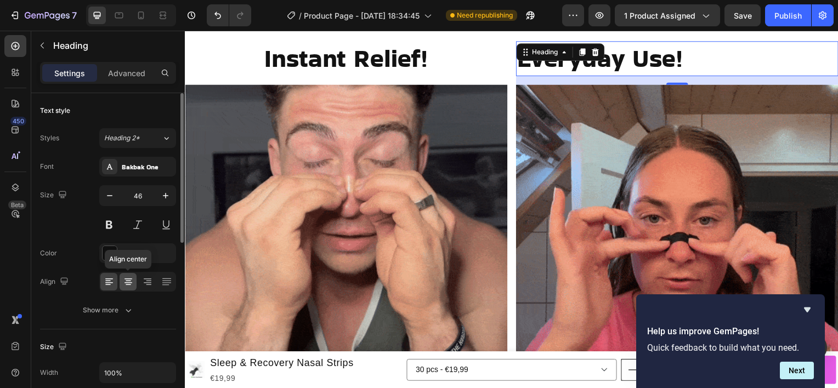
click at [128, 286] on icon at bounding box center [128, 281] width 11 height 11
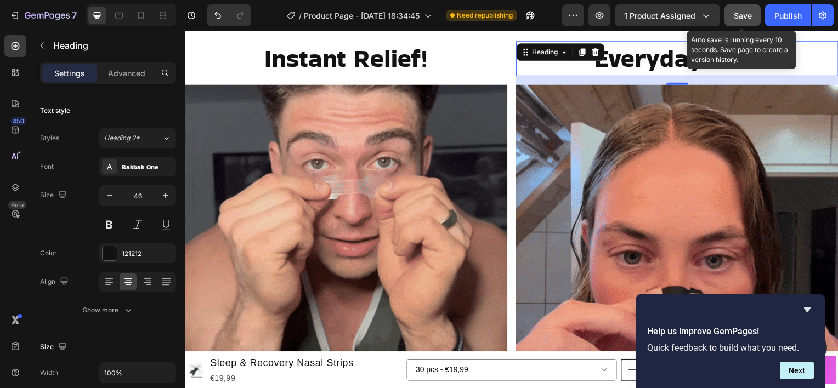
click at [735, 17] on span "Save" at bounding box center [743, 15] width 18 height 9
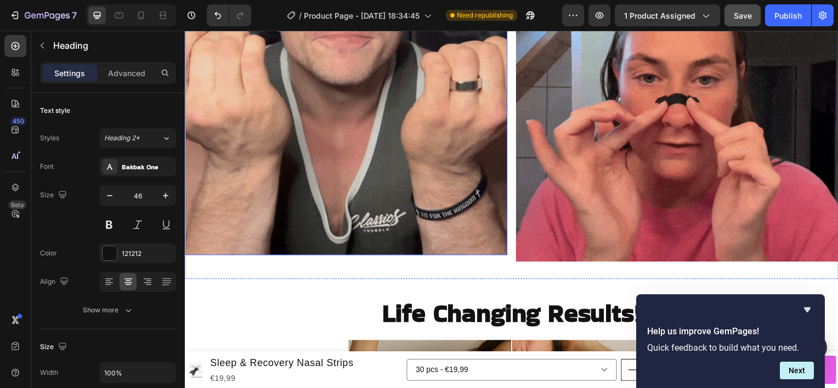
scroll to position [1360, 0]
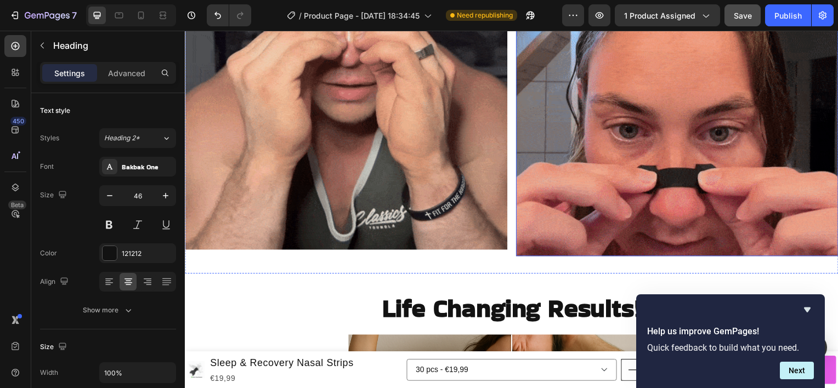
click at [550, 246] on img at bounding box center [680, 95] width 325 height 325
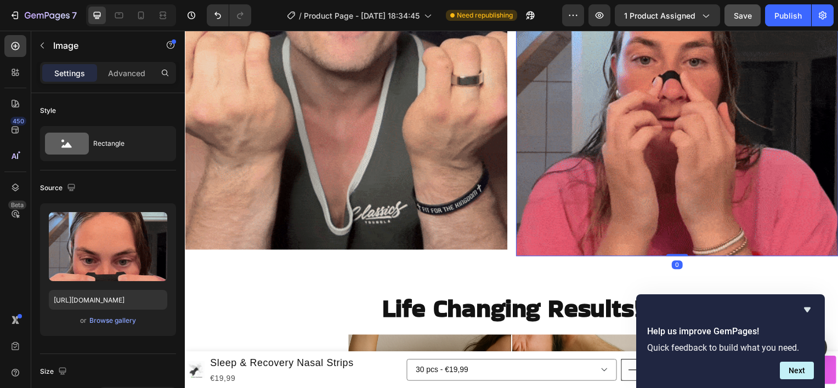
drag, startPoint x: 670, startPoint y: 249, endPoint x: 670, endPoint y: 228, distance: 21.9
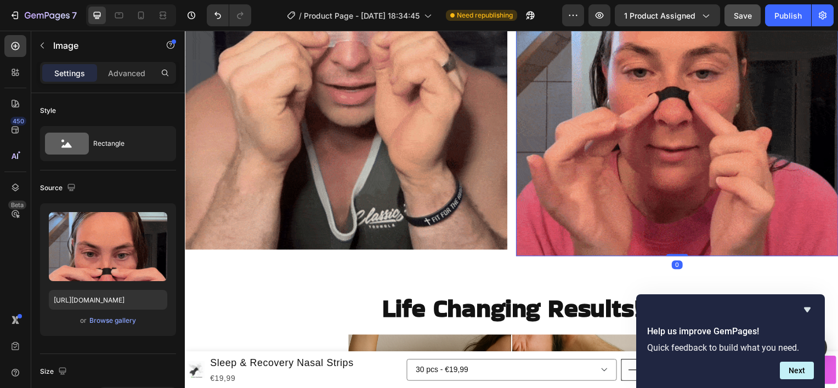
click at [670, 228] on div "Image 0" at bounding box center [680, 95] width 325 height 325
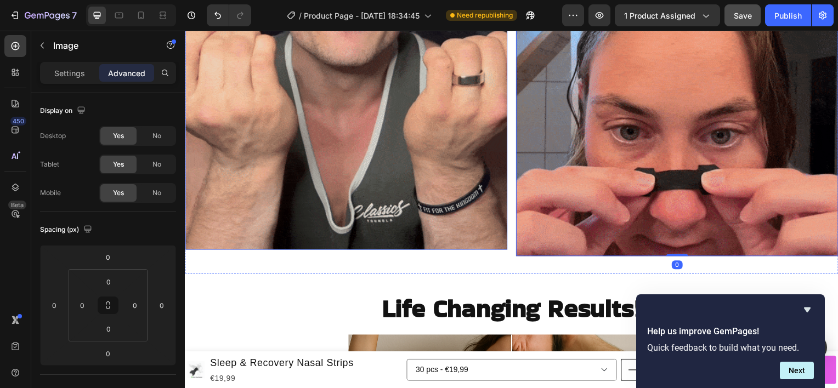
click at [428, 246] on img at bounding box center [347, 92] width 325 height 318
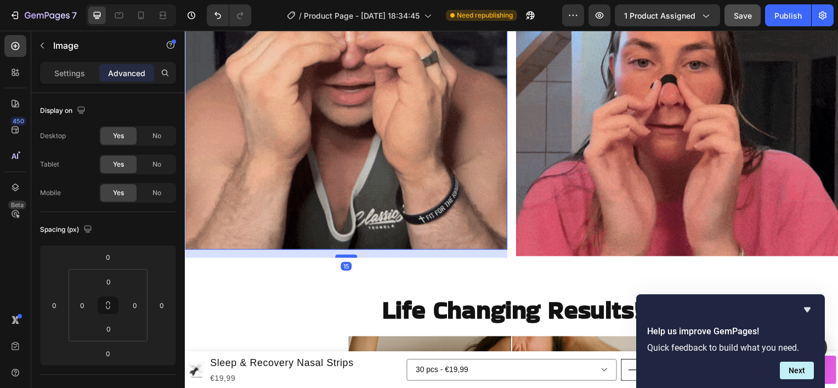
drag, startPoint x: 352, startPoint y: 245, endPoint x: 355, endPoint y: 253, distance: 8.2
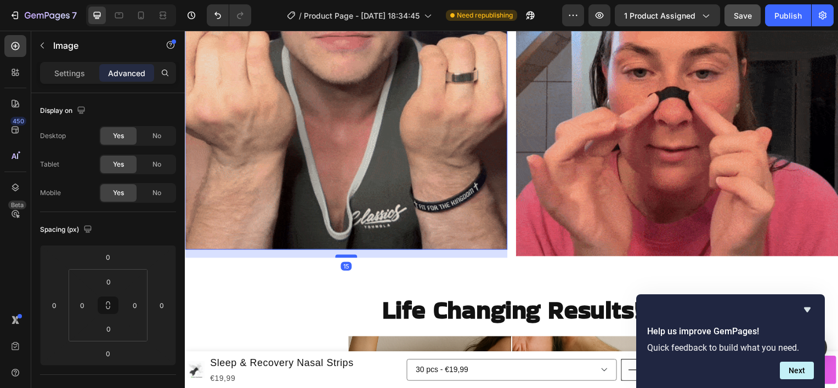
click at [355, 256] on div at bounding box center [347, 257] width 22 height 3
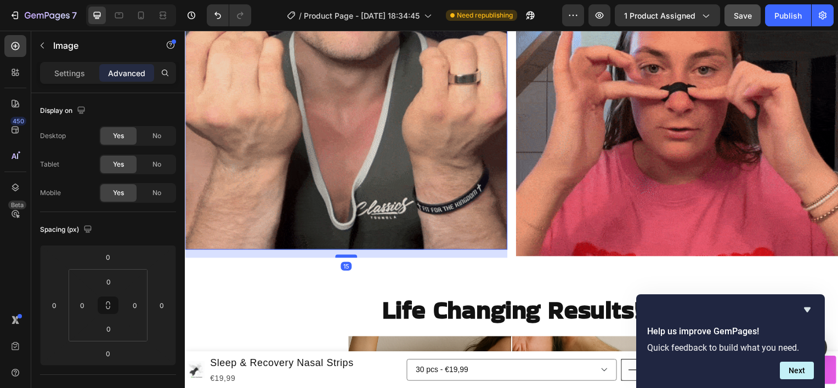
type input "15"
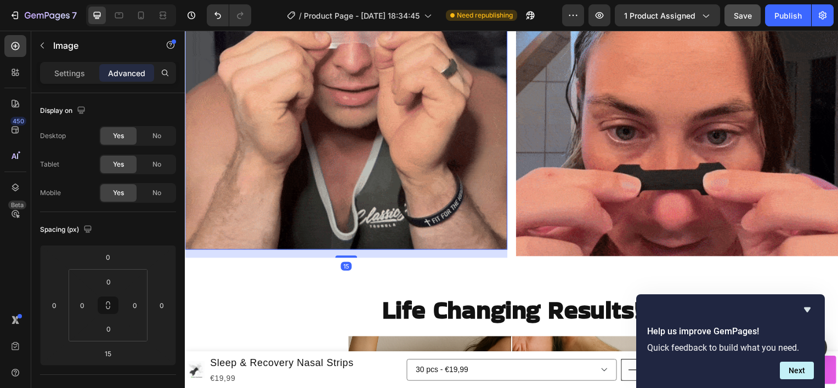
scroll to position [1298, 0]
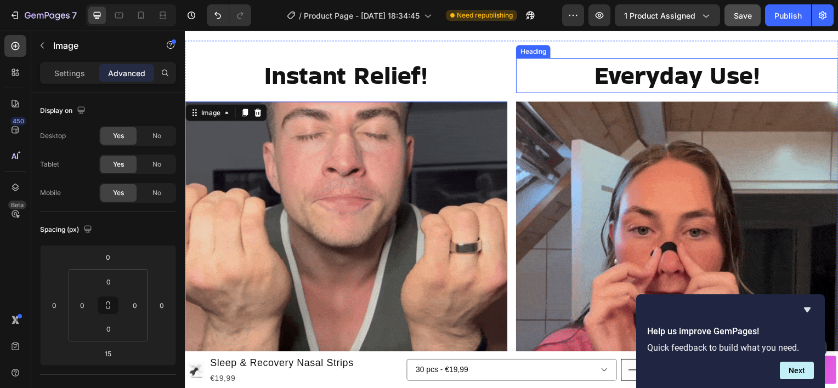
click at [537, 106] on img at bounding box center [680, 264] width 325 height 325
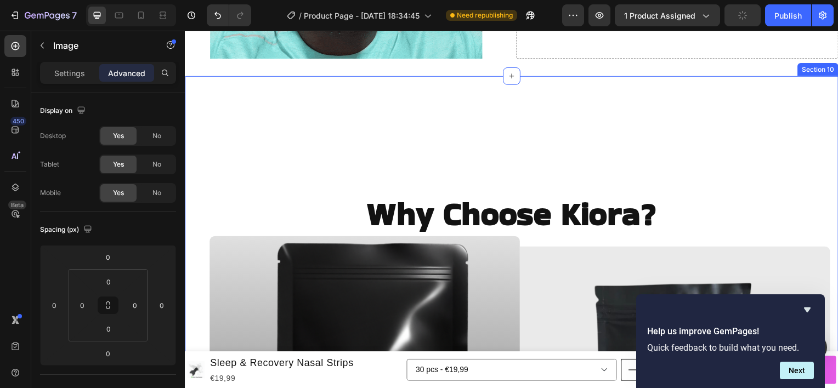
scroll to position [2664, 0]
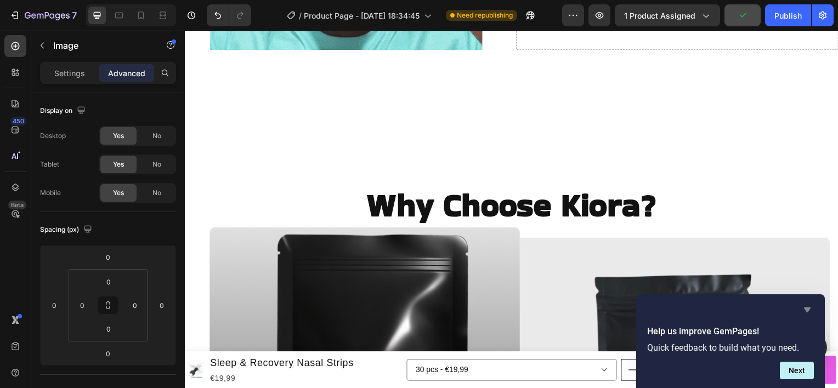
click at [809, 311] on icon "Hide survey" at bounding box center [806, 309] width 13 height 13
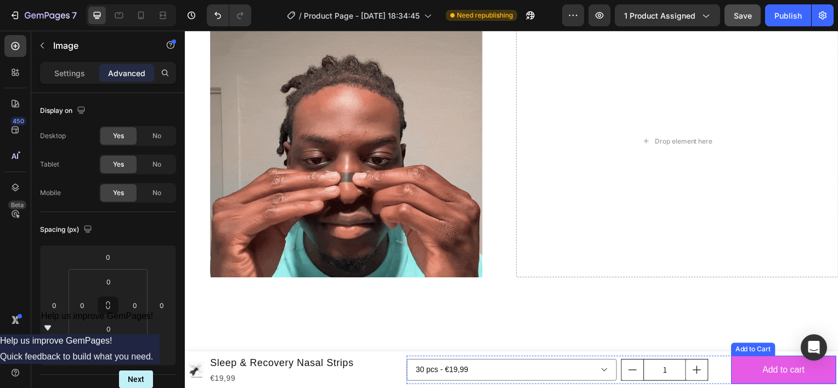
scroll to position [2415, 0]
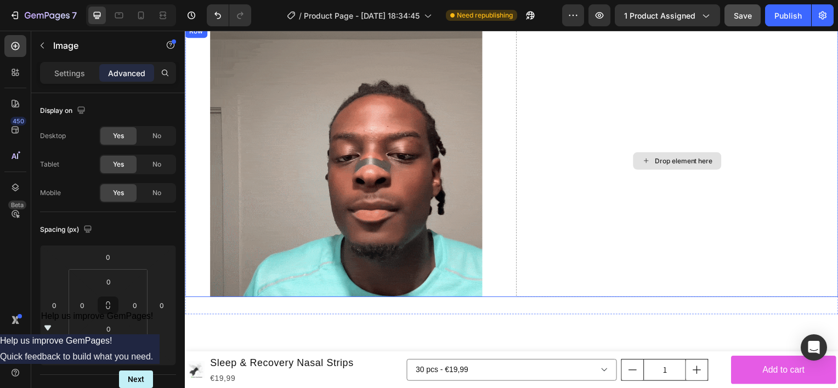
click at [660, 163] on div "Drop element here" at bounding box center [687, 161] width 58 height 9
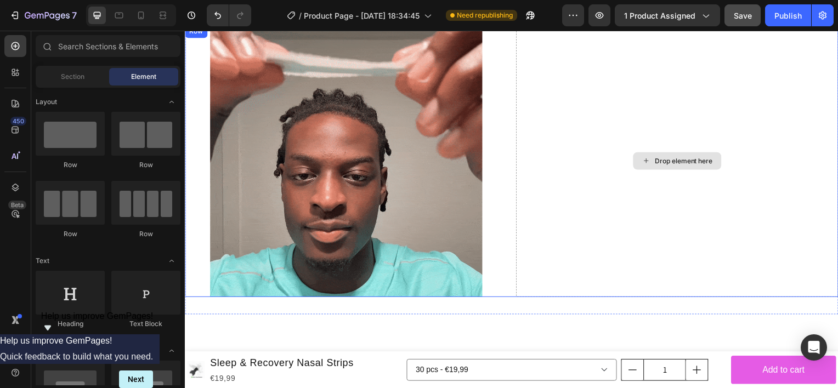
click at [660, 163] on div "Drop element here" at bounding box center [687, 161] width 58 height 9
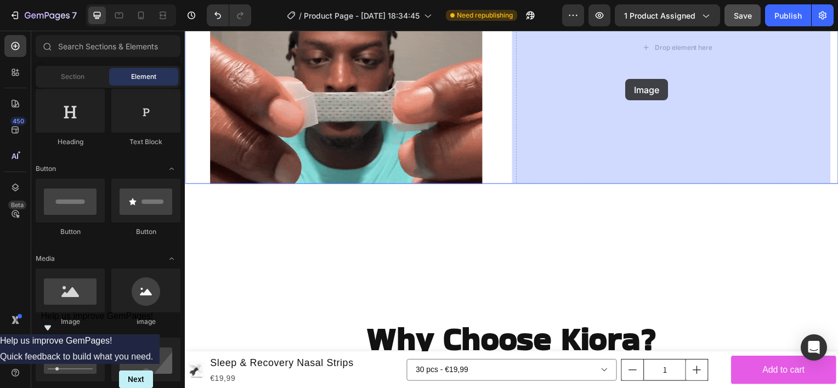
scroll to position [2514, 0]
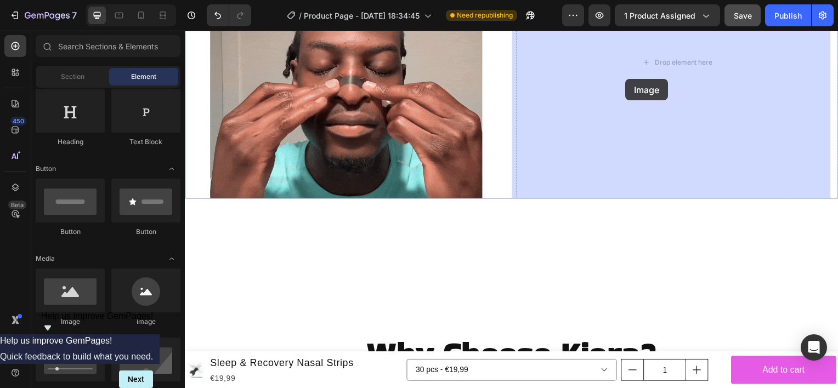
drag, startPoint x: 264, startPoint y: 339, endPoint x: 630, endPoint y: 79, distance: 449.1
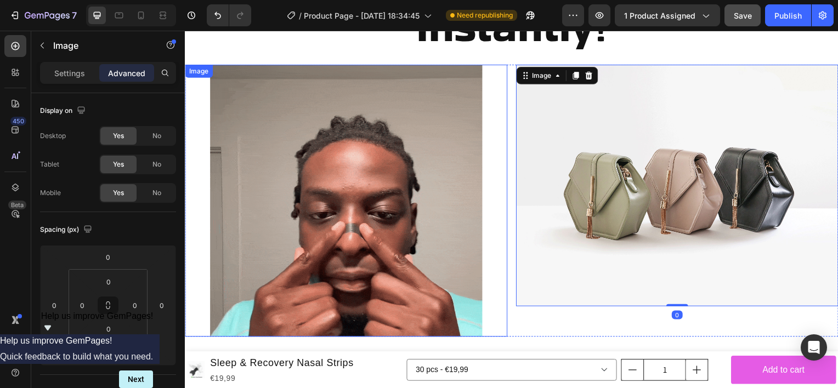
scroll to position [2373, 0]
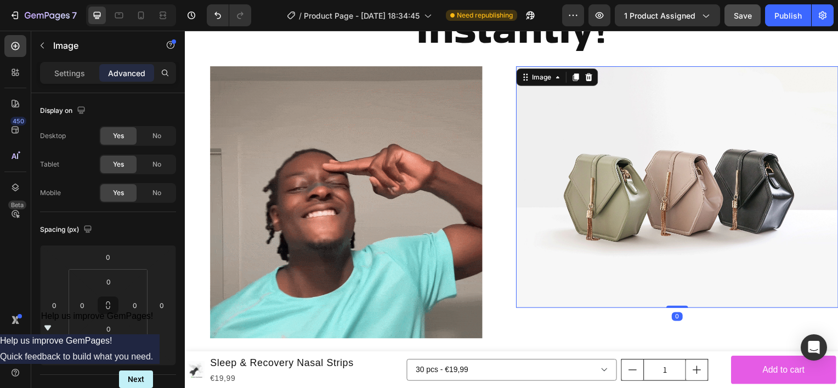
click at [646, 167] on img at bounding box center [680, 187] width 325 height 243
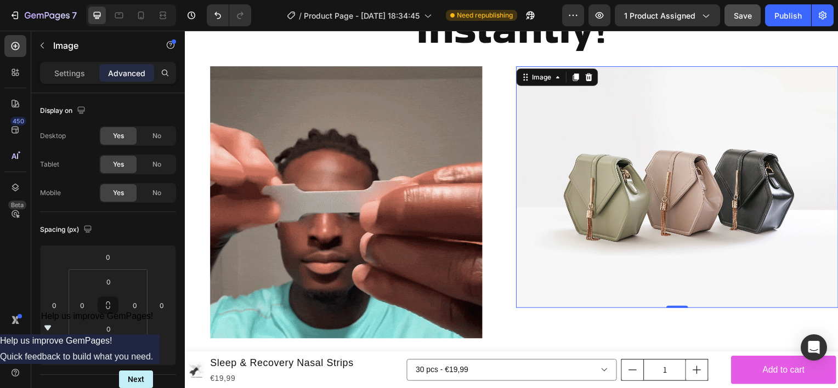
click at [690, 190] on img at bounding box center [680, 187] width 325 height 243
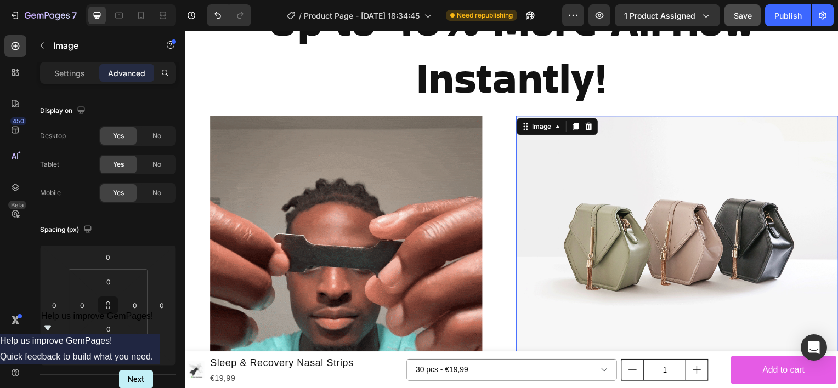
scroll to position [2324, 0]
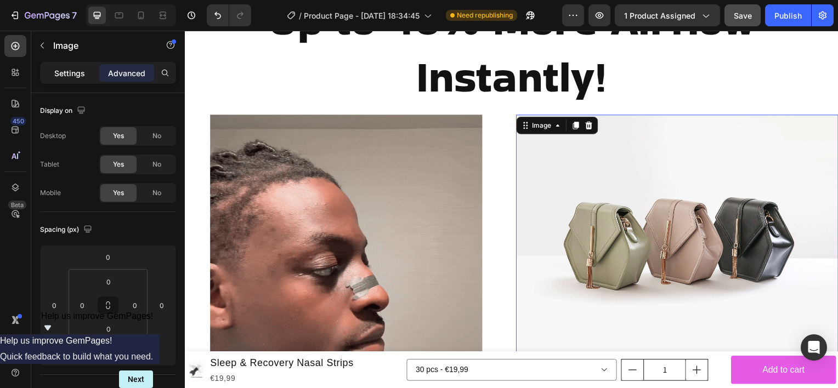
click at [78, 70] on p "Settings" at bounding box center [69, 73] width 31 height 12
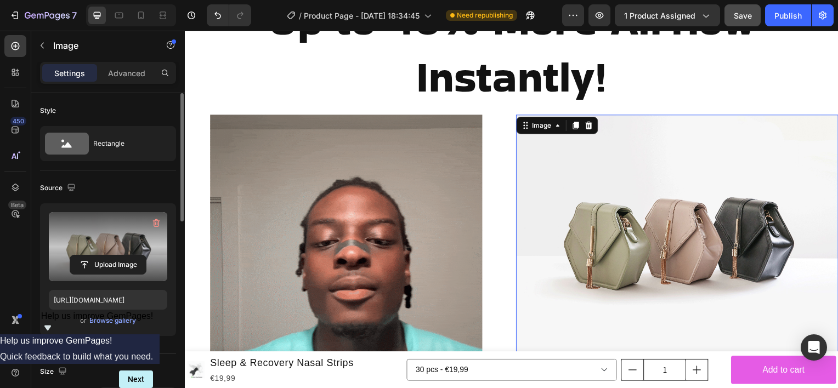
drag, startPoint x: 99, startPoint y: 245, endPoint x: 103, endPoint y: 252, distance: 8.6
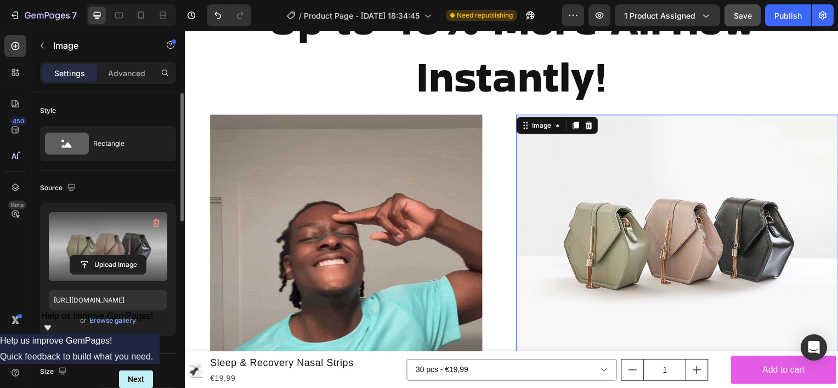
click at [103, 252] on label at bounding box center [108, 246] width 118 height 69
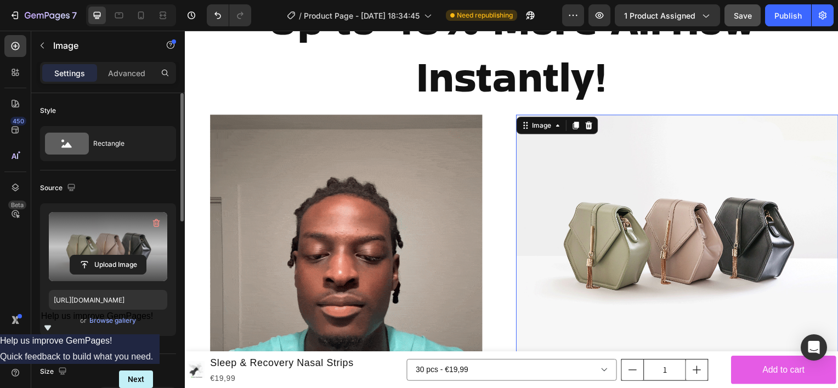
click at [103, 255] on input "file" at bounding box center [108, 264] width 76 height 19
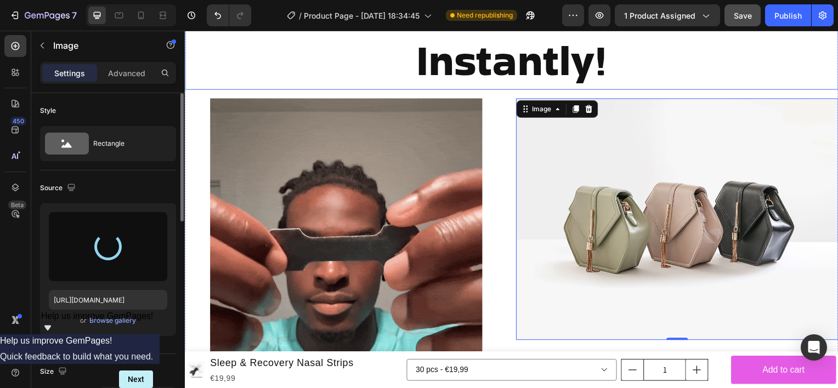
scroll to position [2344, 0]
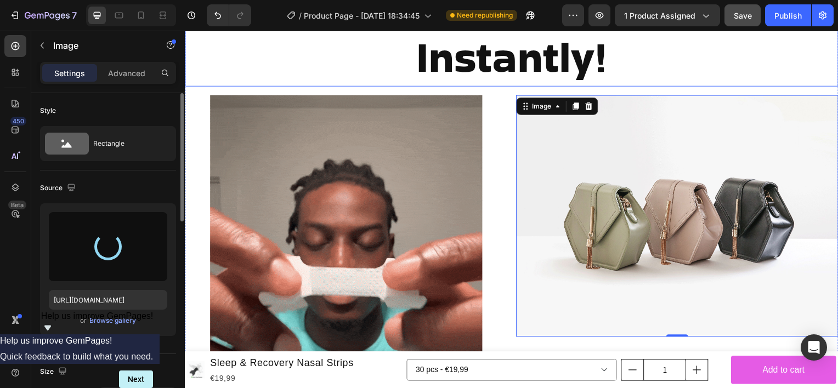
type input "https://cdn.shopify.com/s/files/1/0898/6220/9870/files/gempages_582668616428684…"
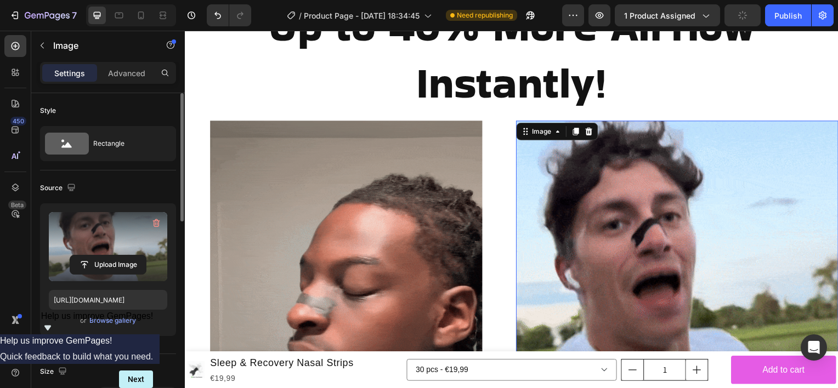
scroll to position [2326, 0]
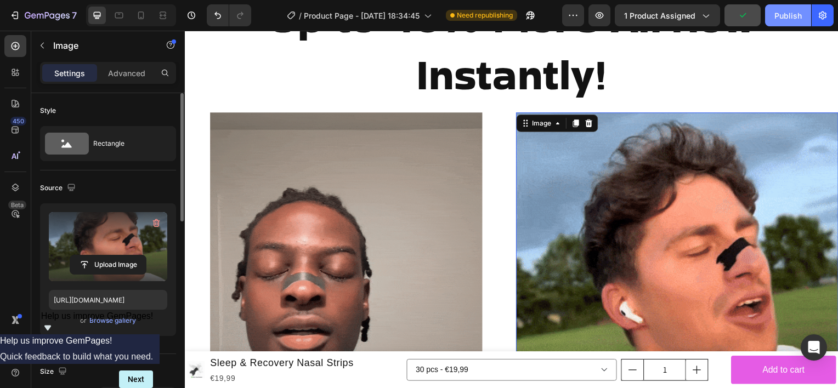
click at [791, 20] on div "Publish" at bounding box center [787, 16] width 27 height 12
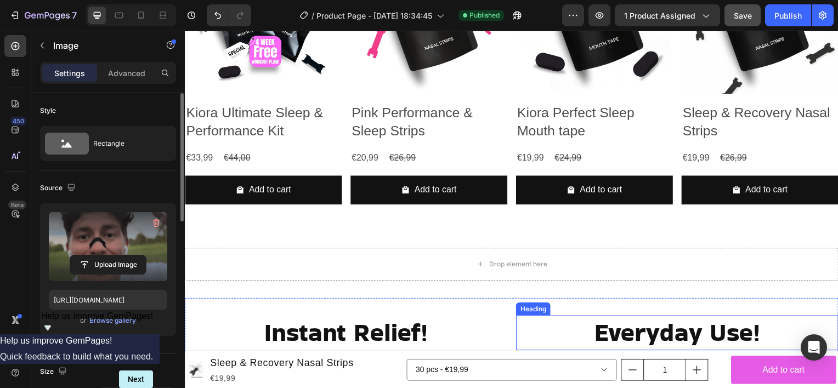
scroll to position [969, 0]
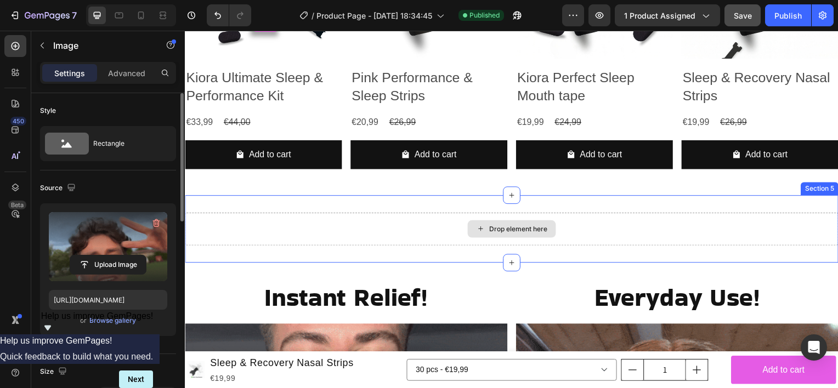
click at [575, 232] on div "Drop element here" at bounding box center [514, 230] width 658 height 33
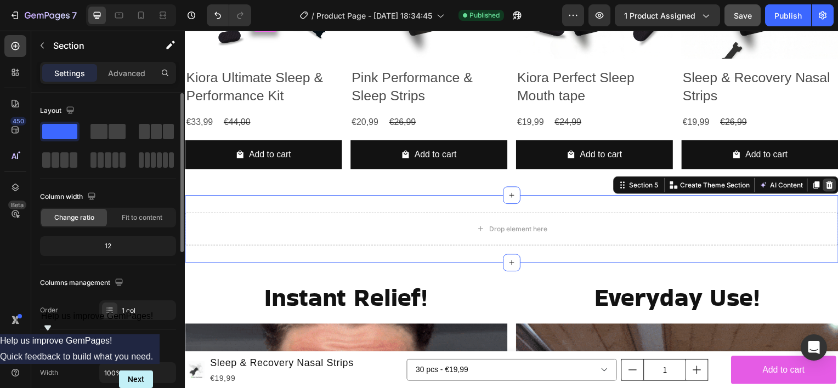
click at [829, 183] on icon at bounding box center [833, 185] width 9 height 9
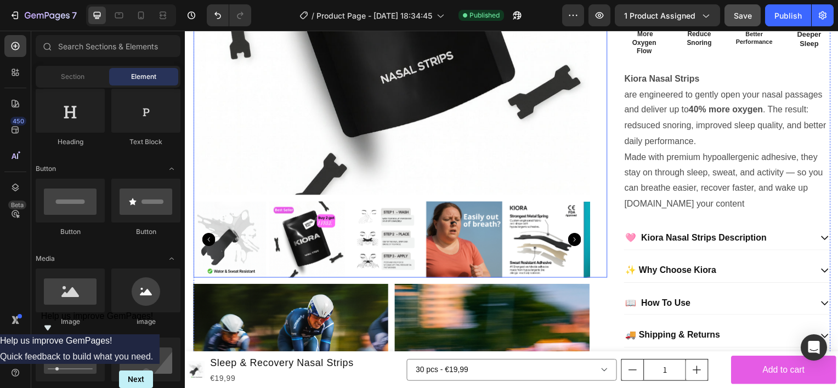
scroll to position [390, 0]
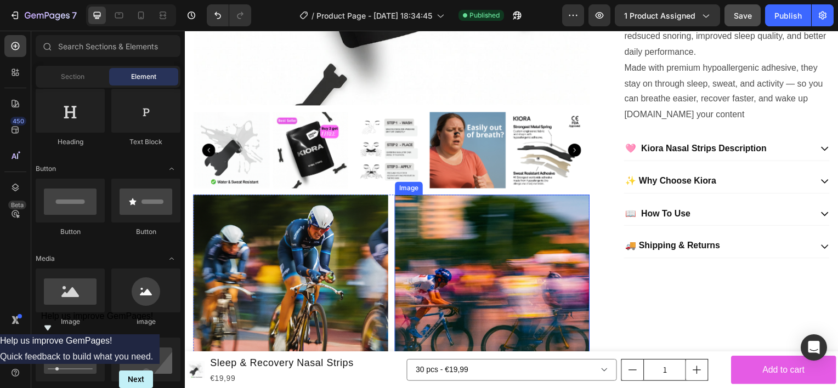
click at [446, 237] on img at bounding box center [494, 294] width 196 height 196
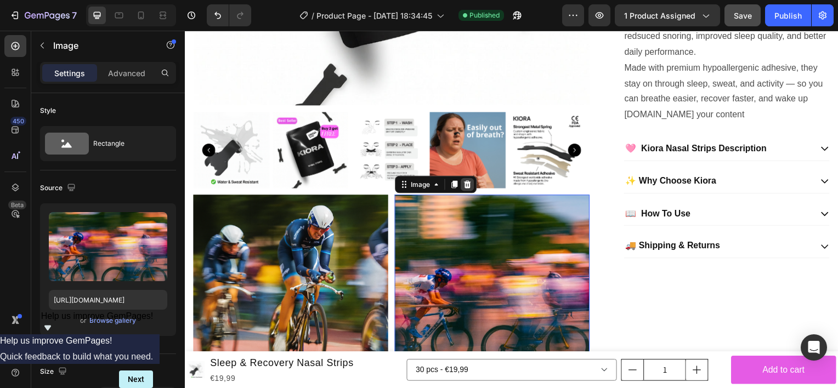
click at [465, 181] on icon at bounding box center [468, 185] width 7 height 8
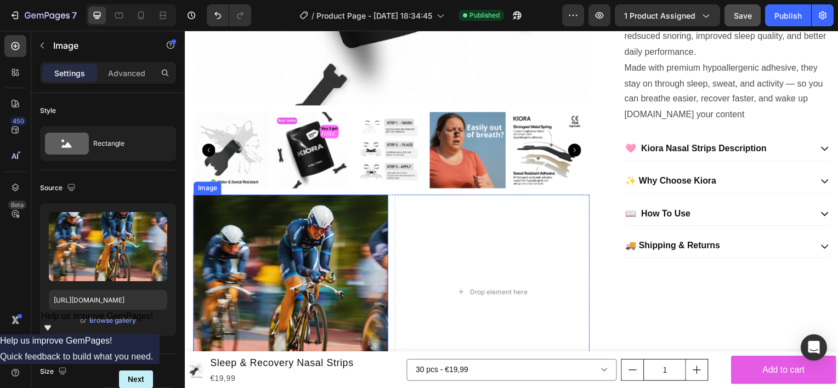
click at [339, 212] on img at bounding box center [291, 294] width 196 height 196
click at [482, 235] on div "Drop element here" at bounding box center [494, 294] width 196 height 196
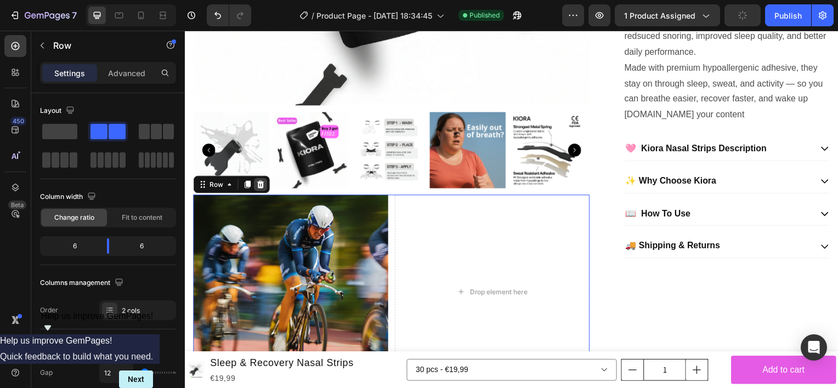
click at [262, 181] on icon at bounding box center [260, 185] width 7 height 8
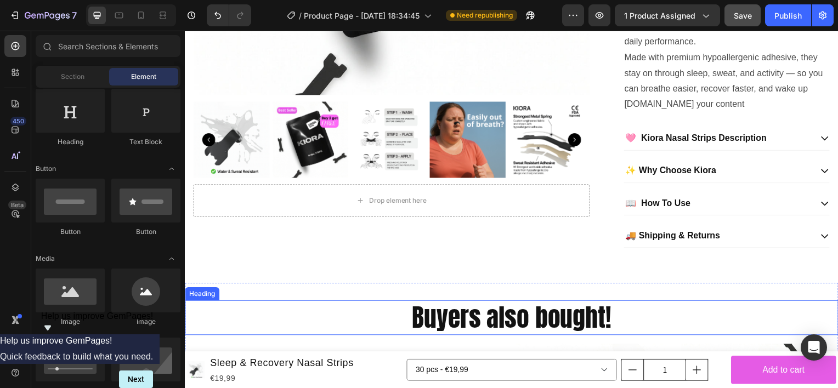
scroll to position [399, 0]
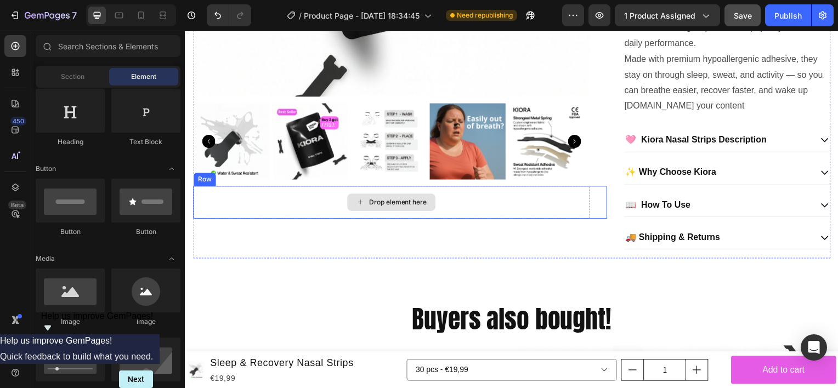
click at [530, 200] on div "Drop element here" at bounding box center [392, 203] width 399 height 33
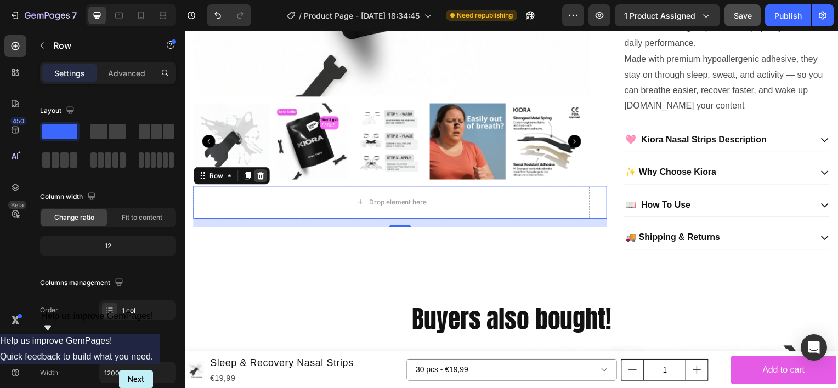
click at [262, 173] on icon at bounding box center [260, 176] width 7 height 8
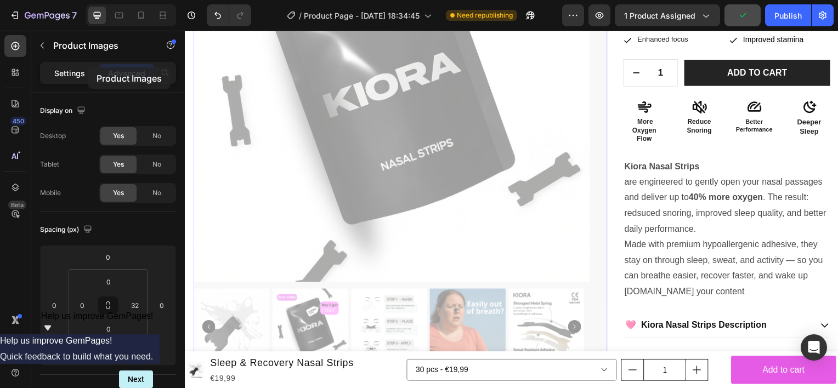
scroll to position [320, 0]
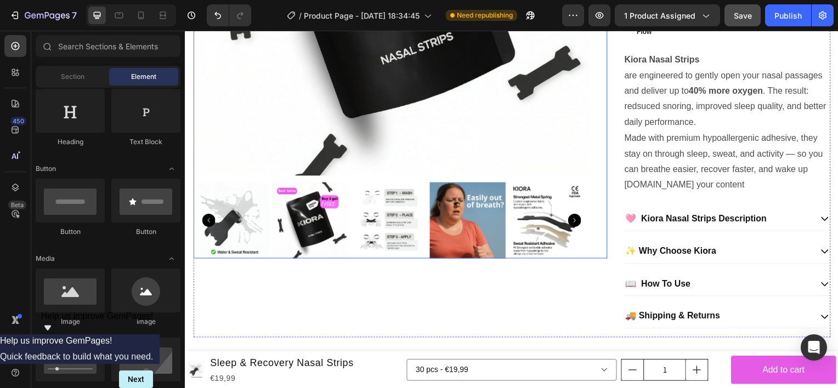
click at [222, 185] on img at bounding box center [231, 221] width 77 height 77
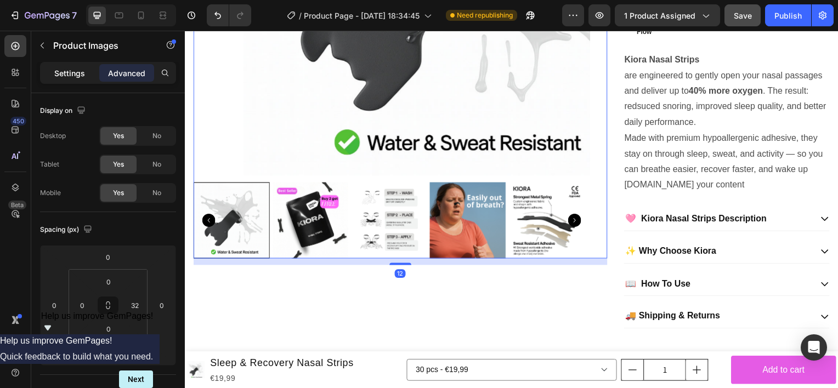
click at [78, 76] on p "Settings" at bounding box center [69, 73] width 31 height 12
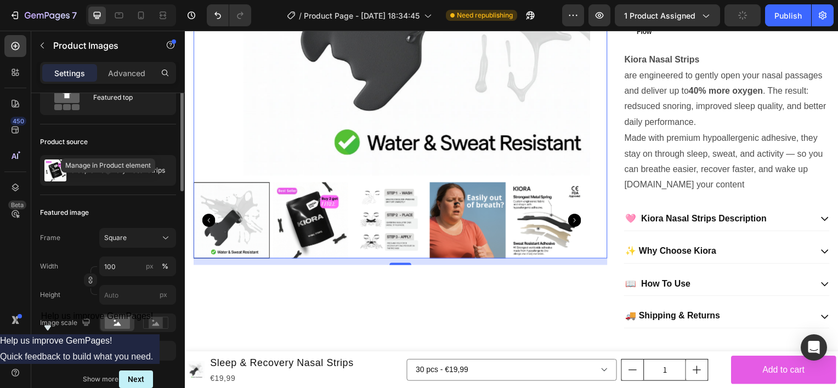
scroll to position [24, 0]
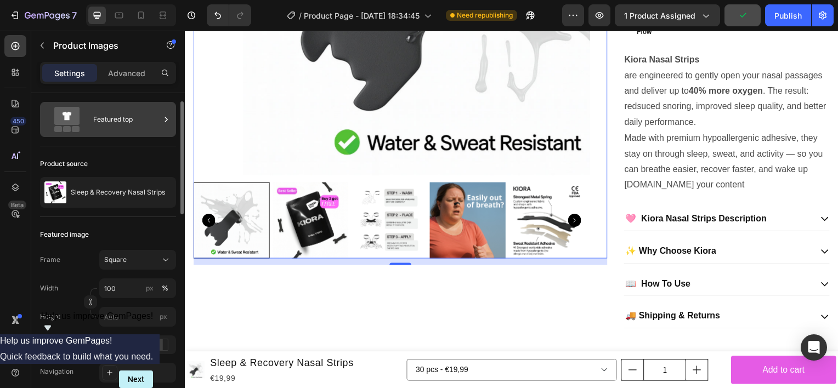
click at [130, 127] on div "Featured top" at bounding box center [126, 119] width 67 height 25
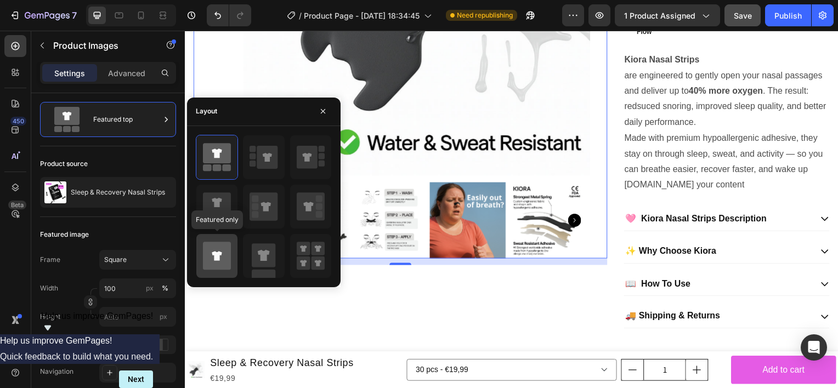
drag, startPoint x: 213, startPoint y: 259, endPoint x: 245, endPoint y: 246, distance: 34.9
click at [213, 259] on icon at bounding box center [217, 256] width 28 height 28
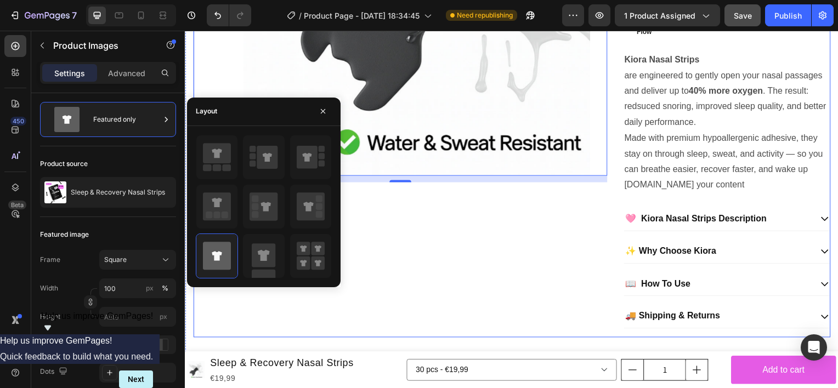
click at [481, 291] on div "Product Images 12" at bounding box center [401, 58] width 417 height 562
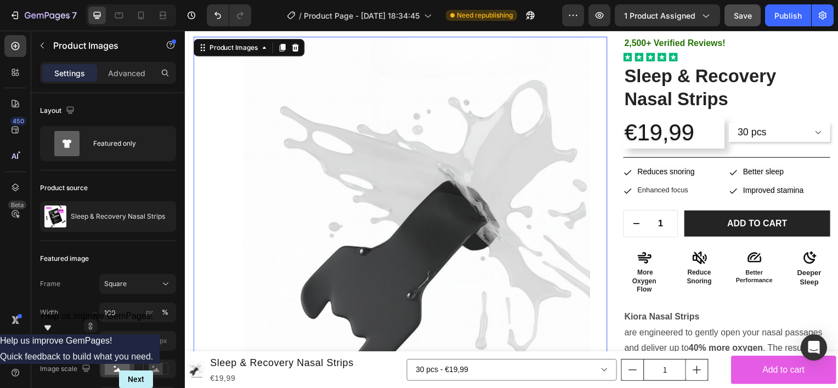
scroll to position [0, 0]
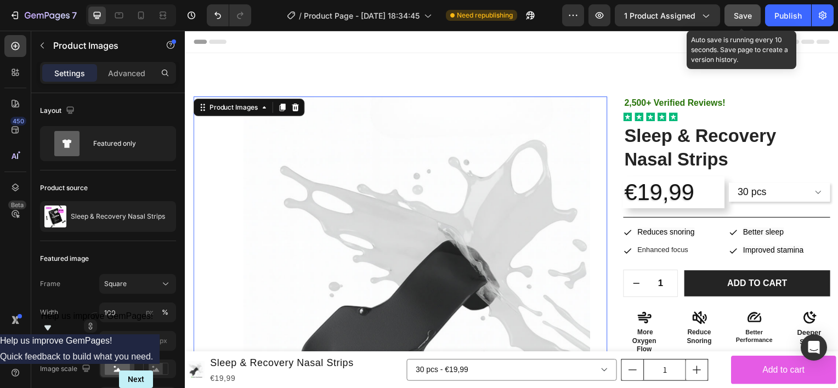
click at [739, 19] on span "Save" at bounding box center [743, 15] width 18 height 9
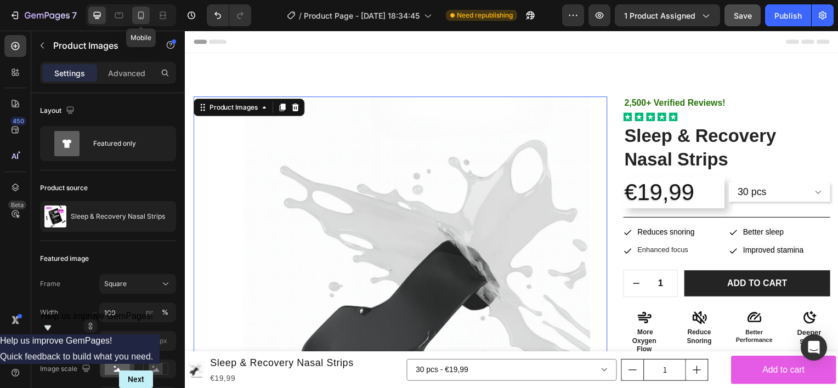
click at [144, 20] on icon at bounding box center [140, 15] width 11 height 11
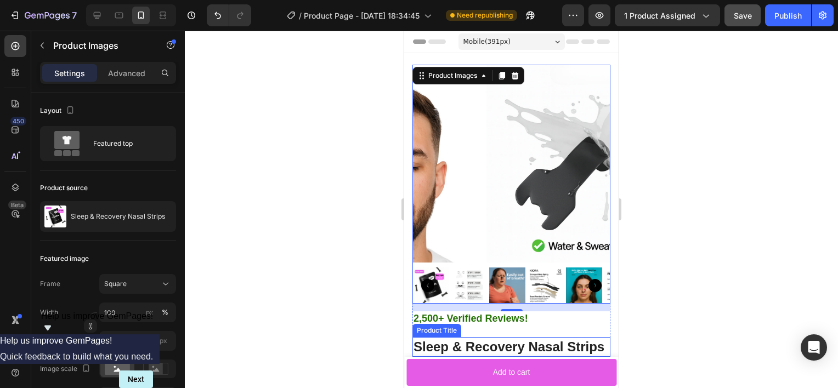
scroll to position [81, 0]
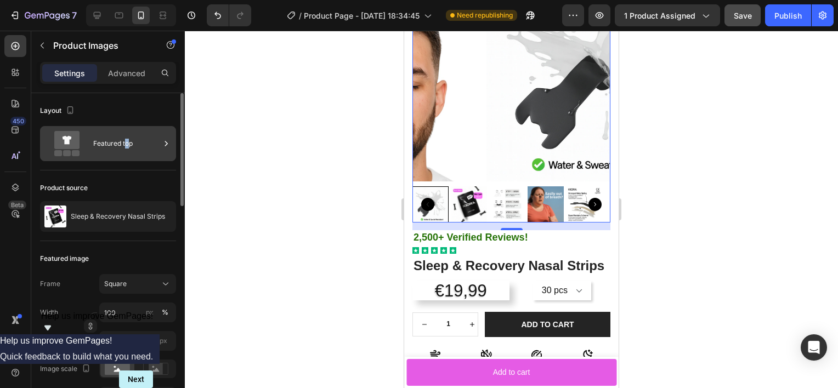
click at [127, 140] on div "Featured top" at bounding box center [126, 143] width 67 height 25
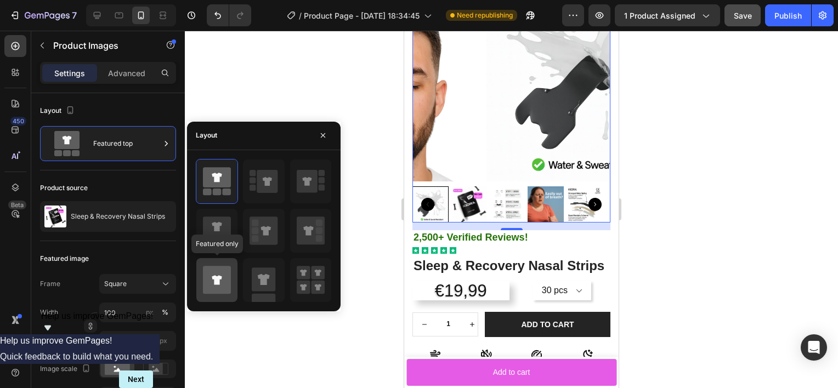
drag, startPoint x: 215, startPoint y: 287, endPoint x: 151, endPoint y: 188, distance: 117.9
click at [215, 287] on icon at bounding box center [217, 280] width 28 height 28
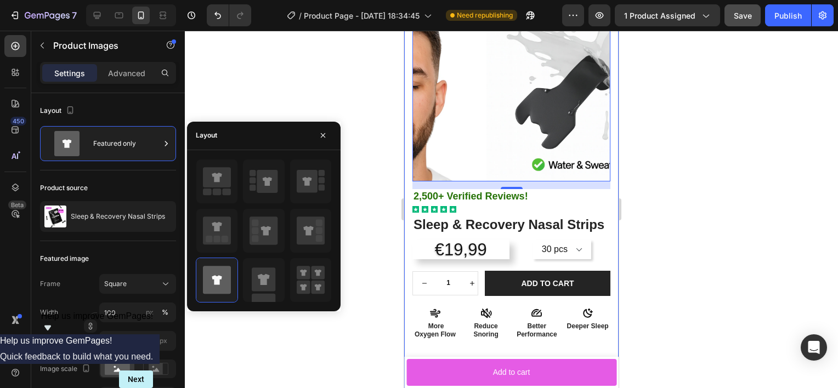
click at [678, 154] on div at bounding box center [511, 209] width 653 height 357
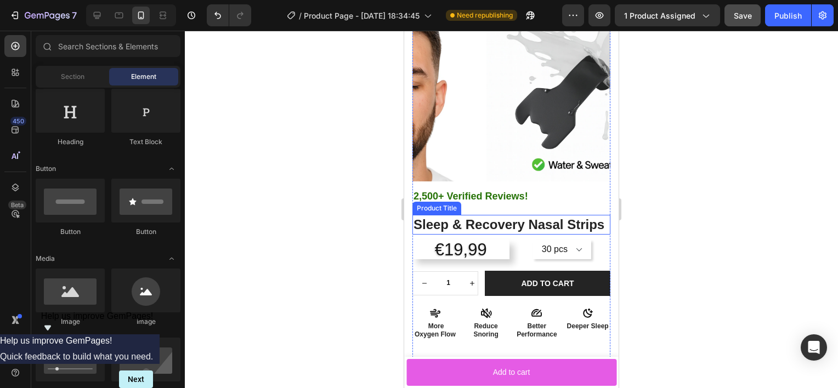
scroll to position [19, 0]
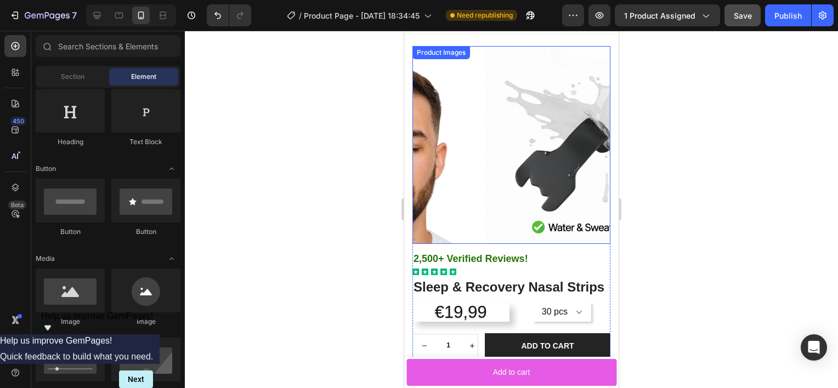
click at [535, 160] on img at bounding box center [585, 145] width 198 height 198
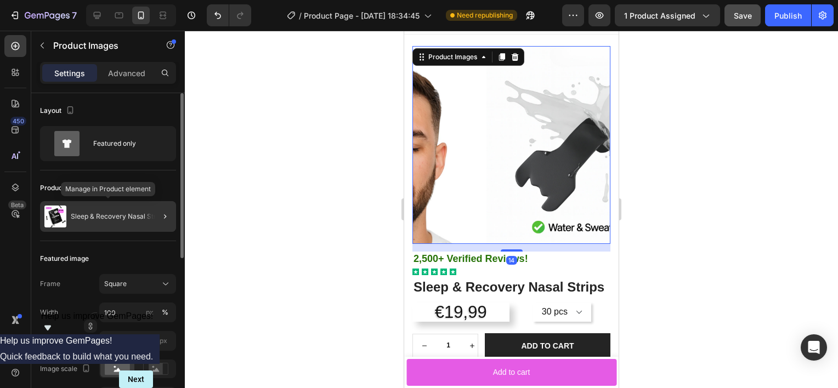
click at [112, 213] on p "Sleep & Recovery Nasal Strips" at bounding box center [118, 217] width 94 height 8
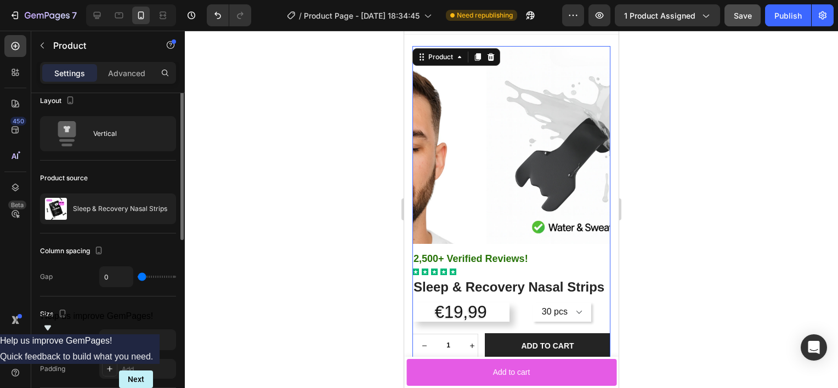
scroll to position [0, 0]
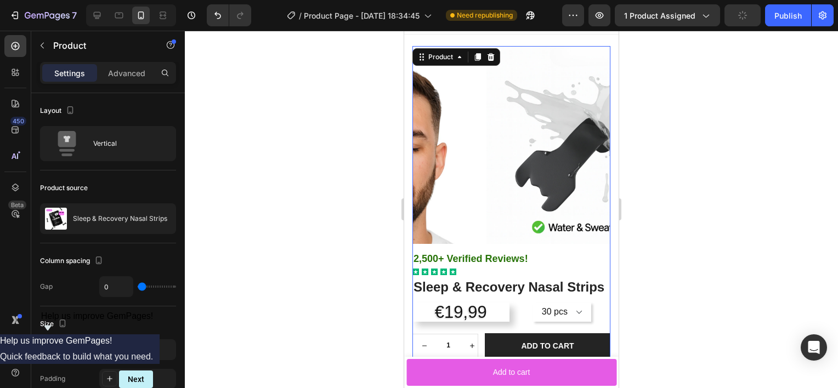
click at [665, 188] on div at bounding box center [511, 209] width 653 height 357
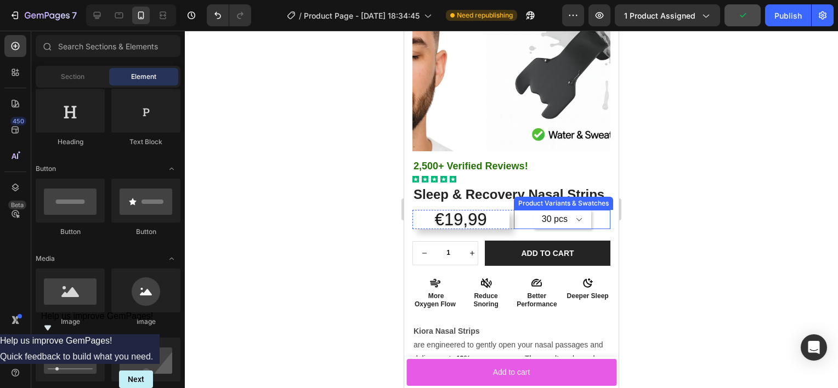
scroll to position [113, 0]
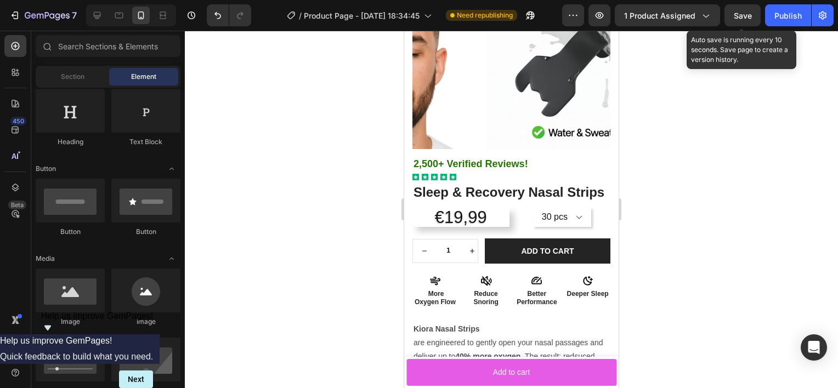
drag, startPoint x: 742, startPoint y: 16, endPoint x: 629, endPoint y: 84, distance: 131.8
click at [742, 16] on span "Save" at bounding box center [743, 15] width 18 height 9
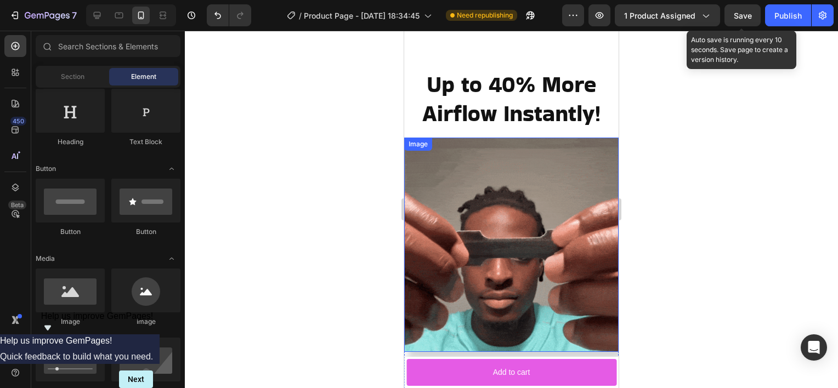
scroll to position [1998, 0]
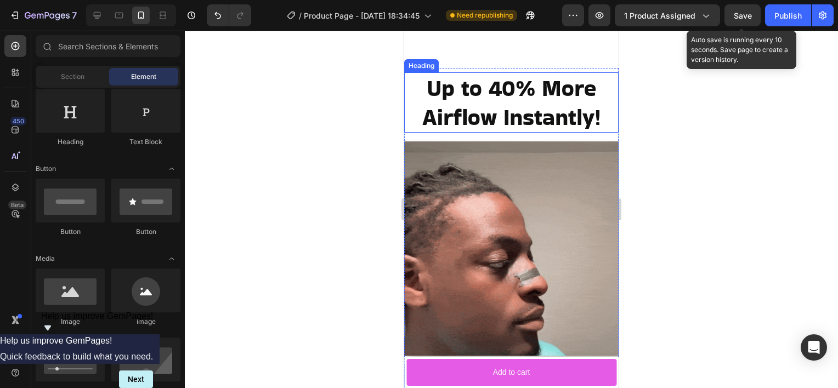
click at [501, 91] on h2 "Up to 40% More Airflow Instantly!" at bounding box center [511, 102] width 214 height 61
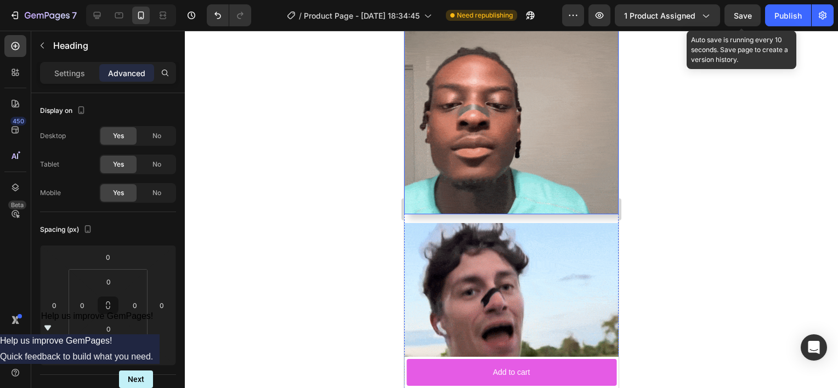
scroll to position [2201, 0]
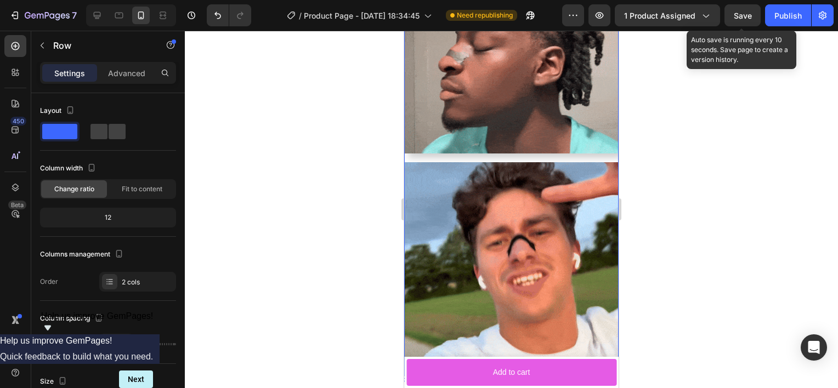
click at [484, 149] on div "Image Image Row" at bounding box center [511, 158] width 214 height 438
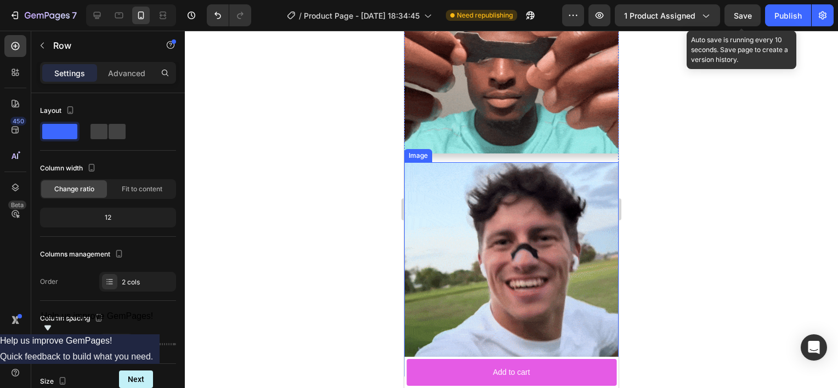
click at [480, 162] on img at bounding box center [511, 269] width 214 height 214
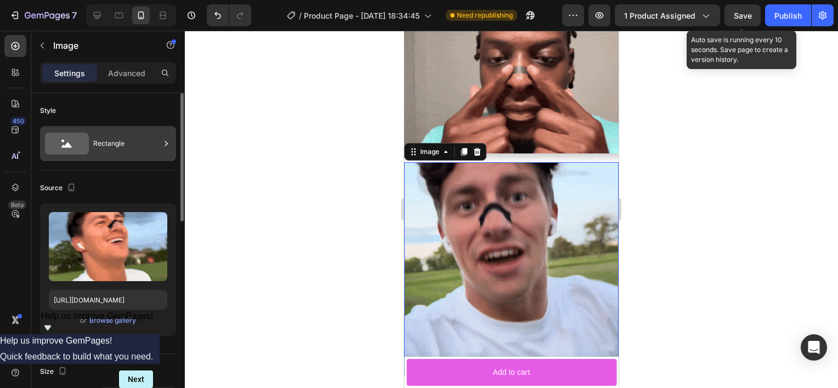
click at [148, 147] on div "Rectangle" at bounding box center [126, 143] width 67 height 25
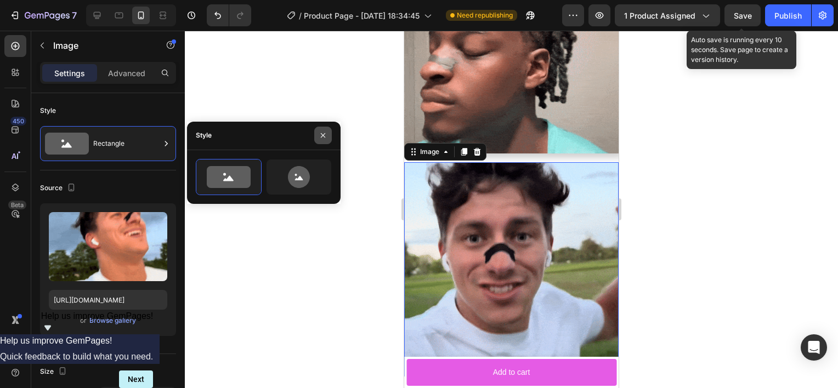
click at [321, 130] on button "button" at bounding box center [323, 136] width 18 height 18
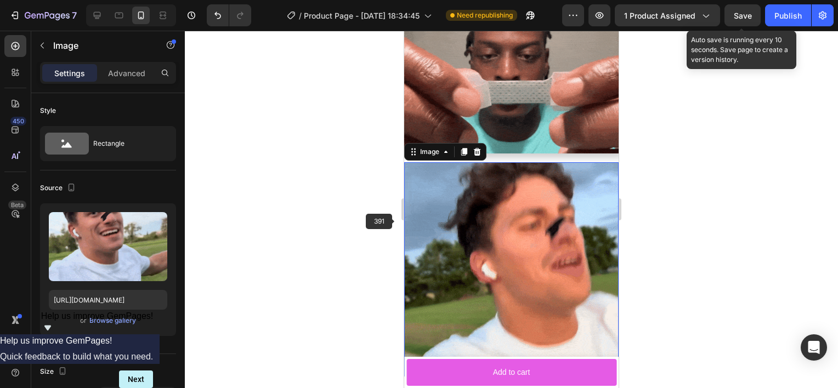
click at [393, 225] on div at bounding box center [511, 209] width 653 height 357
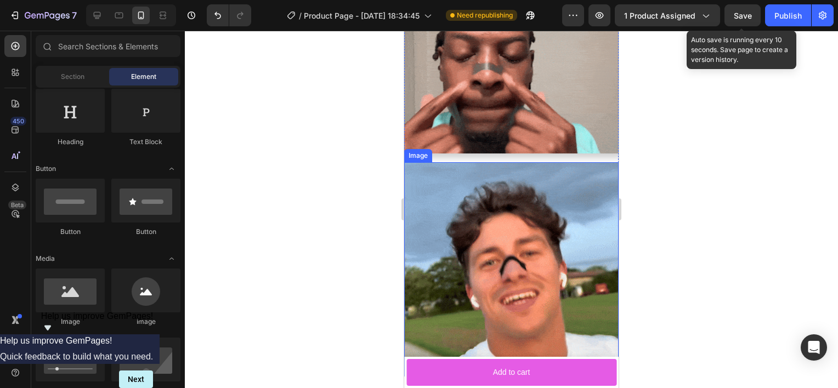
click at [516, 228] on img at bounding box center [511, 269] width 214 height 214
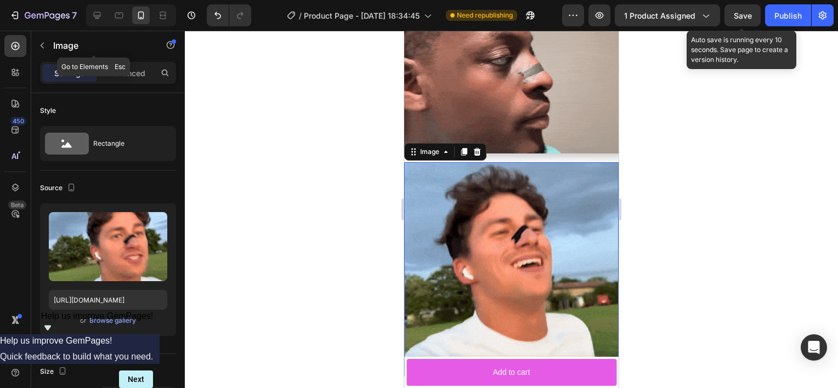
click at [39, 47] on icon "button" at bounding box center [42, 45] width 9 height 9
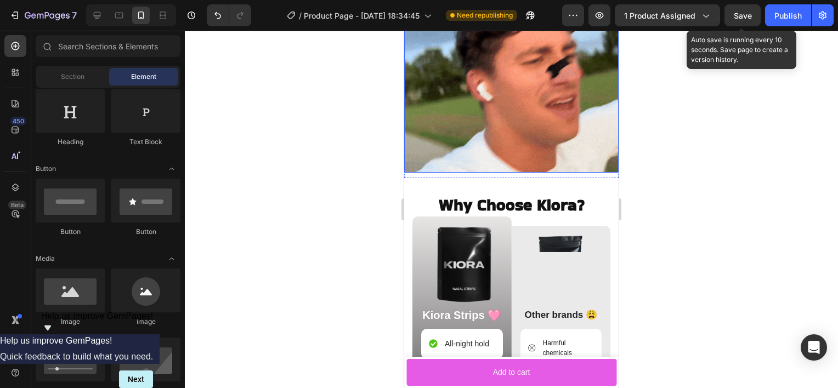
scroll to position [2407, 0]
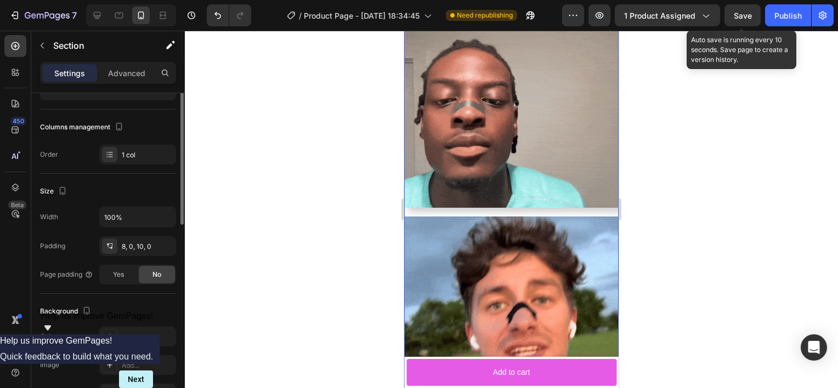
scroll to position [0, 0]
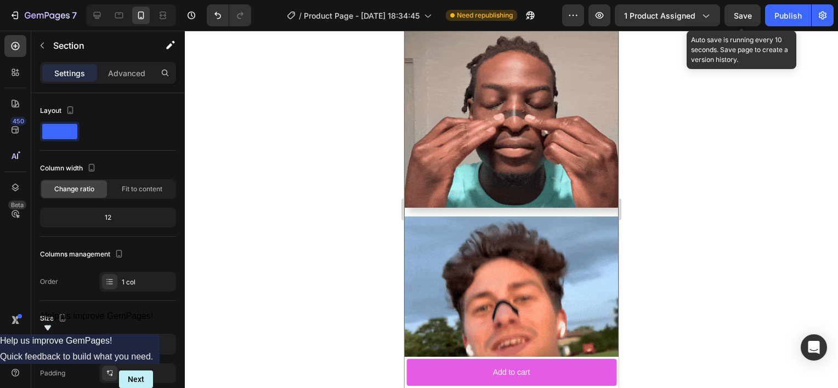
click at [325, 281] on div at bounding box center [511, 209] width 653 height 357
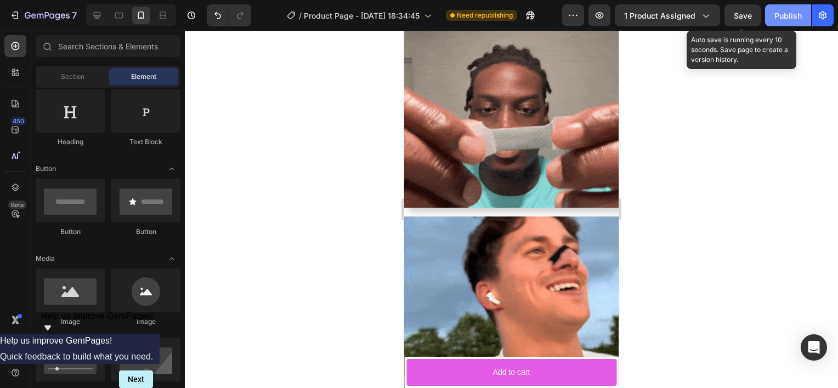
click at [790, 17] on div "Publish" at bounding box center [787, 16] width 27 height 12
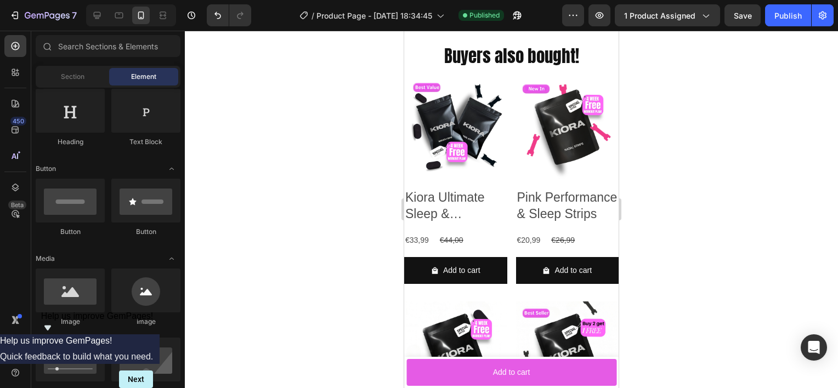
scroll to position [723, 0]
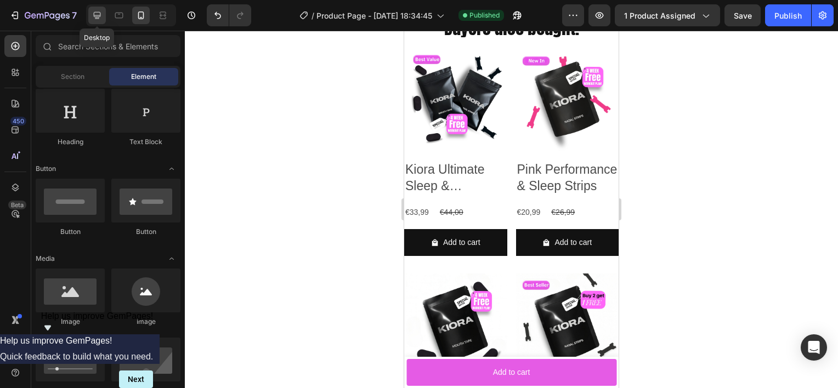
click at [101, 18] on icon at bounding box center [97, 15] width 11 height 11
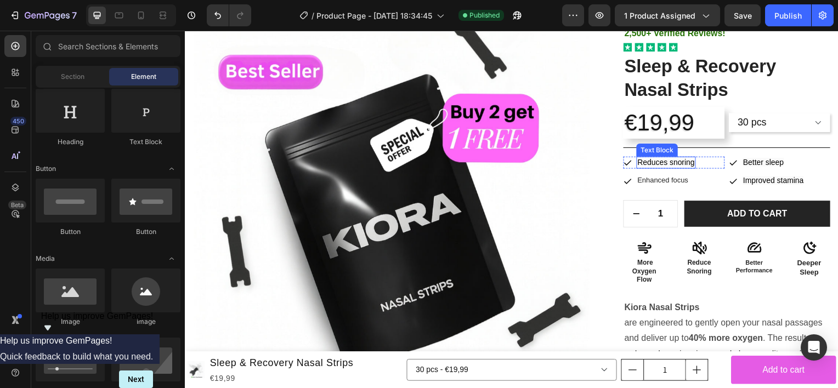
scroll to position [11, 0]
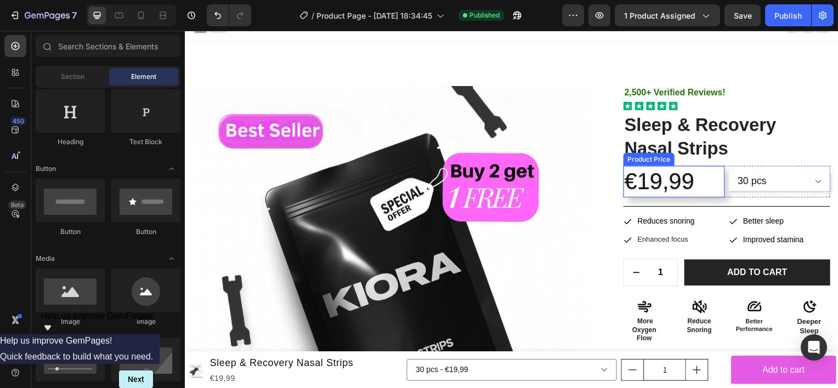
click at [706, 176] on div "€19,99" at bounding box center [677, 183] width 102 height 32
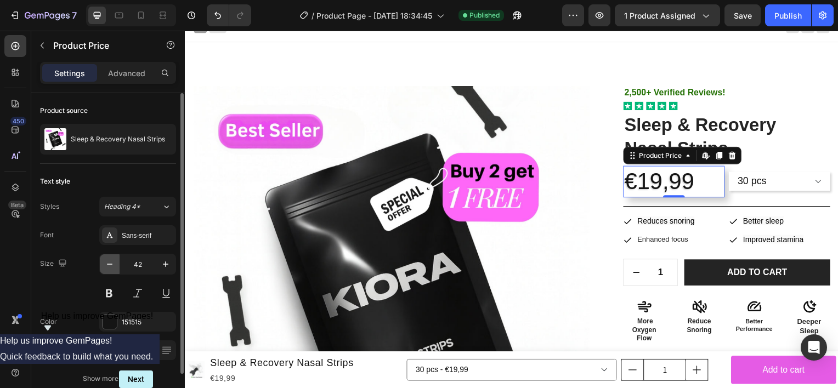
click at [110, 263] on icon "button" at bounding box center [109, 264] width 11 height 11
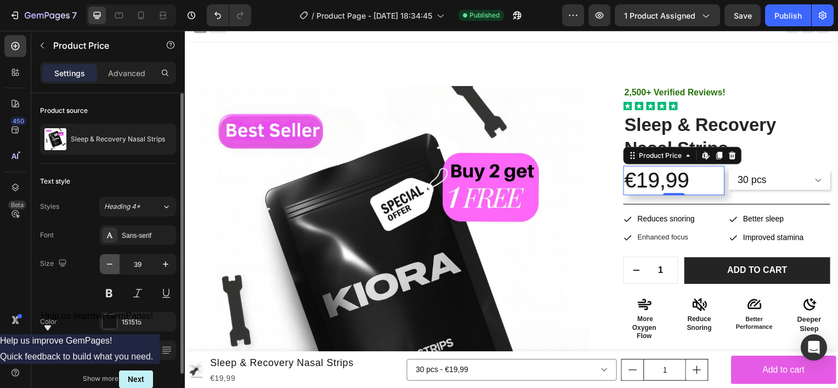
click at [110, 263] on icon "button" at bounding box center [109, 264] width 11 height 11
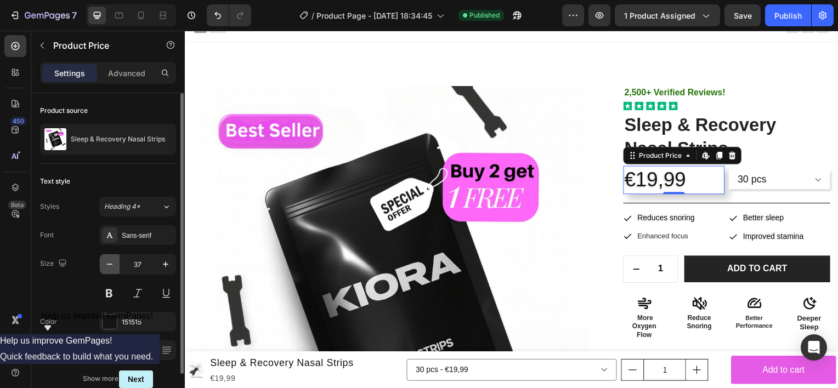
click at [110, 263] on icon "button" at bounding box center [109, 264] width 11 height 11
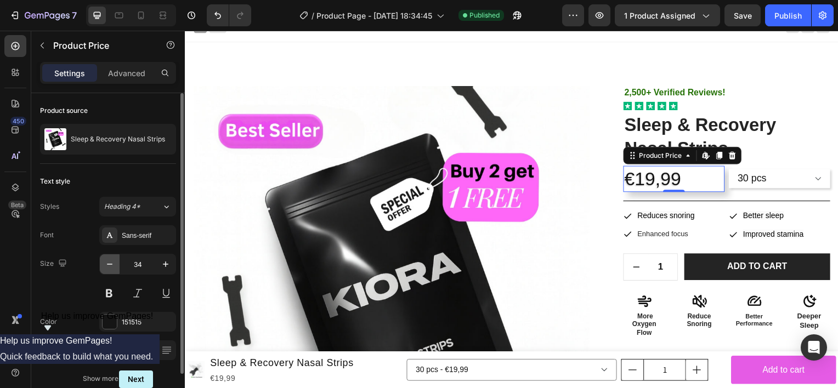
click at [110, 263] on icon "button" at bounding box center [109, 264] width 11 height 11
type input "32"
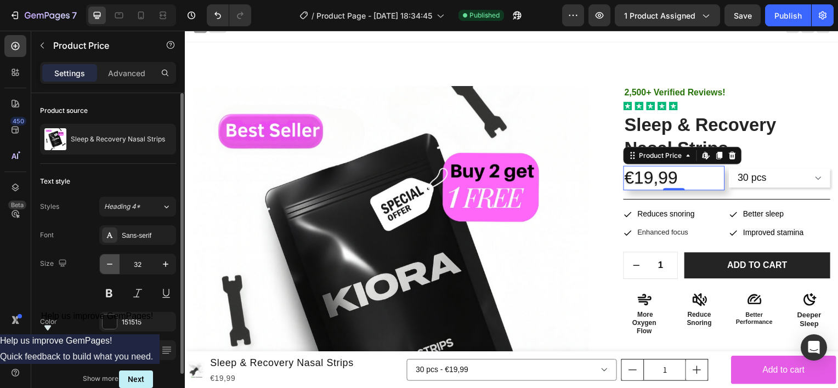
scroll to position [53, 0]
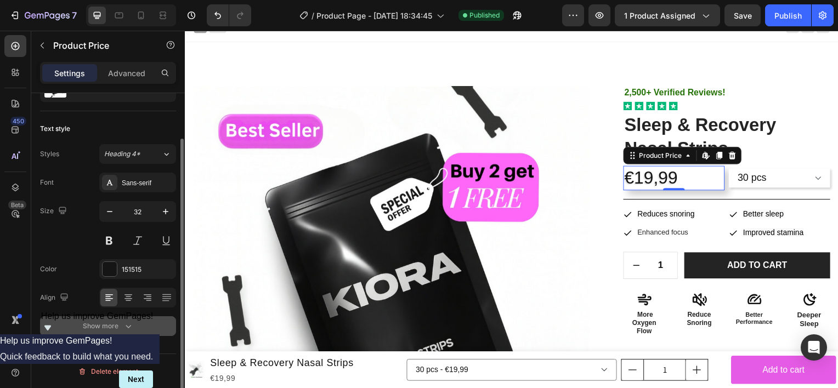
click at [118, 321] on div "Show more" at bounding box center [108, 326] width 51 height 11
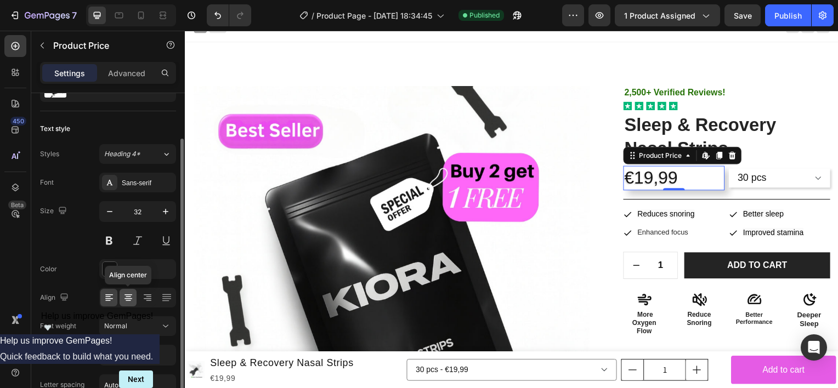
click at [130, 294] on icon at bounding box center [128, 294] width 8 height 1
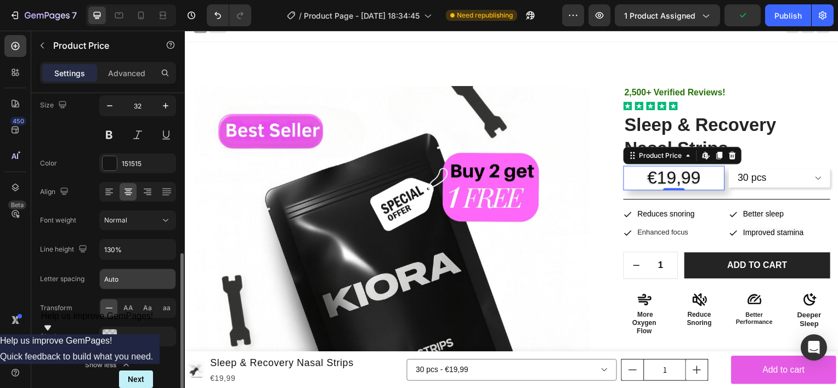
scroll to position [149, 0]
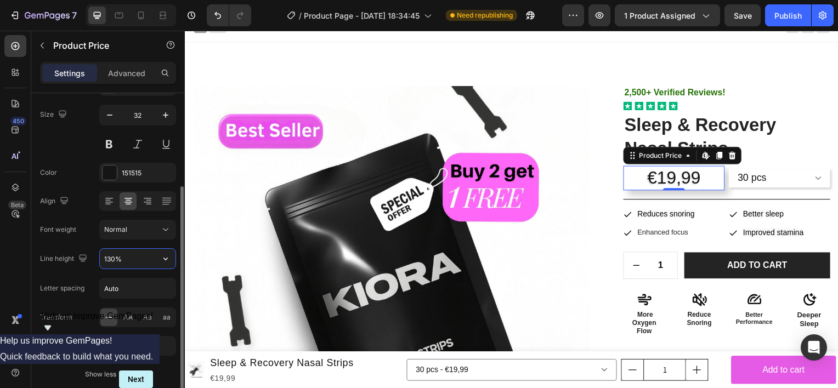
click at [135, 261] on input "130%" at bounding box center [138, 259] width 76 height 20
click at [166, 255] on icon "button" at bounding box center [165, 258] width 11 height 11
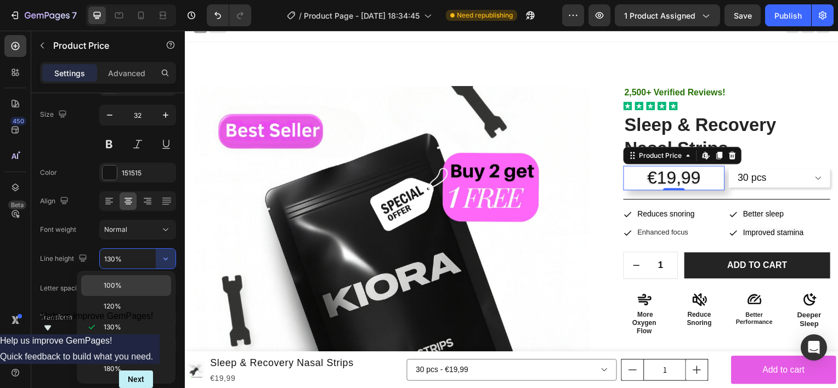
click at [117, 285] on span "100%" at bounding box center [113, 286] width 18 height 10
type input "100%"
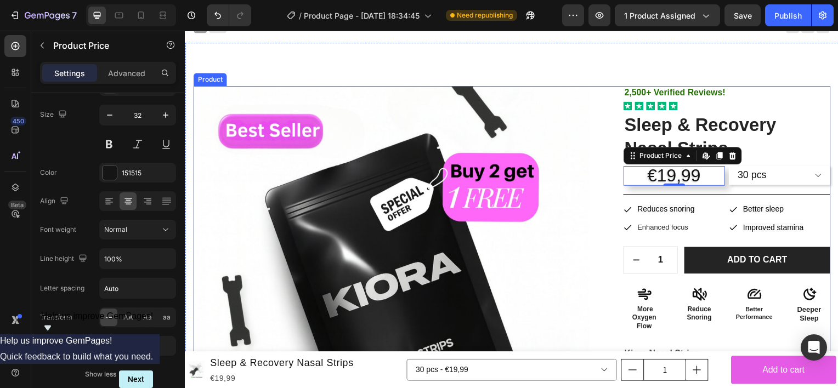
click at [697, 189] on div "2,500+ Verified Reviews! Text Block Icon Icon Icon Icon Icon Icon List Sleep & …" at bounding box center [730, 361] width 208 height 550
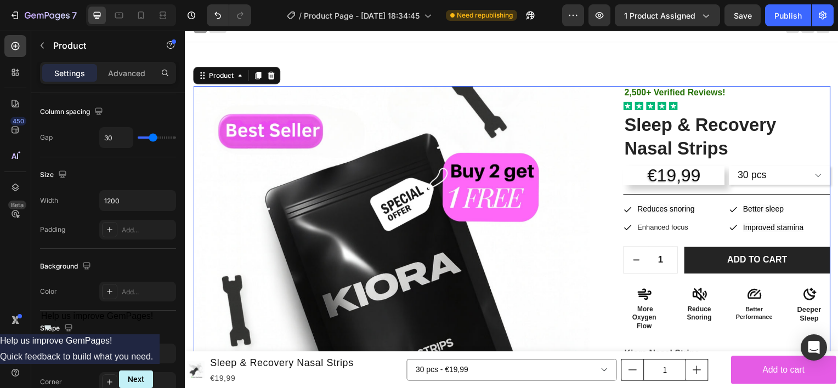
scroll to position [0, 0]
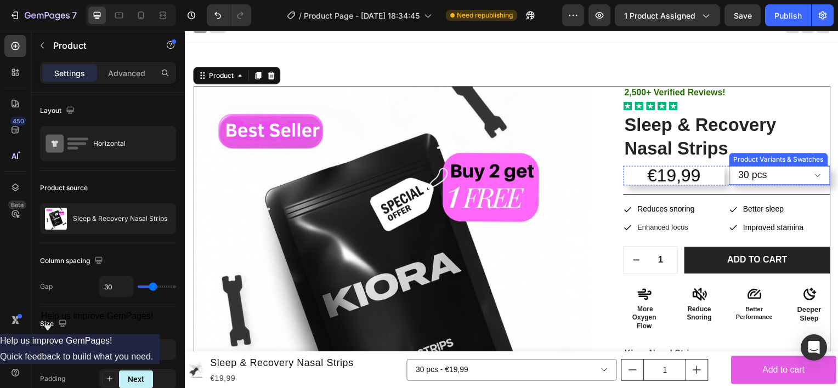
click at [764, 174] on select "30 pcs 60 PCS" at bounding box center [783, 176] width 102 height 19
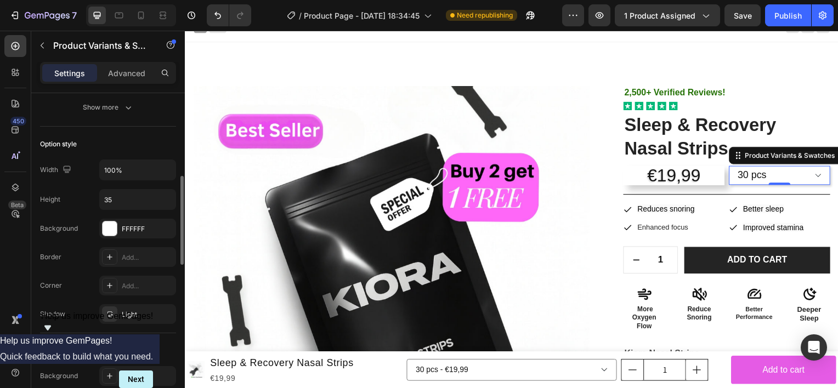
scroll to position [305, 0]
click at [131, 175] on input "100%" at bounding box center [138, 172] width 76 height 20
type input "60%"
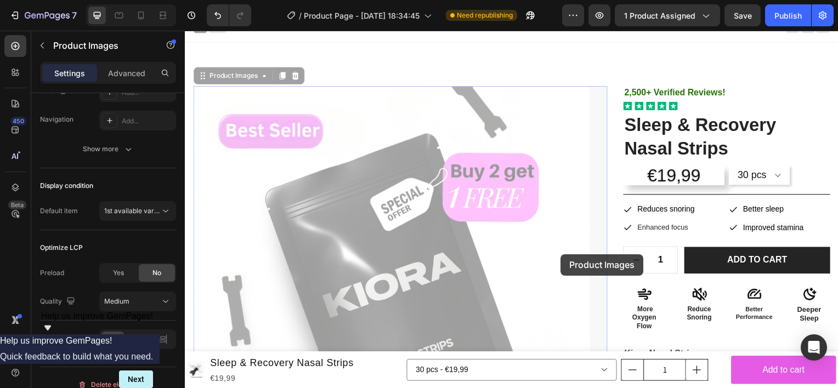
scroll to position [0, 0]
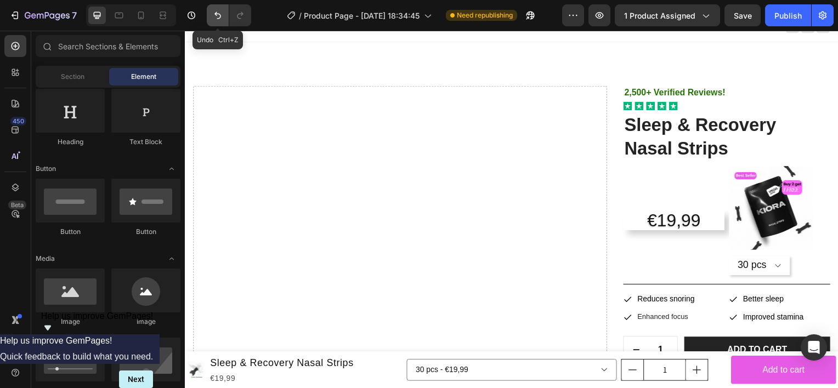
click at [221, 15] on icon "Undo/Redo" at bounding box center [217, 15] width 11 height 11
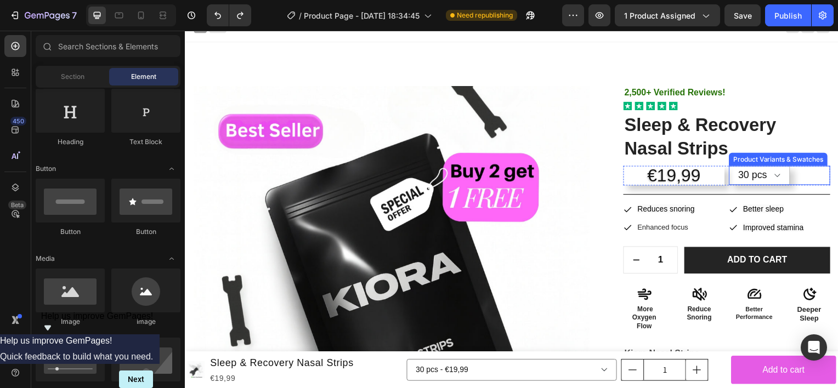
click at [742, 182] on select "30 pcs 60 PCS" at bounding box center [762, 176] width 61 height 19
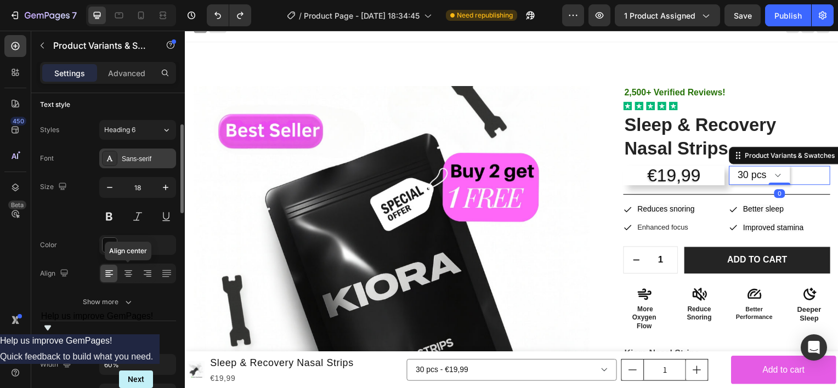
scroll to position [113, 0]
click at [133, 269] on icon at bounding box center [128, 273] width 11 height 11
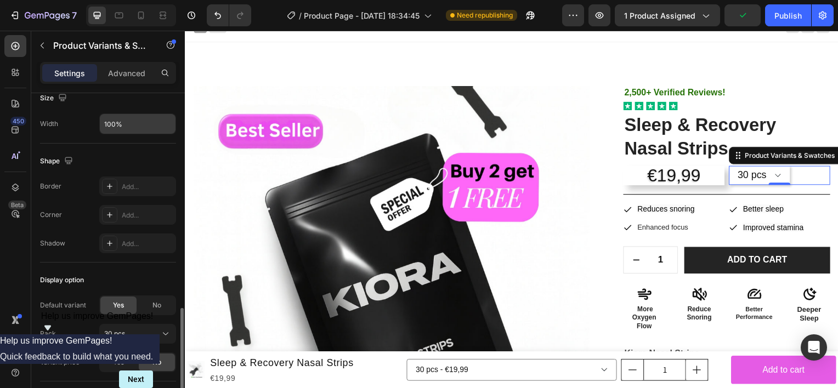
scroll to position [796, 0]
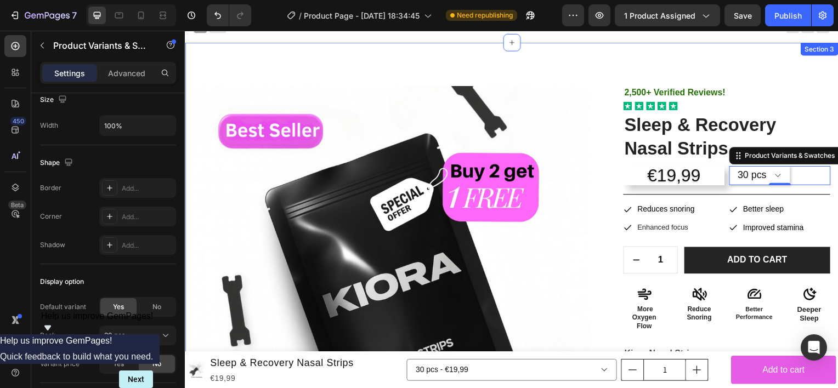
click at [727, 65] on div "Product Images 2,500+ Verified Reviews! Text Block Icon Icon Icon Icon Icon Ico…" at bounding box center [514, 352] width 658 height 620
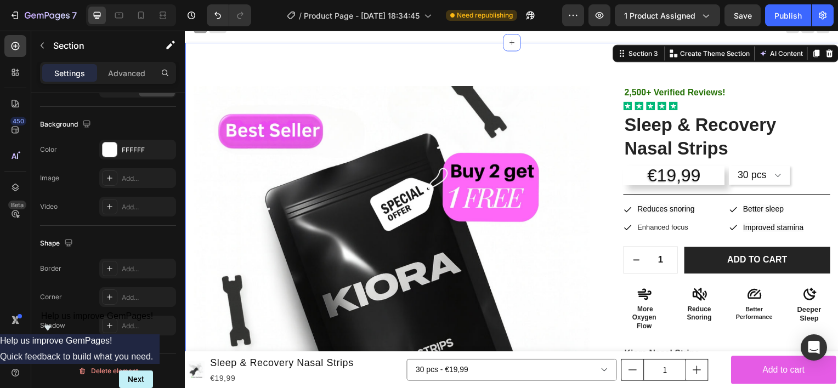
scroll to position [0, 0]
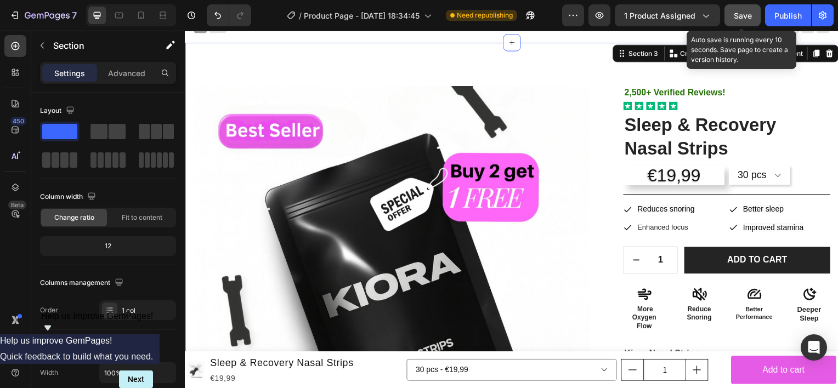
click at [746, 17] on span "Save" at bounding box center [743, 15] width 18 height 9
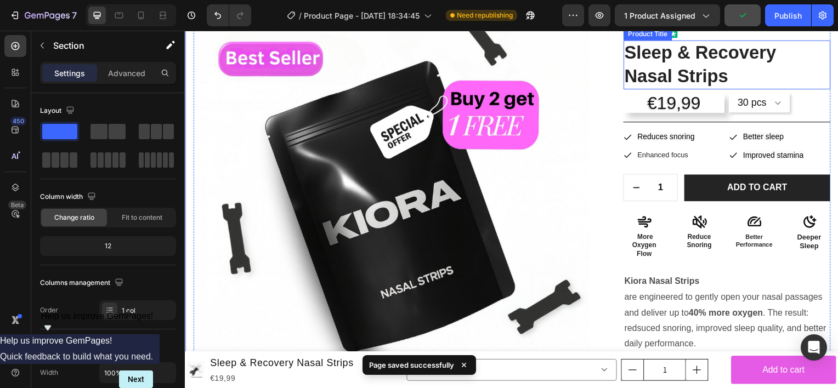
scroll to position [31, 0]
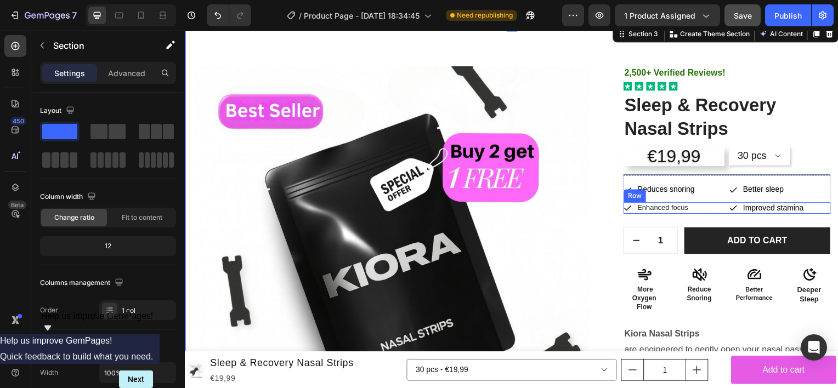
click at [722, 207] on div "Icon Enhanced focus Text Block Row Icon Improved stamina Text Block Row Row" at bounding box center [730, 209] width 208 height 12
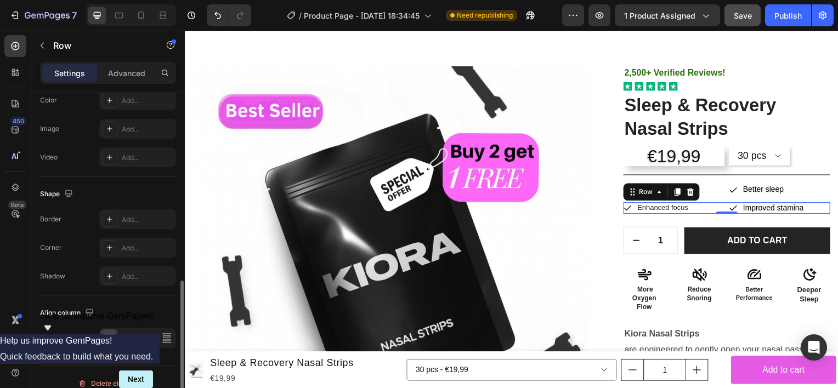
scroll to position [466, 0]
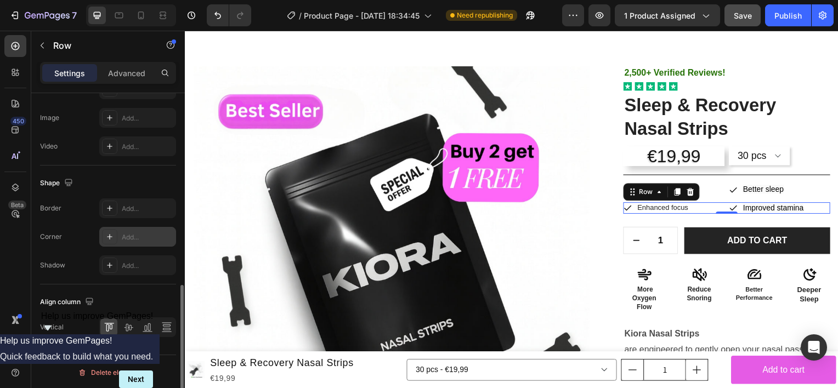
click at [112, 240] on div at bounding box center [109, 236] width 15 height 15
click at [160, 169] on div "Shape Border Add... Corner Round Shadow Add..." at bounding box center [108, 225] width 136 height 119
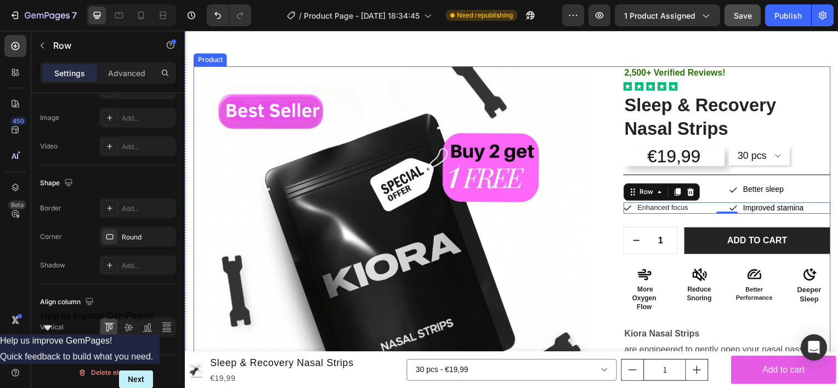
click at [667, 220] on div "2,500+ Verified Reviews! Text Block Icon Icon Icon Icon Icon Icon List Sleep & …" at bounding box center [730, 341] width 208 height 550
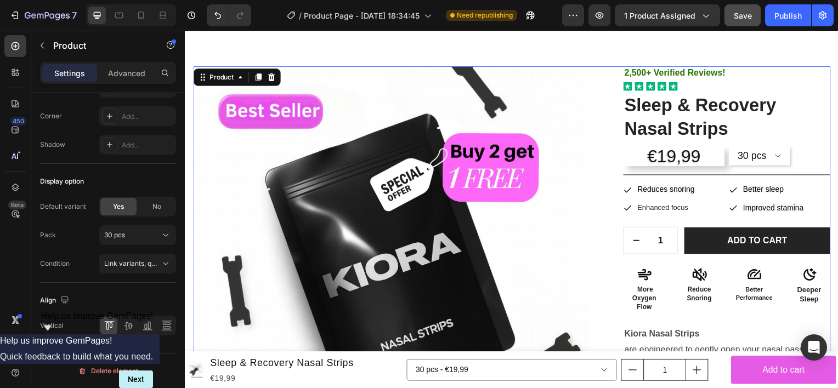
scroll to position [0, 0]
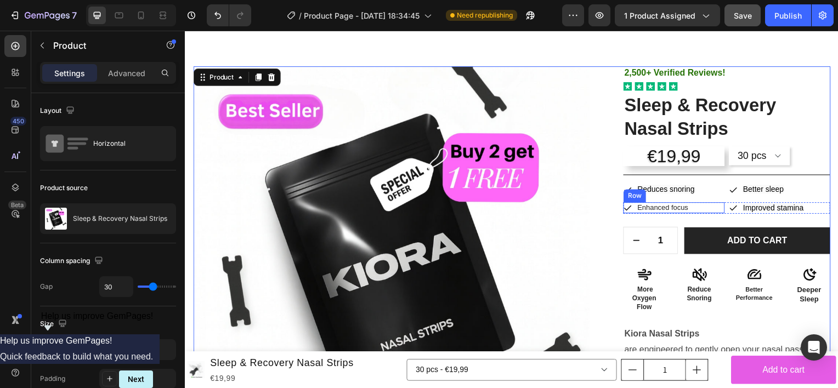
click at [714, 210] on div "Icon Enhanced focus Text Block Row" at bounding box center [677, 209] width 102 height 12
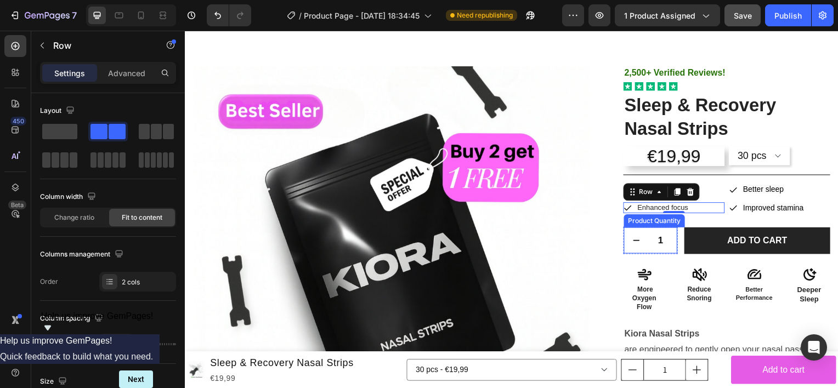
click at [645, 240] on button "decrement" at bounding box center [639, 242] width 25 height 26
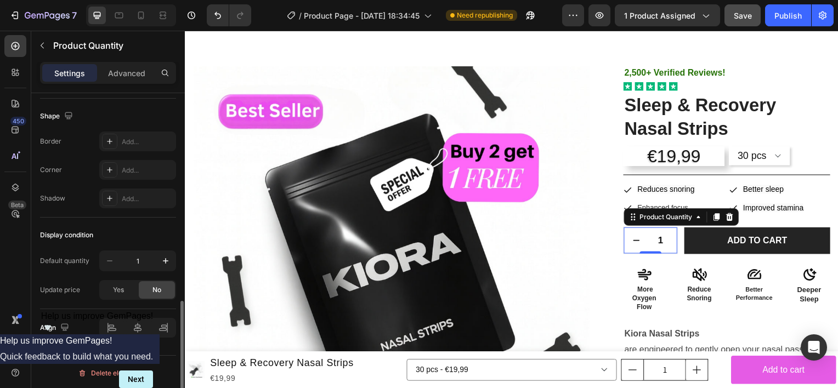
scroll to position [575, 0]
click at [791, 7] on button "Publish" at bounding box center [788, 15] width 46 height 22
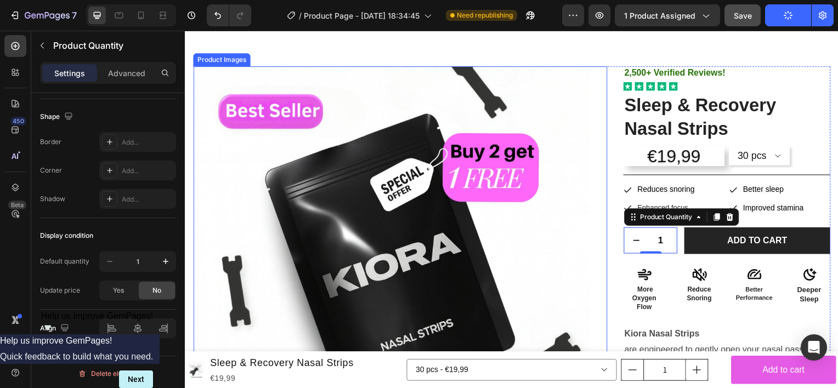
scroll to position [162, 0]
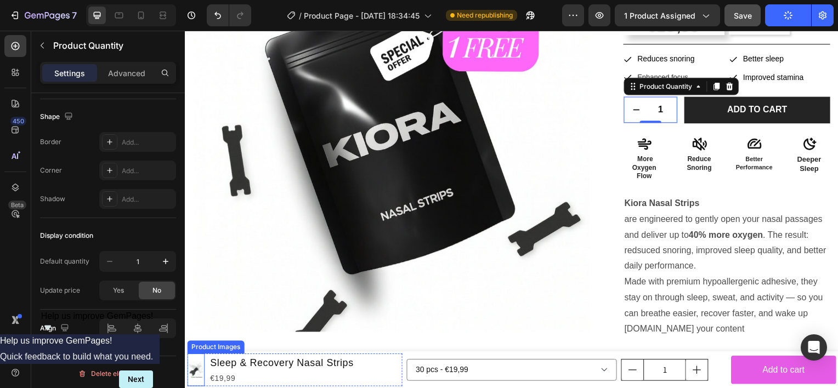
click at [198, 378] on img at bounding box center [196, 373] width 18 height 18
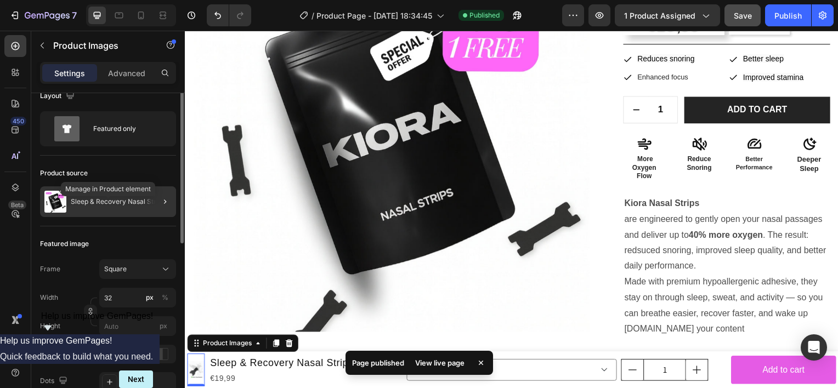
scroll to position [0, 0]
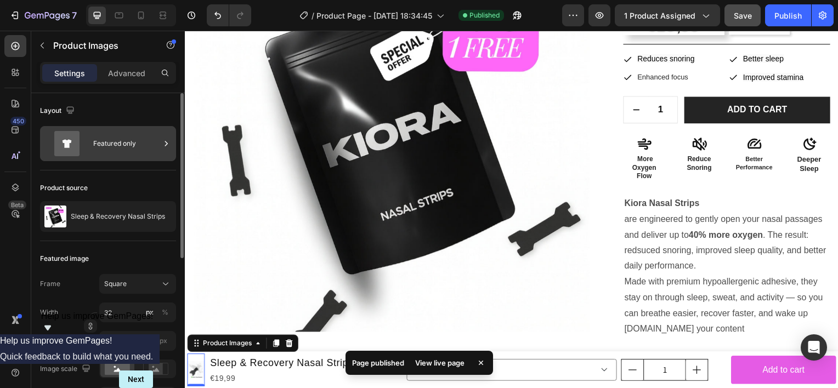
click at [116, 138] on div "Featured only" at bounding box center [126, 143] width 67 height 25
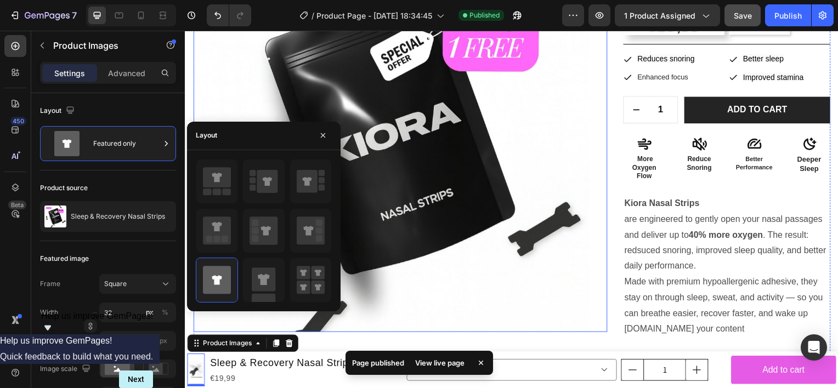
click at [391, 196] on img at bounding box center [392, 134] width 399 height 399
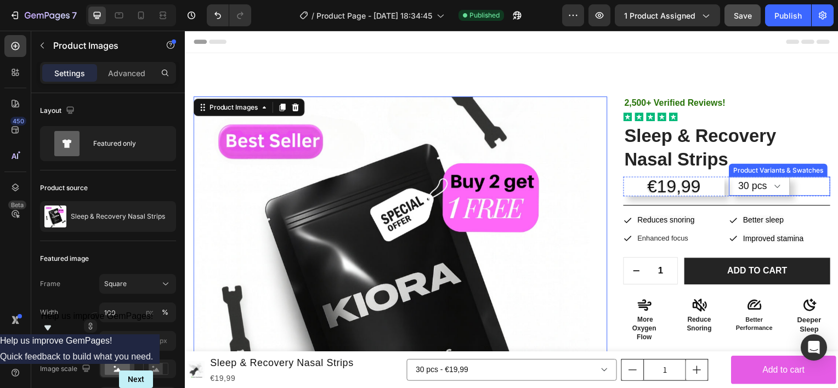
click at [748, 194] on select "30 pcs 60 PCS" at bounding box center [762, 187] width 61 height 19
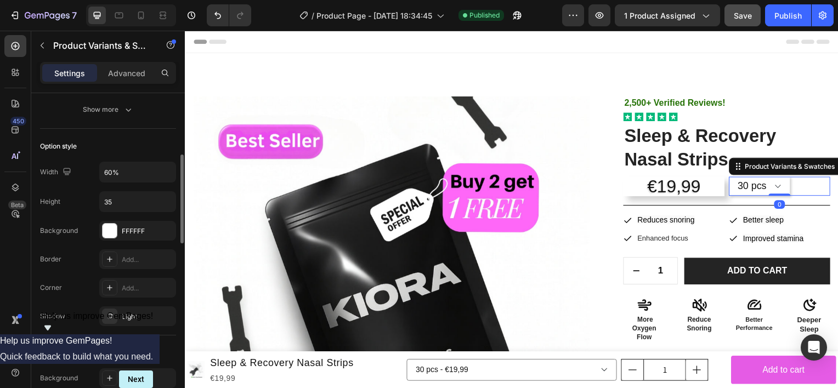
scroll to position [307, 0]
click at [127, 204] on input "35" at bounding box center [138, 200] width 76 height 20
click at [128, 204] on input "35" at bounding box center [138, 200] width 76 height 20
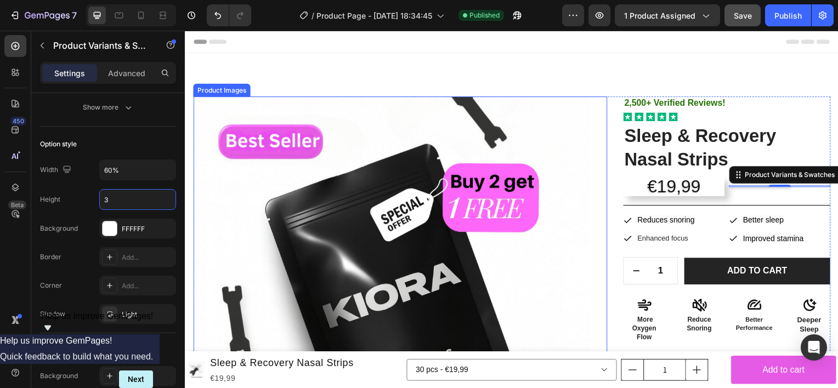
type input "32"
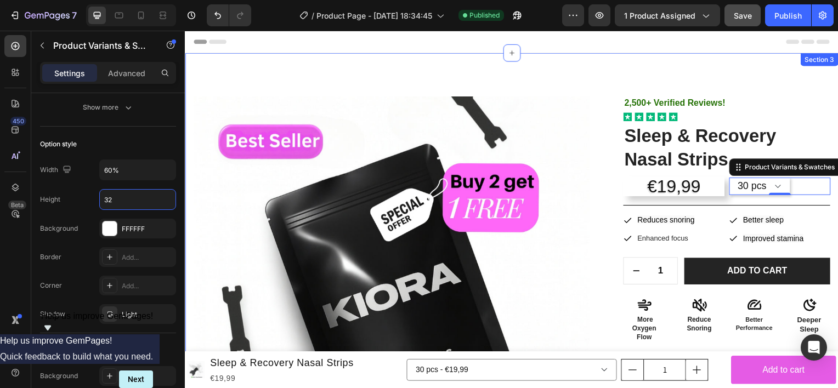
click at [741, 59] on div "Product Images 2,500+ Verified Reviews! Text Block Icon Icon Icon Icon Icon Ico…" at bounding box center [514, 363] width 658 height 620
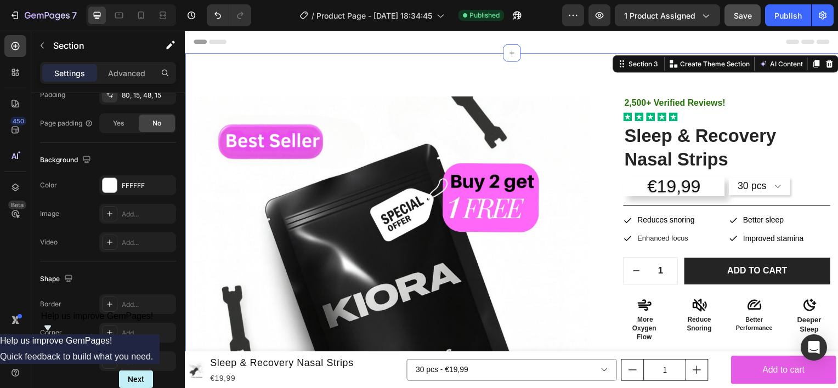
scroll to position [0, 0]
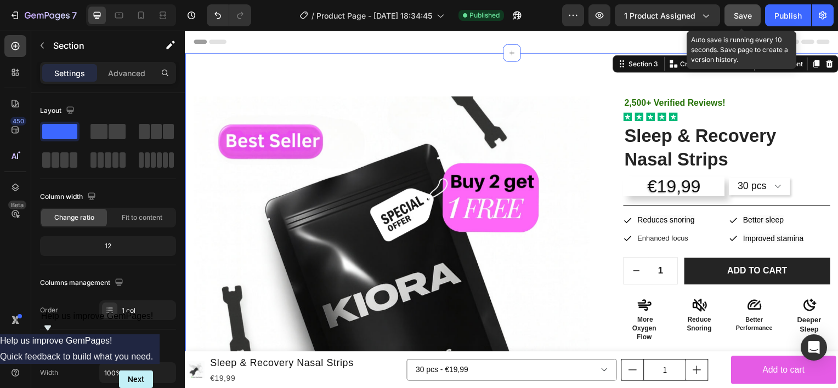
click at [746, 20] on button "Save" at bounding box center [742, 15] width 36 height 22
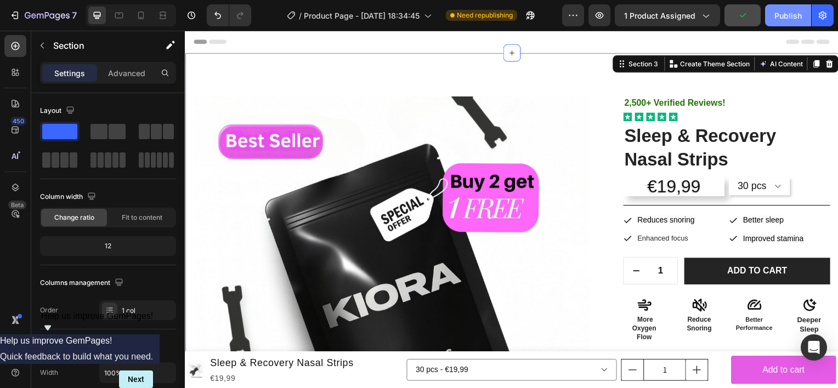
click at [785, 23] on button "Publish" at bounding box center [788, 15] width 46 height 22
